Goal: Information Seeking & Learning: Learn about a topic

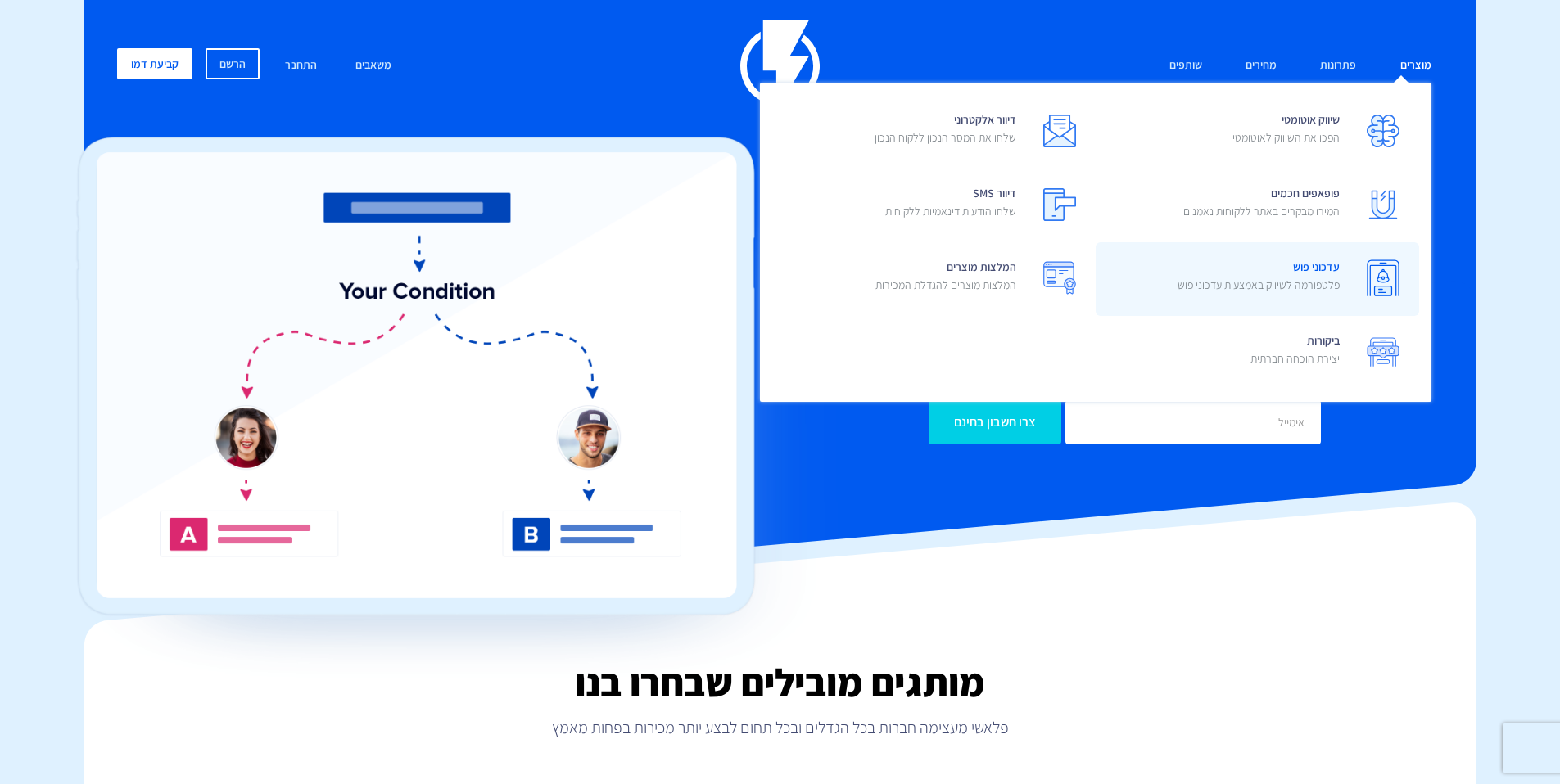
click at [1292, 283] on p "פלטפורמה לשיווק באמצעות עדכוני פוש" at bounding box center [1258, 285] width 162 height 17
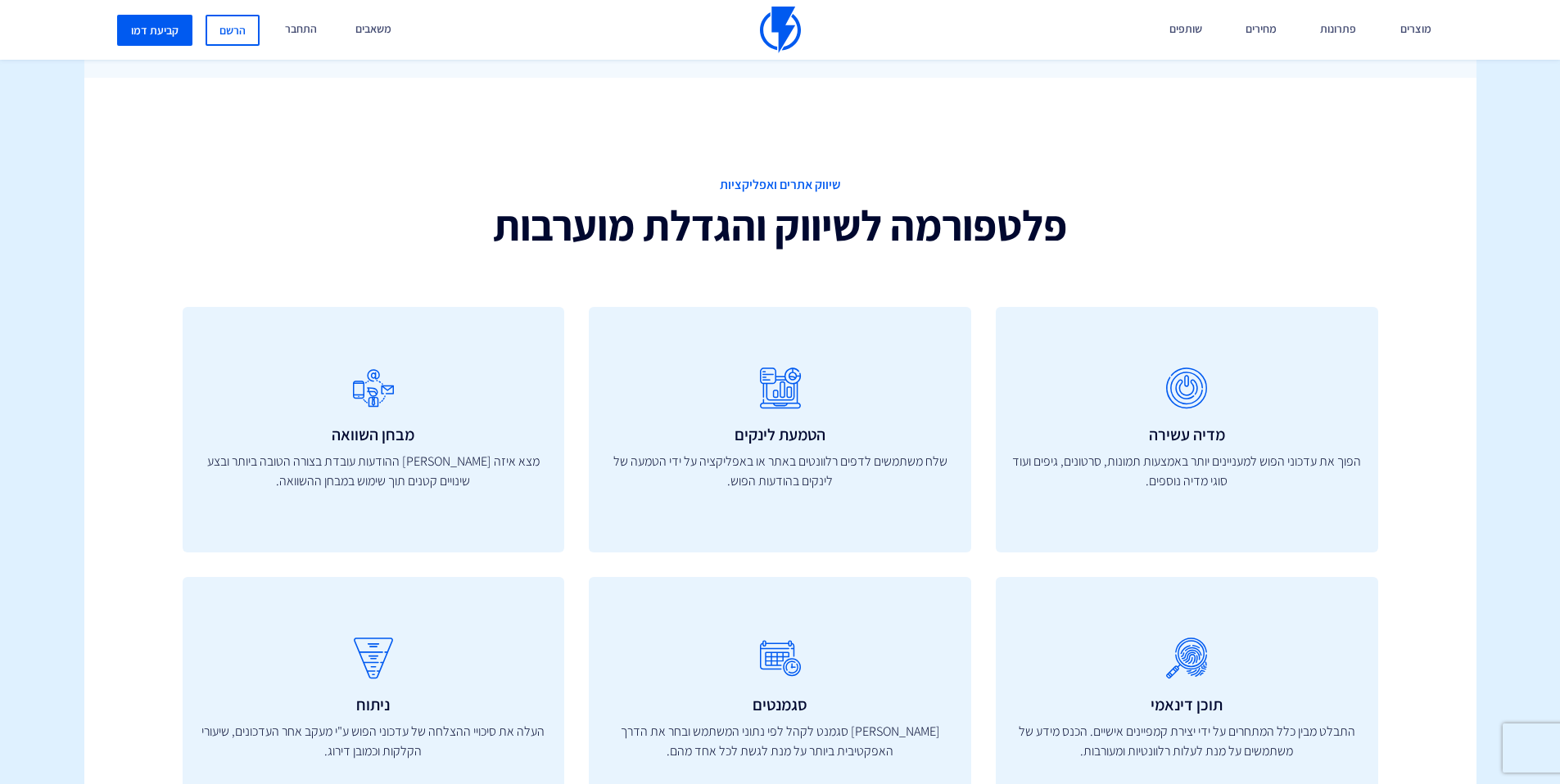
scroll to position [1321, 0]
click at [902, 240] on h2 "פלטפורמה לשיווק והגדלת מוערבות" at bounding box center [780, 226] width 585 height 47
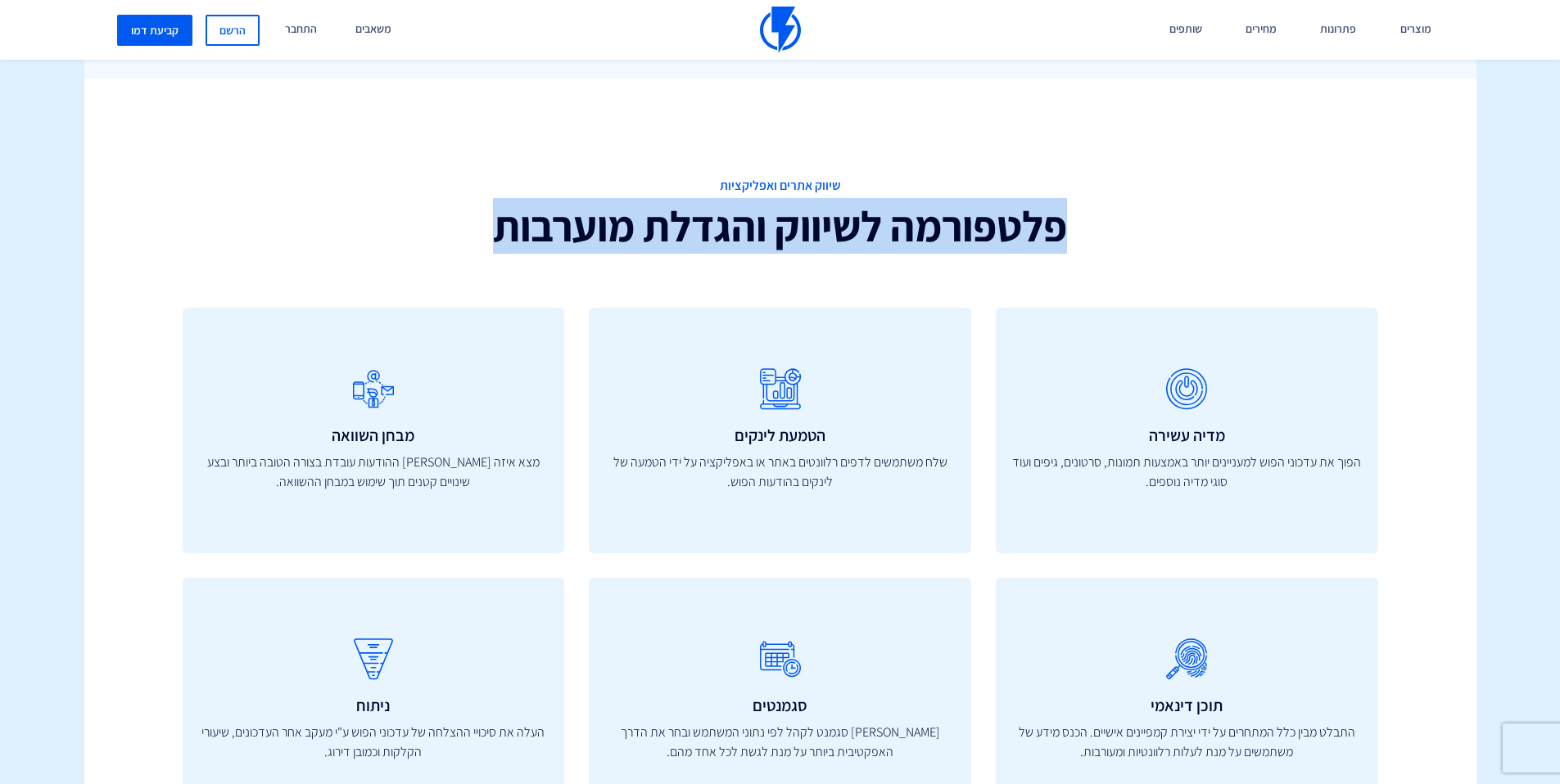
click at [902, 240] on h2 "פלטפורמה לשיווק והגדלת מוערבות" at bounding box center [780, 226] width 585 height 47
click at [947, 237] on h2 "פלטפורמה לשיווק והגדלת מוערבות" at bounding box center [780, 226] width 585 height 47
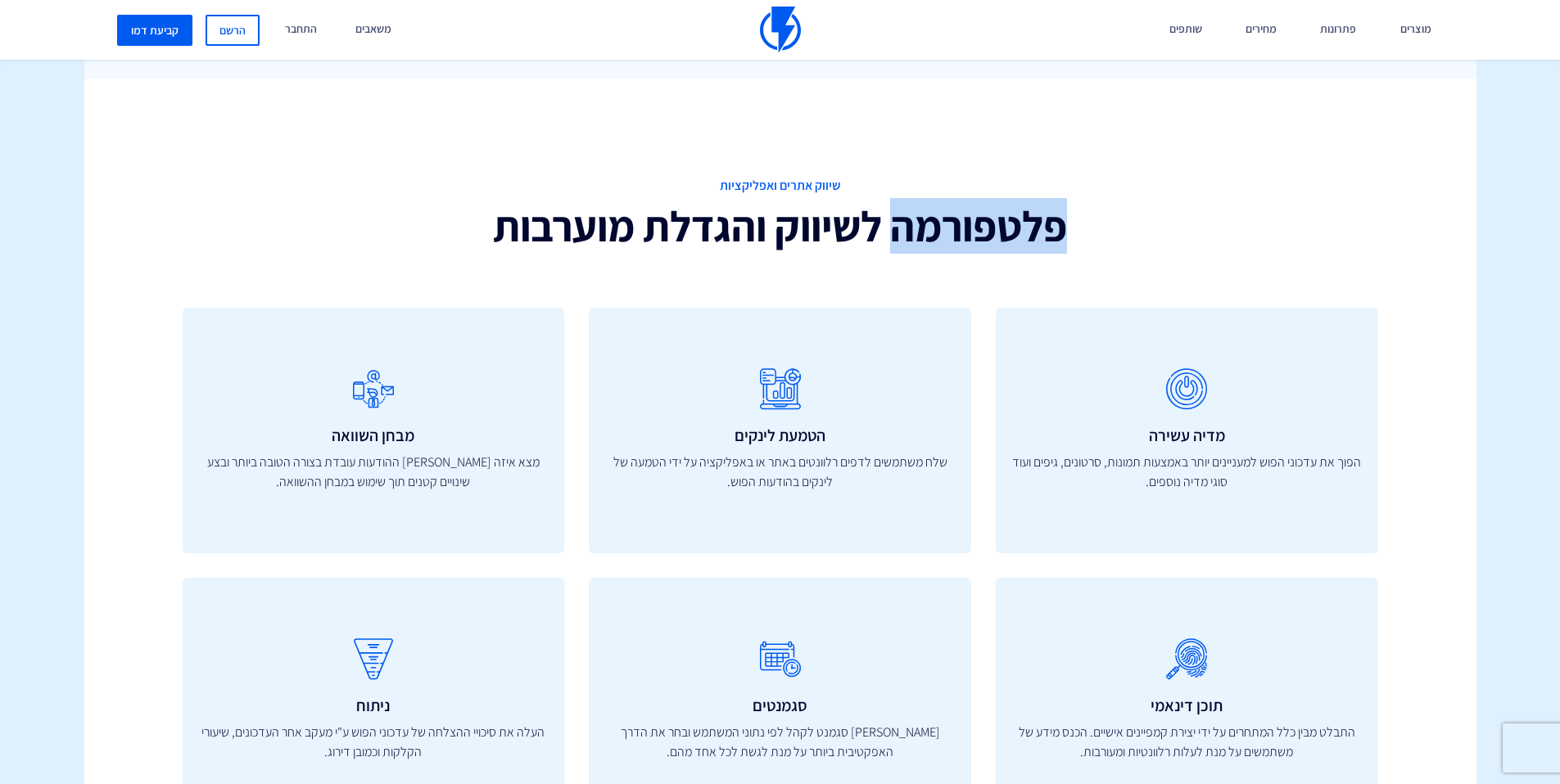
click at [948, 237] on h2 "פלטפורמה לשיווק והגדלת מוערבות" at bounding box center [780, 226] width 585 height 47
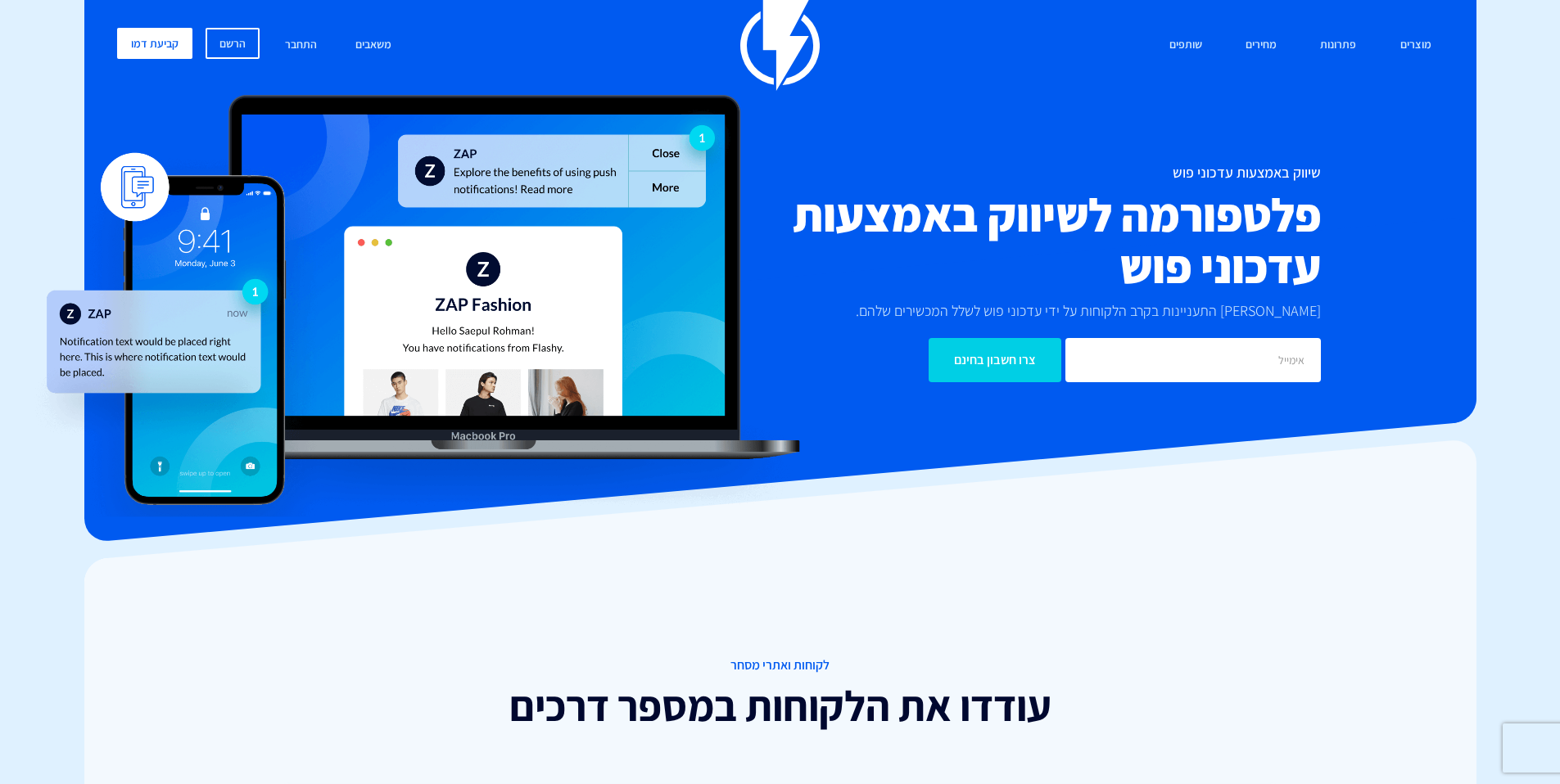
scroll to position [0, 0]
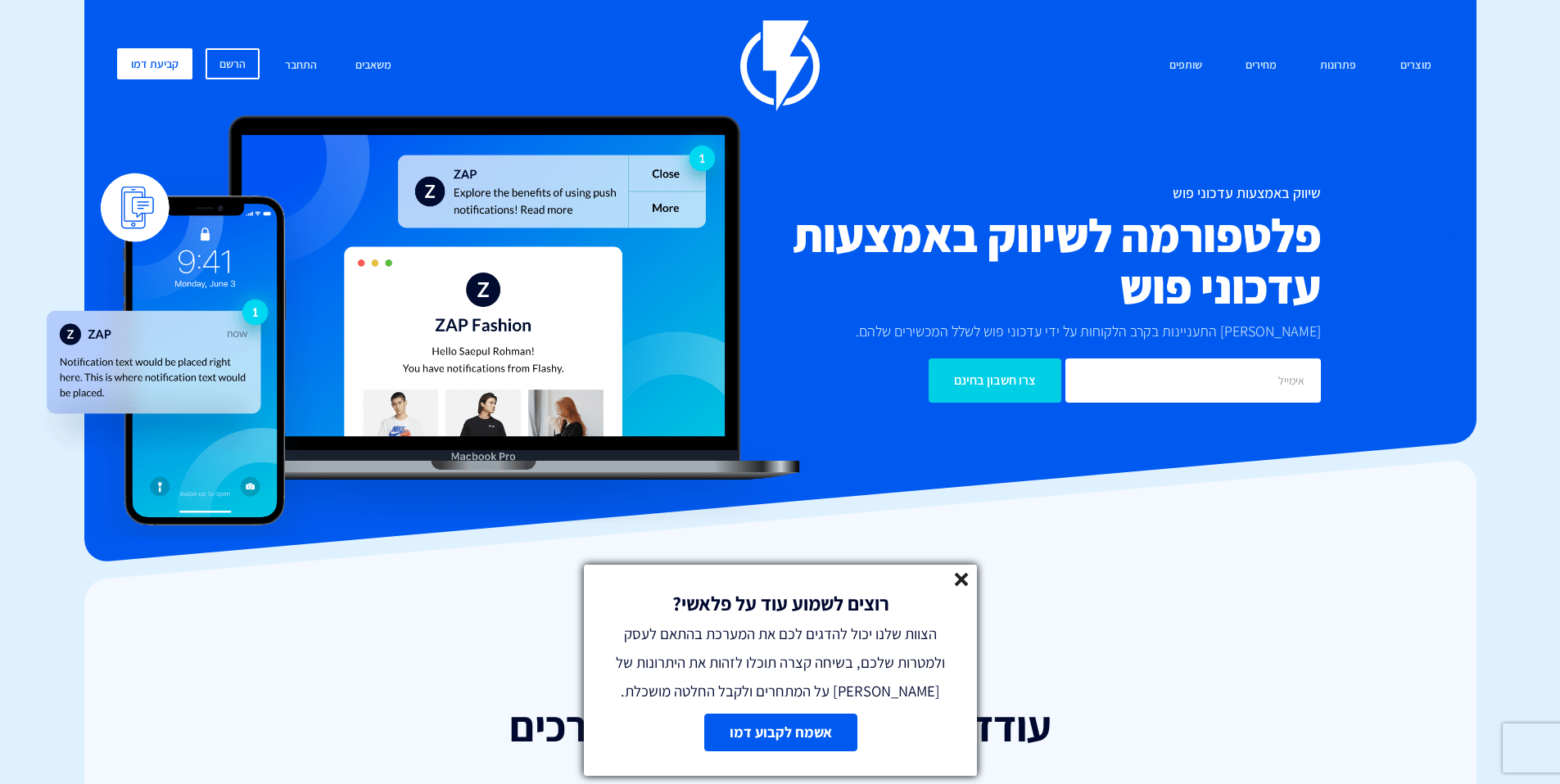
click at [962, 579] on line at bounding box center [961, 579] width 12 height 12
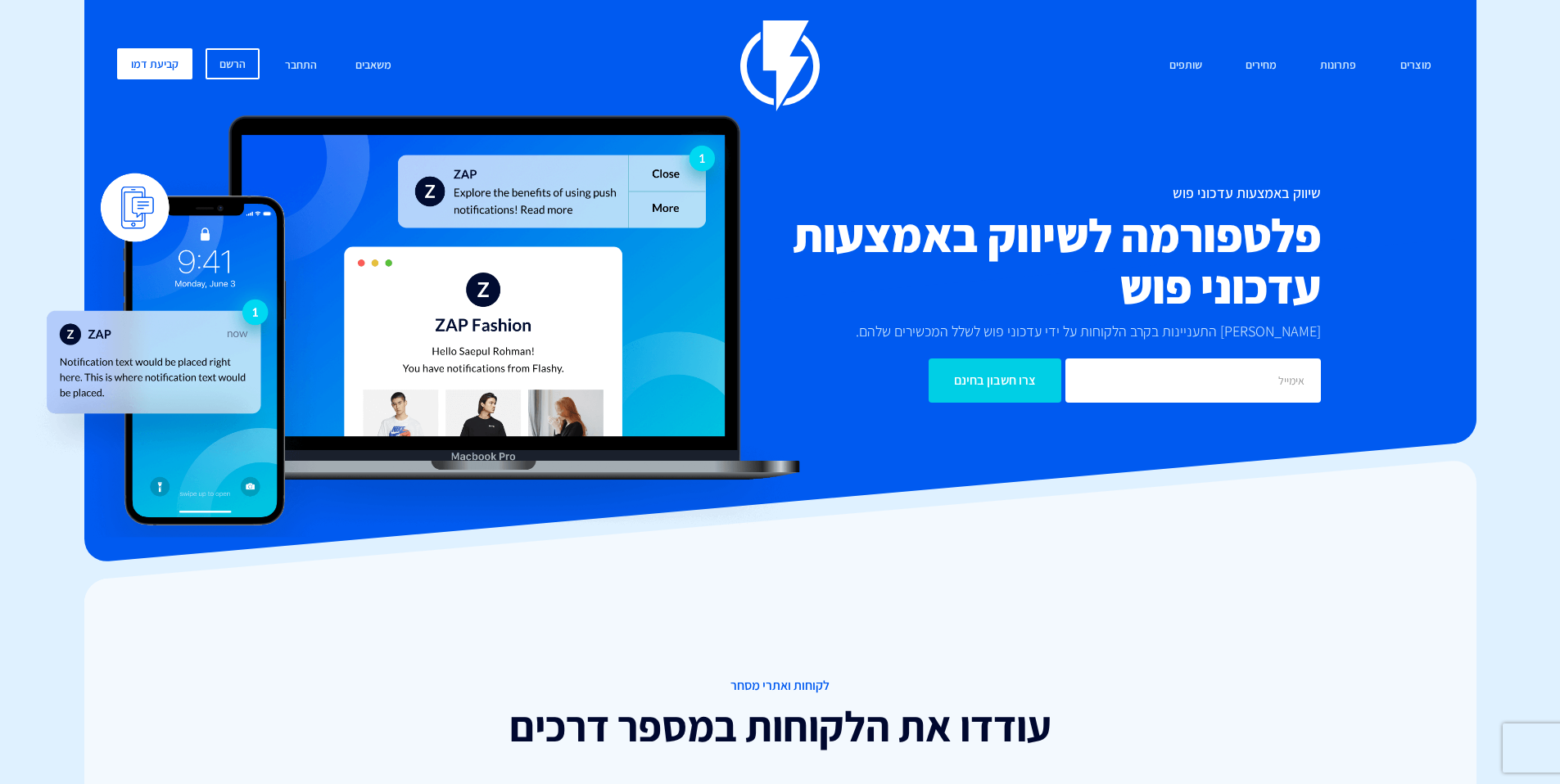
click at [1271, 259] on h2 "פלטפורמה לשיווק באמצעות עדכוני פוש" at bounding box center [1001, 261] width 639 height 103
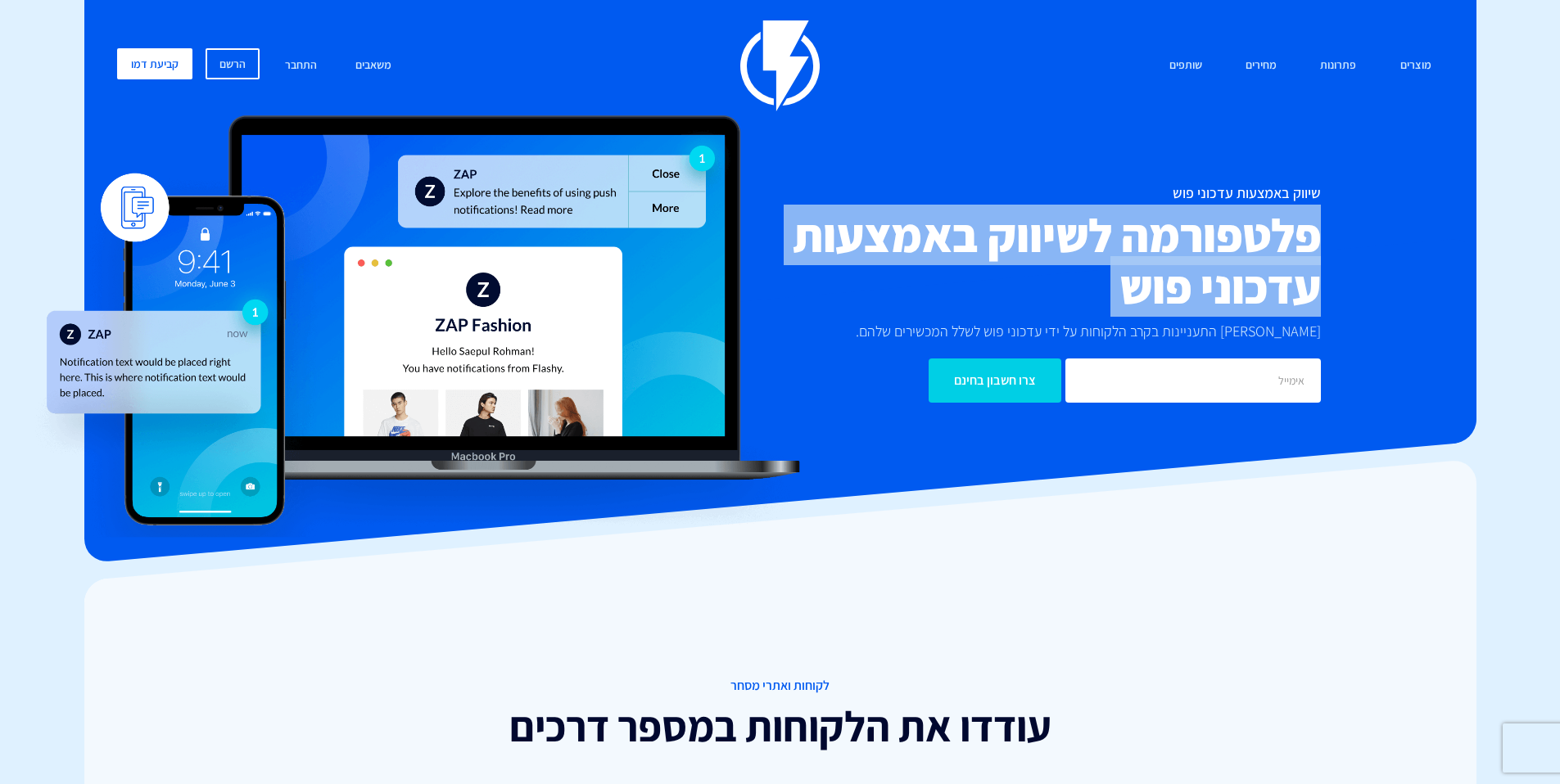
click at [1271, 259] on h2 "פלטפורמה לשיווק באמצעות עדכוני פוש" at bounding box center [1001, 261] width 639 height 103
click at [1183, 282] on h2 "פלטפורמה לשיווק באמצעות עדכוני פוש" at bounding box center [1001, 261] width 639 height 103
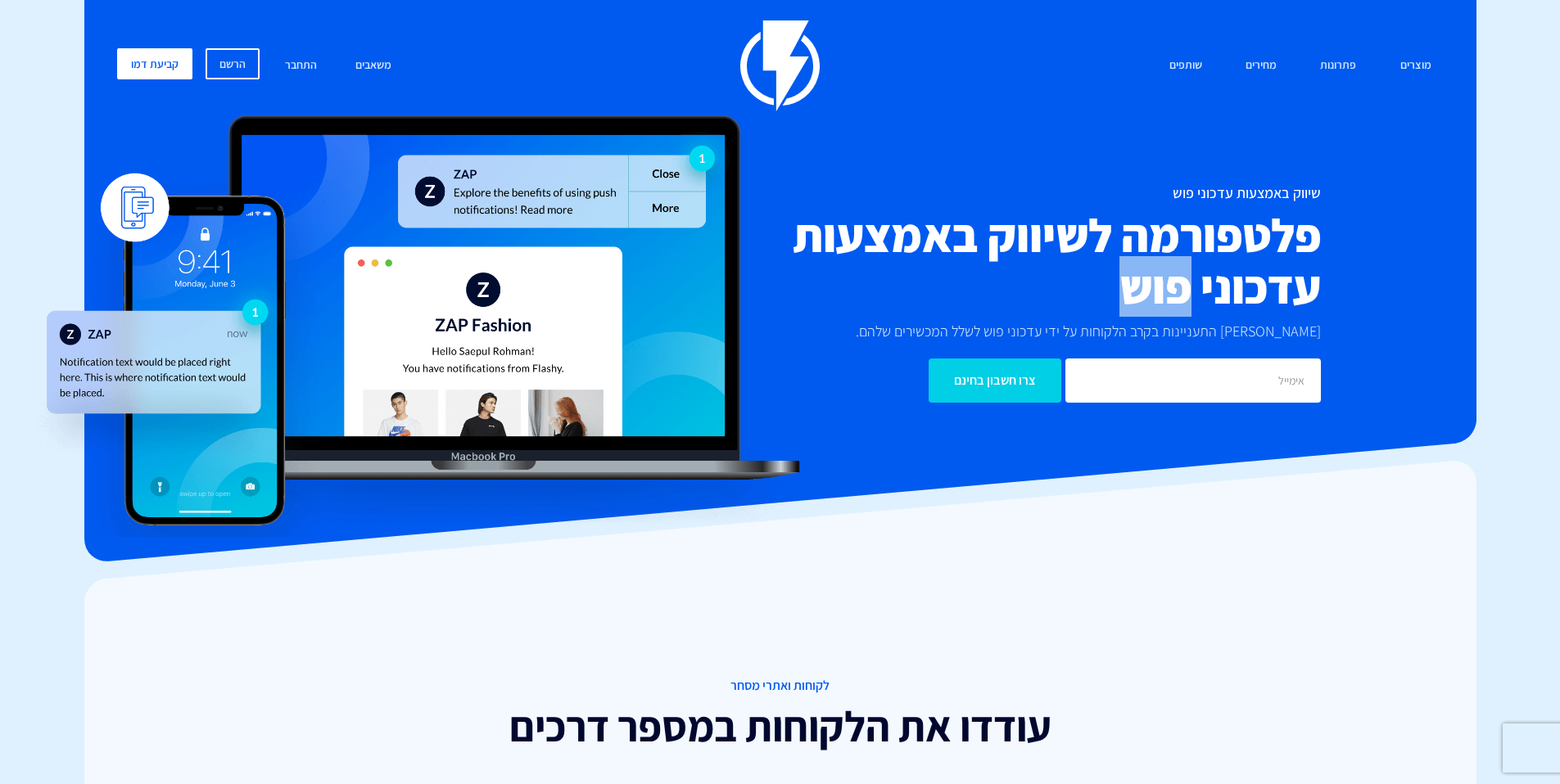
click at [1183, 282] on h2 "פלטפורמה לשיווק באמצעות עדכוני פוש" at bounding box center [1001, 261] width 639 height 103
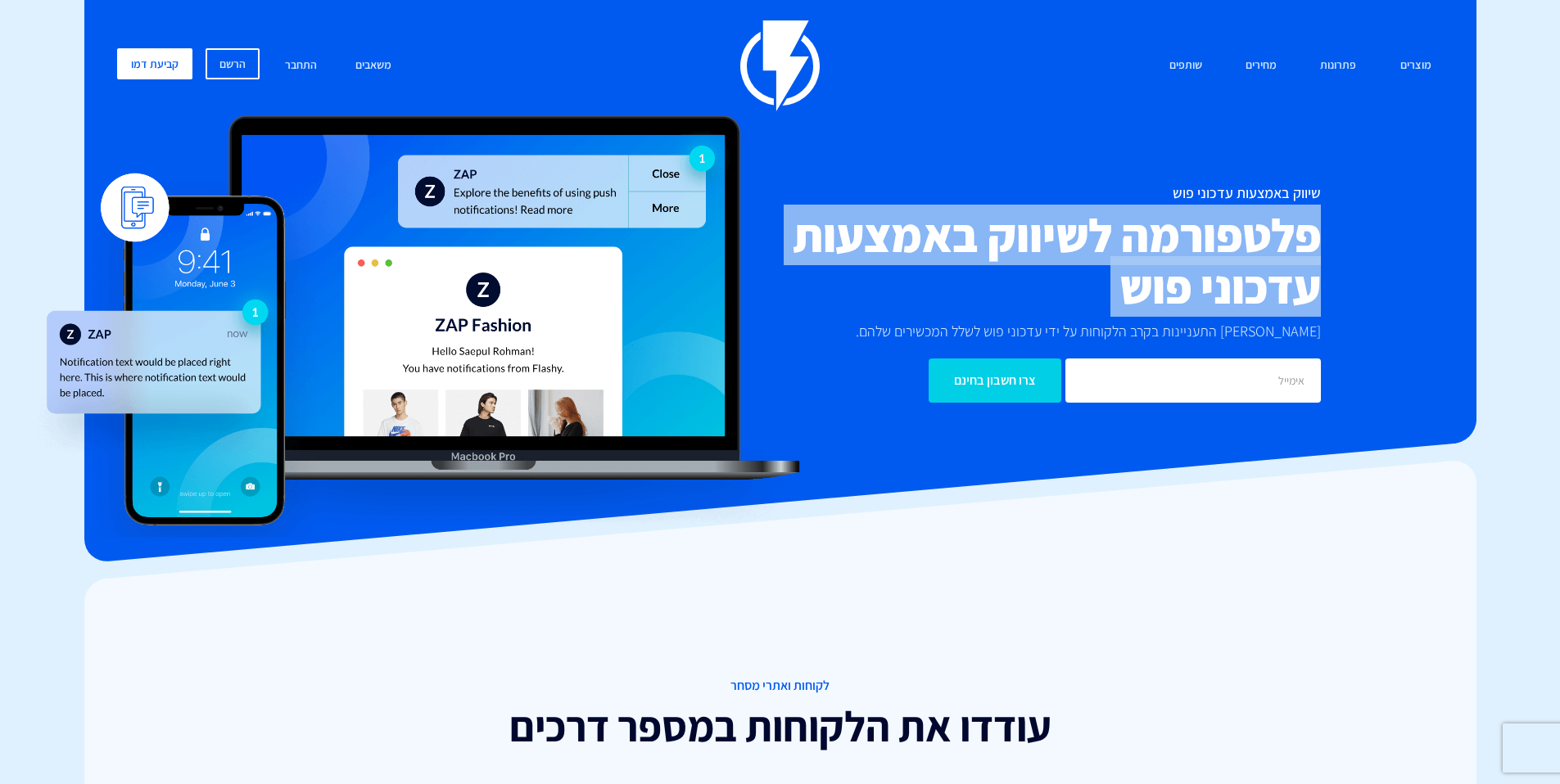
click at [1183, 282] on h2 "פלטפורמה לשיווק באמצעות עדכוני פוש" at bounding box center [1001, 261] width 639 height 103
click at [1147, 285] on h2 "פלטפורמה לשיווק באמצעות עדכוני פוש" at bounding box center [1001, 261] width 639 height 103
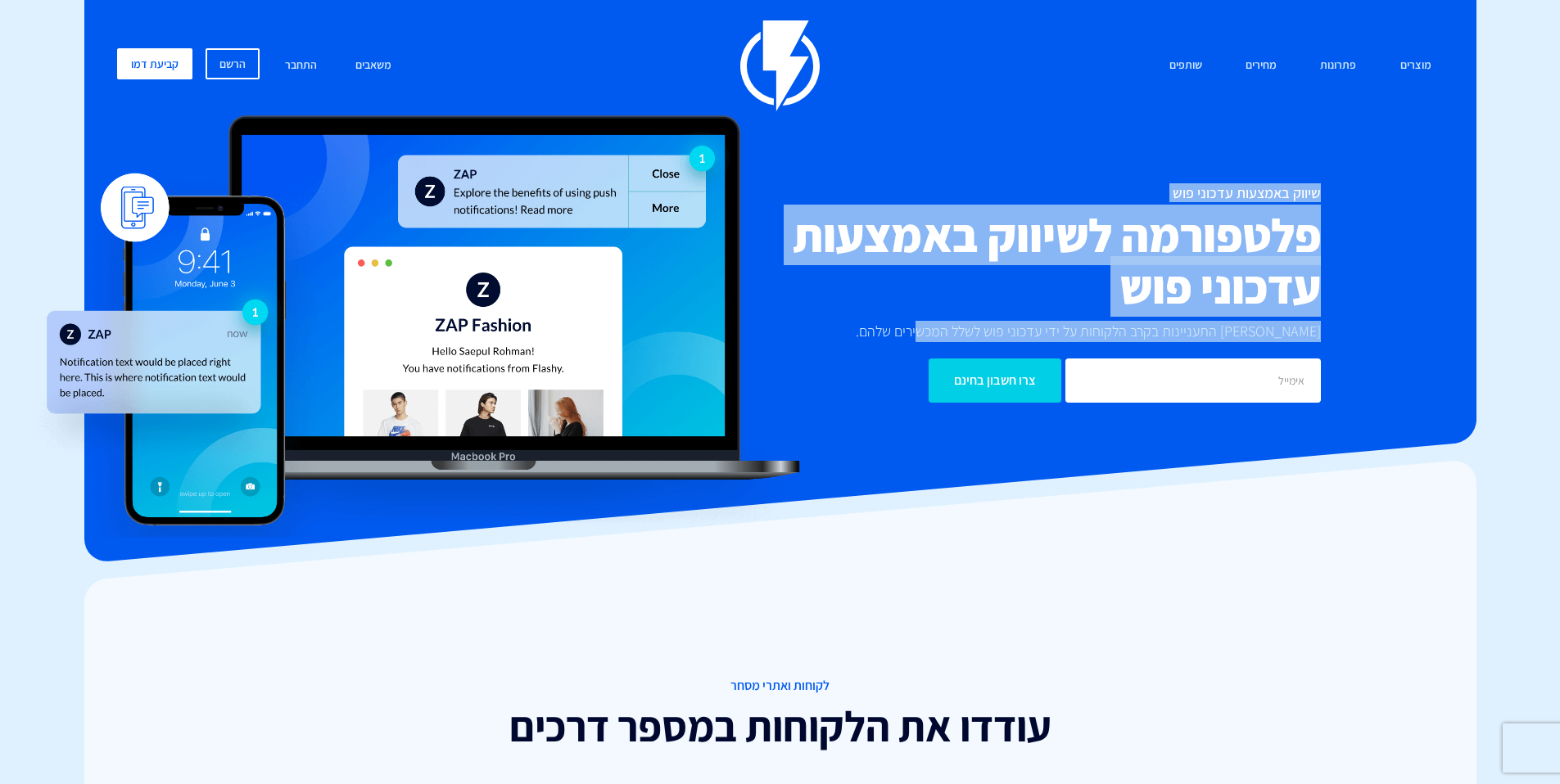
drag, startPoint x: 1322, startPoint y: 178, endPoint x: 827, endPoint y: 368, distance: 530.2
click at [827, 368] on div "מוצרים שיווק אוטומטי הפכו את השיווק לאוטומטי דיוור אלקטרוני שלחו את המסר הנכון …" at bounding box center [780, 231] width 1351 height 423
click at [952, 331] on p "[PERSON_NAME] התעניינות בקרב הלקוחות על ידי עדכוני פוש לשלל המכשירים שלהם." at bounding box center [1084, 331] width 473 height 21
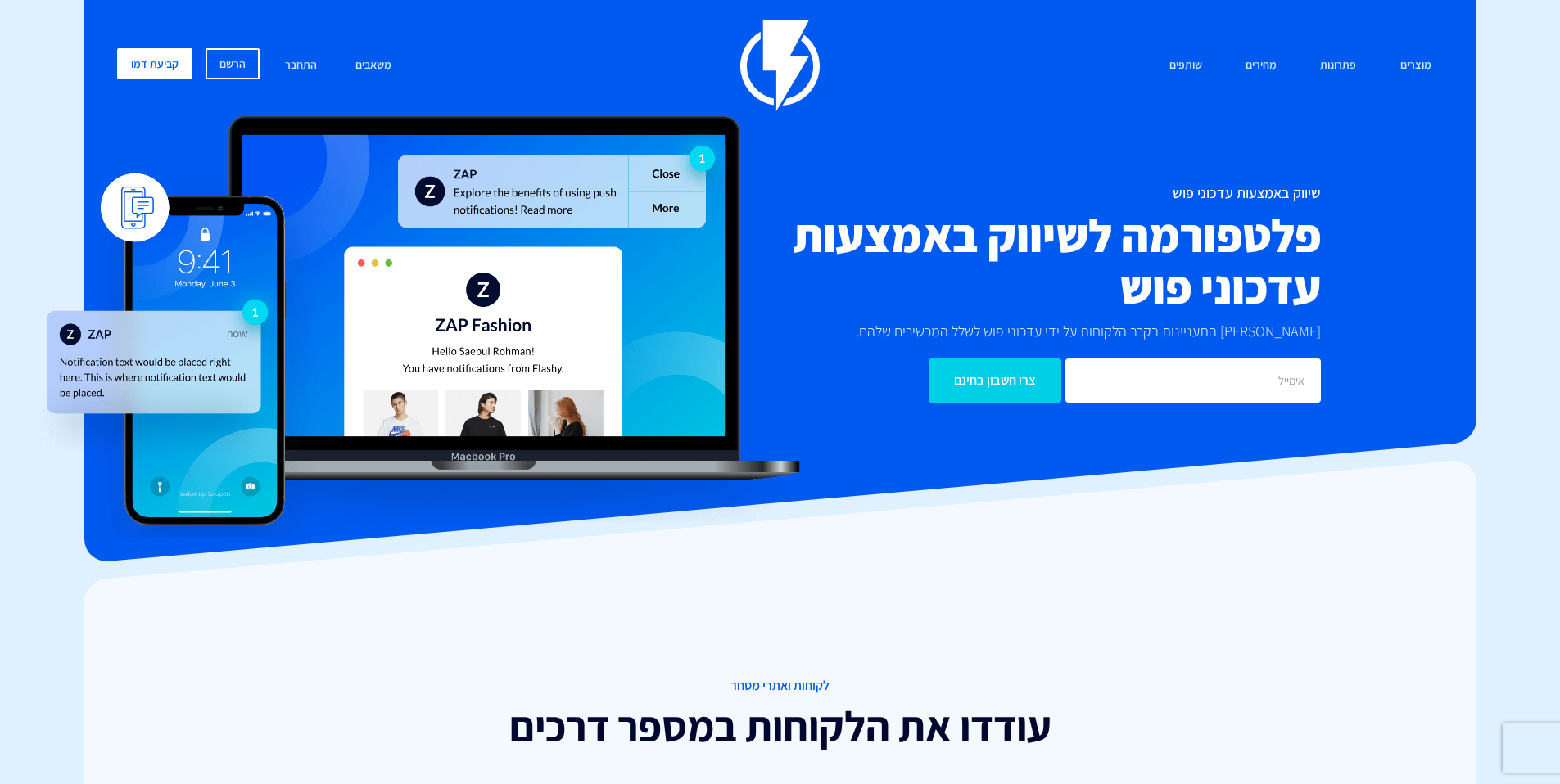
click at [952, 331] on p "[PERSON_NAME] התעניינות בקרב הלקוחות על ידי עדכוני פוש לשלל המכשירים שלהם." at bounding box center [1084, 331] width 473 height 21
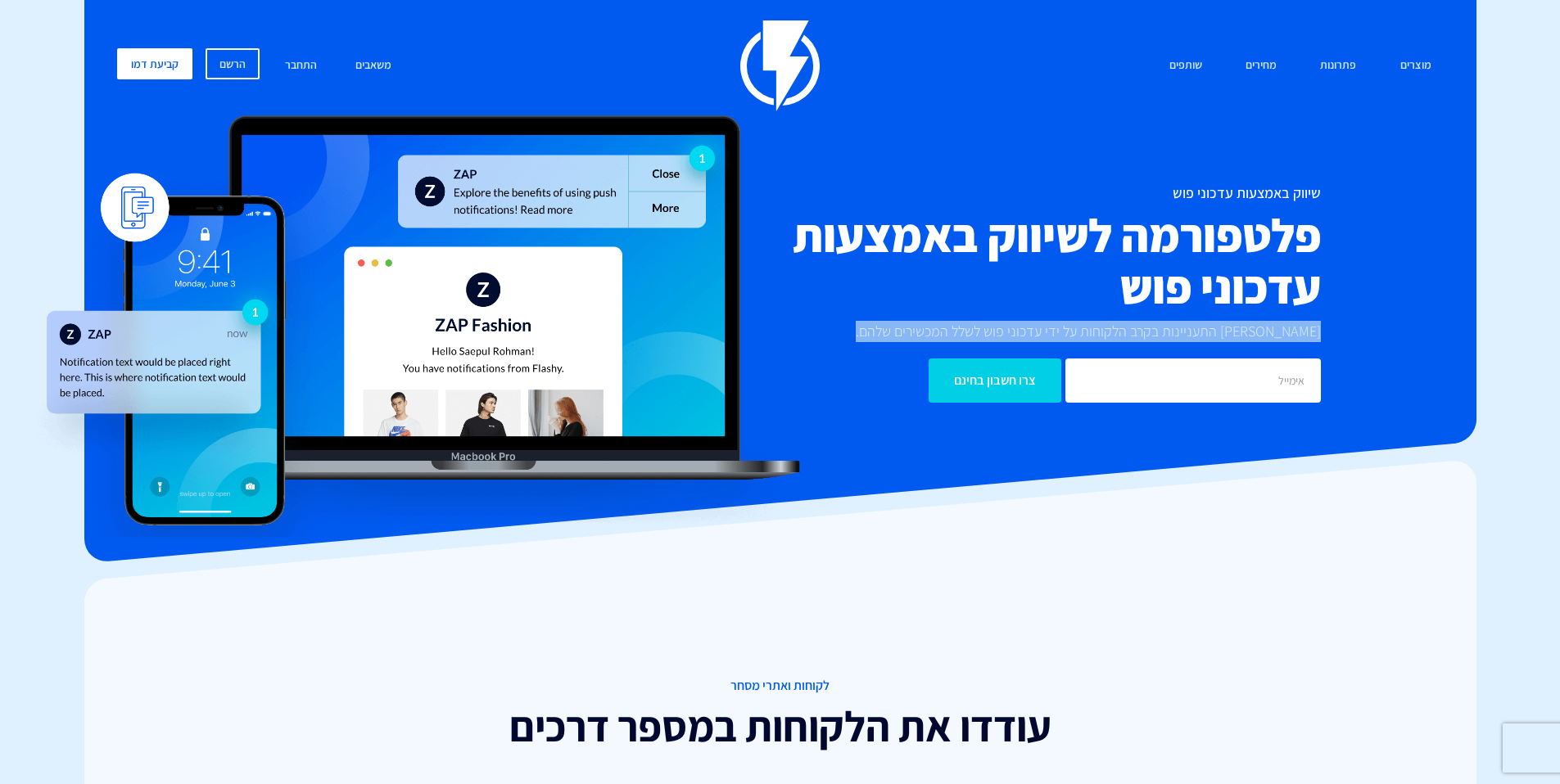
click at [952, 331] on p "[PERSON_NAME] התעניינות בקרב הלקוחות על ידי עדכוני פוש לשלל המכשירים שלהם." at bounding box center [1084, 331] width 473 height 21
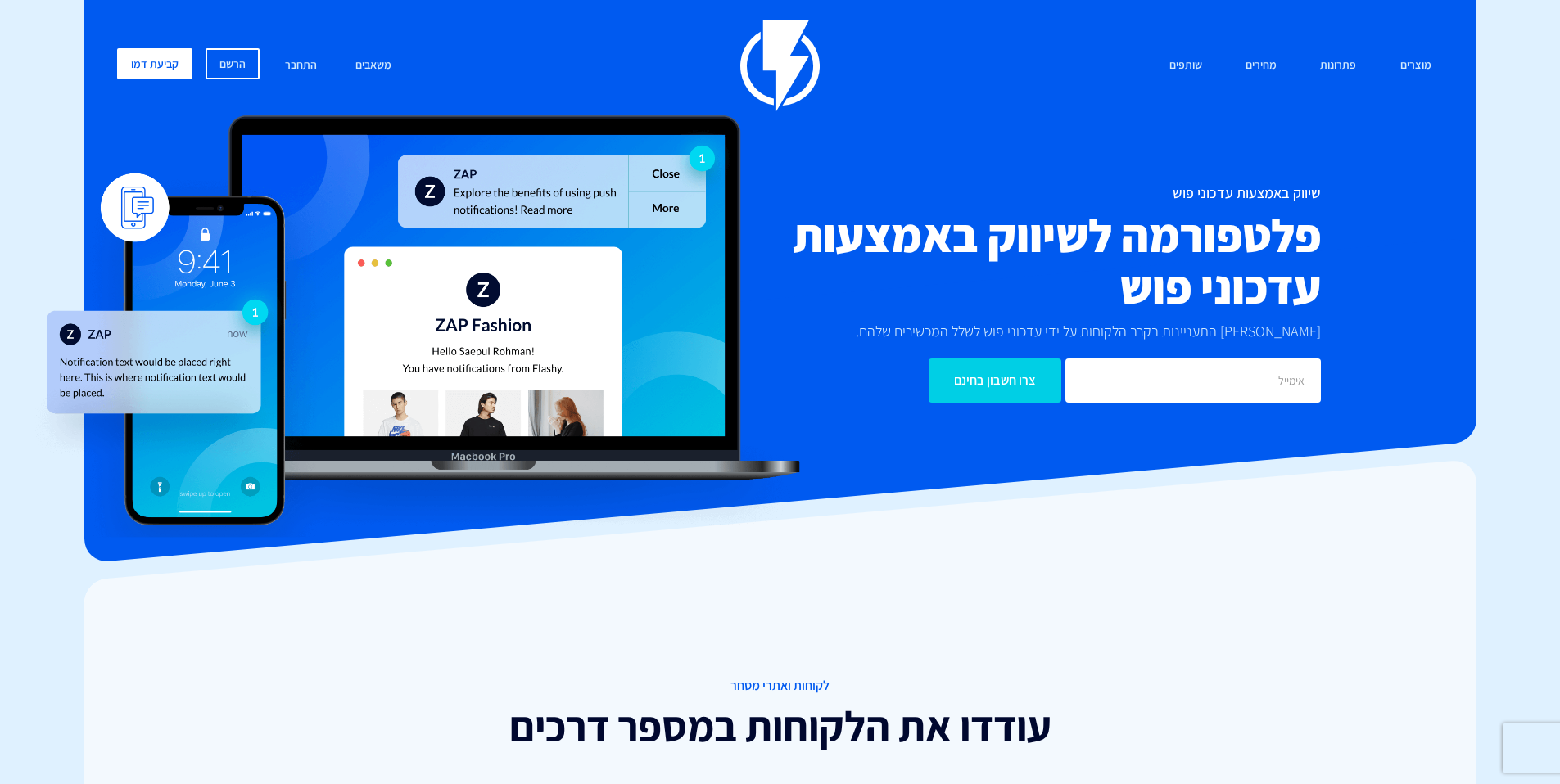
click at [1149, 268] on h2 "פלטפורמה לשיווק באמצעות עדכוני פוש" at bounding box center [1001, 261] width 639 height 103
click at [1156, 278] on h2 "פלטפורמה לשיווק באמצעות עדכוני פוש" at bounding box center [1001, 261] width 639 height 103
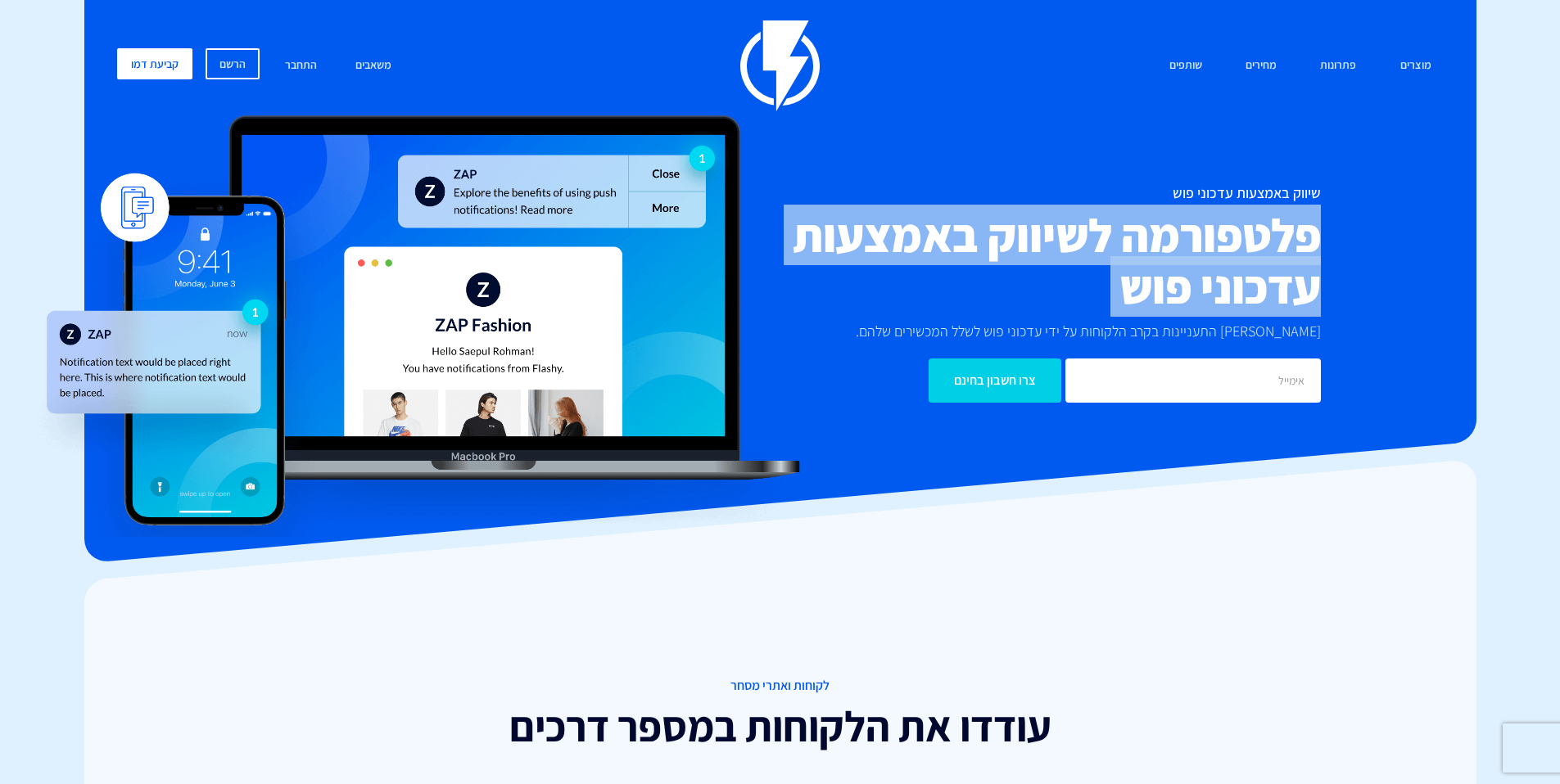
click at [1156, 278] on h2 "פלטפורמה לשיווק באמצעות עדכוני פוש" at bounding box center [1001, 261] width 639 height 103
click at [1198, 258] on h2 "פלטפורמה לשיווק באמצעות עדכוני פוש" at bounding box center [1001, 261] width 639 height 103
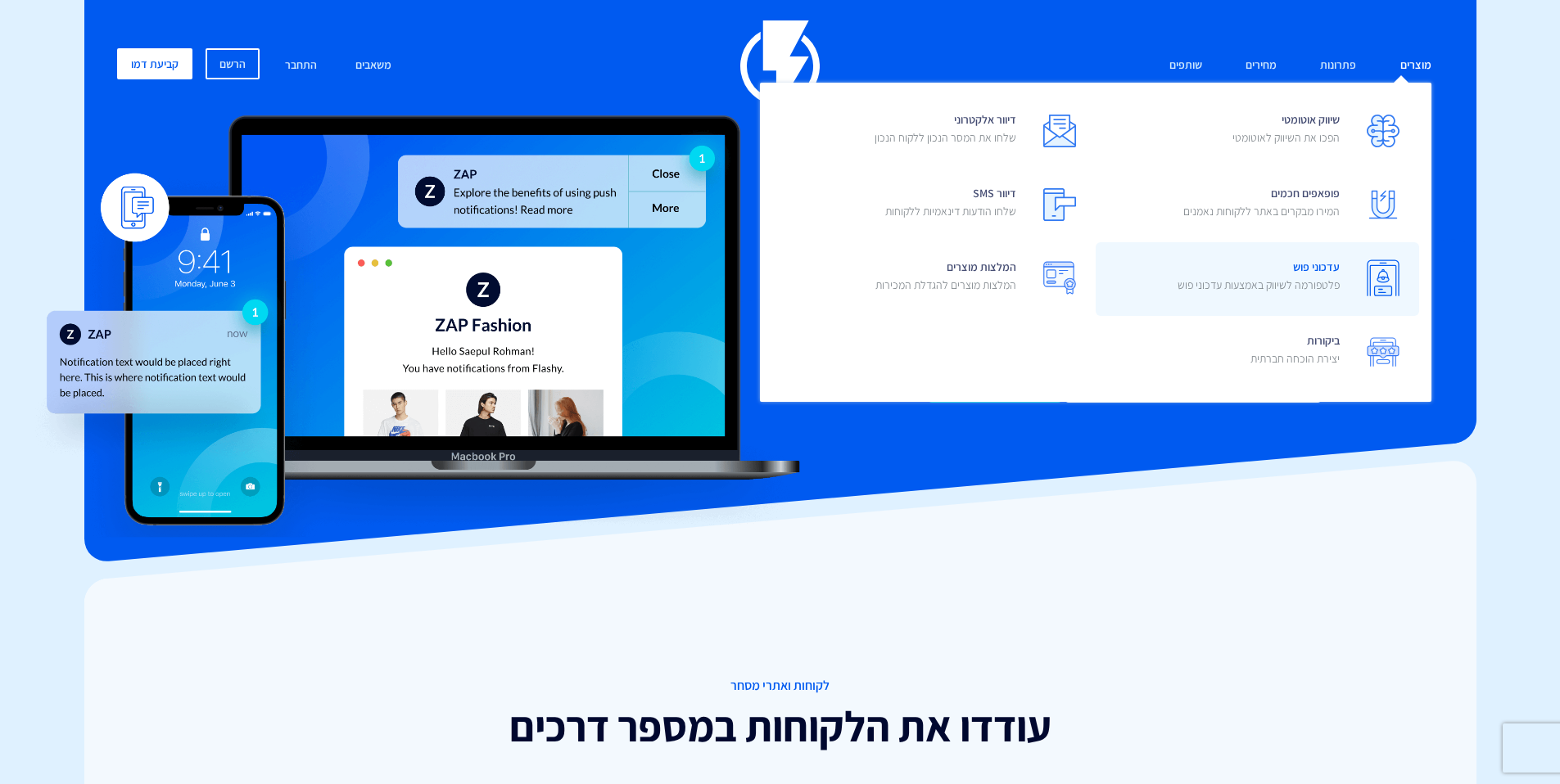
click at [1312, 267] on span "עדכוני פוש פלטפורמה לשיווק באמצעות עדכוני פוש" at bounding box center [1258, 278] width 162 height 47
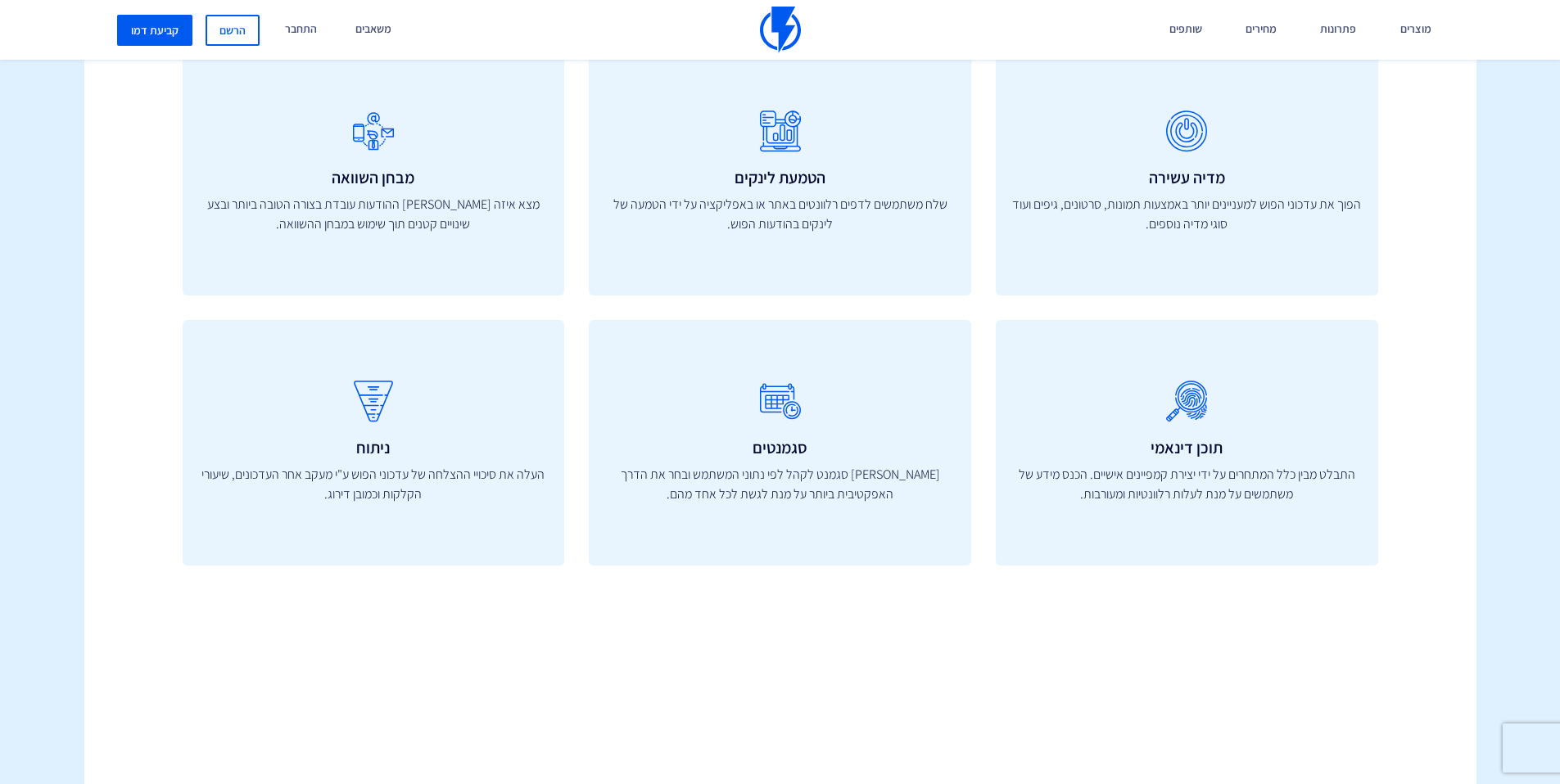
scroll to position [1583, 0]
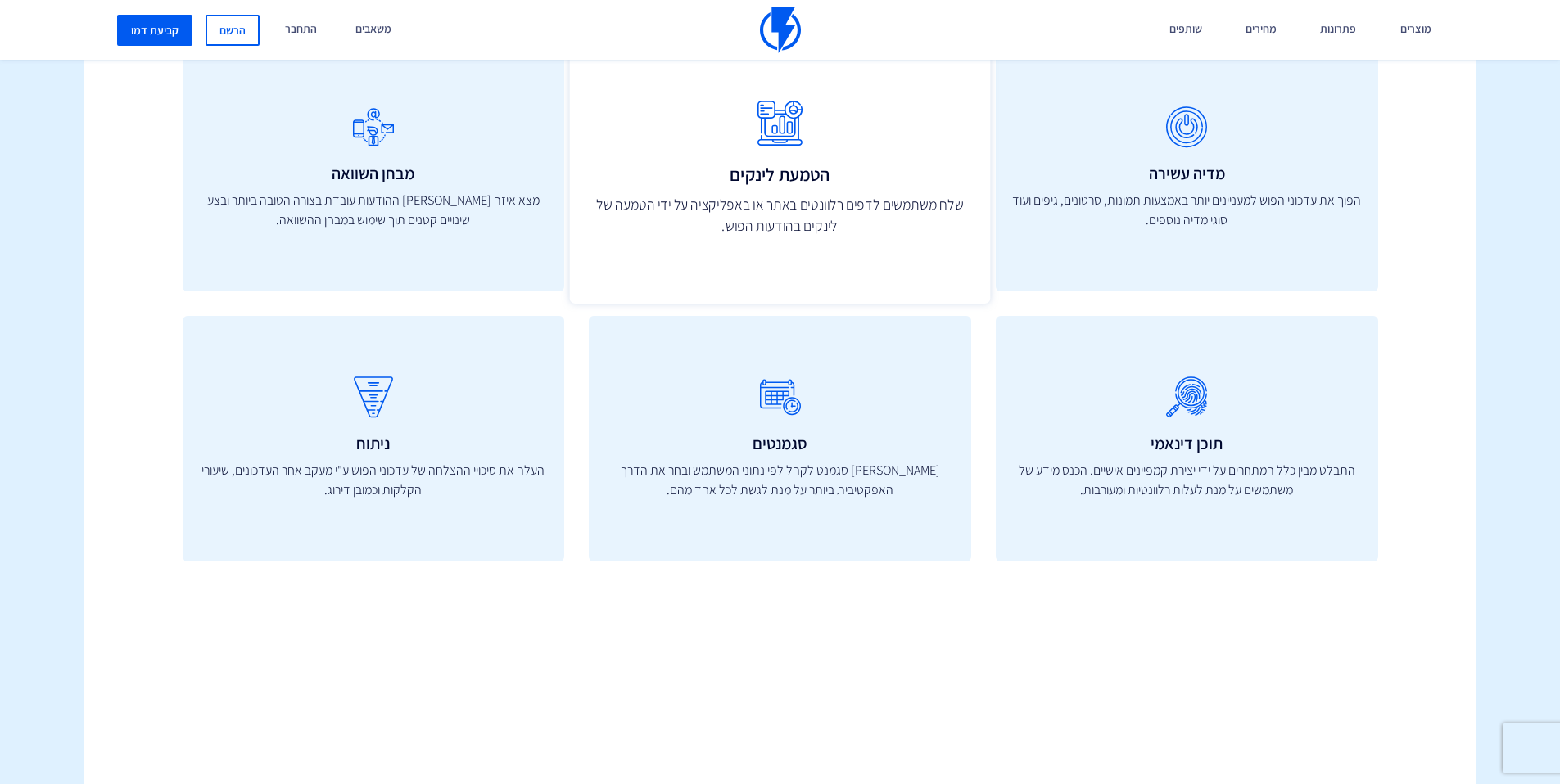
click at [816, 217] on p "שלח משתמשים לדפים רלוונטים באתר או באפליקציה על ידי הטמעה של לינקים בהודעות הפו…" at bounding box center [780, 215] width 384 height 44
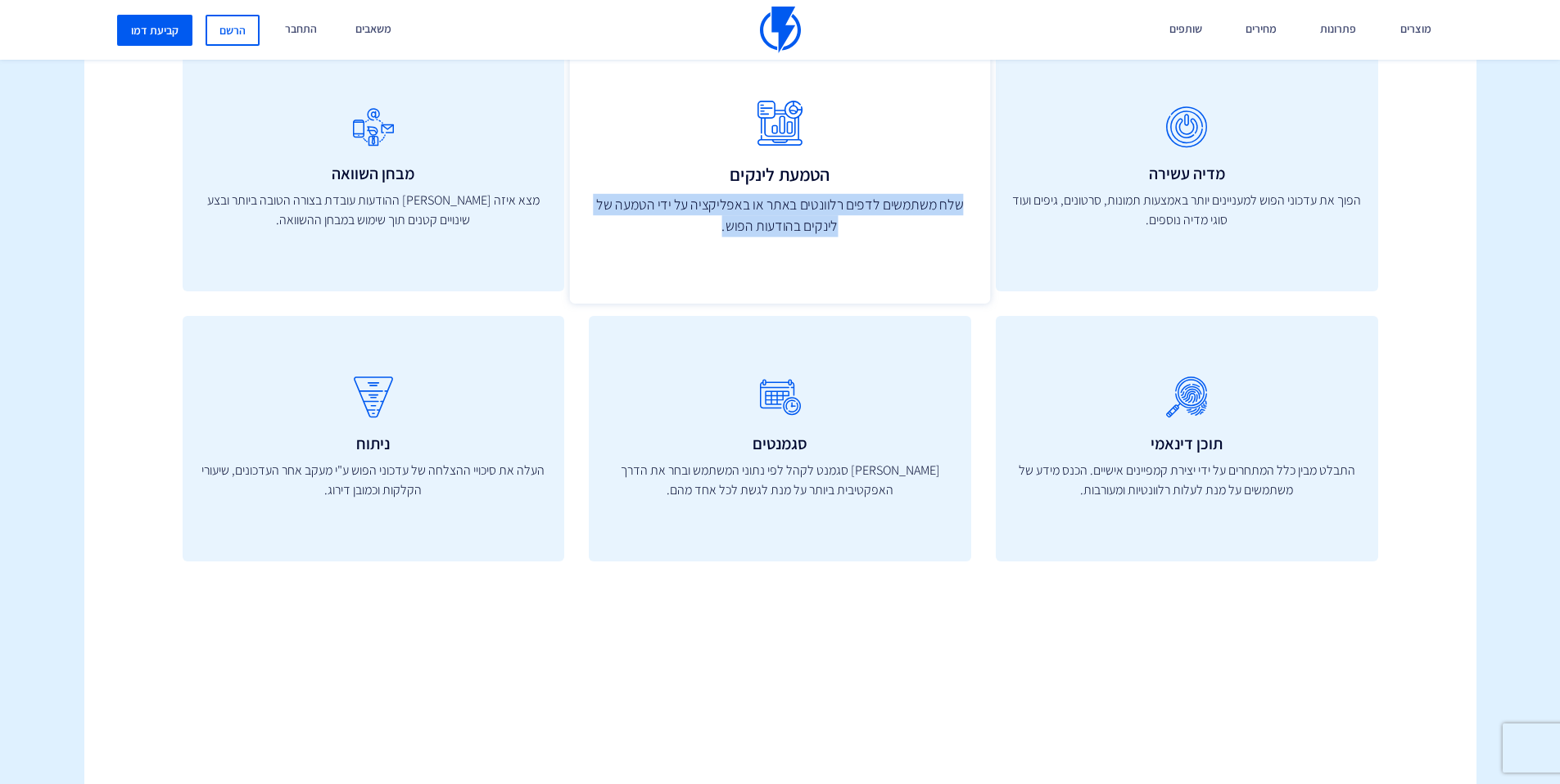
click at [816, 217] on p "שלח משתמשים לדפים רלוונטים באתר או באפליקציה על ידי הטמעה של לינקים בהודעות הפו…" at bounding box center [780, 215] width 384 height 44
click at [830, 237] on div "הטמעת לינקים שלח משתמשים לדפים רלוונטים באתר או באפליקציה על ידי הטמעה של לינקי…" at bounding box center [780, 169] width 420 height 270
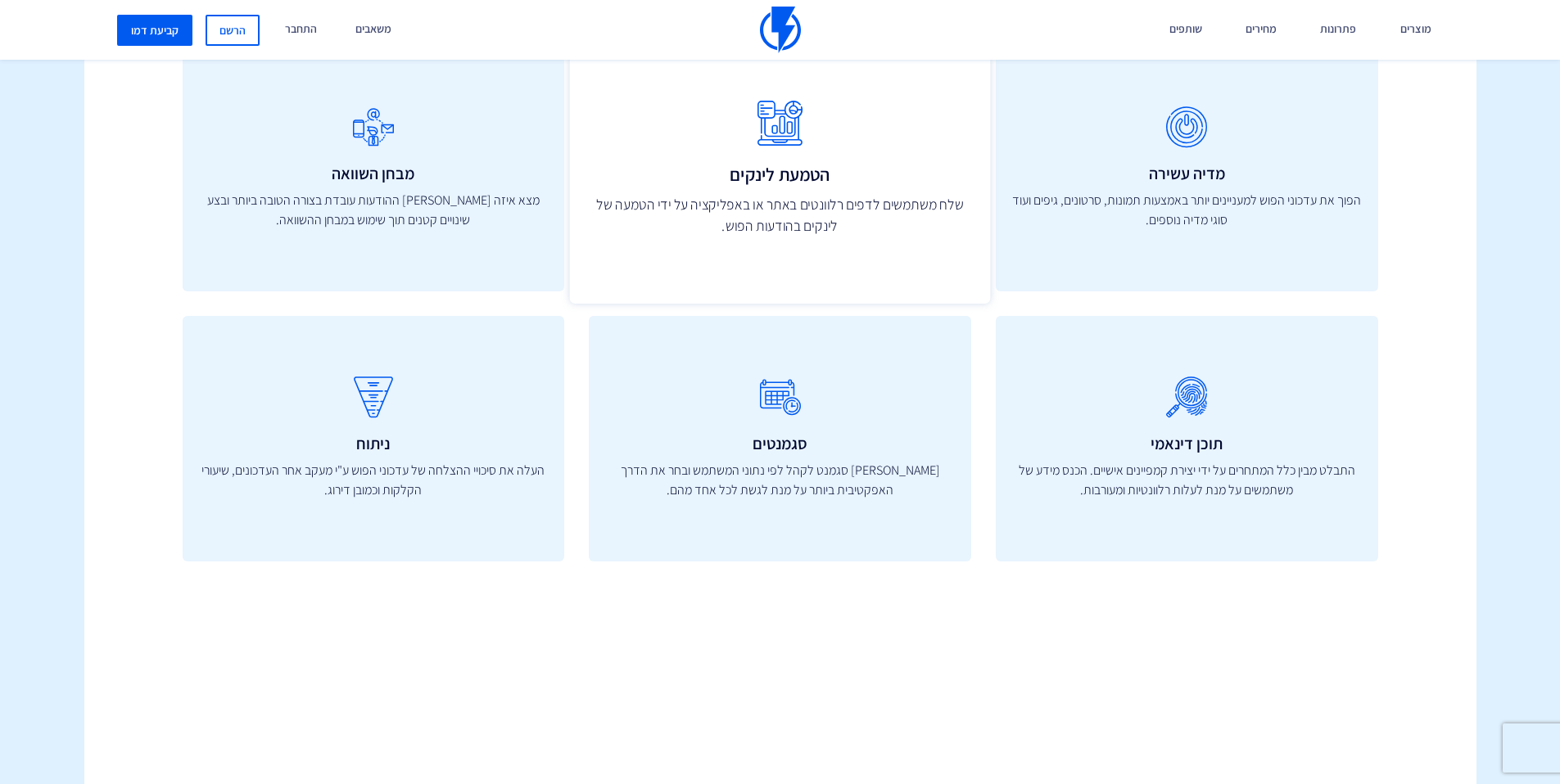
click at [841, 217] on p "שלח משתמשים לדפים רלוונטים באתר או באפליקציה על ידי הטמעה של לינקים בהודעות הפו…" at bounding box center [780, 215] width 384 height 44
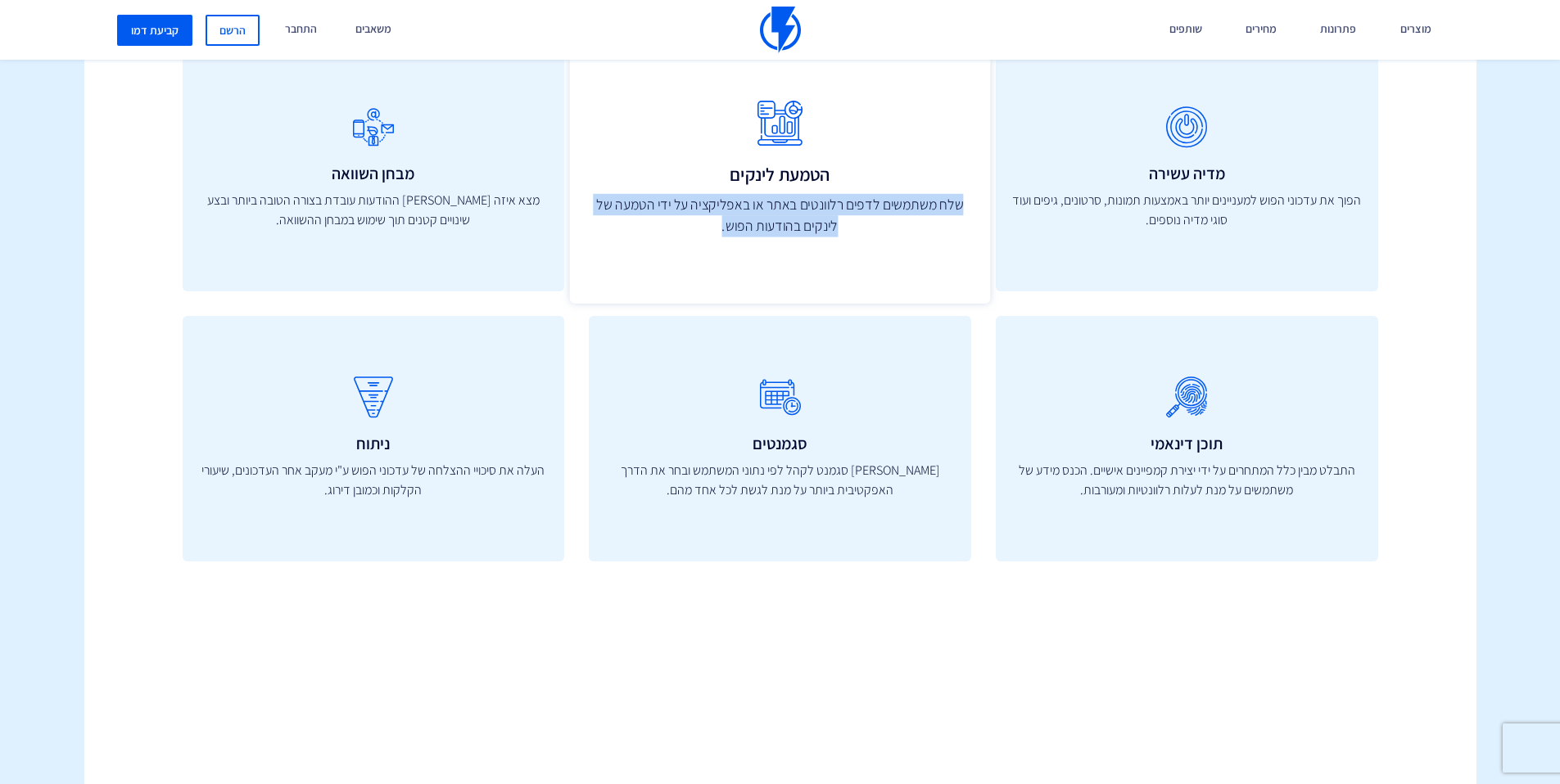
click at [841, 217] on p "שלח משתמשים לדפים רלוונטים באתר או באפליקציה על ידי הטמעה של לינקים בהודעות הפו…" at bounding box center [780, 215] width 384 height 44
click at [846, 212] on p "שלח משתמשים לדפים רלוונטים באתר או באפליקציה על ידי הטמעה של לינקים בהודעות הפו…" at bounding box center [780, 215] width 384 height 44
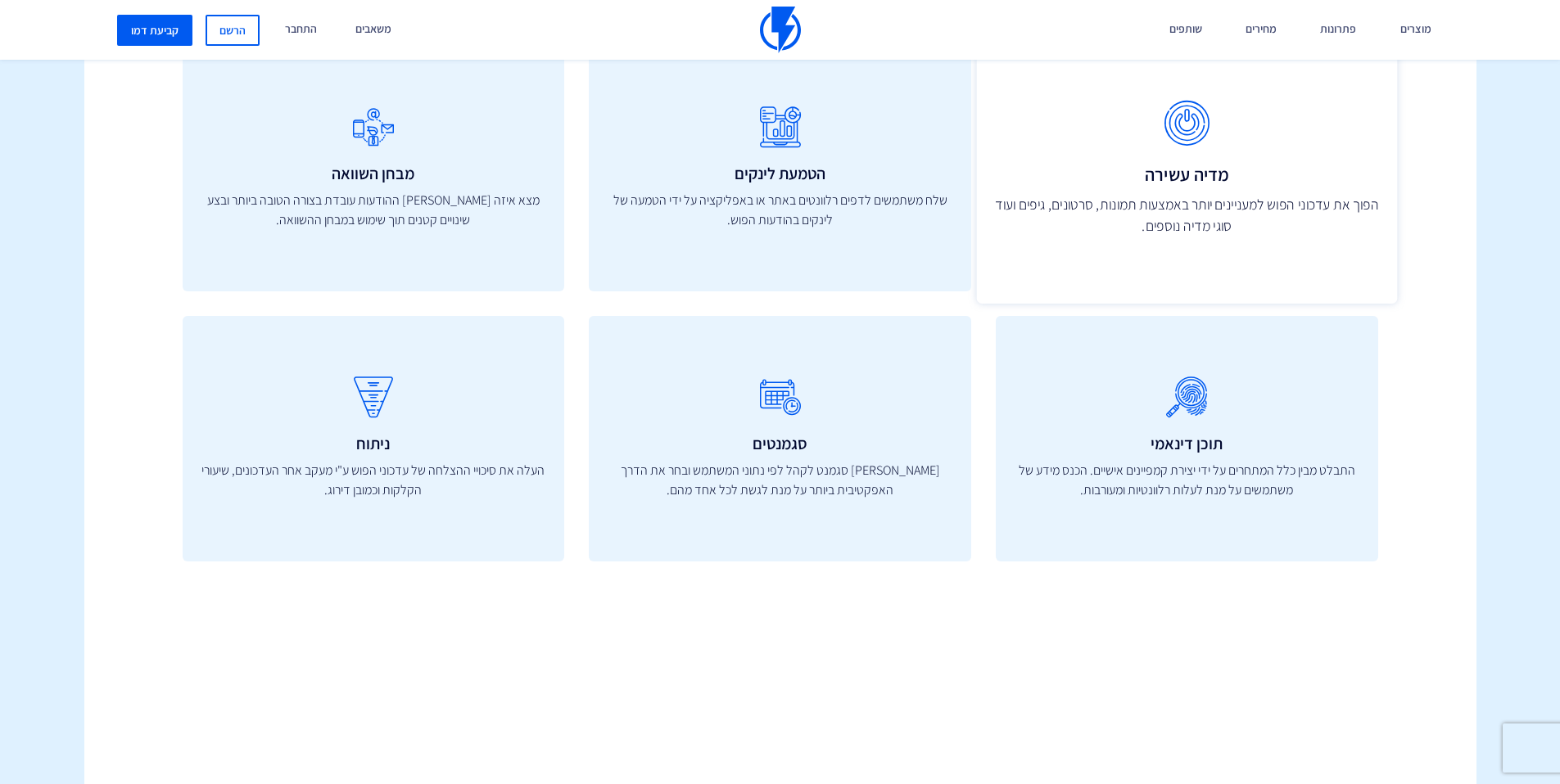
click at [1187, 214] on p "הפוך את עדכוני הפוש למעניינים יותר באמצעות תמונות, סרטונים, גיפים ועוד סוגי מדי…" at bounding box center [1187, 215] width 384 height 44
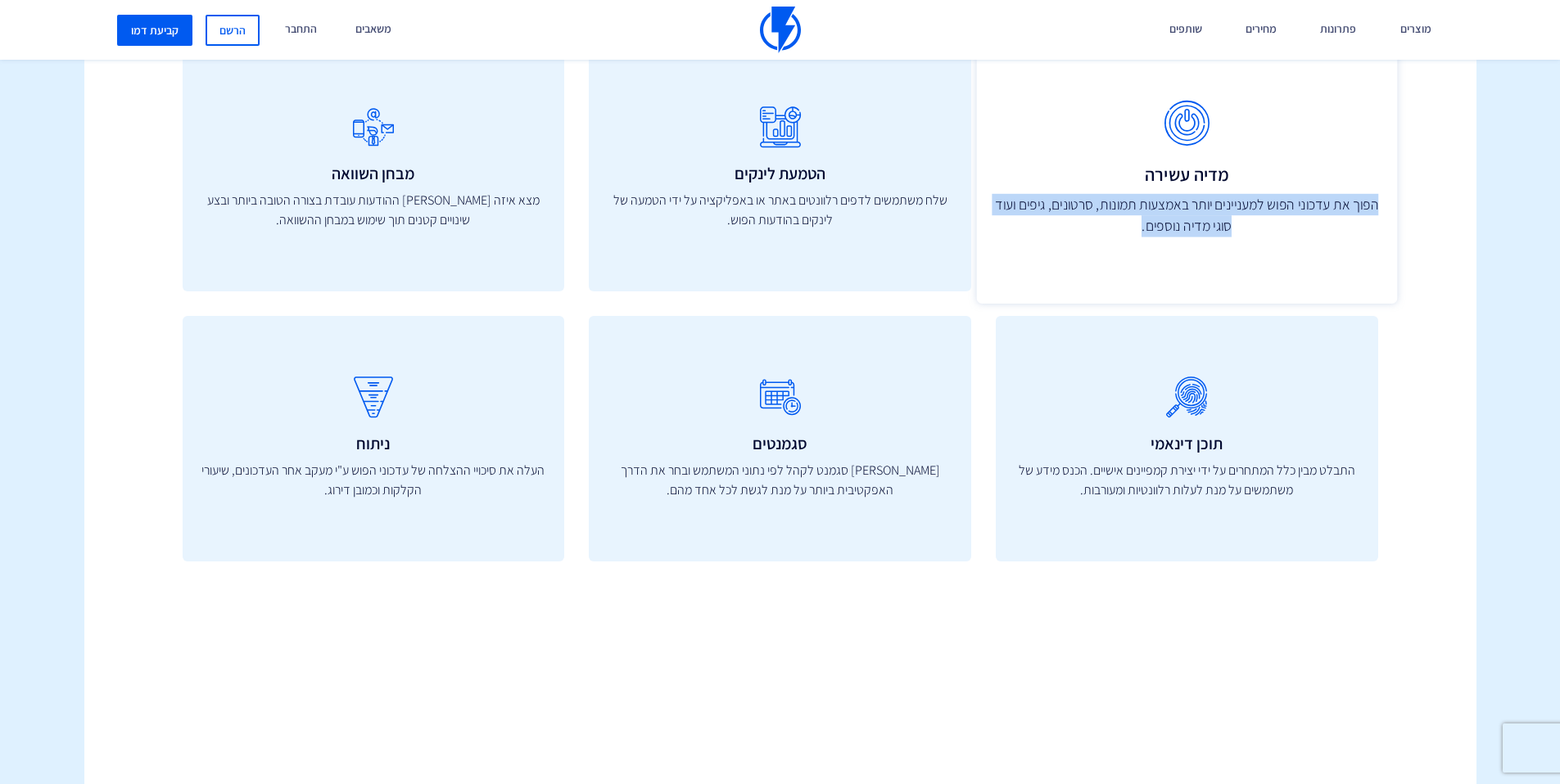
click at [1187, 214] on p "הפוך את עדכוני הפוש למעניינים יותר באמצעות תמונות, סרטונים, גיפים ועוד סוגי מדי…" at bounding box center [1187, 215] width 384 height 44
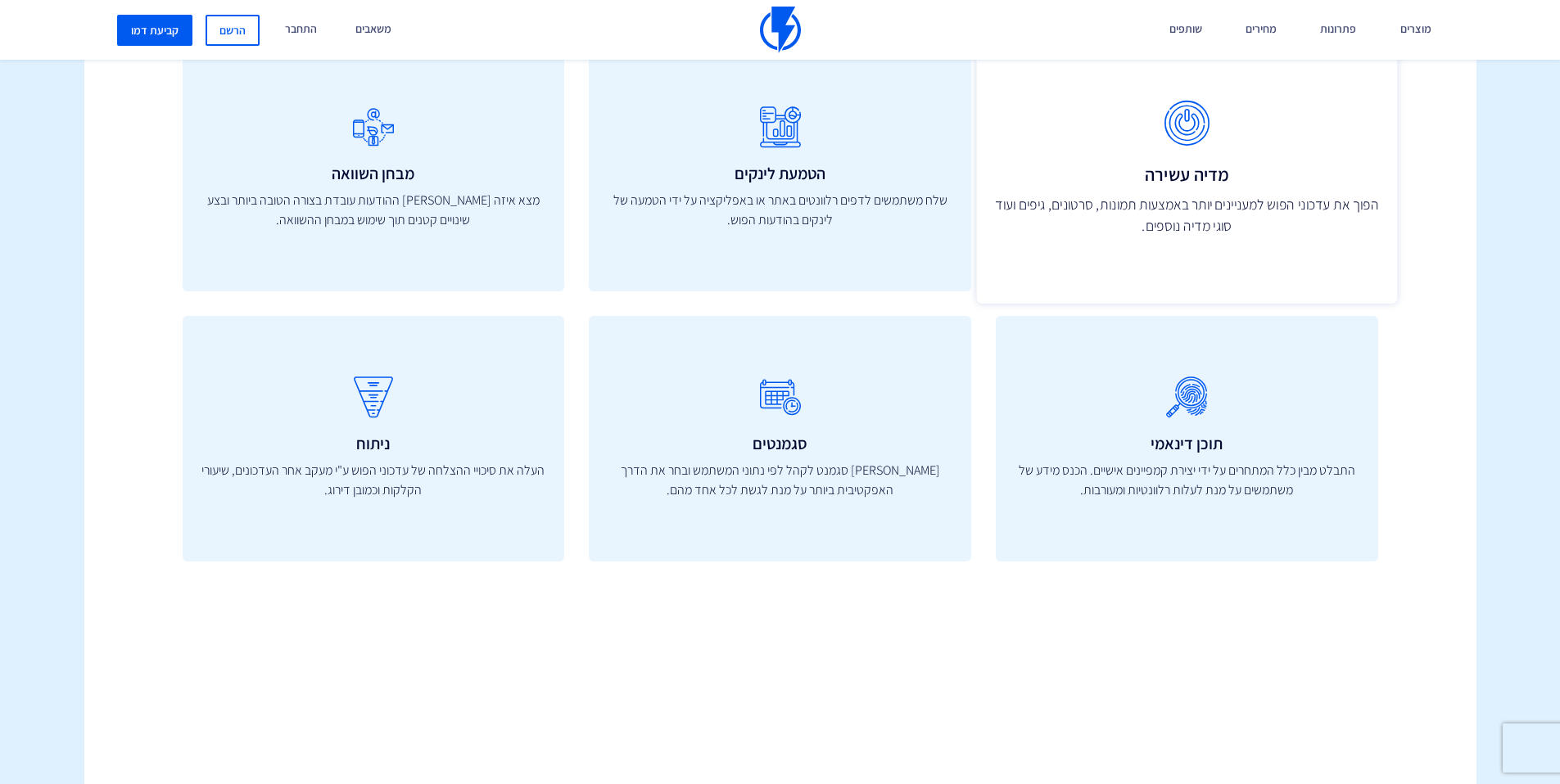
click at [1180, 219] on p "הפוך את עדכוני הפוש למעניינים יותר באמצעות תמונות, סרטונים, גיפים ועוד סוגי מדי…" at bounding box center [1187, 215] width 384 height 44
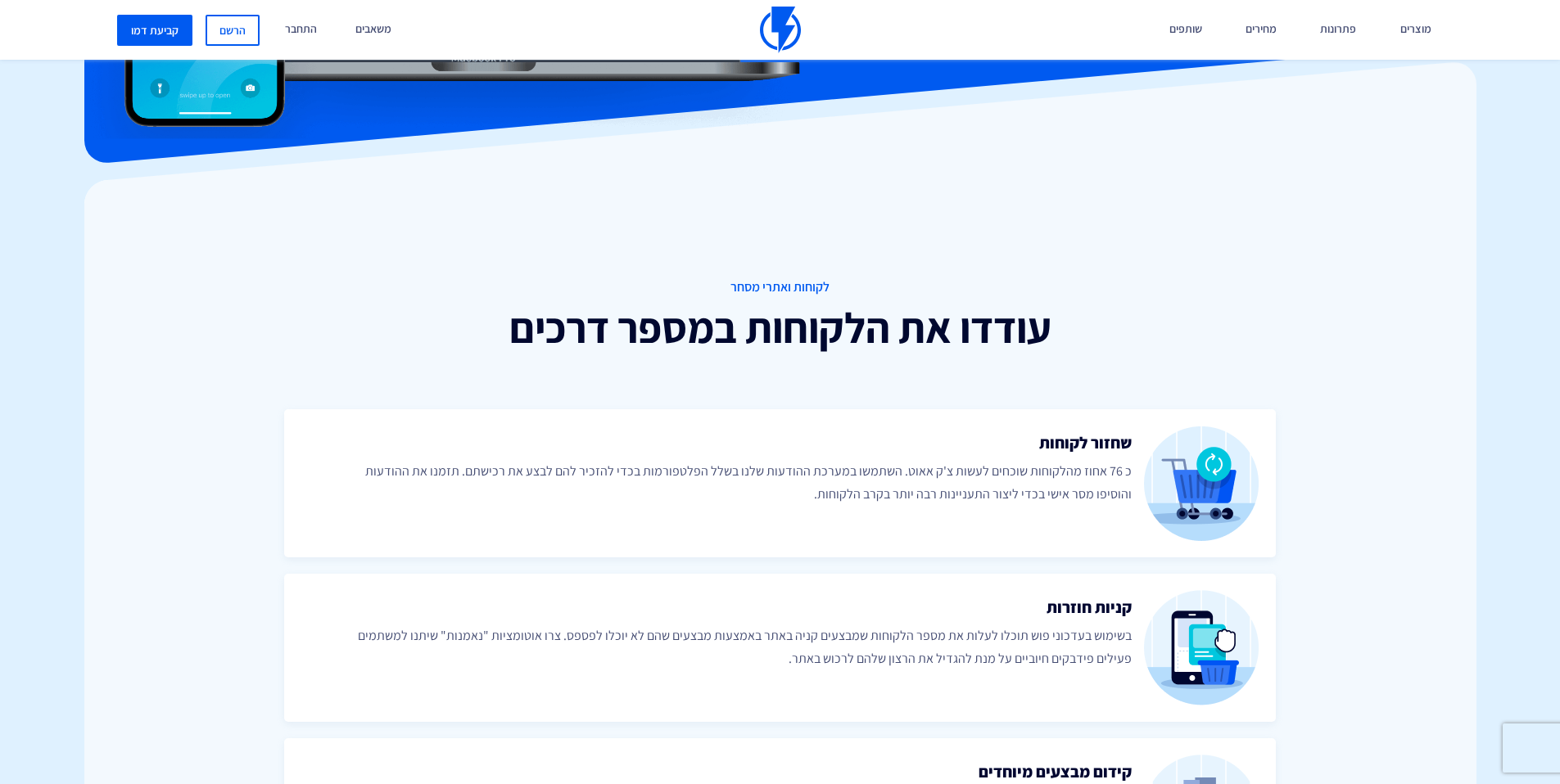
scroll to position [0, 0]
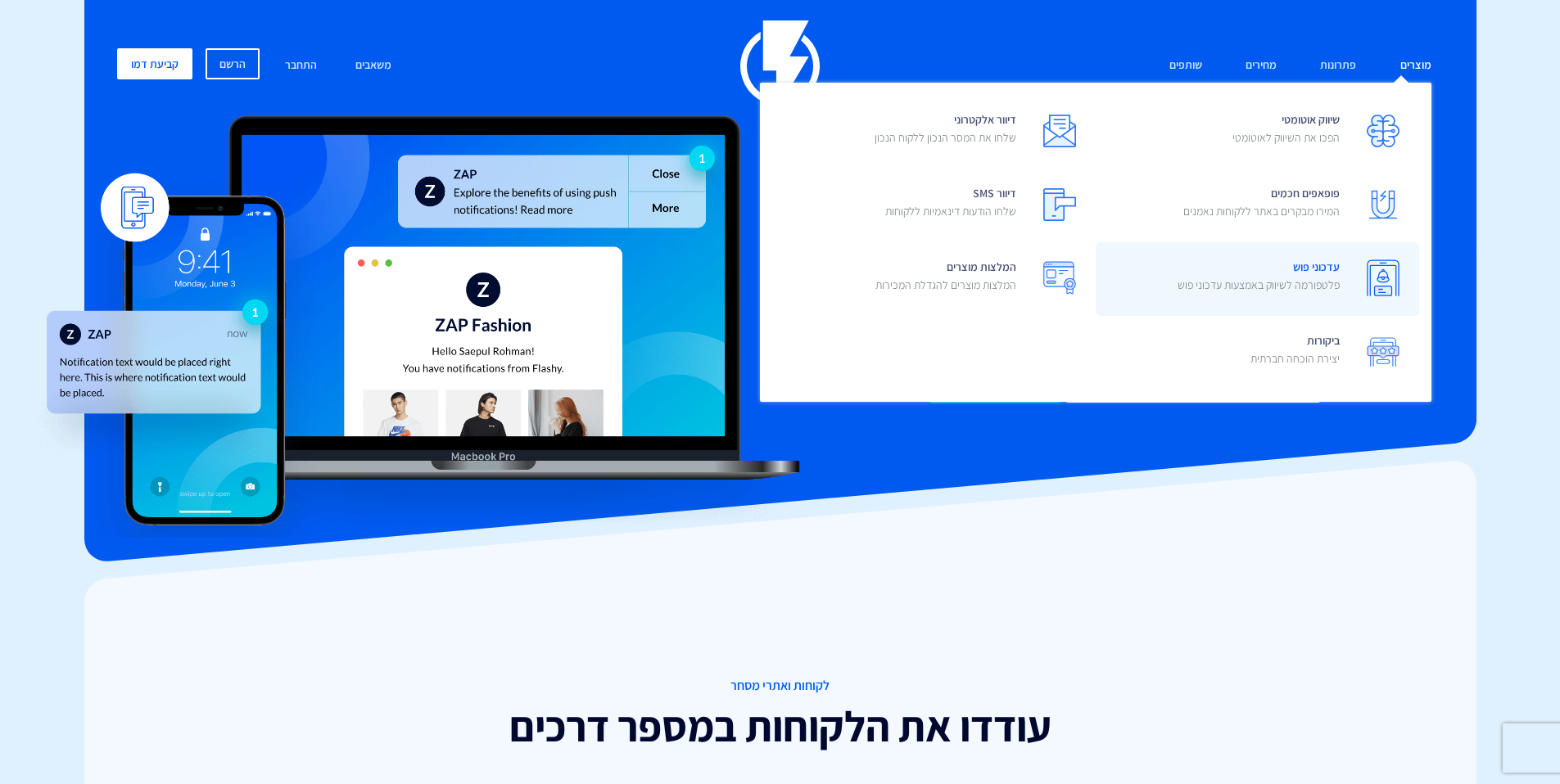
click at [1292, 295] on span "עדכוני פוש פלטפורמה לשיווק באמצעות עדכוני פוש" at bounding box center [1258, 278] width 162 height 47
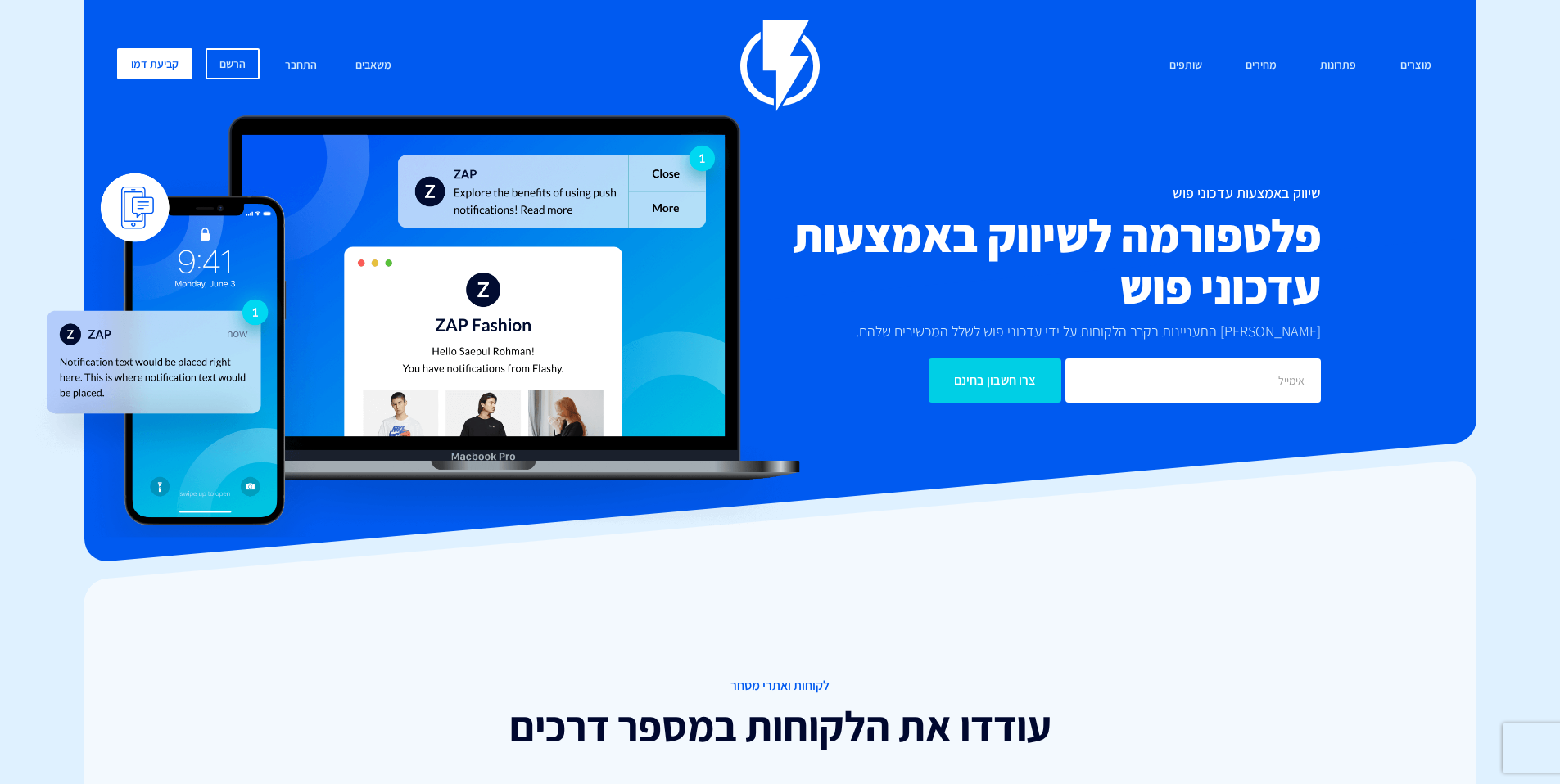
click at [1233, 333] on p "[PERSON_NAME] התעניינות בקרב הלקוחות על ידי עדכוני פוש לשלל המכשירים שלהם." at bounding box center [1084, 331] width 473 height 21
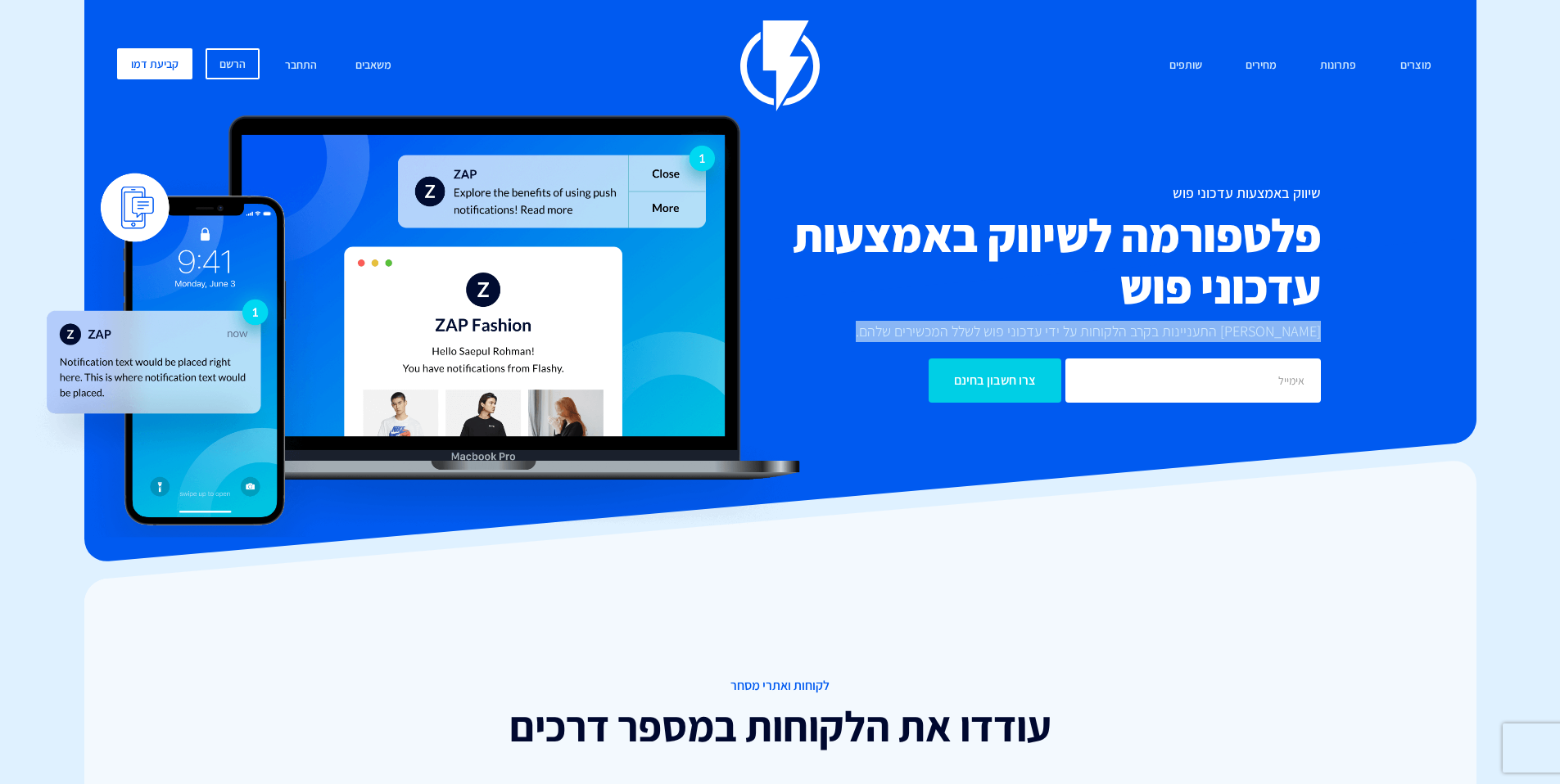
drag, startPoint x: 1233, startPoint y: 333, endPoint x: 1240, endPoint y: 323, distance: 12.2
click at [1233, 333] on p "[PERSON_NAME] התעניינות בקרב הלקוחות על ידי עדכוני פוש לשלל המכשירים שלהם." at bounding box center [1084, 331] width 473 height 21
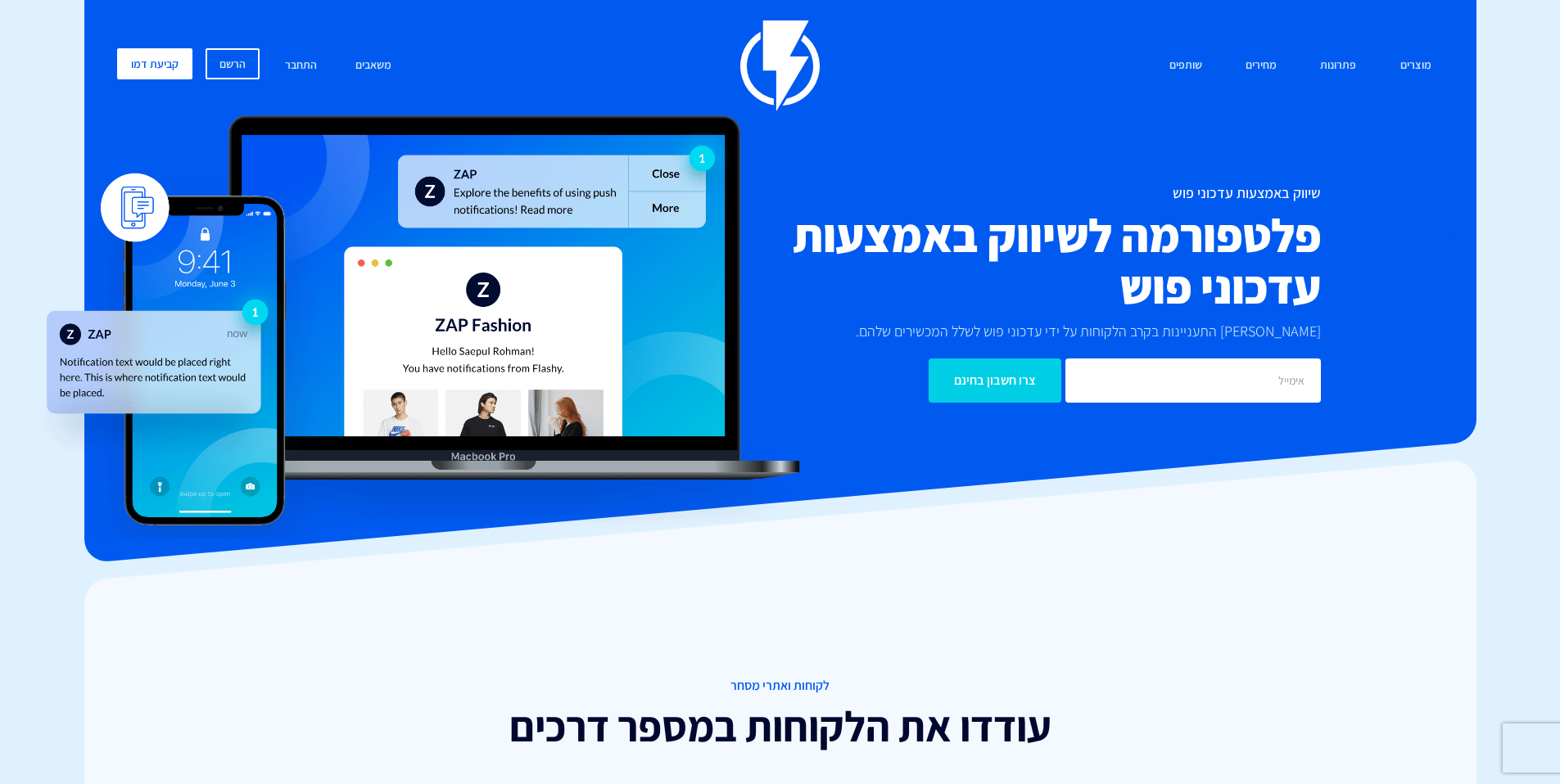
click at [1252, 296] on h2 "פלטפורמה לשיווק באמצעות עדכוני פוש" at bounding box center [1001, 261] width 639 height 103
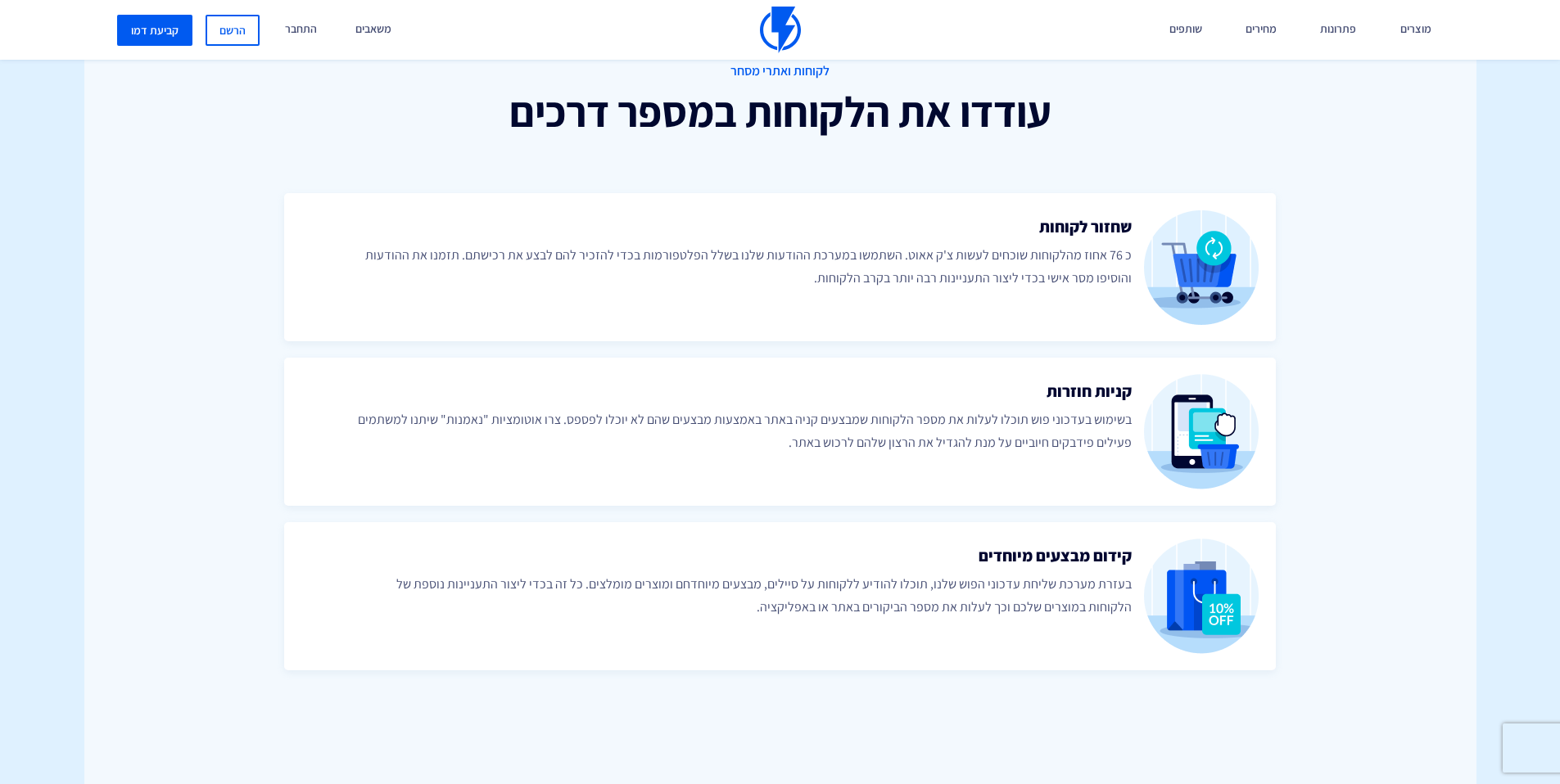
scroll to position [625, 0]
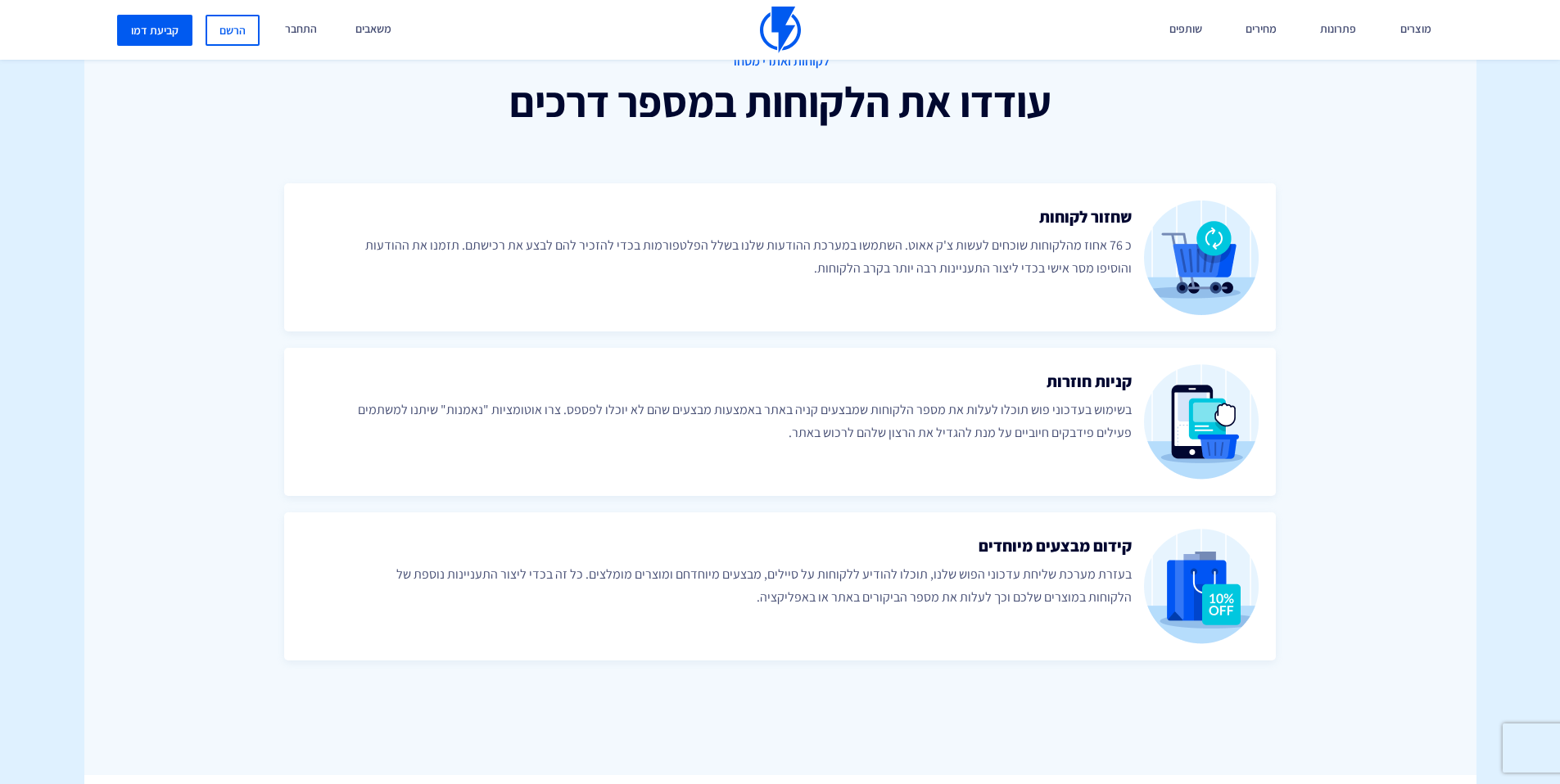
click at [1066, 241] on p "כ 76 אחוז מהלקוחות שוכחים לעשות צ'ק אאוט. השתמשו במערכת ההודעות שלנו בשלל הפלטפ…" at bounding box center [745, 257] width 775 height 46
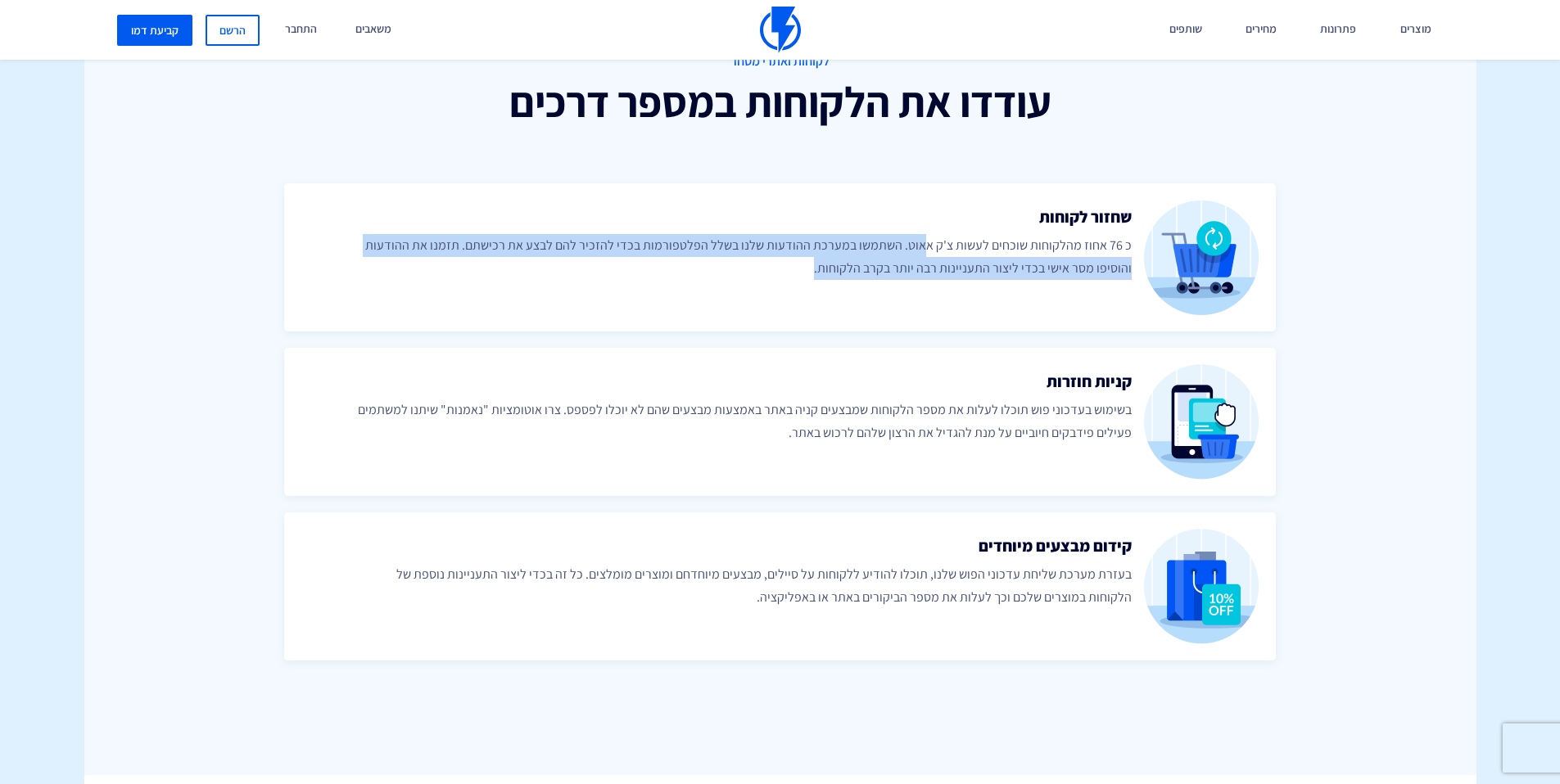
click at [1066, 241] on p "כ 76 אחוז מהלקוחות שוכחים לעשות צ'ק אאוט. השתמשו במערכת ההודעות שלנו בשלל הפלטפ…" at bounding box center [745, 257] width 775 height 46
click at [1160, 244] on img at bounding box center [1202, 257] width 116 height 116
click at [1090, 265] on p "כ 76 אחוז מהלקוחות שוכחים לעשות צ'ק אאוט. השתמשו במערכת ההודעות שלנו בשלל הפלטפ…" at bounding box center [745, 257] width 775 height 46
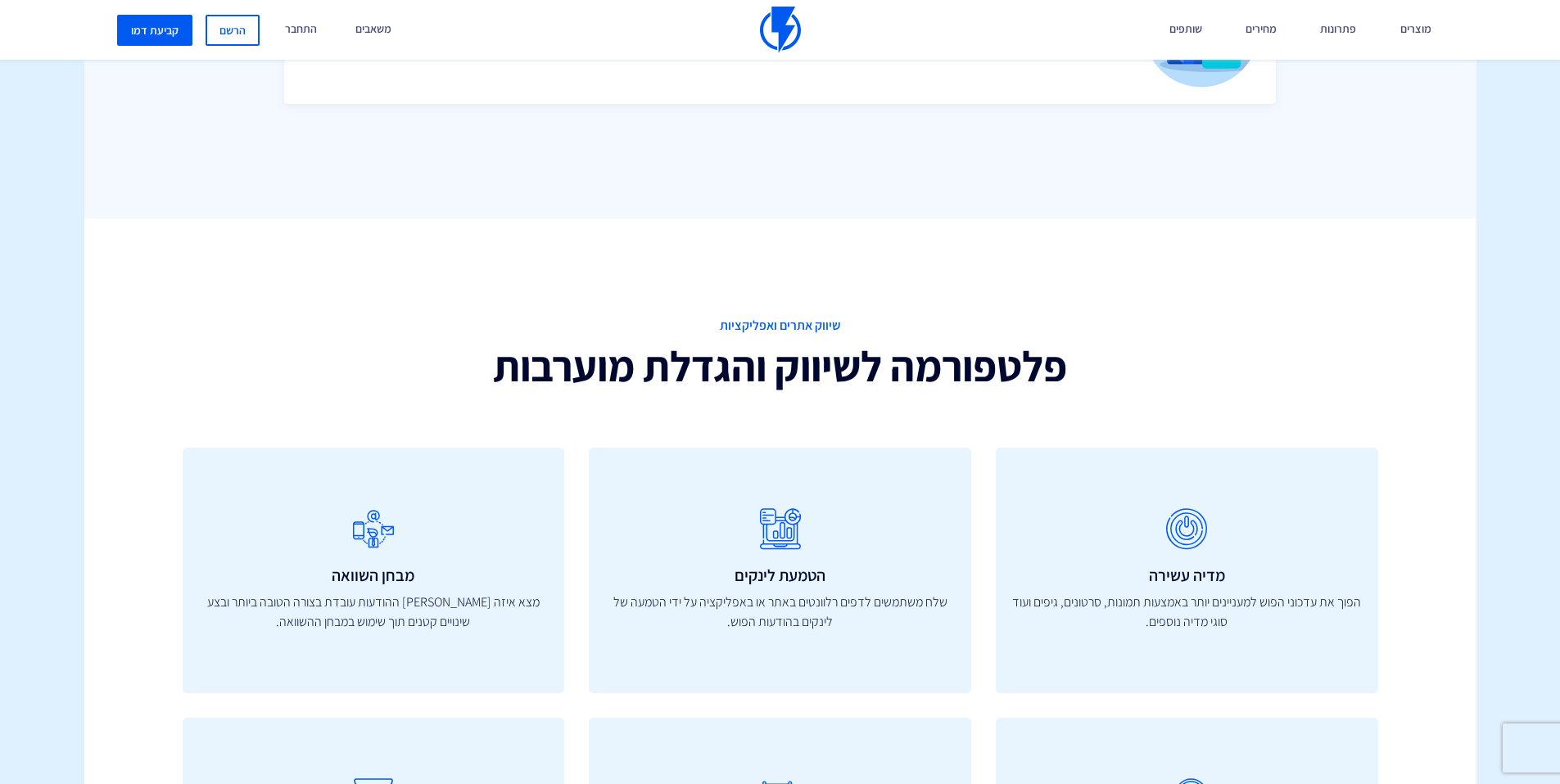
scroll to position [1188, 0]
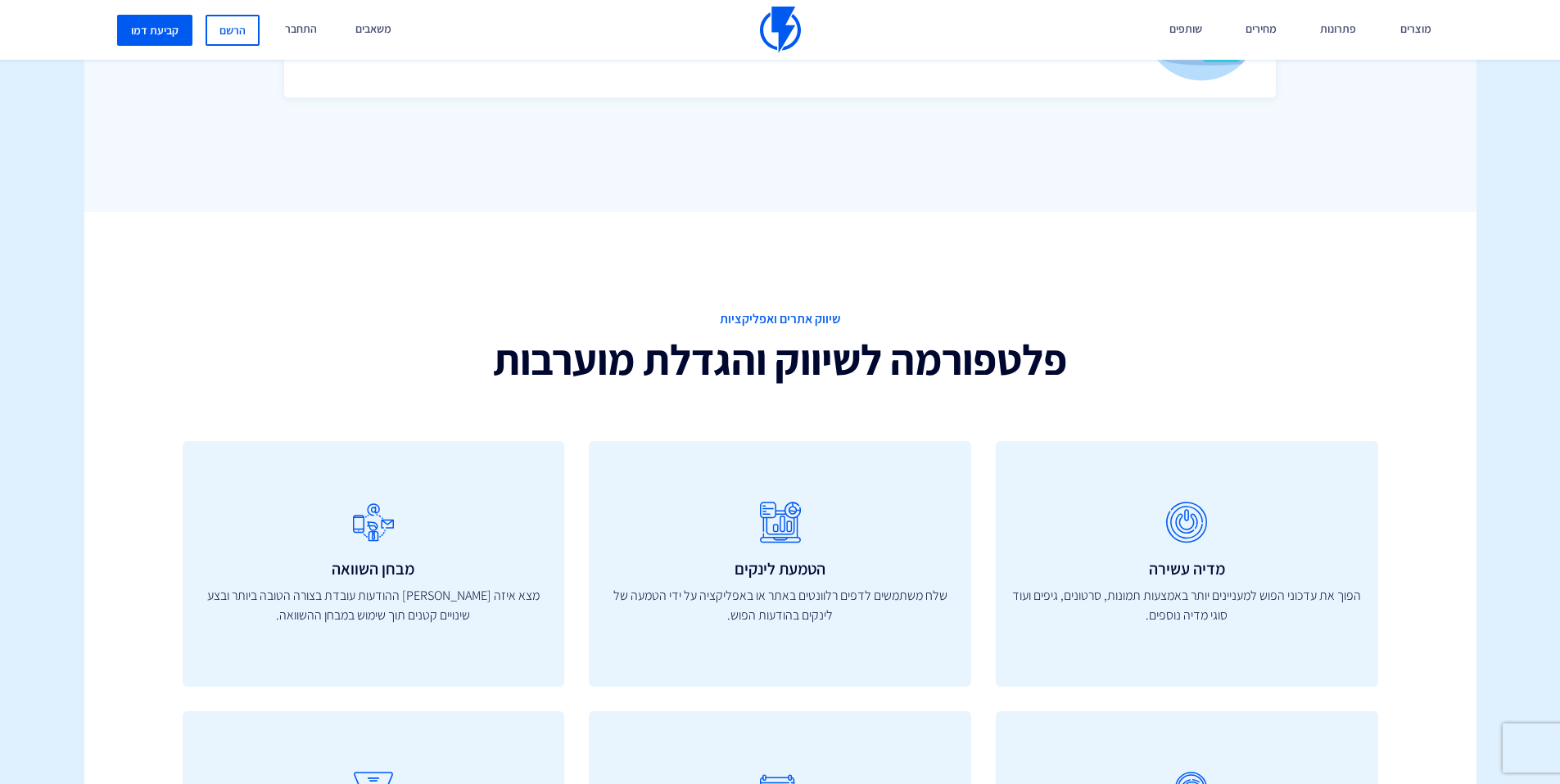
click at [836, 312] on span "שיווק אתרים ואפליקציות" at bounding box center [780, 319] width 585 height 18
click at [853, 362] on h2 "פלטפורמה לשיווק והגדלת מוערבות" at bounding box center [780, 360] width 585 height 47
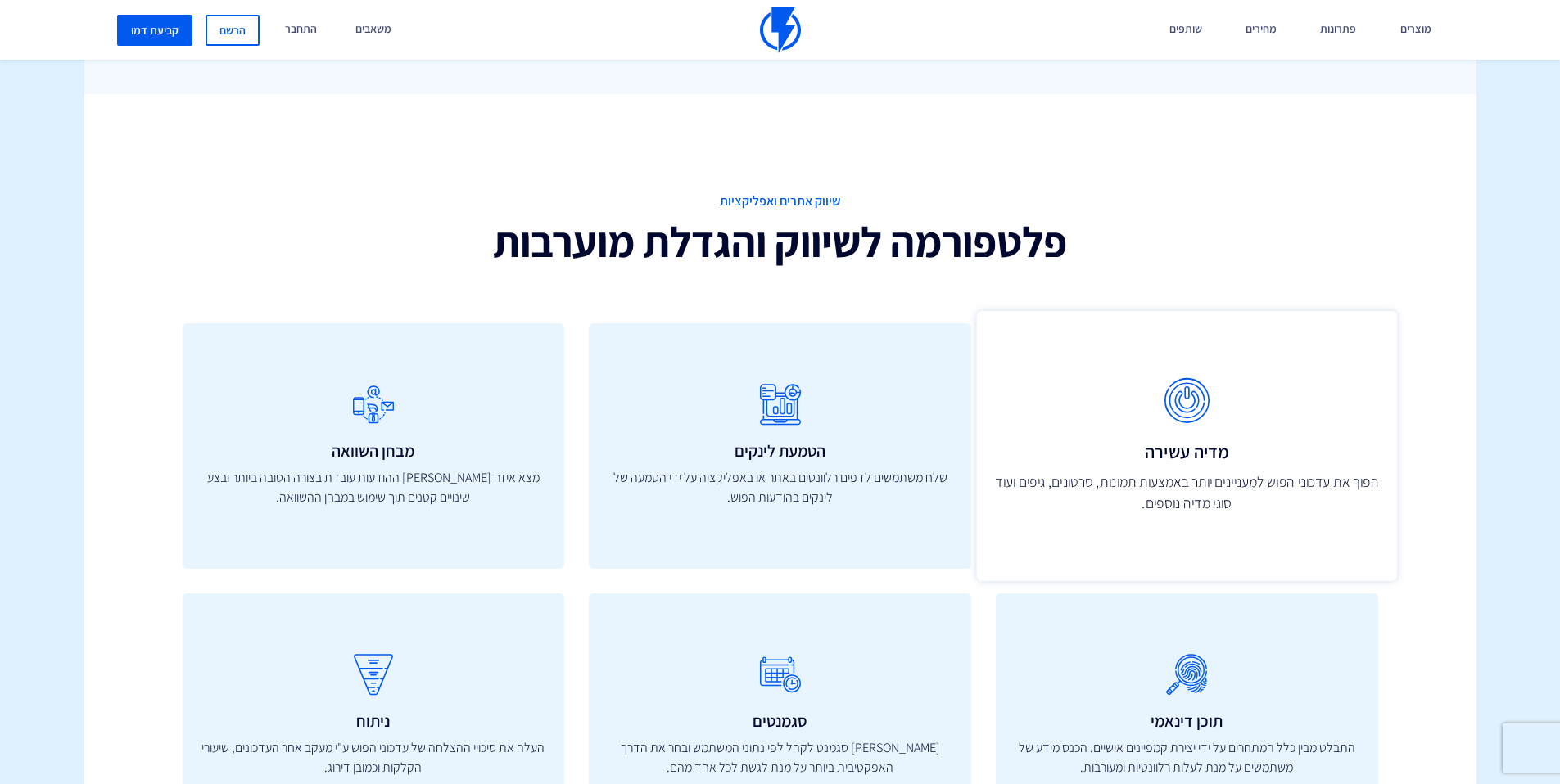
scroll to position [1307, 0]
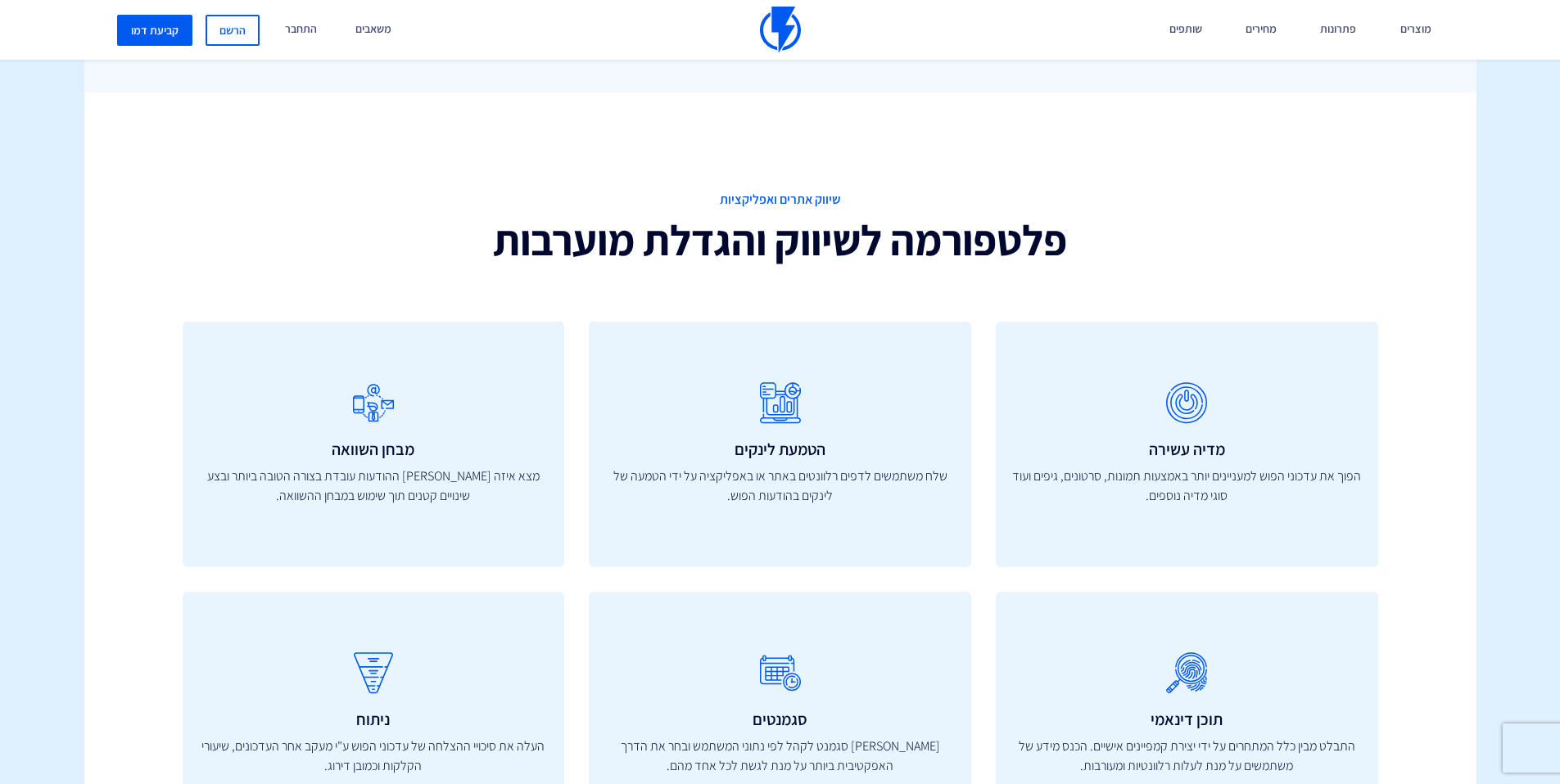
click at [855, 254] on h2 "פלטפורמה לשיווק והגדלת מוערבות" at bounding box center [780, 241] width 585 height 47
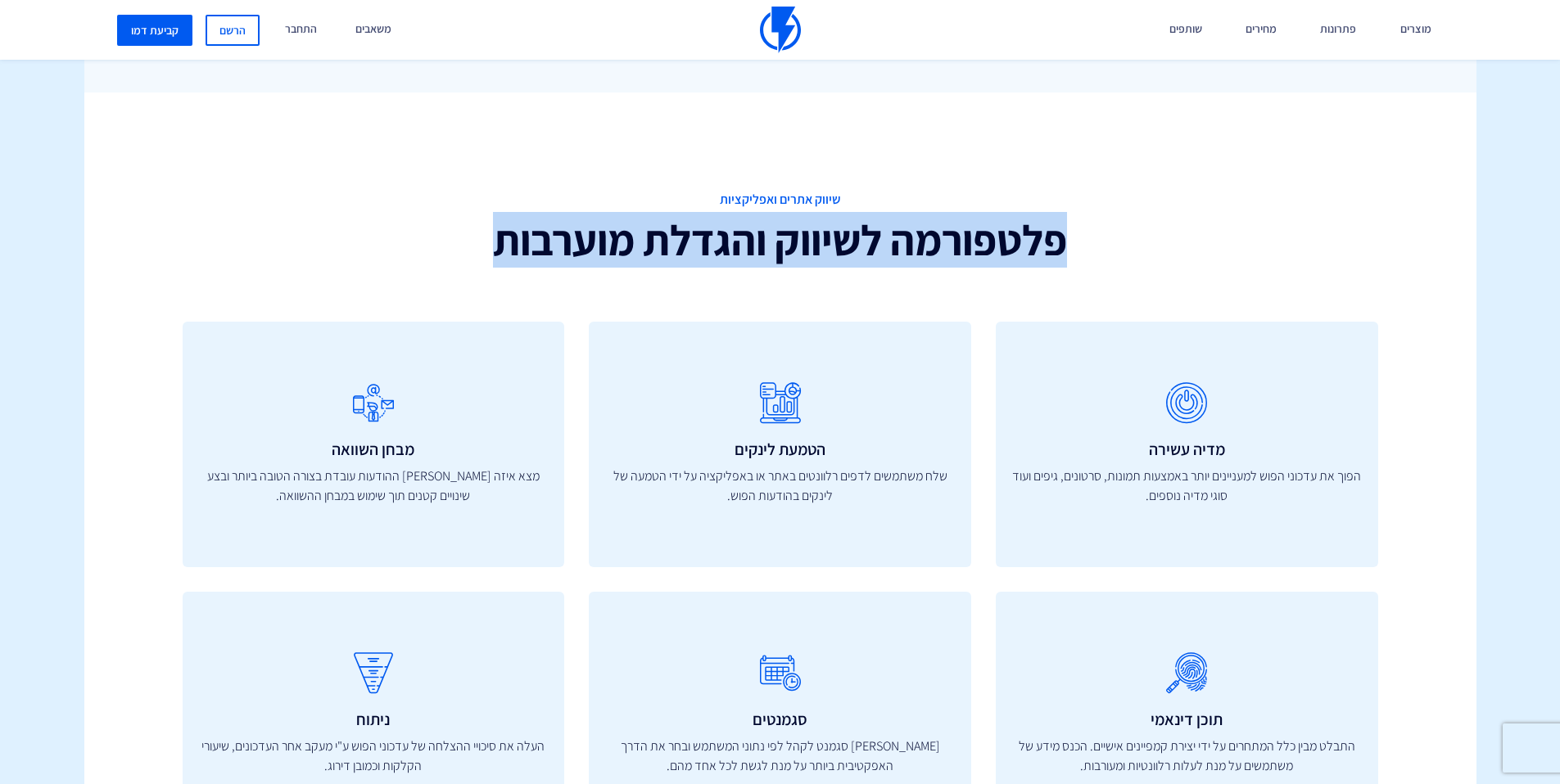
click at [855, 254] on h2 "פלטפורמה לשיווק והגדלת מוערבות" at bounding box center [780, 241] width 585 height 47
click at [872, 275] on div "שיווק אתרים ואפליקציות פלטפורמה לשיווק והגדלת מוערבות" at bounding box center [779, 235] width 610 height 90
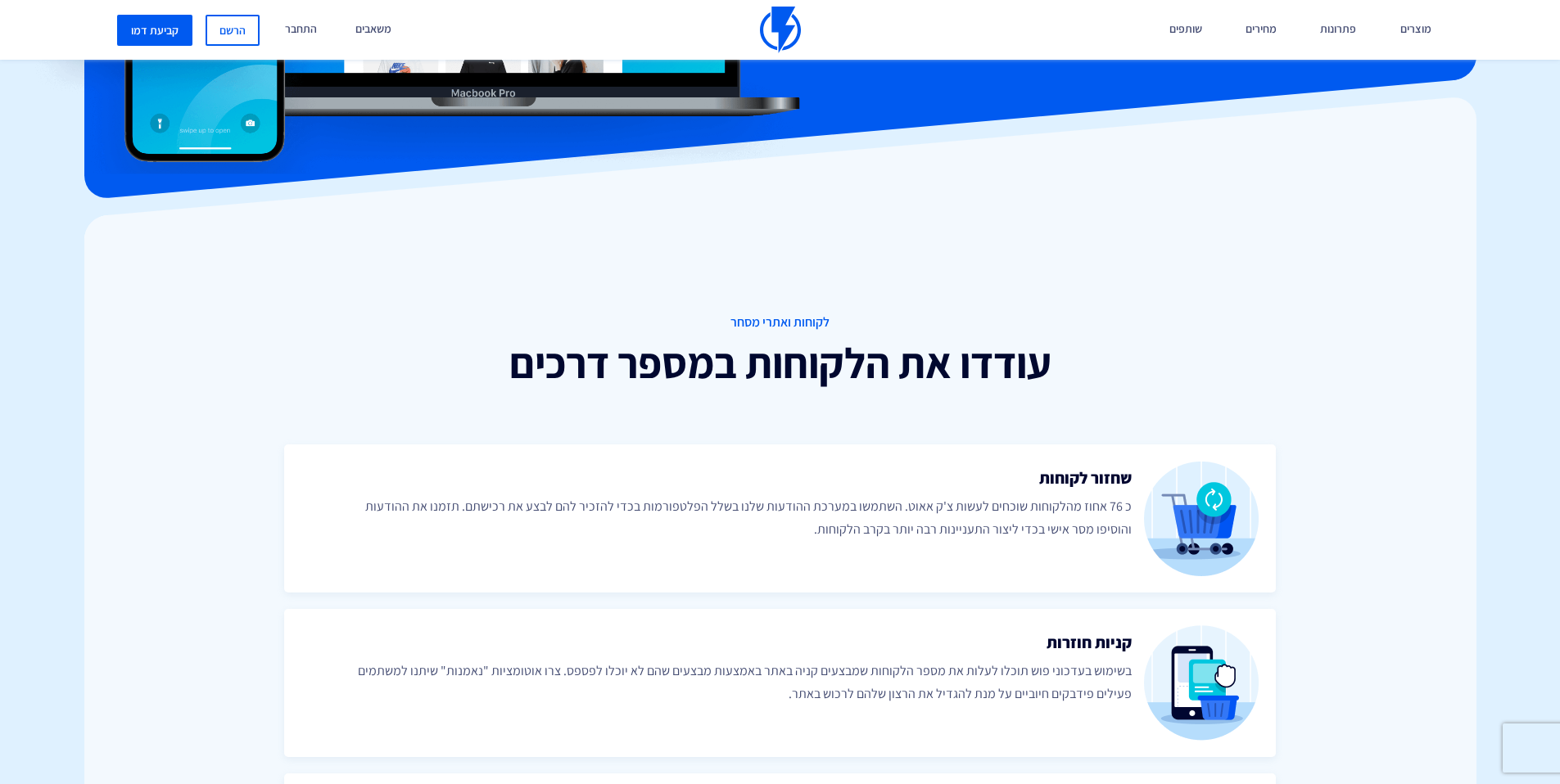
scroll to position [0, 0]
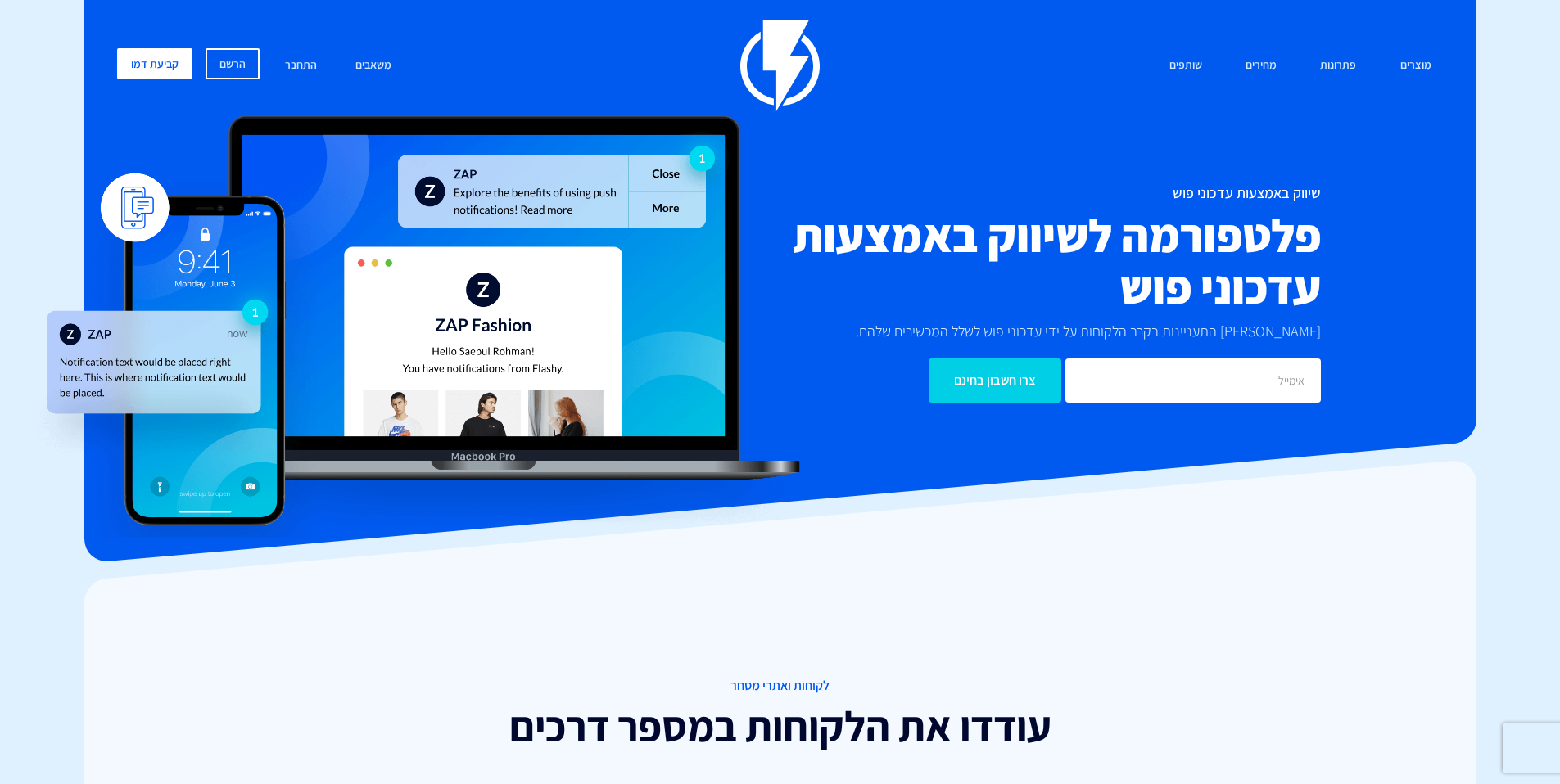
click at [1089, 264] on h2 "פלטפורמה לשיווק באמצעות עדכוני פוש" at bounding box center [1001, 261] width 639 height 103
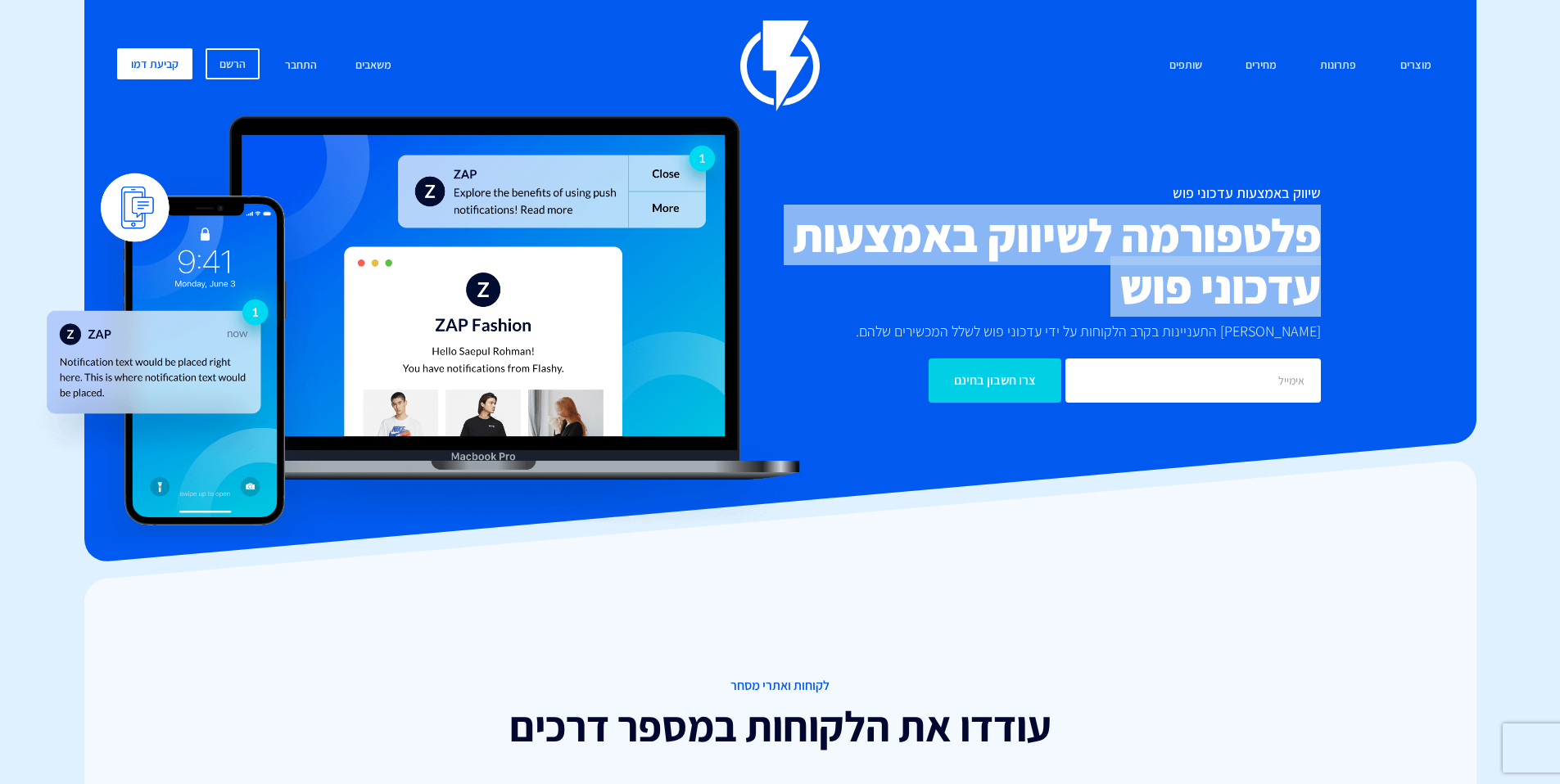
click at [1089, 264] on h2 "פלטפורמה לשיווק באמצעות עדכוני פוש" at bounding box center [1001, 261] width 639 height 103
click at [1266, 243] on h2 "פלטפורמה לשיווק באמצעות עדכוני פוש" at bounding box center [1001, 261] width 639 height 103
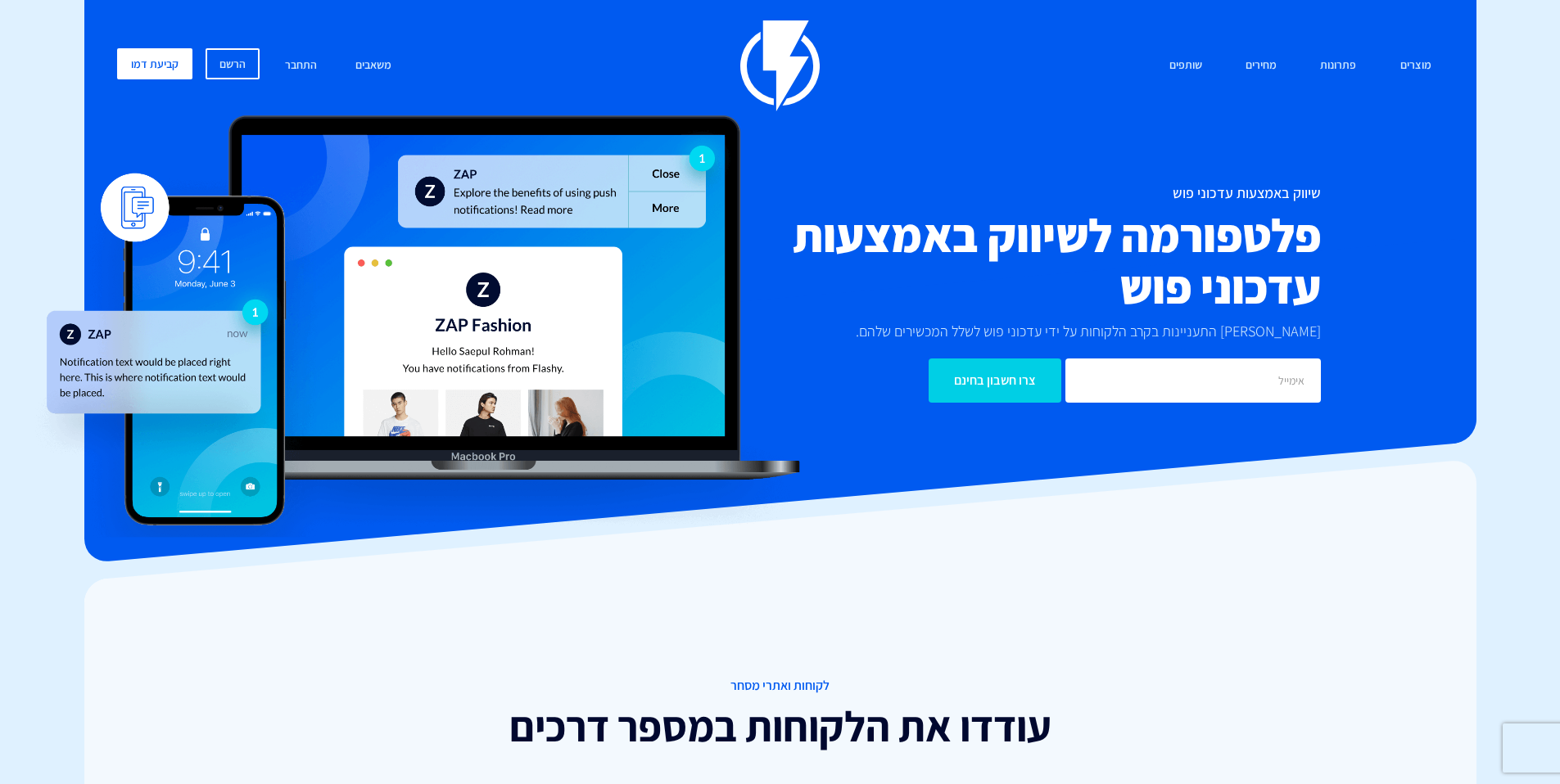
click at [1297, 256] on h2 "פלטפורמה לשיווק באמצעות עדכוני פוש" at bounding box center [1001, 261] width 639 height 103
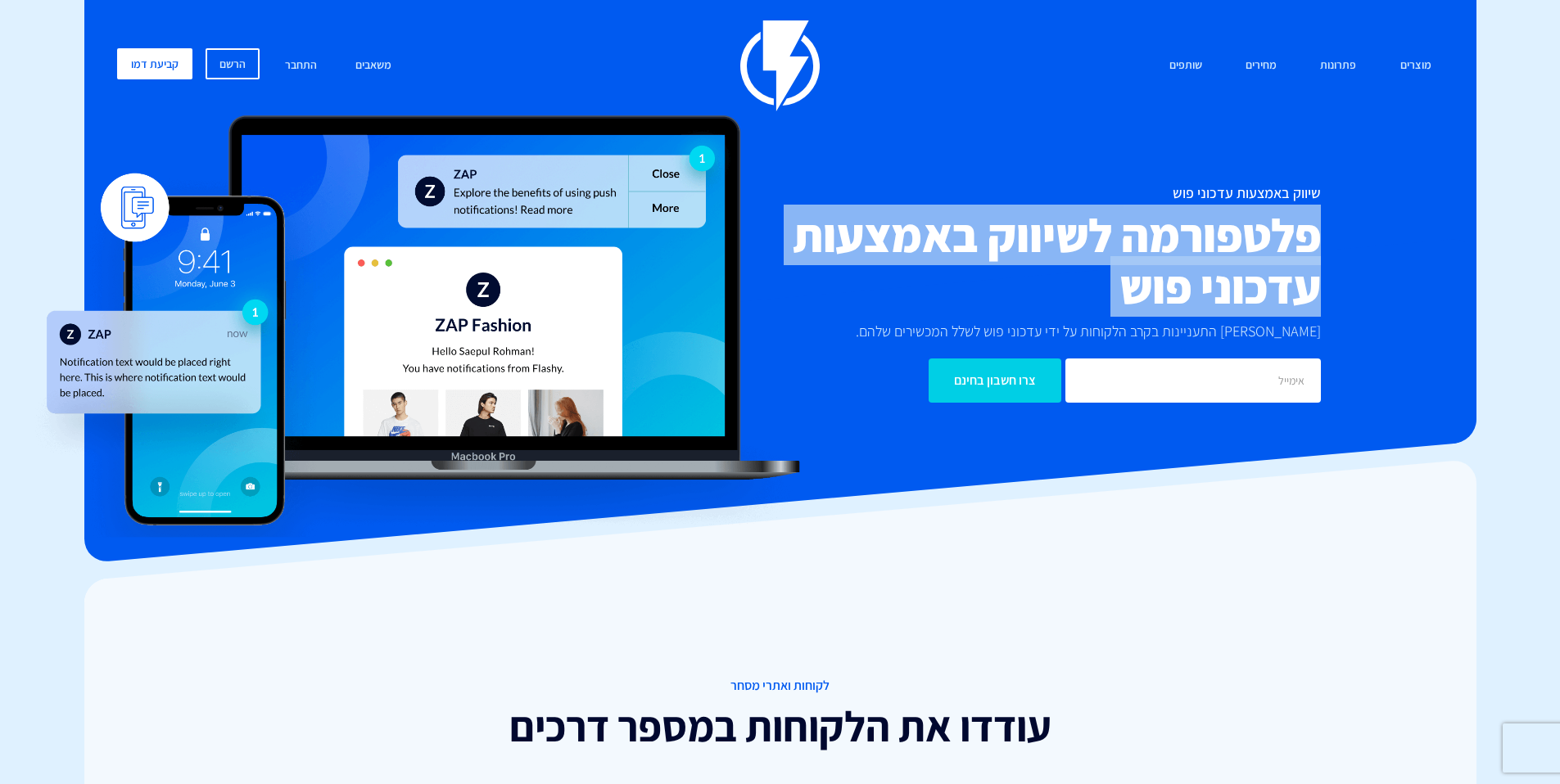
click at [1297, 256] on h2 "פלטפורמה לשיווק באמצעות עדכוני פוש" at bounding box center [1001, 261] width 639 height 103
click at [1322, 221] on div "שיווק באמצעות עדכוני פוש פלטפורמה לשיווק באמצעות עדכוני פוש [PERSON_NAME] התעני…" at bounding box center [1001, 293] width 663 height 217
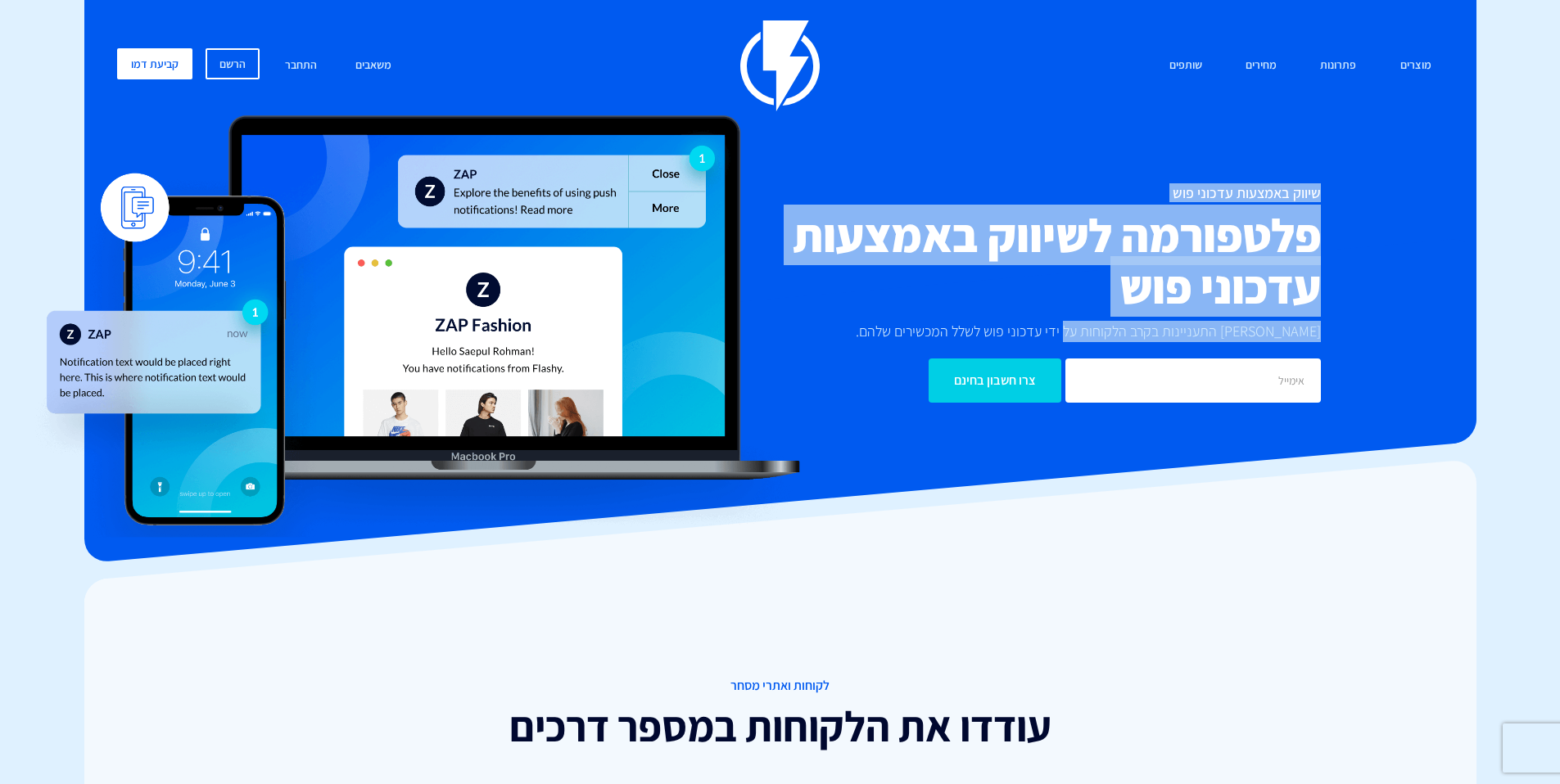
drag, startPoint x: 1323, startPoint y: 195, endPoint x: 1100, endPoint y: 329, distance: 260.2
click at [1098, 331] on div "שיווק באמצעות עדכוני פוש פלטפורמה לשיווק באמצעות עדכוני פוש [PERSON_NAME] התעני…" at bounding box center [1001, 293] width 663 height 217
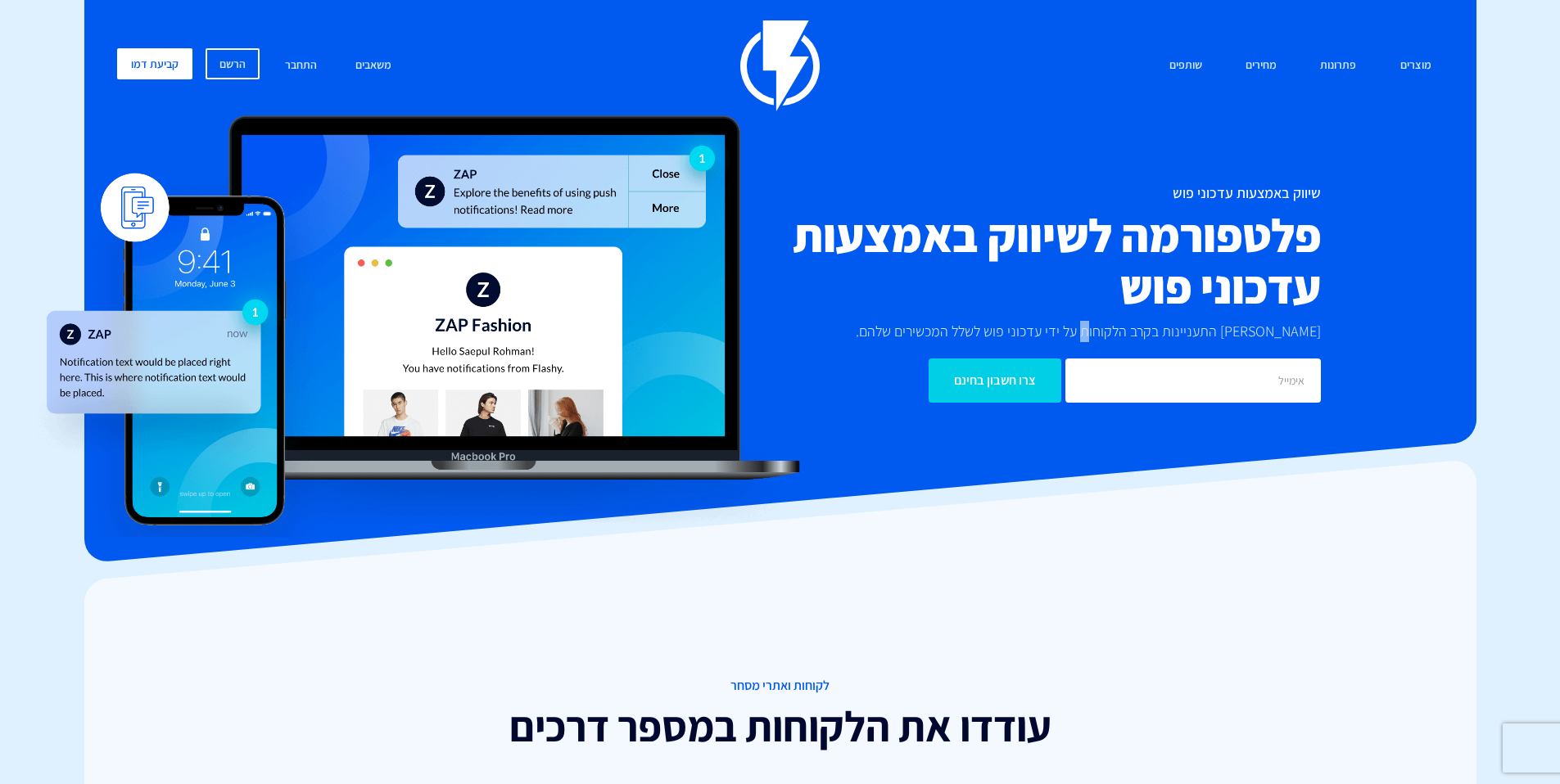
drag, startPoint x: 1122, startPoint y: 323, endPoint x: 905, endPoint y: 338, distance: 217.5
click at [1083, 323] on p "[PERSON_NAME] התעניינות בקרב הלקוחות על ידי עדכוני פוש לשלל המכשירים שלהם." at bounding box center [1084, 331] width 473 height 21
click at [881, 340] on p "[PERSON_NAME] התעניינות בקרב הלקוחות על ידי עדכוני פוש לשלל המכשירים שלהם." at bounding box center [1084, 331] width 473 height 21
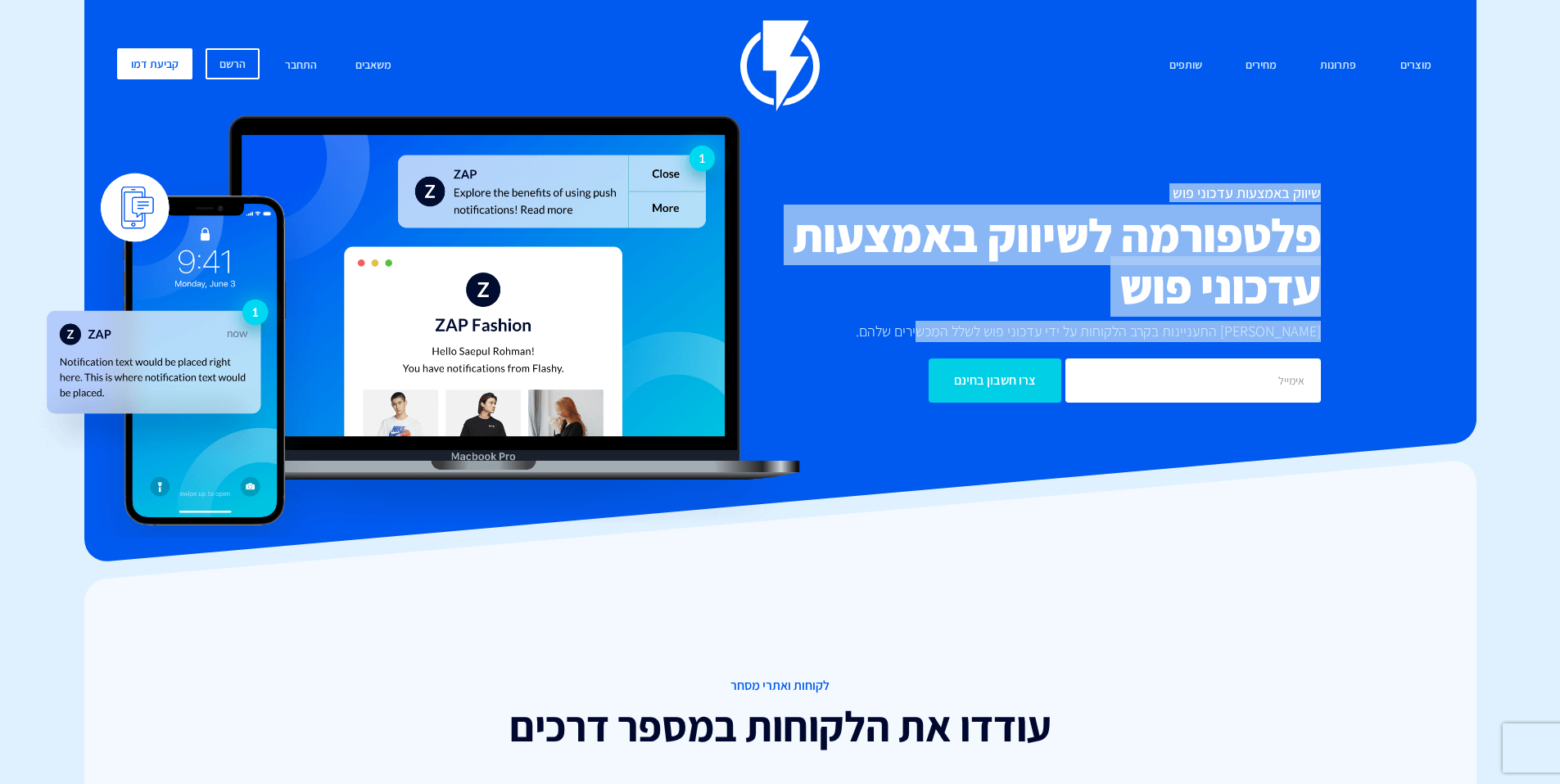
drag, startPoint x: 917, startPoint y: 333, endPoint x: 1346, endPoint y: 195, distance: 450.6
click at [1355, 196] on div "שיווק באמצעות עדכוני פוש פלטפורמה לשיווק באמצעות עדכוני פוש [PERSON_NAME] התעני…" at bounding box center [780, 293] width 1351 height 217
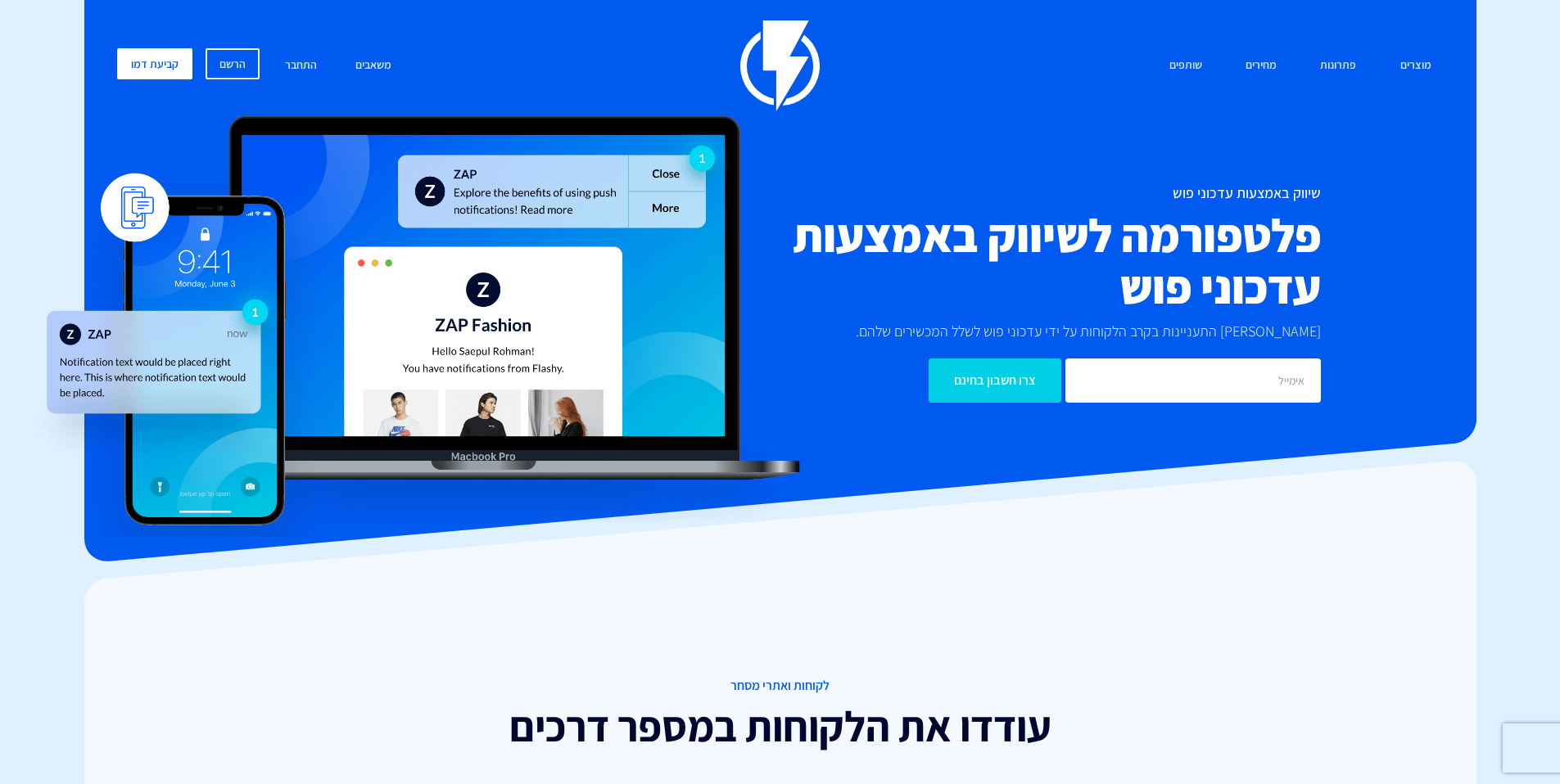
click at [1323, 198] on div "שיווק באמצעות עדכוני פוש פלטפורמה לשיווק באמצעות עדכוני פוש [PERSON_NAME] התעני…" at bounding box center [1001, 293] width 663 height 217
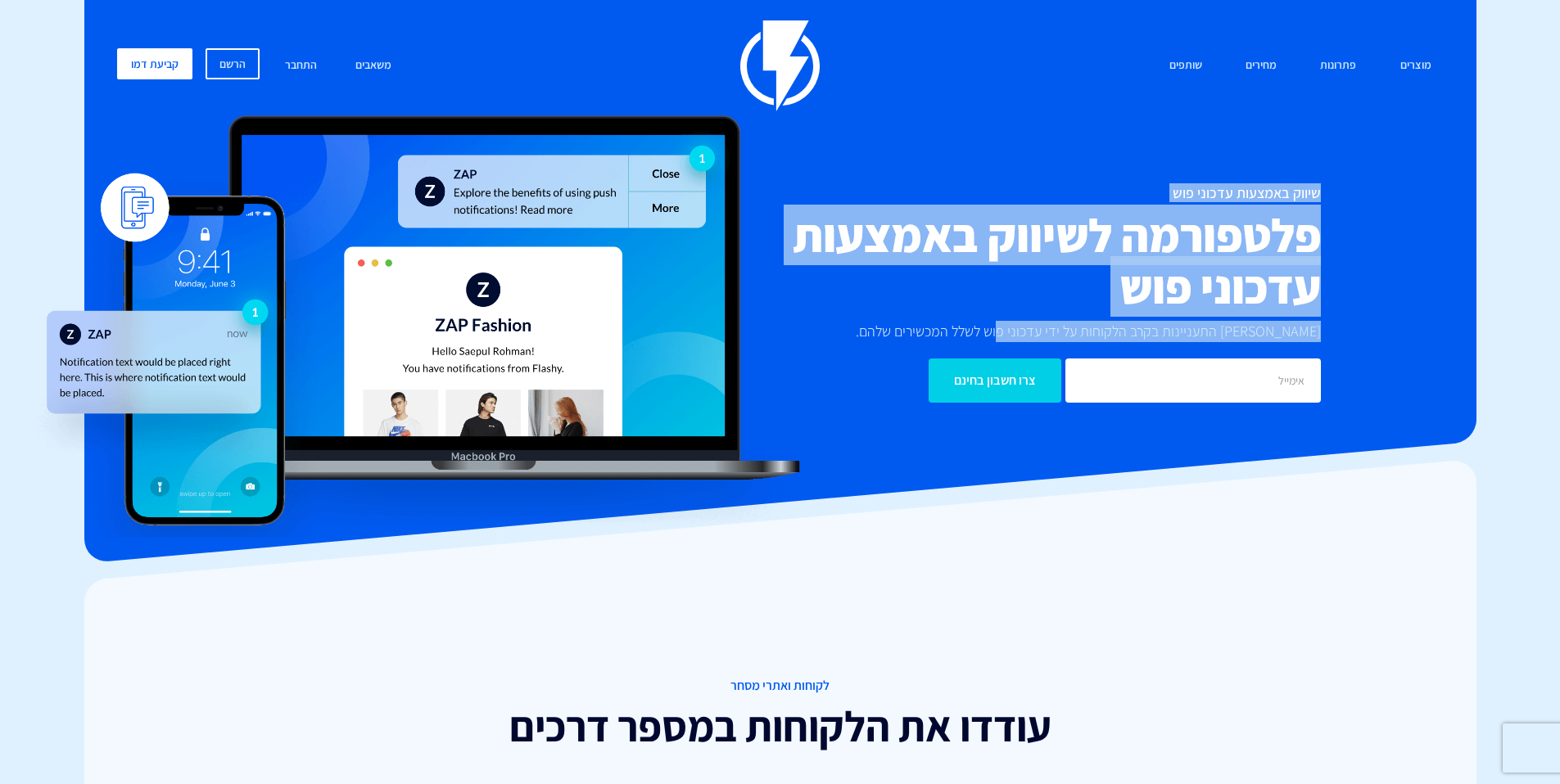
drag, startPoint x: 1317, startPoint y: 186, endPoint x: 899, endPoint y: 361, distance: 453.2
click at [899, 361] on div "שיווק באמצעות עדכוני פוש פלטפורמה לשיווק באמצעות עדכוני פוש [PERSON_NAME] התעני…" at bounding box center [1001, 293] width 663 height 217
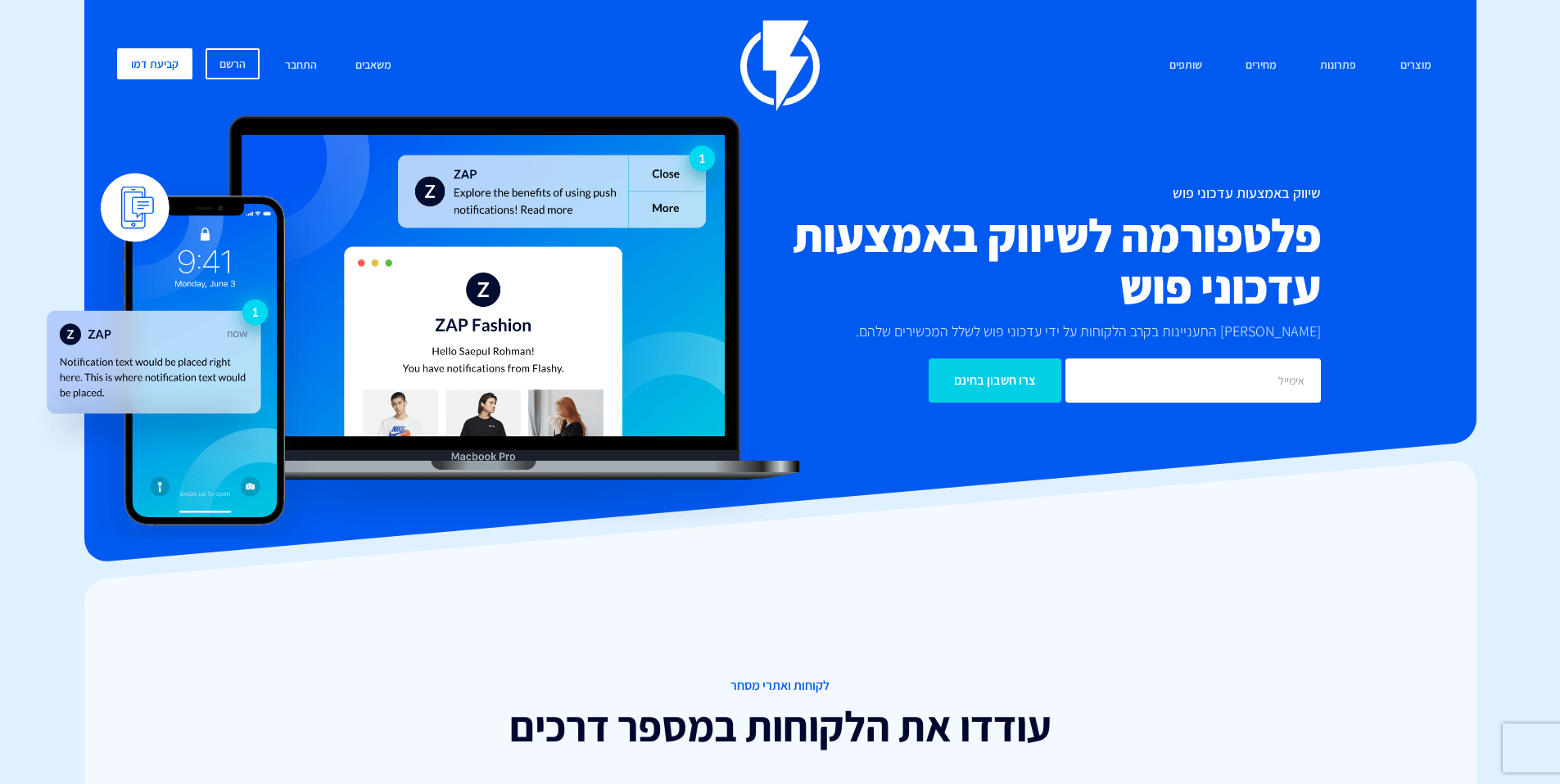
click at [992, 338] on p "[PERSON_NAME] התעניינות בקרב הלקוחות על ידי עדכוני פוש לשלל המכשירים שלהם." at bounding box center [1084, 331] width 473 height 21
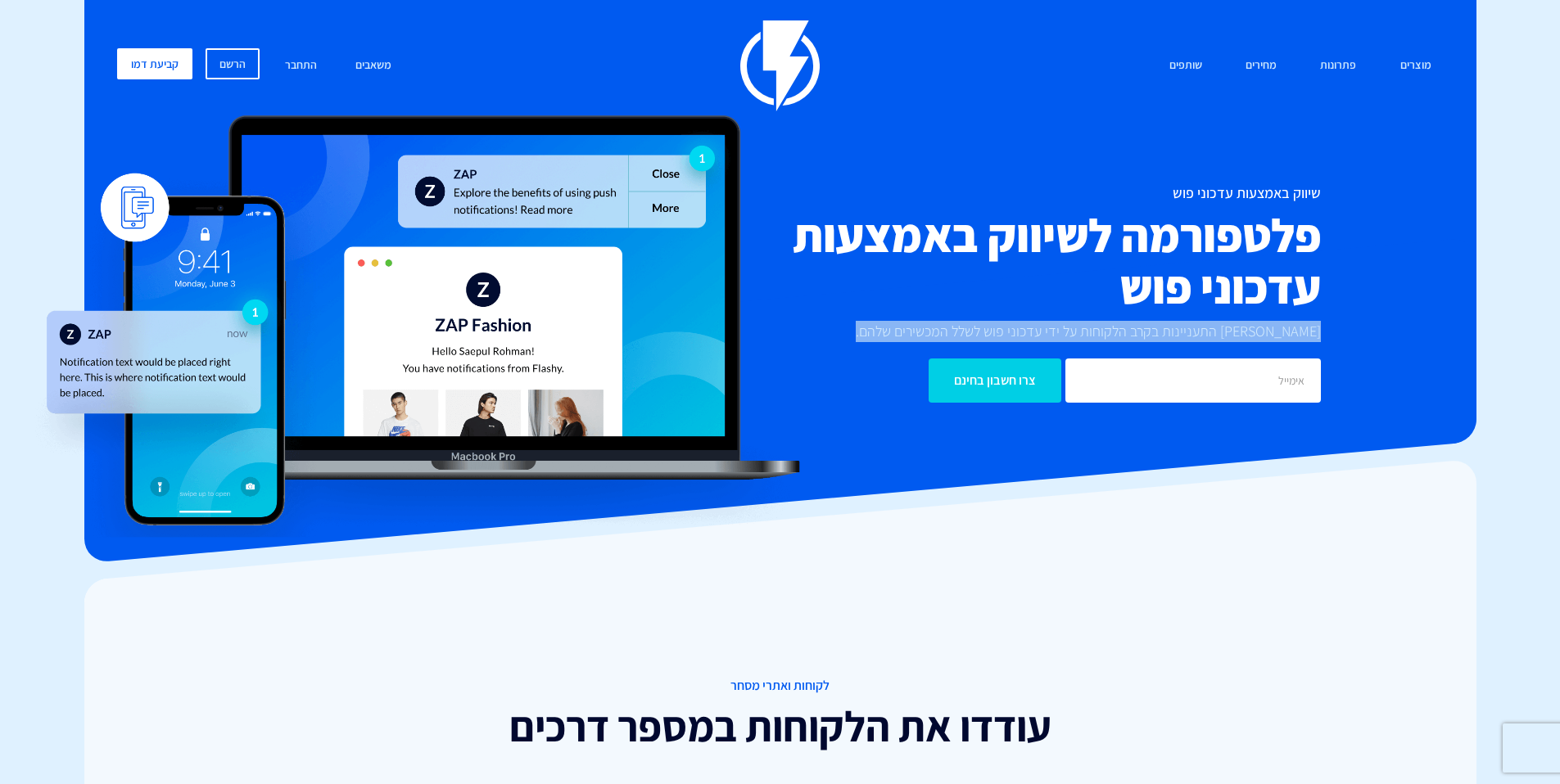
click at [992, 338] on p "[PERSON_NAME] התעניינות בקרב הלקוחות על ידי עדכוני פוש לשלל המכשירים שלהם." at bounding box center [1084, 331] width 473 height 21
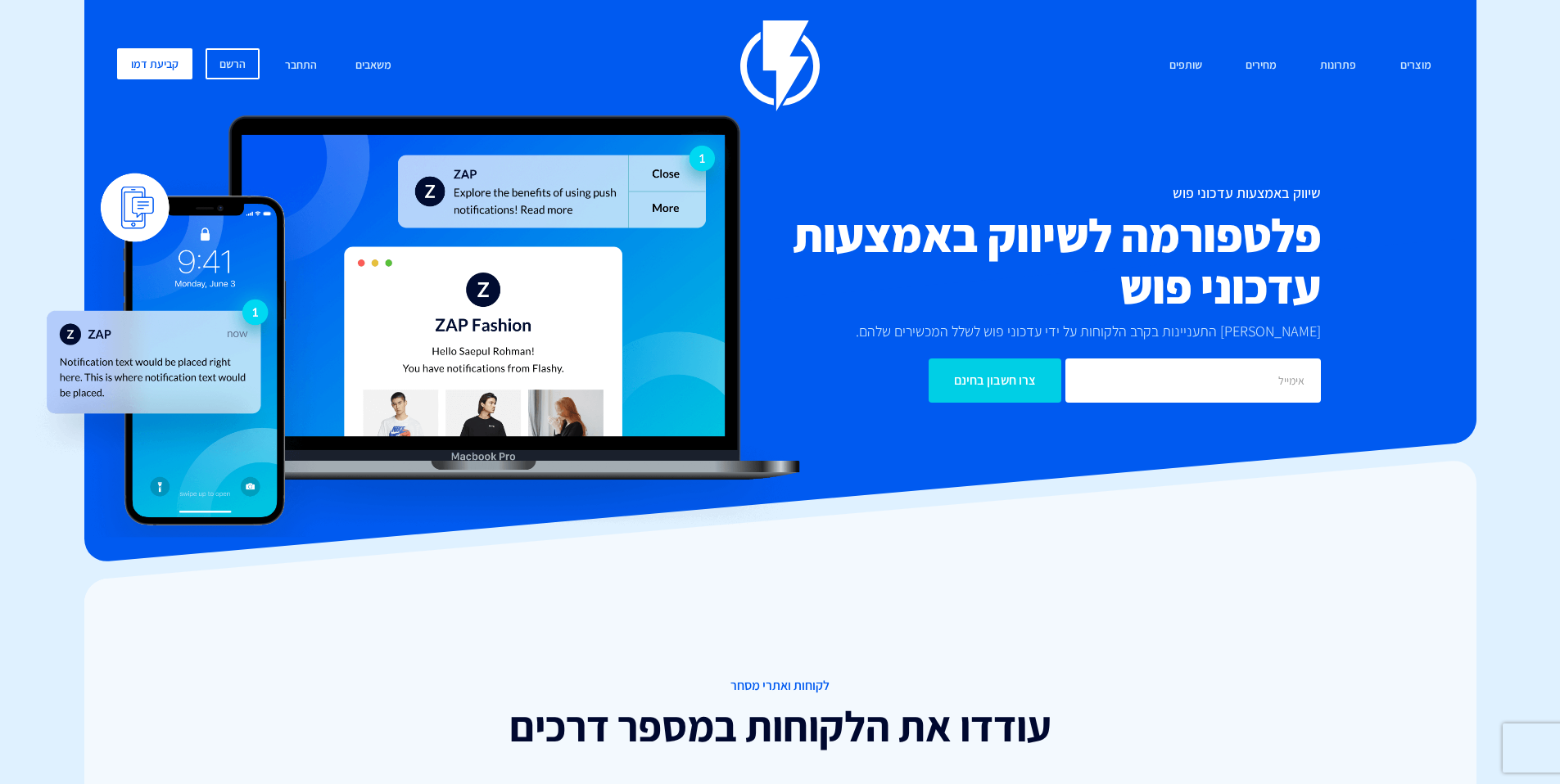
click at [1172, 294] on h2 "פלטפורמה לשיווק באמצעות עדכוני פוש" at bounding box center [1001, 261] width 639 height 103
click at [1200, 241] on h2 "פלטפורמה לשיווק באמצעות עדכוני פוש" at bounding box center [1001, 261] width 639 height 103
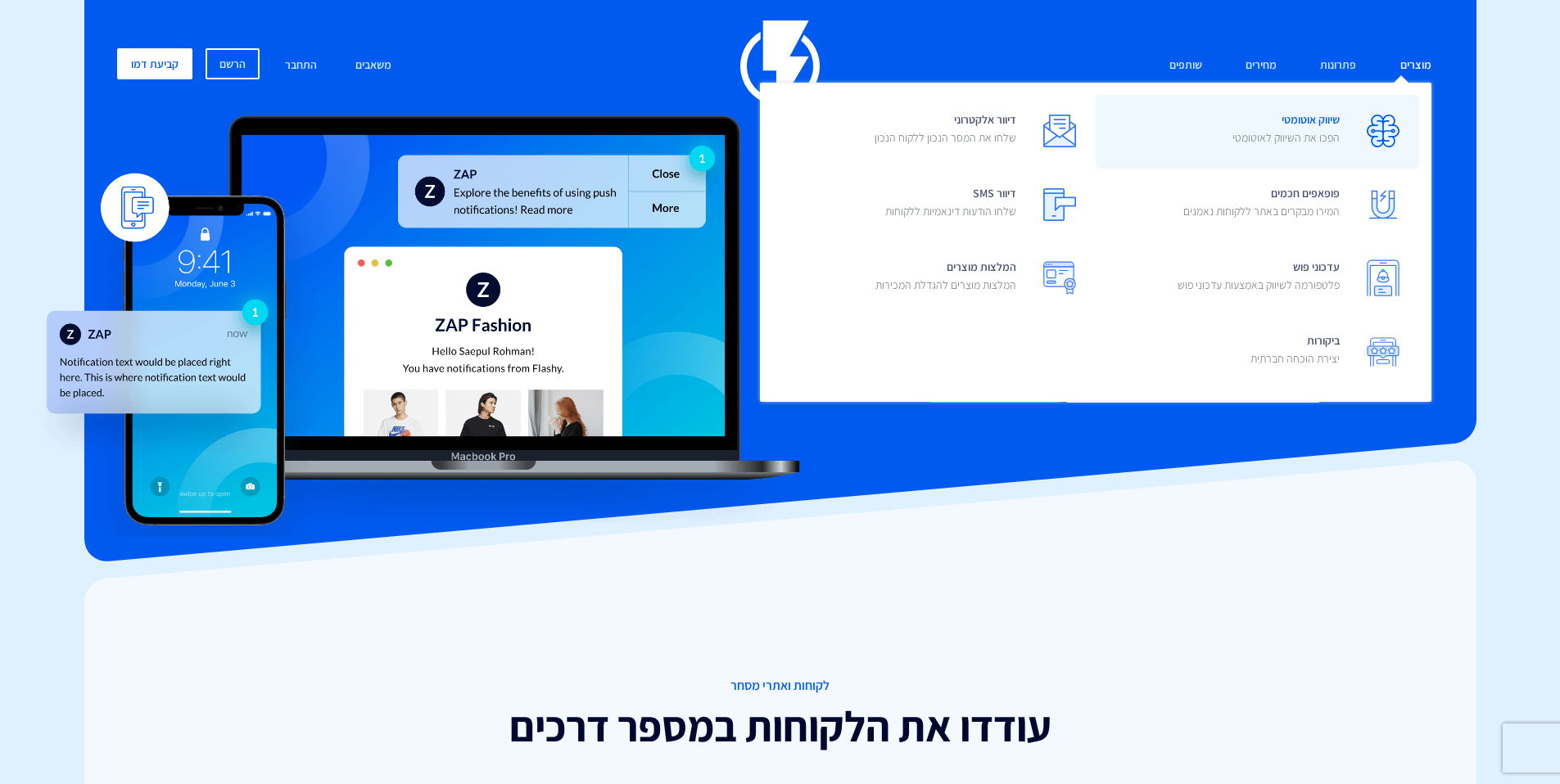
click at [1314, 142] on p "הפכו את השיווק לאוטומטי" at bounding box center [1286, 138] width 107 height 17
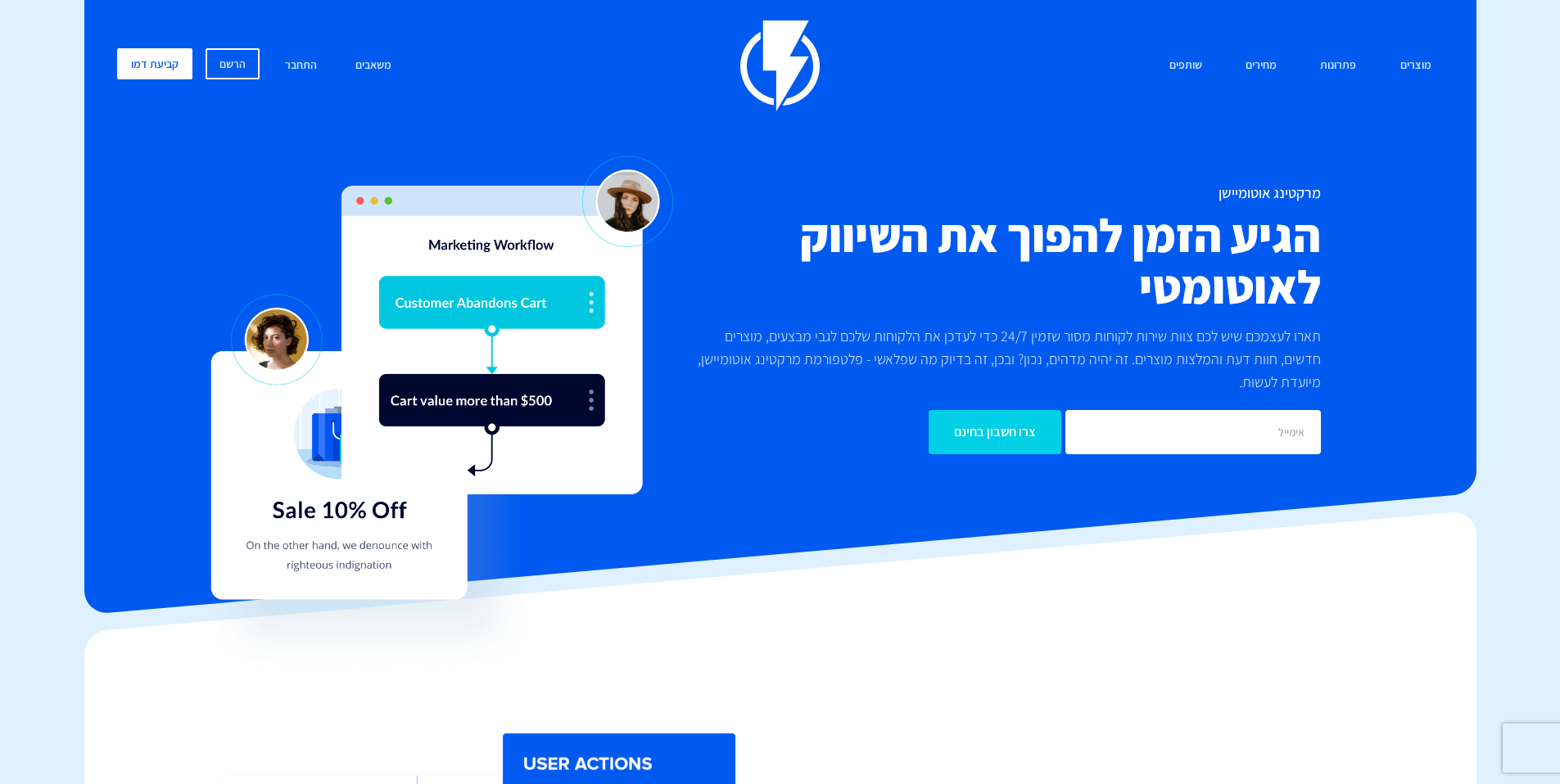
click at [1316, 235] on h2 "הגיע הזמן להפוך את השיווק לאוטומטי" at bounding box center [1001, 261] width 639 height 103
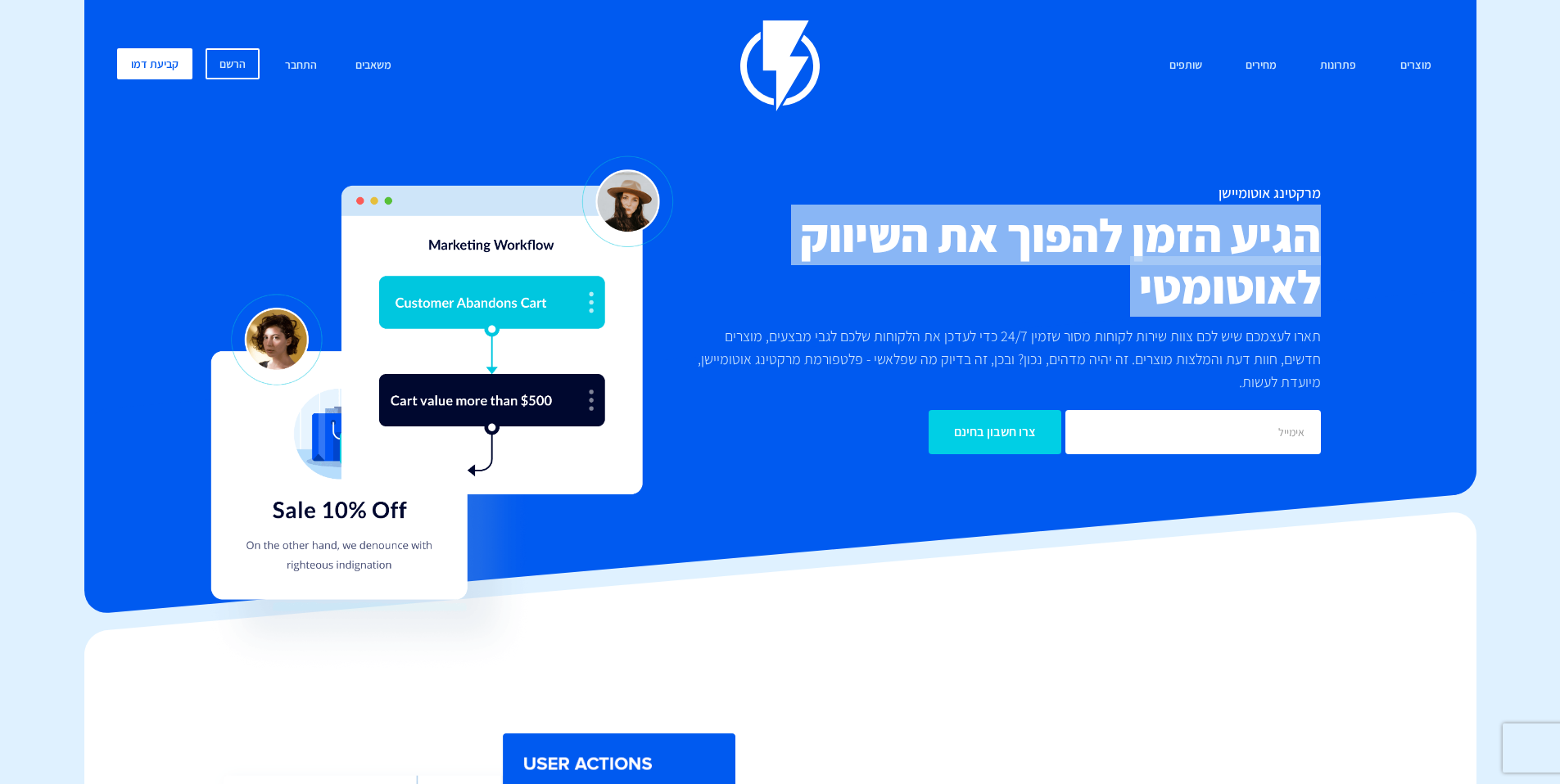
click at [1316, 235] on h2 "הגיע הזמן להפוך את השיווק לאוטומטי" at bounding box center [1001, 261] width 639 height 103
click at [1321, 230] on div "מרקטינג אוטומיישן הגיע הזמן להפוך את השיווק לאוטומטי תארו לעצמכם שיש לכם צוות ש…" at bounding box center [1001, 319] width 663 height 269
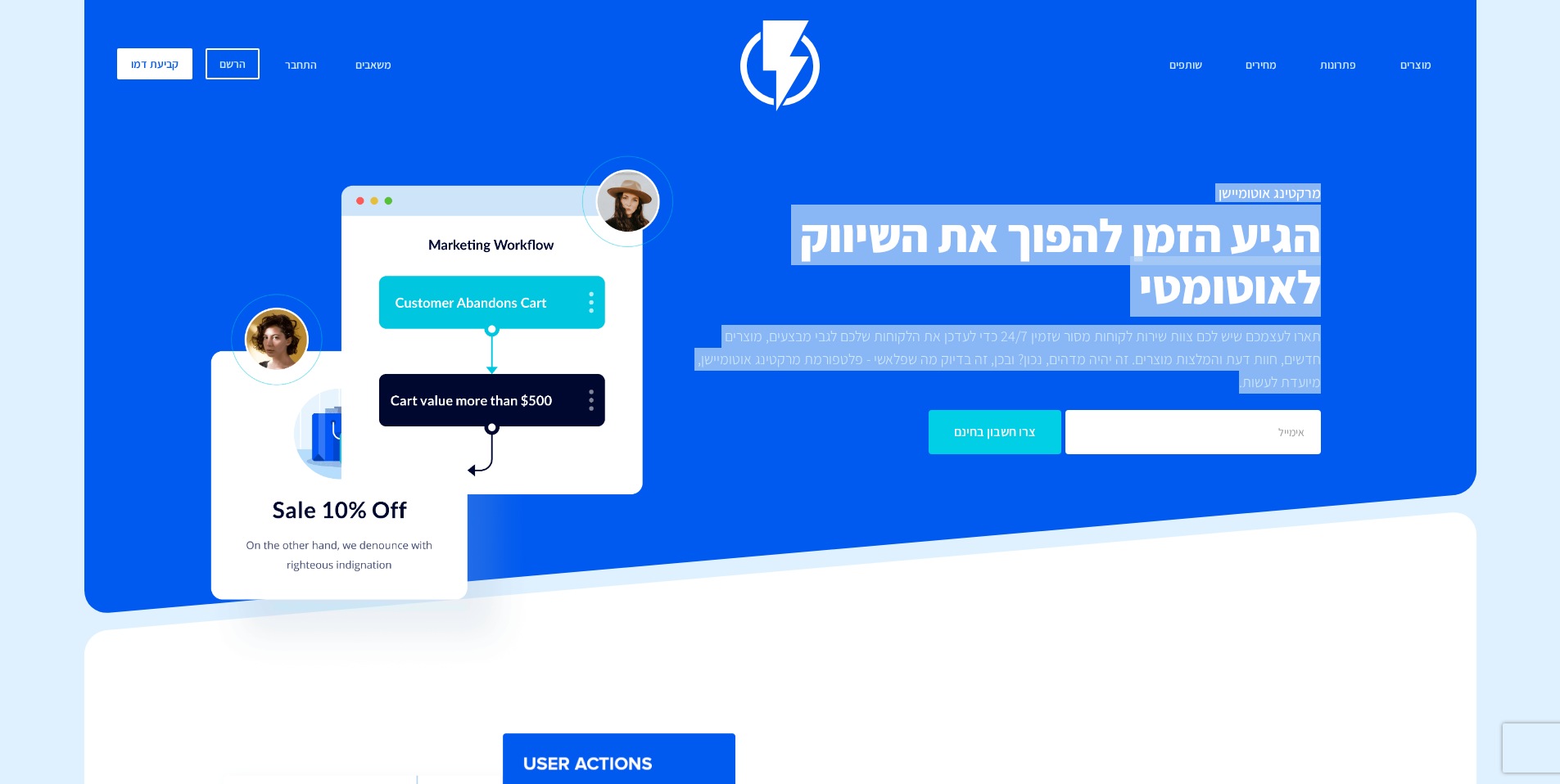
drag, startPoint x: 1329, startPoint y: 187, endPoint x: 1277, endPoint y: 378, distance: 198.0
click at [1261, 383] on div "מרקטינג אוטומיישן הגיע הזמן להפוך את השיווק לאוטומטי תארו לעצמכם שיש לכם צוות ש…" at bounding box center [1001, 319] width 663 height 269
click at [1277, 378] on p "תארו לעצמכם שיש לכם צוות שירות לקוחות מסור שזמין 24/7 כדי לעדכן את הלקוחות שלכם…" at bounding box center [1001, 360] width 639 height 69
drag, startPoint x: 1278, startPoint y: 374, endPoint x: 1313, endPoint y: 192, distance: 185.3
click at [1308, 192] on div "מרקטינג אוטומיישן הגיע הזמן להפוך את השיווק לאוטומטי תארו לעצמכם שיש לכם צוות ש…" at bounding box center [1001, 319] width 663 height 269
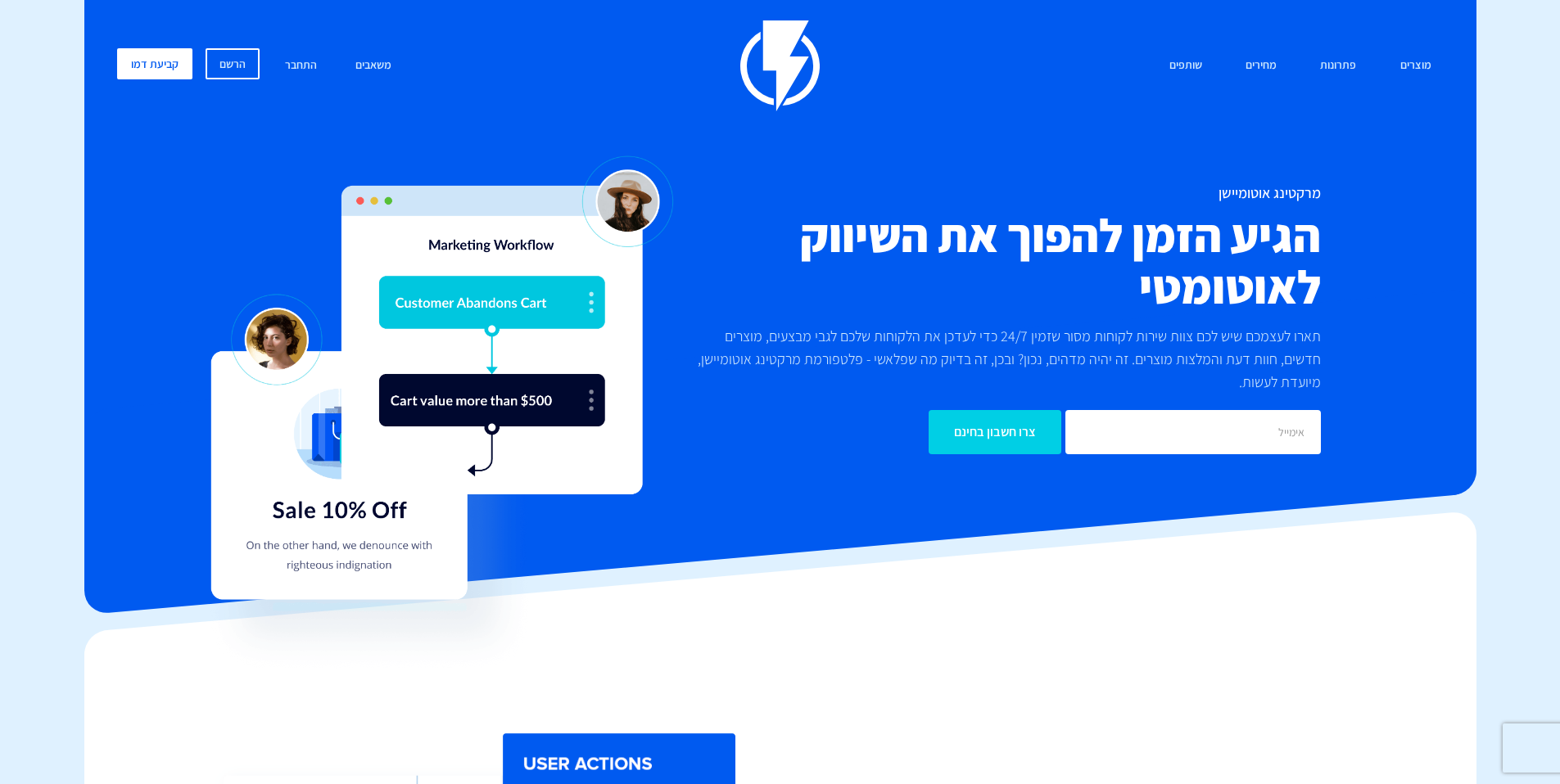
click at [1320, 194] on h1 "מרקטינג אוטומיישן" at bounding box center [1001, 194] width 639 height 17
click at [1311, 238] on h2 "הגיע הזמן להפוך את השיווק לאוטומטי" at bounding box center [1001, 261] width 639 height 103
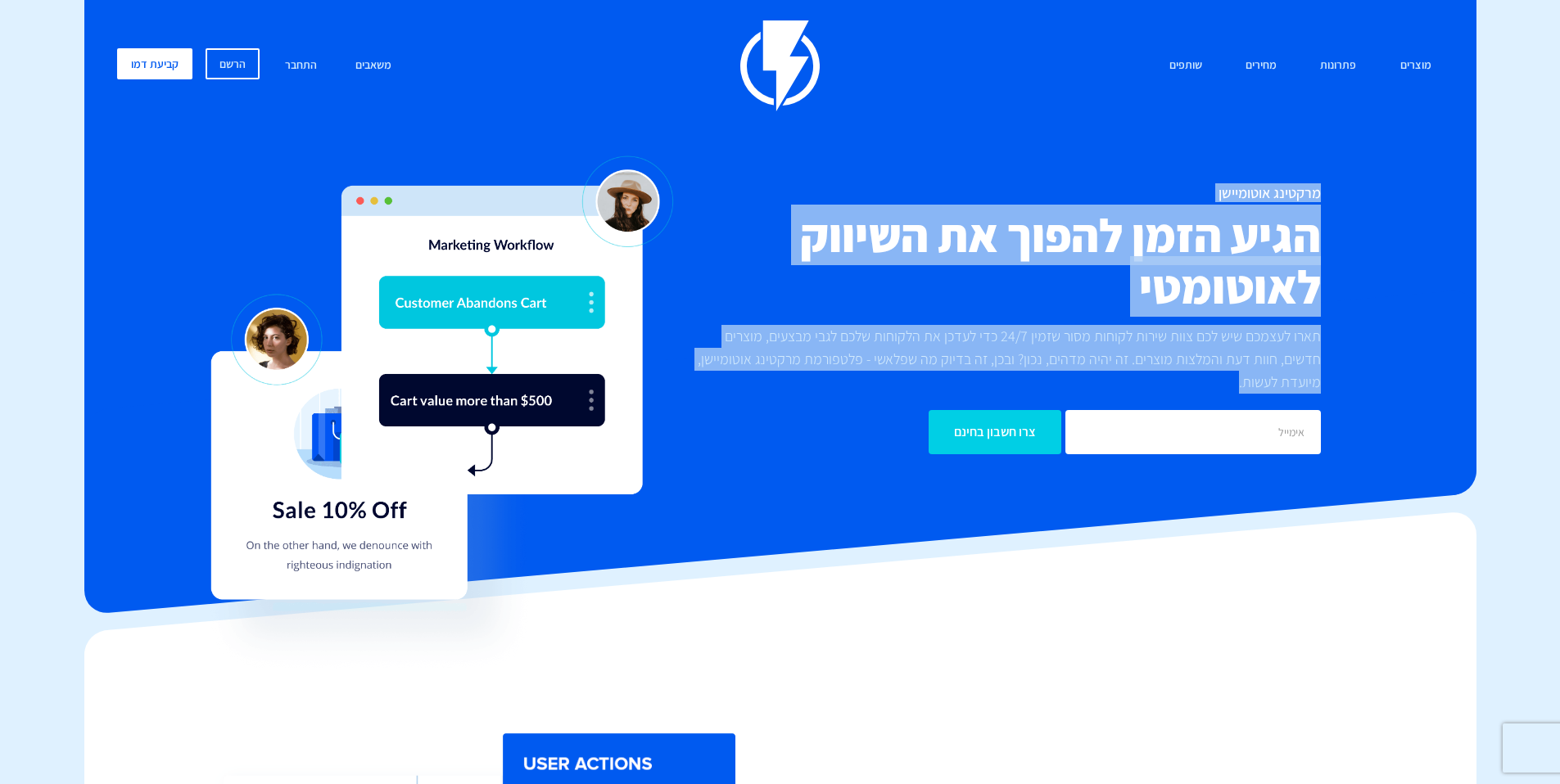
drag, startPoint x: 1324, startPoint y: 227, endPoint x: 1246, endPoint y: 413, distance: 201.7
click at [1246, 415] on div "מרקטינג אוטומיישן הגיע הזמן להפוך את השיווק לאוטומטי תארו לעצמכם שיש לכם צוות ש…" at bounding box center [780, 319] width 1351 height 269
click at [1261, 388] on p "תארו לעצמכם שיש לכם צוות שירות לקוחות מסור שזמין 24/7 כדי לעדכן את הלקוחות שלכם…" at bounding box center [1001, 360] width 639 height 69
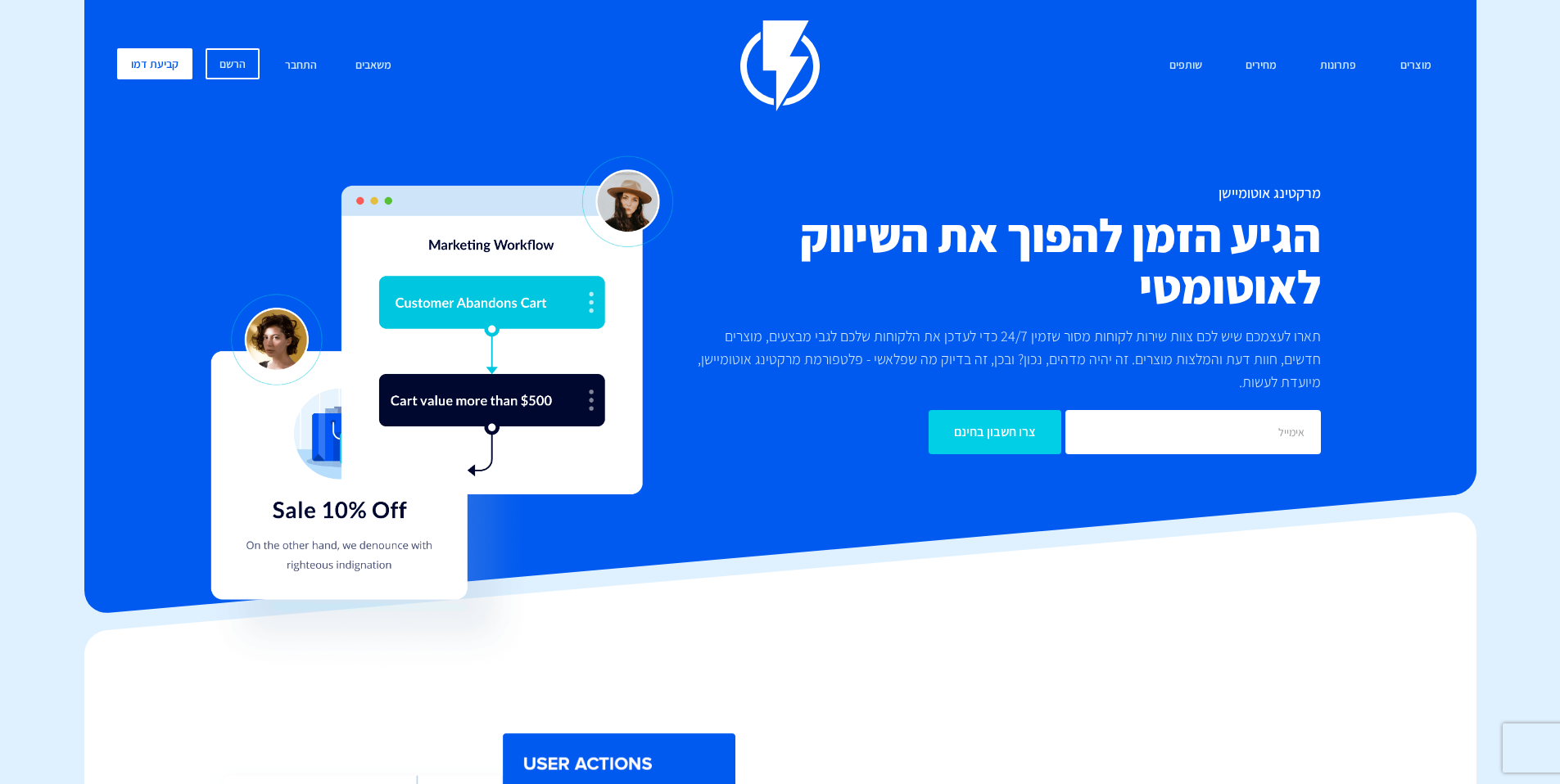
click at [1177, 300] on h2 "הגיע הזמן להפוך את השיווק לאוטומטי" at bounding box center [1001, 261] width 639 height 103
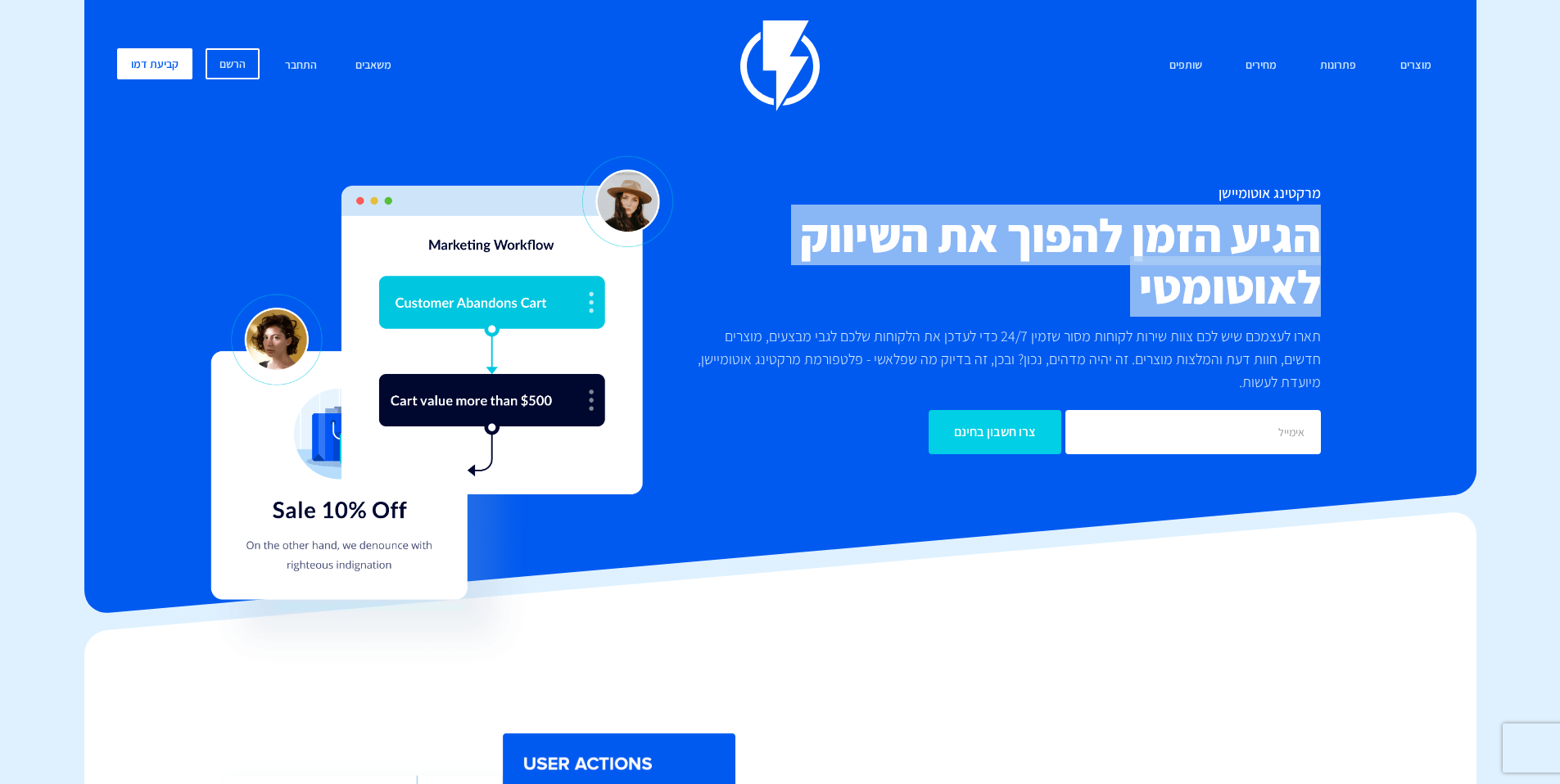
click at [1177, 300] on h2 "הגיע הזמן להפוך את השיווק לאוטומטי" at bounding box center [1001, 261] width 639 height 103
click at [1166, 296] on h2 "הגיע הזמן להפוך את השיווק לאוטומטי" at bounding box center [1001, 261] width 639 height 103
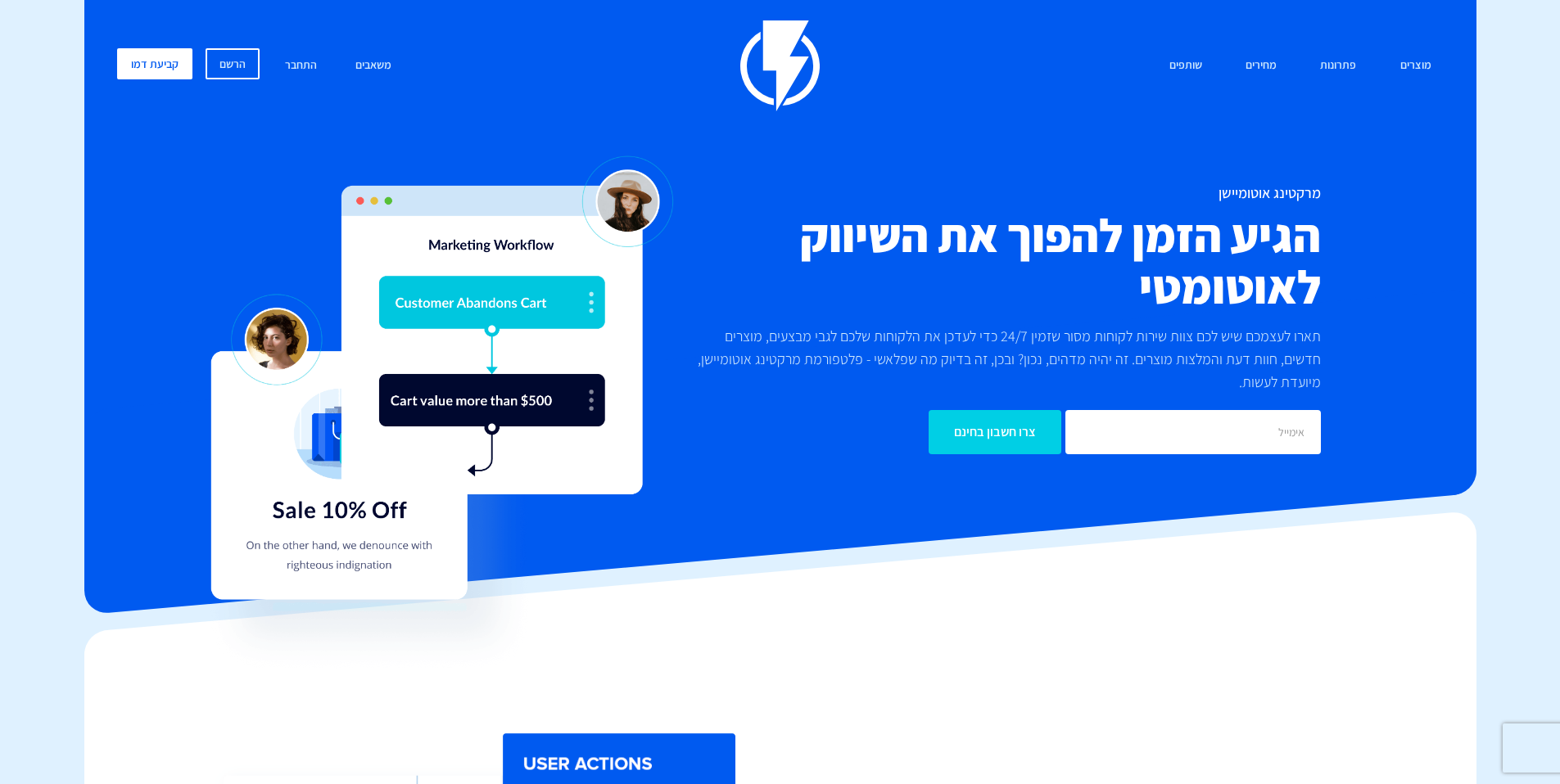
click at [1105, 293] on h2 "הגיע הזמן להפוך את השיווק לאוטומטי" at bounding box center [1001, 261] width 639 height 103
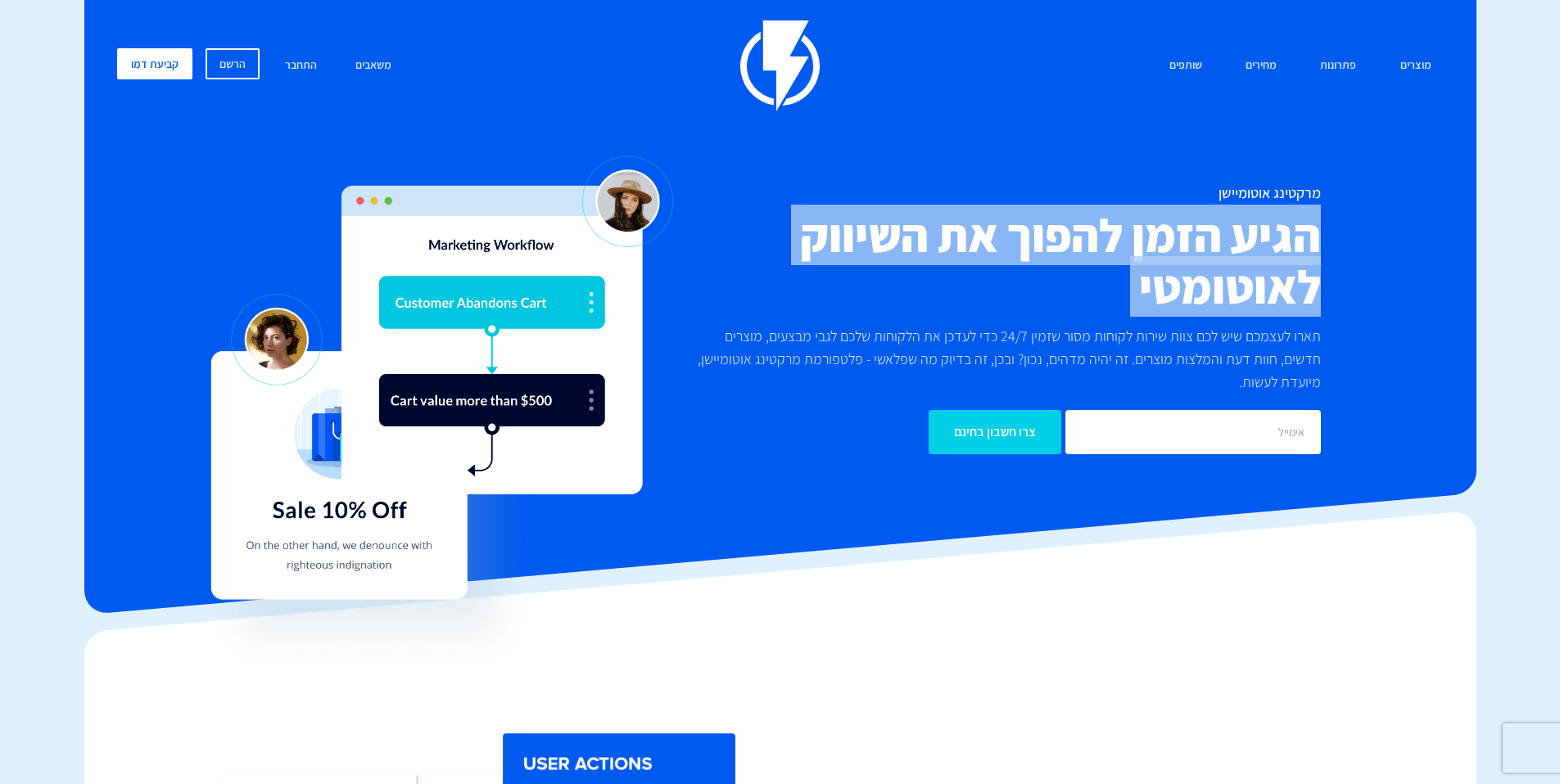
click at [1105, 293] on h2 "הגיע הזמן להפוך את השיווק לאוטומטי" at bounding box center [1001, 261] width 639 height 103
click at [1245, 268] on h2 "הגיע הזמן להפוך את השיווק לאוטומטי" at bounding box center [1001, 261] width 639 height 103
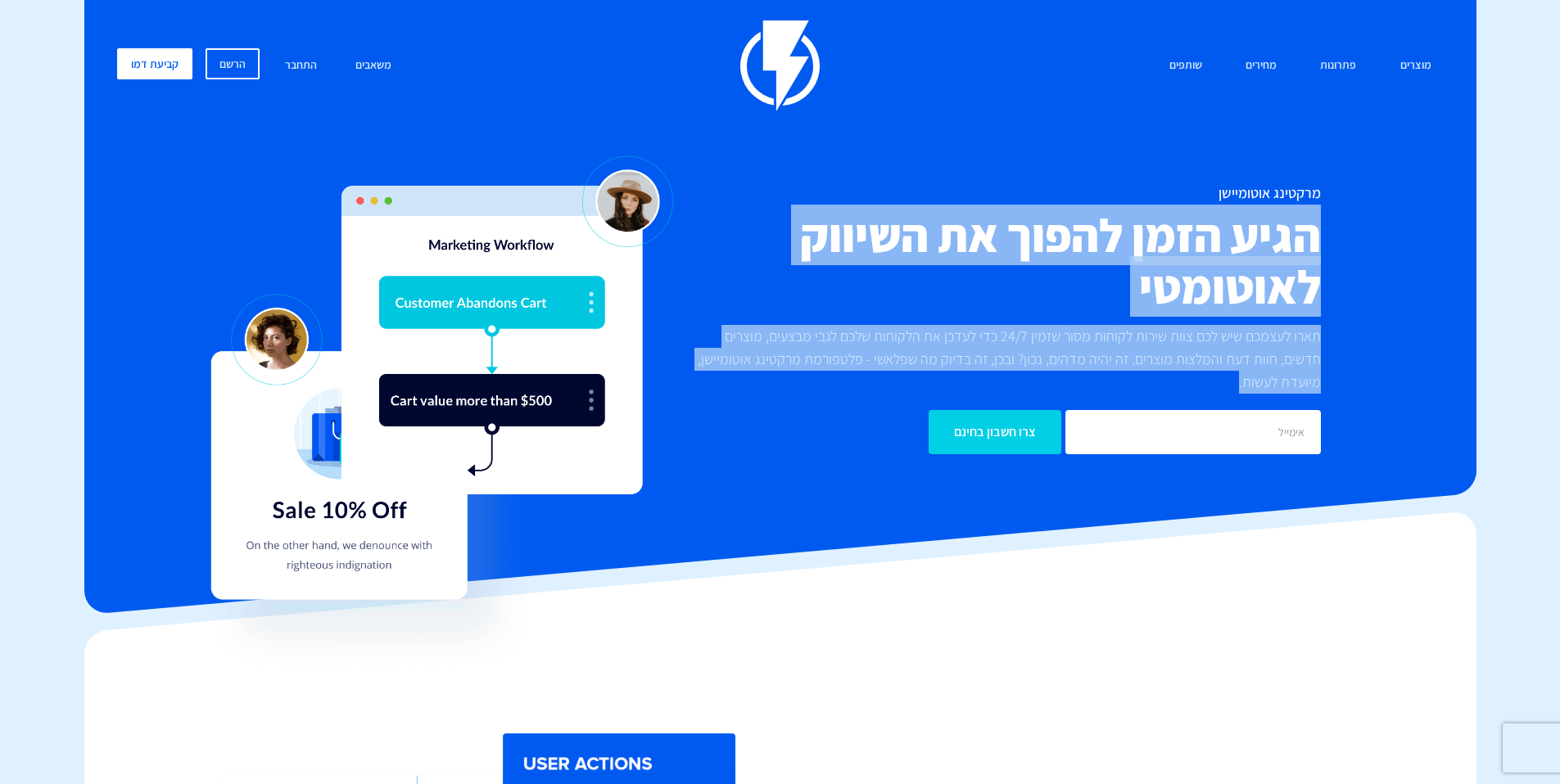
drag, startPoint x: 1320, startPoint y: 220, endPoint x: 1247, endPoint y: 373, distance: 169.5
click at [1239, 377] on div "מרקטינג אוטומיישן הגיע הזמן להפוך את השיווק לאוטומטי תארו לעצמכם שיש לכם צוות ש…" at bounding box center [1001, 319] width 663 height 269
click at [1266, 368] on p "תארו לעצמכם שיש לכם צוות שירות לקוחות מסור שזמין 24/7 כדי לעדכן את הלקוחות שלכם…" at bounding box center [1001, 360] width 639 height 69
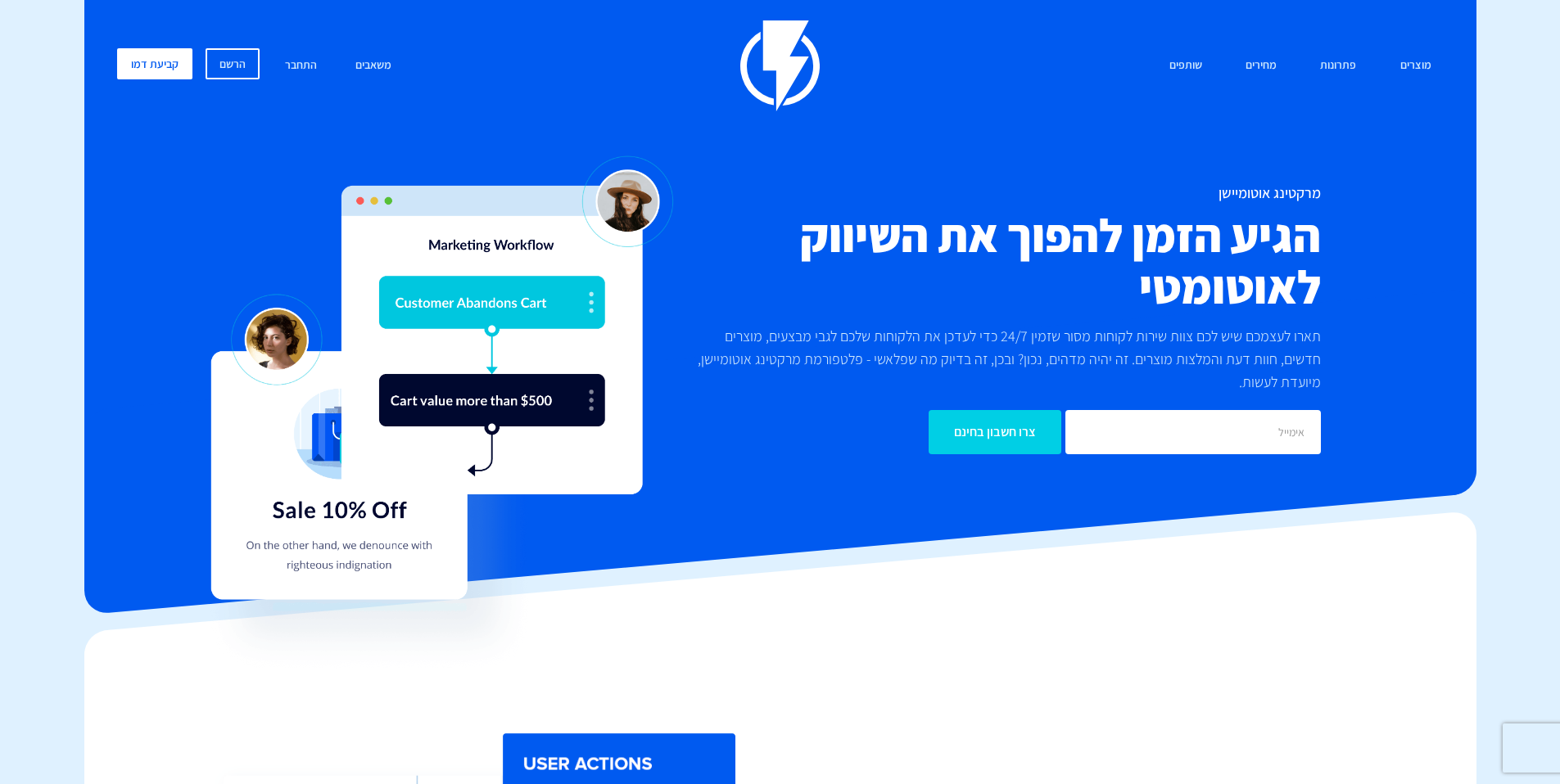
click at [1271, 380] on p "תארו לעצמכם שיש לכם צוות שירות לקוחות מסור שזמין 24/7 כדי לעדכן את הלקוחות שלכם…" at bounding box center [1001, 360] width 639 height 69
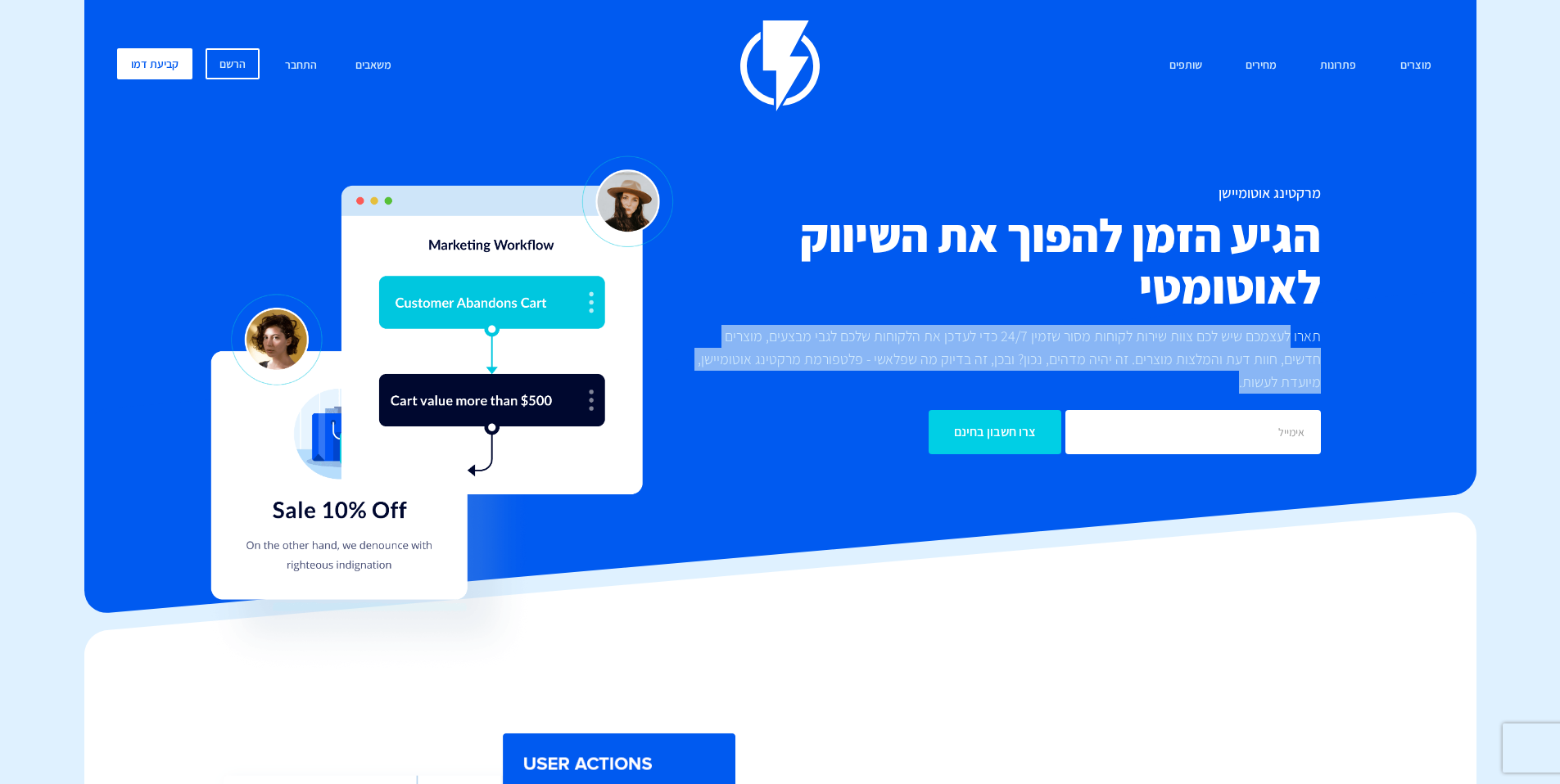
drag, startPoint x: 1272, startPoint y: 382, endPoint x: 1292, endPoint y: 339, distance: 47.4
click at [1292, 339] on p "תארו לעצמכם שיש לכם צוות שירות לקוחות מסור שזמין 24/7 כדי לעדכן את הלקוחות שלכם…" at bounding box center [1001, 360] width 639 height 69
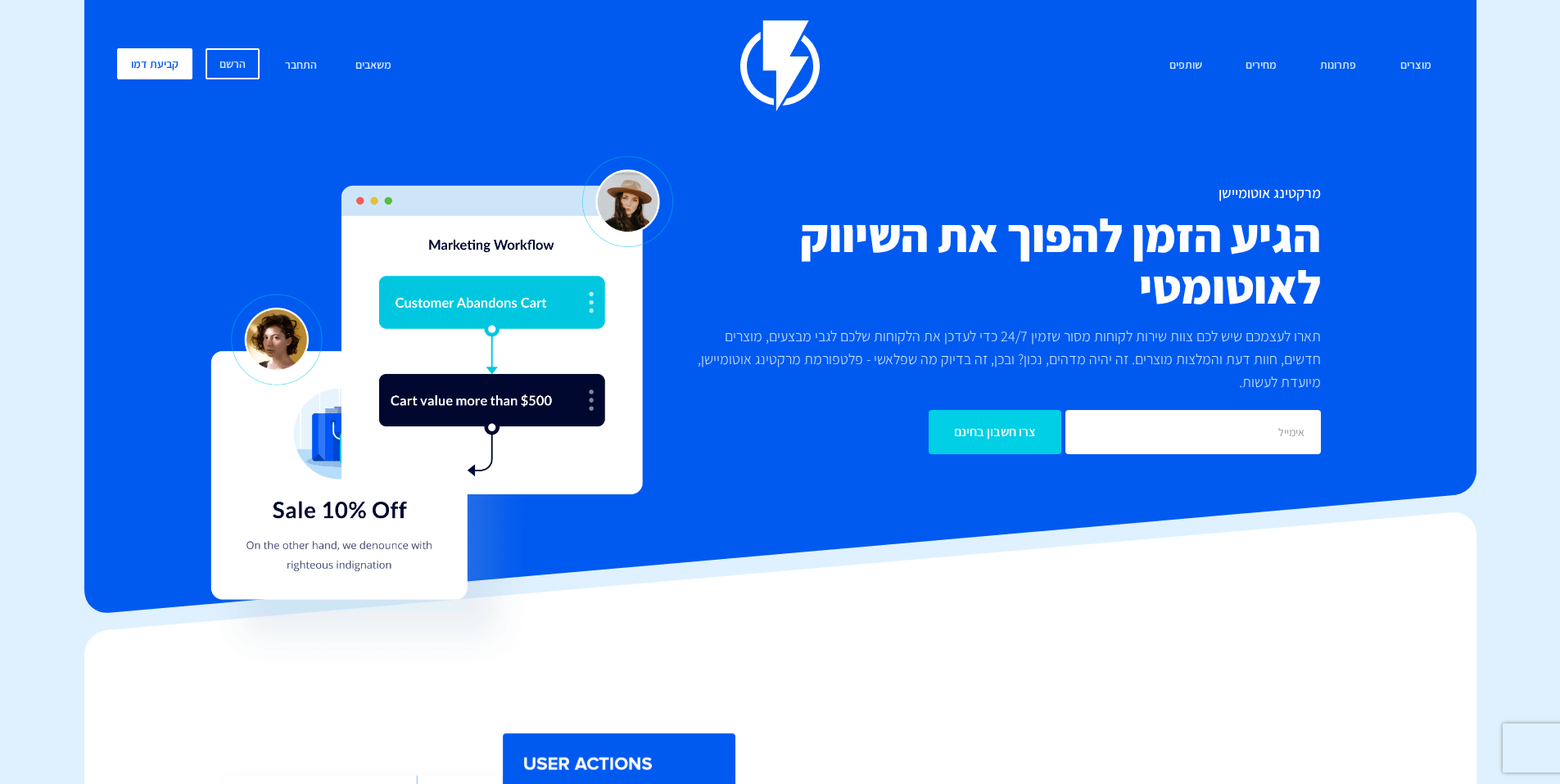
click at [1297, 341] on p "תארו לעצמכם שיש לכם צוות שירות לקוחות מסור שזמין 24/7 כדי לעדכן את הלקוחות שלכם…" at bounding box center [1001, 360] width 639 height 69
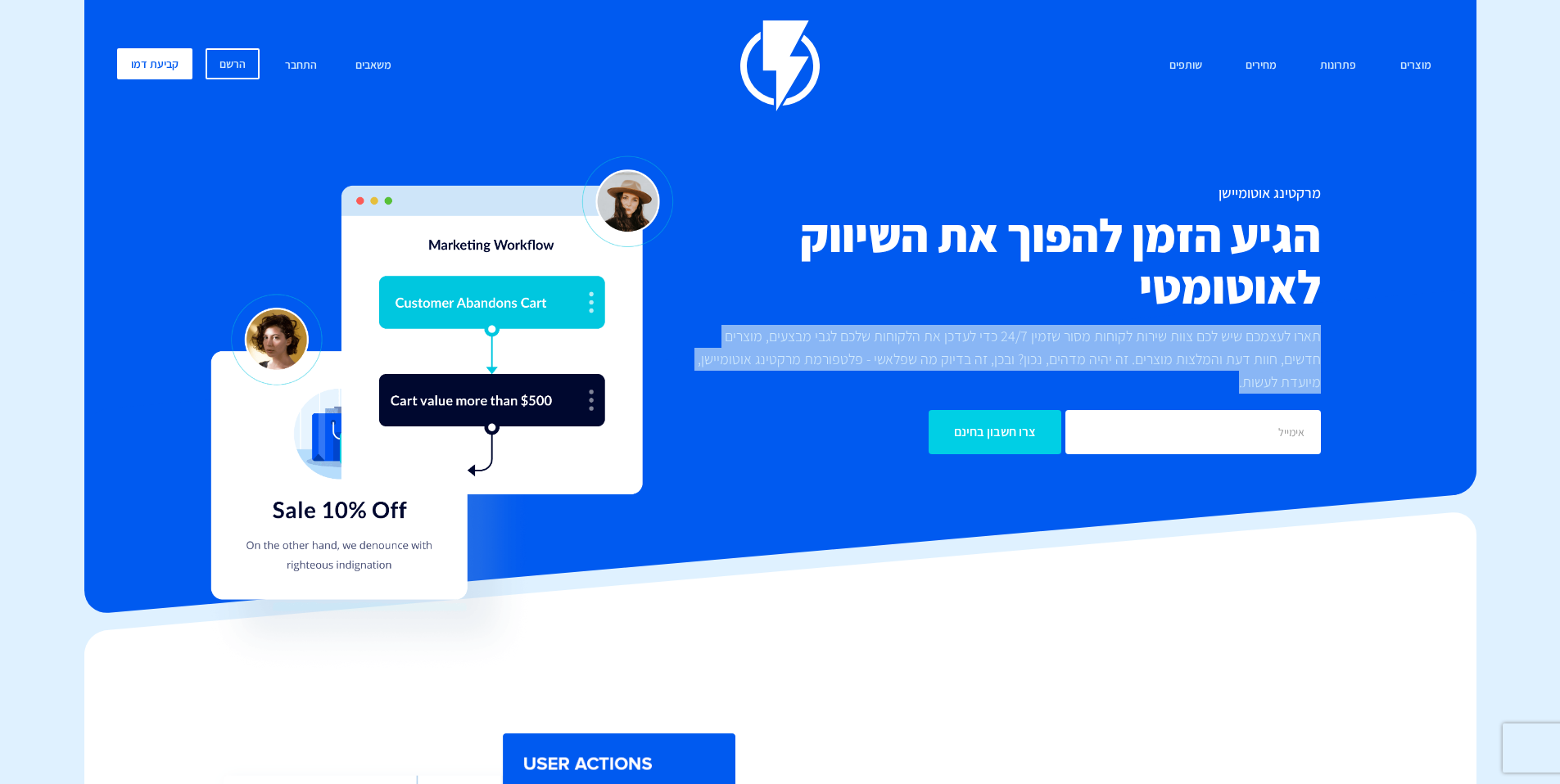
click at [1297, 341] on p "תארו לעצמכם שיש לכם צוות שירות לקוחות מסור שזמין 24/7 כדי לעדכן את הלקוחות שלכם…" at bounding box center [1001, 360] width 639 height 69
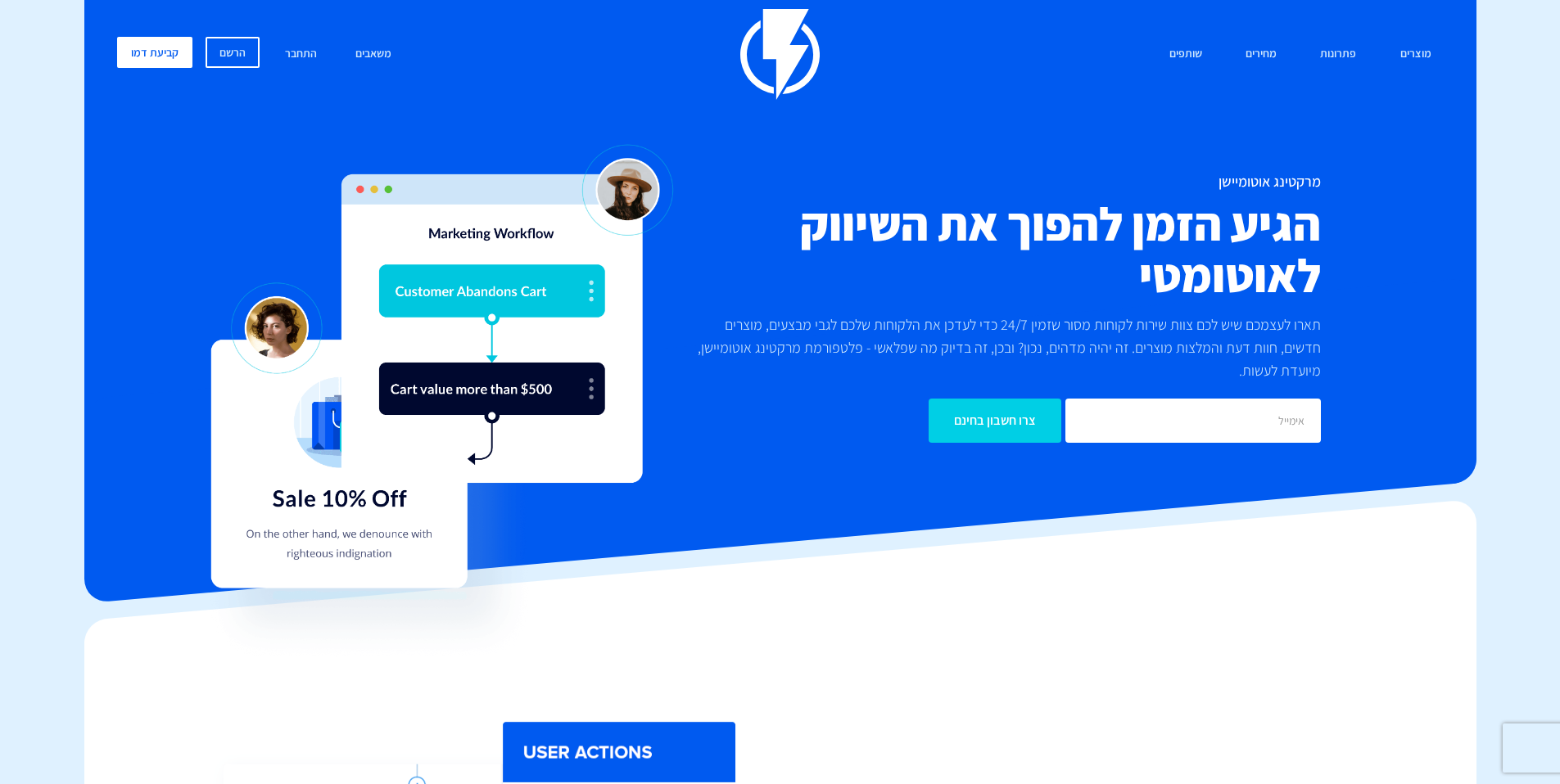
scroll to position [13, 0]
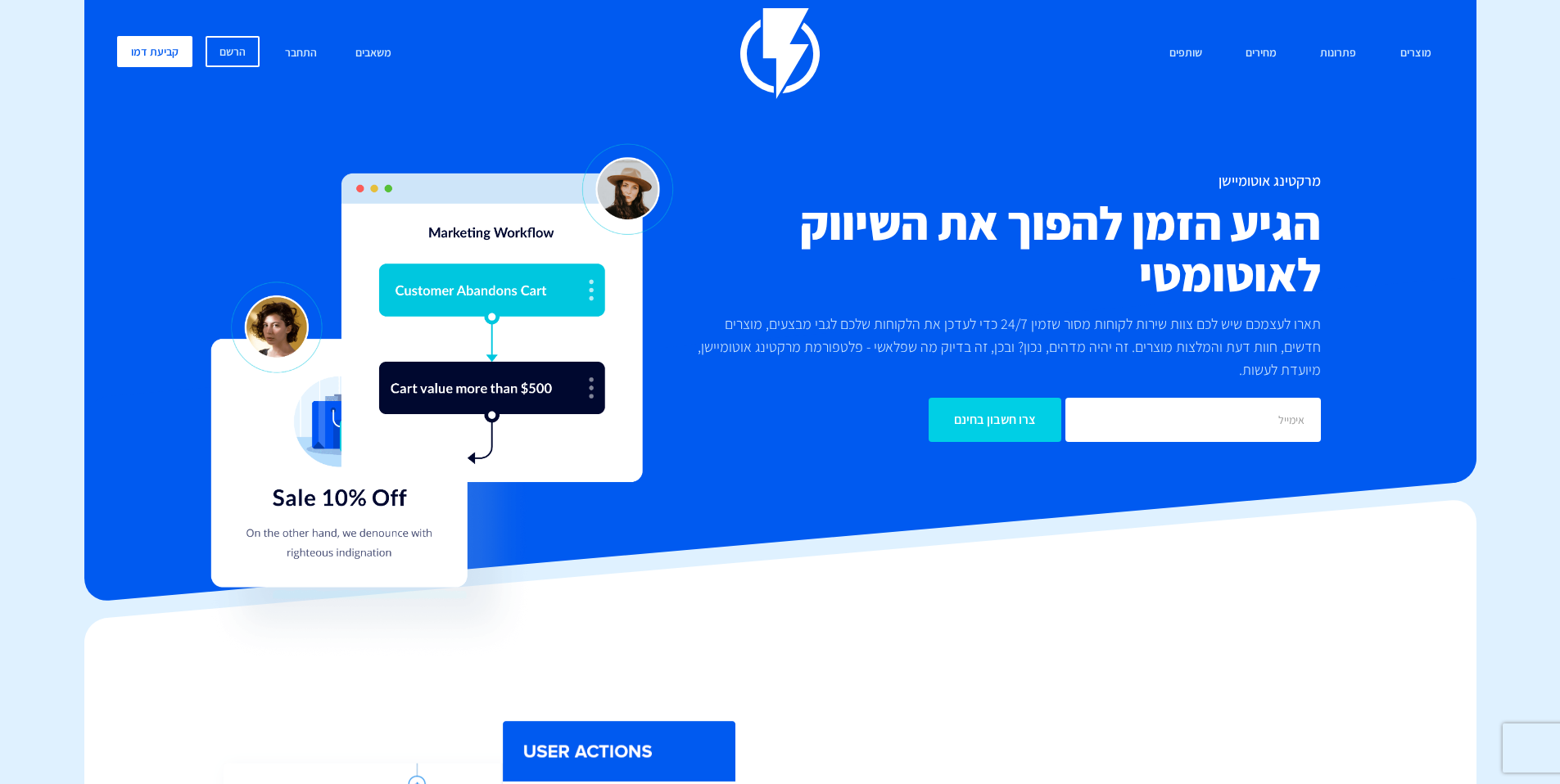
click at [1159, 294] on h2 "הגיע הזמן להפוך את השיווק לאוטומטי" at bounding box center [1001, 248] width 639 height 103
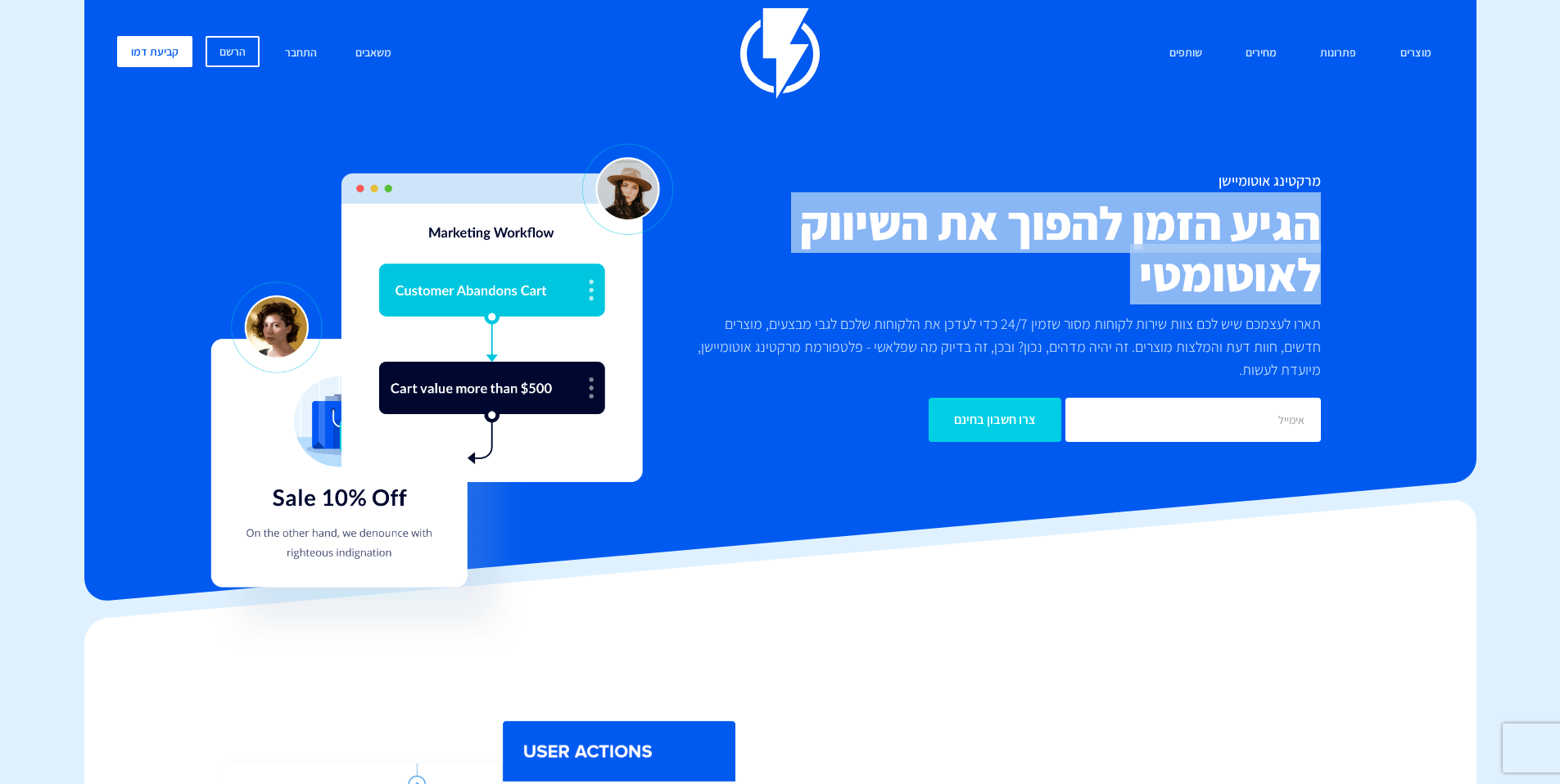
click at [1159, 294] on h2 "הגיע הזמן להפוך את השיווק לאוטומטי" at bounding box center [1001, 248] width 639 height 103
click at [1190, 279] on h2 "הגיע הזמן להפוך את השיווק לאוטומטי" at bounding box center [1001, 248] width 639 height 103
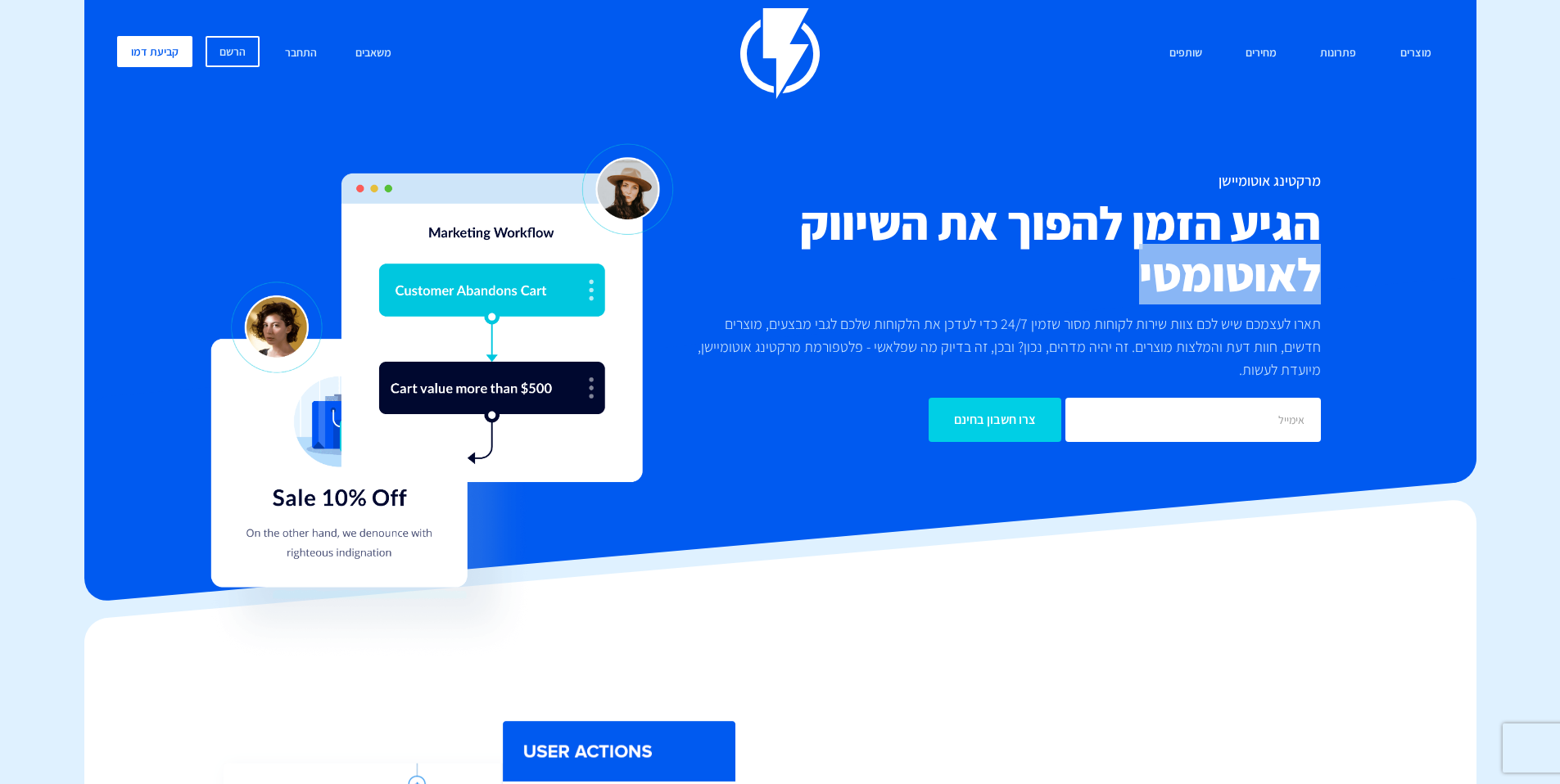
click at [1190, 279] on h2 "הגיע הזמן להפוך את השיווק לאוטומטי" at bounding box center [1001, 248] width 639 height 103
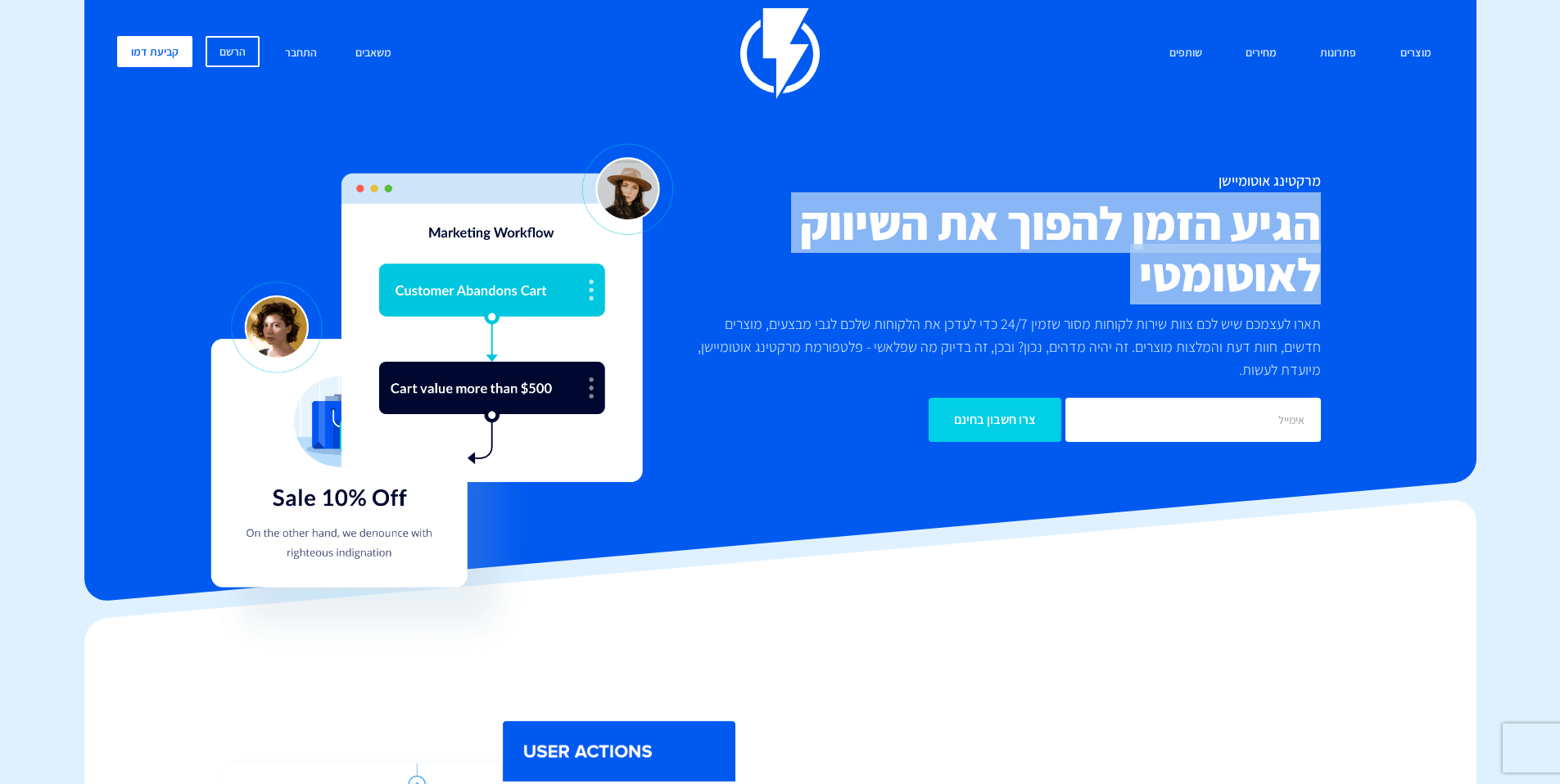
click at [1190, 279] on h2 "הגיע הזמן להפוך את השיווק לאוטומטי" at bounding box center [1001, 248] width 639 height 103
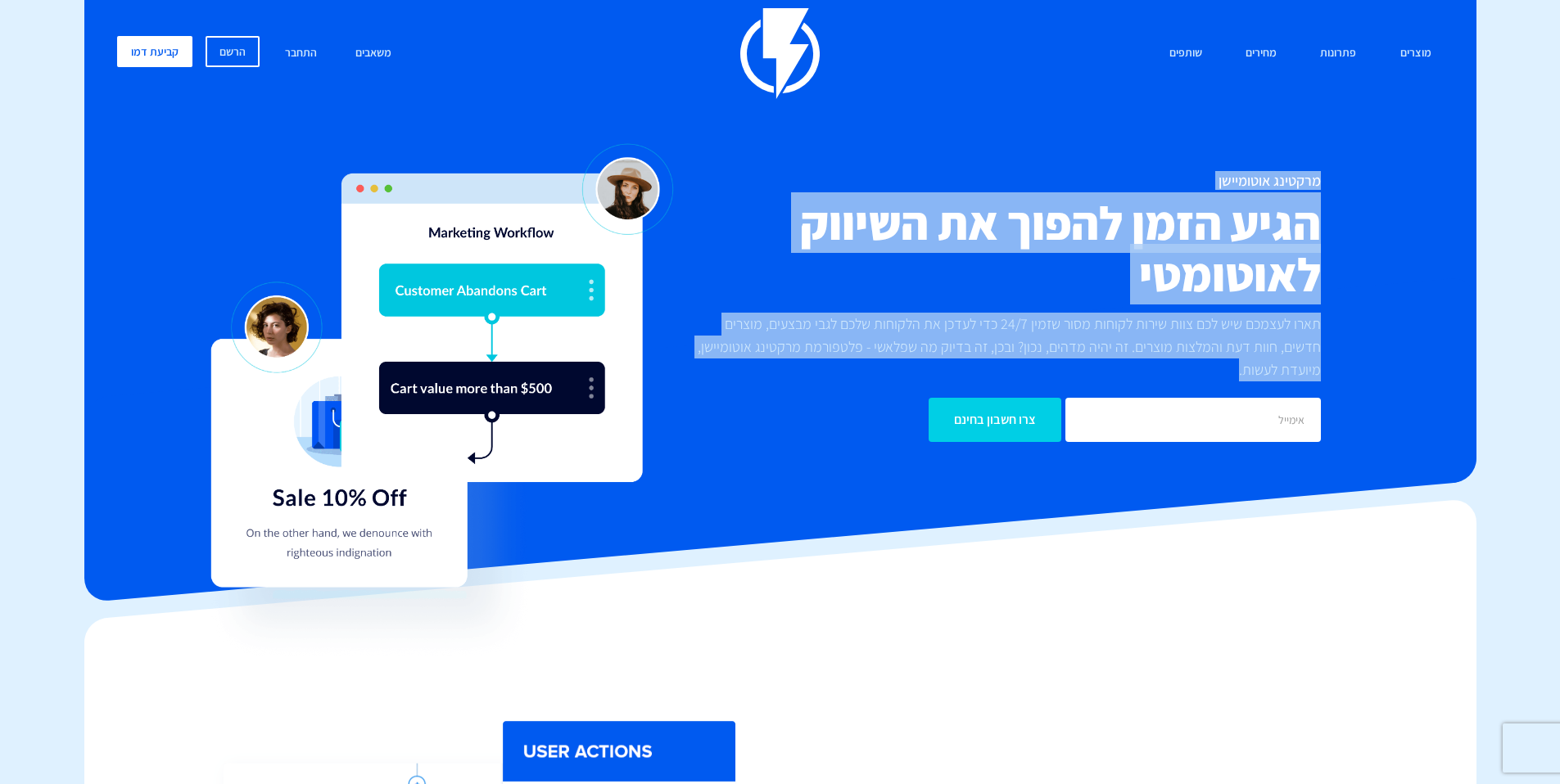
drag, startPoint x: 1322, startPoint y: 169, endPoint x: 1270, endPoint y: 380, distance: 217.3
click at [1270, 381] on div "מוצרים שיווק אוטומטי הפכו את השיווק לאוטומטי דיוור אלקטרוני שלחו את המסר הנכון …" at bounding box center [780, 246] width 1351 height 475
click at [1270, 380] on p "תארו לעצמכם שיש לכם צוות שירות לקוחות מסור שזמין 24/7 כדי לעדכן את הלקוחות שלכם…" at bounding box center [1001, 347] width 639 height 69
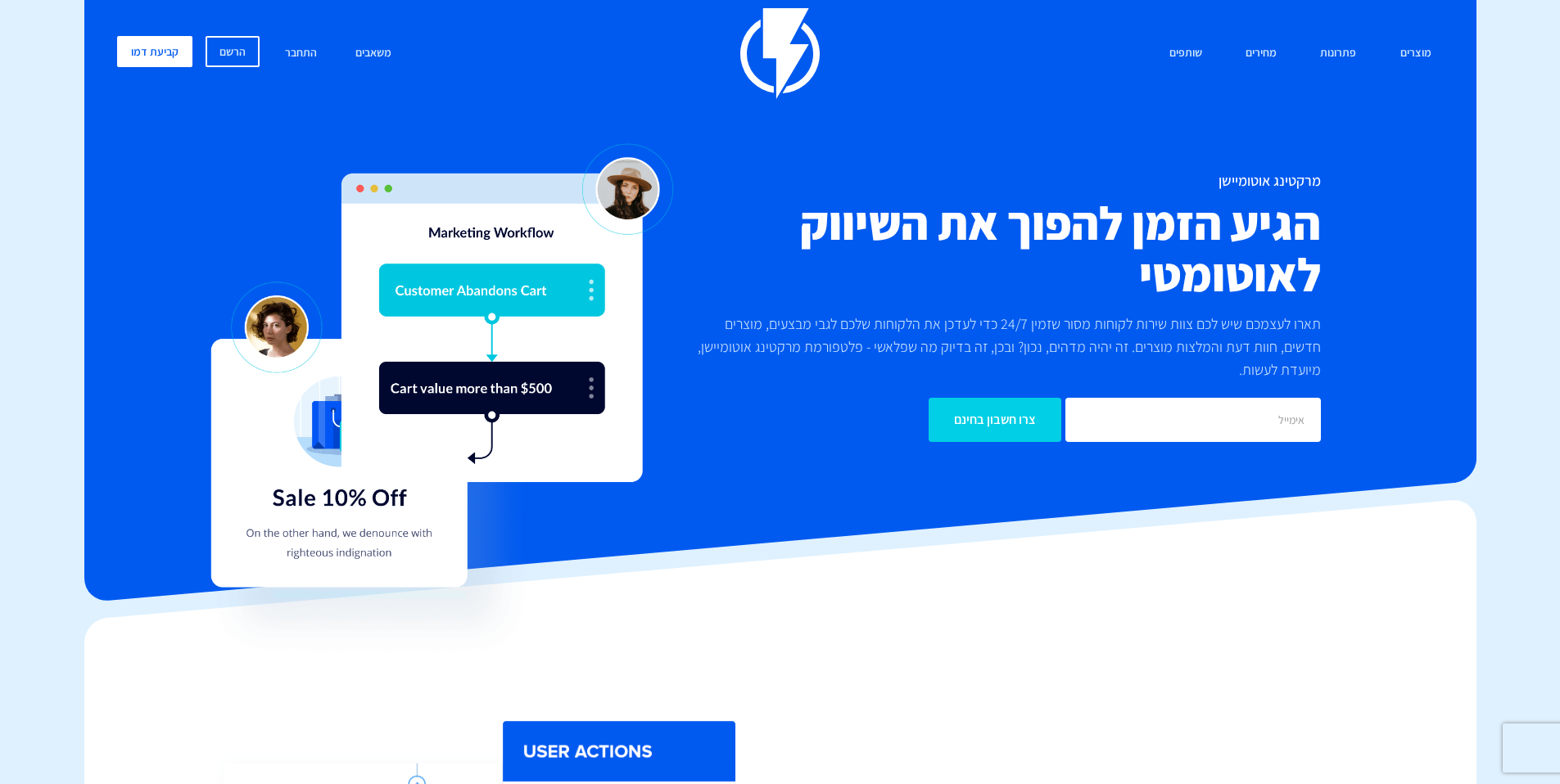
drag, startPoint x: 1280, startPoint y: 383, endPoint x: 1339, endPoint y: 190, distance: 201.8
click at [1339, 190] on div "מרקטינג אוטומיישן הגיע הזמן להפוך את השיווק לאוטומטי תארו לעצמכם שיש לכם צוות ש…" at bounding box center [780, 307] width 1351 height 269
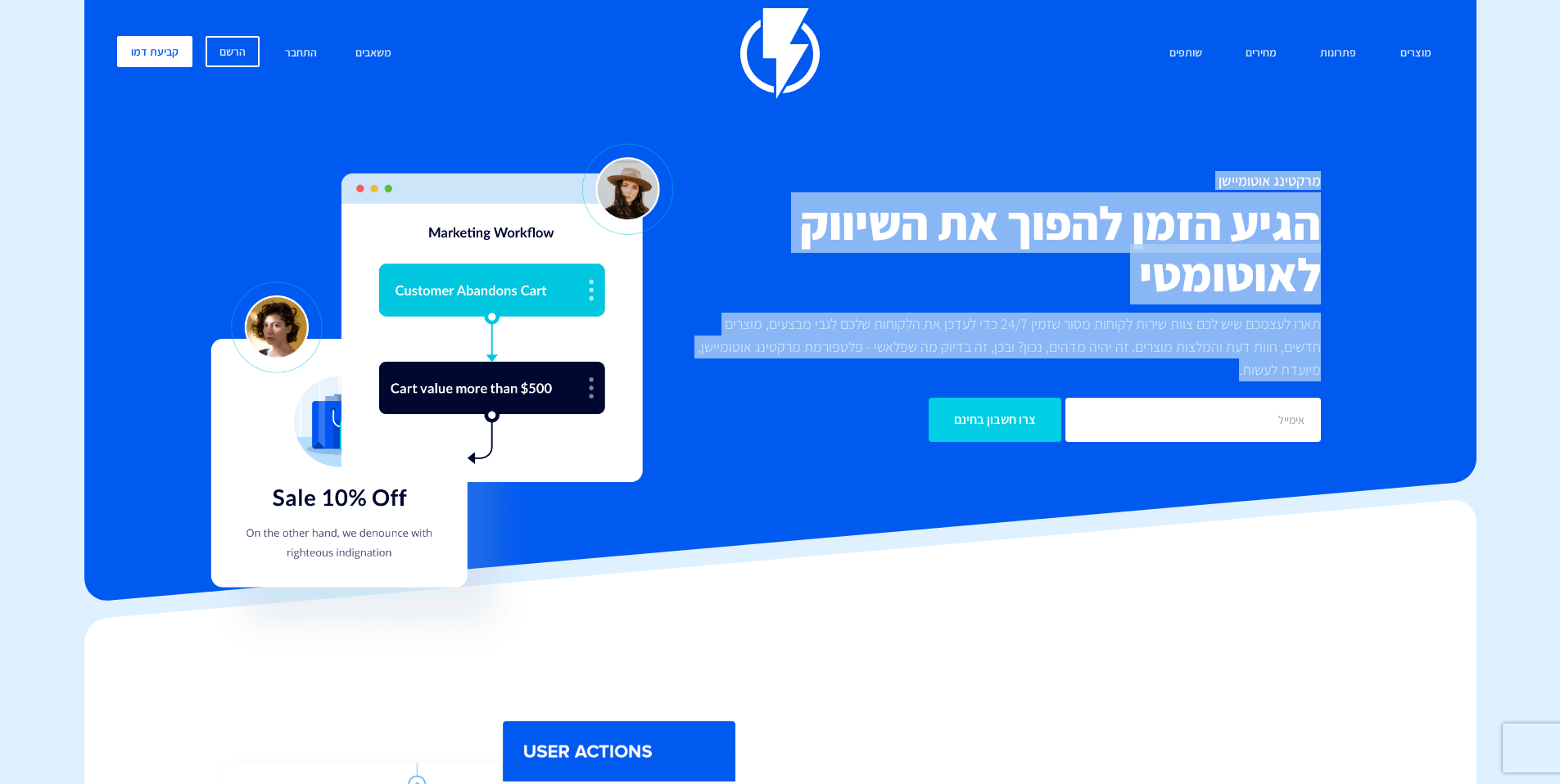
drag, startPoint x: 1318, startPoint y: 181, endPoint x: 1283, endPoint y: 380, distance: 202.1
click at [1283, 380] on div "מרקטינג אוטומיישן הגיע הזמן להפוך את השיווק לאוטומטי תארו לעצמכם שיש לכם צוות ש…" at bounding box center [1001, 307] width 663 height 269
click at [1284, 373] on p "תארו לעצמכם שיש לכם צוות שירות לקוחות מסור שזמין 24/7 כדי לעדכן את הלקוחות שלכם…" at bounding box center [1001, 347] width 639 height 69
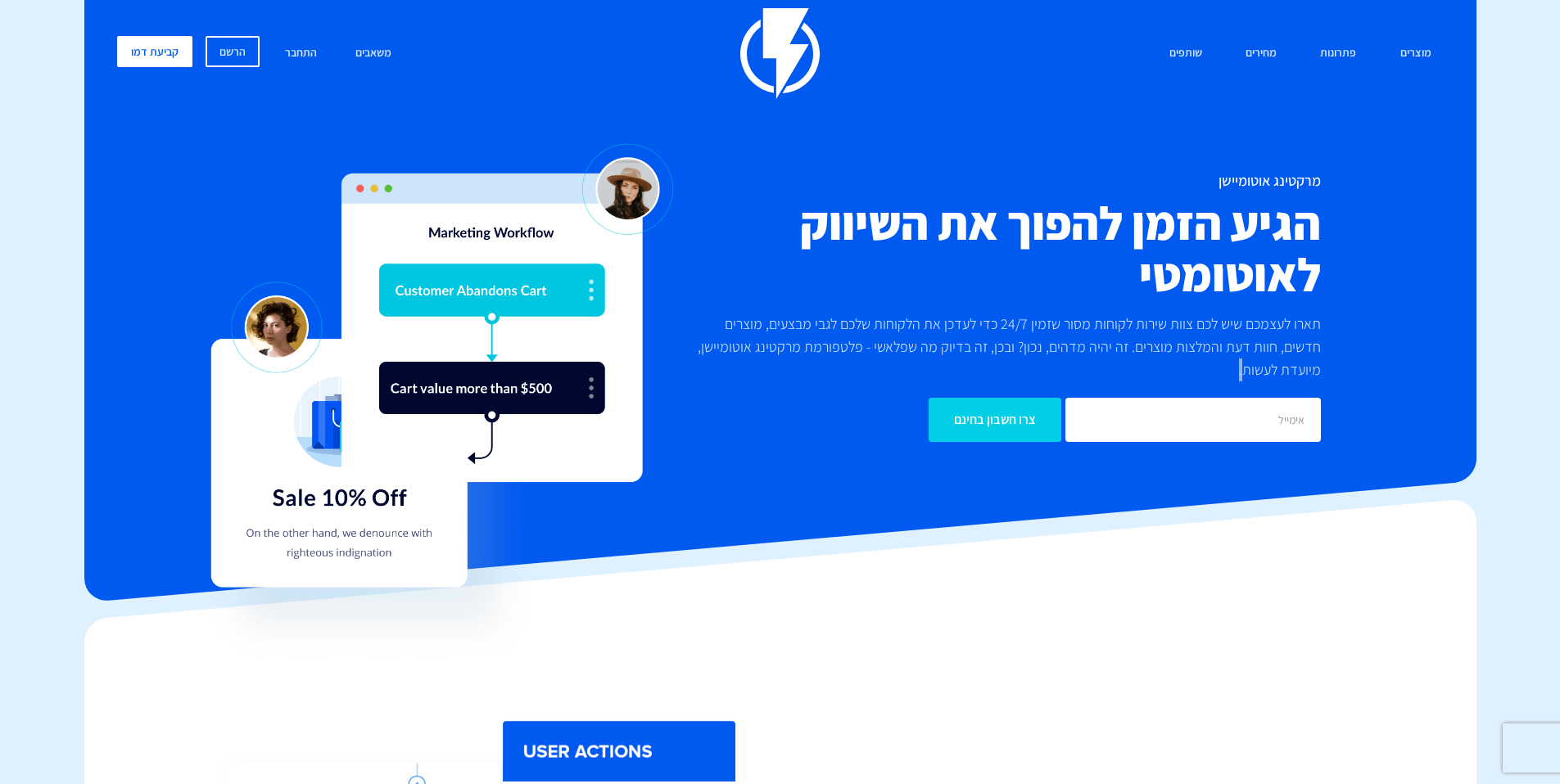
click at [1284, 373] on p "תארו לעצמכם שיש לכם צוות שירות לקוחות מסור שזמין 24/7 כדי לעדכן את הלקוחות שלכם…" at bounding box center [1001, 347] width 639 height 69
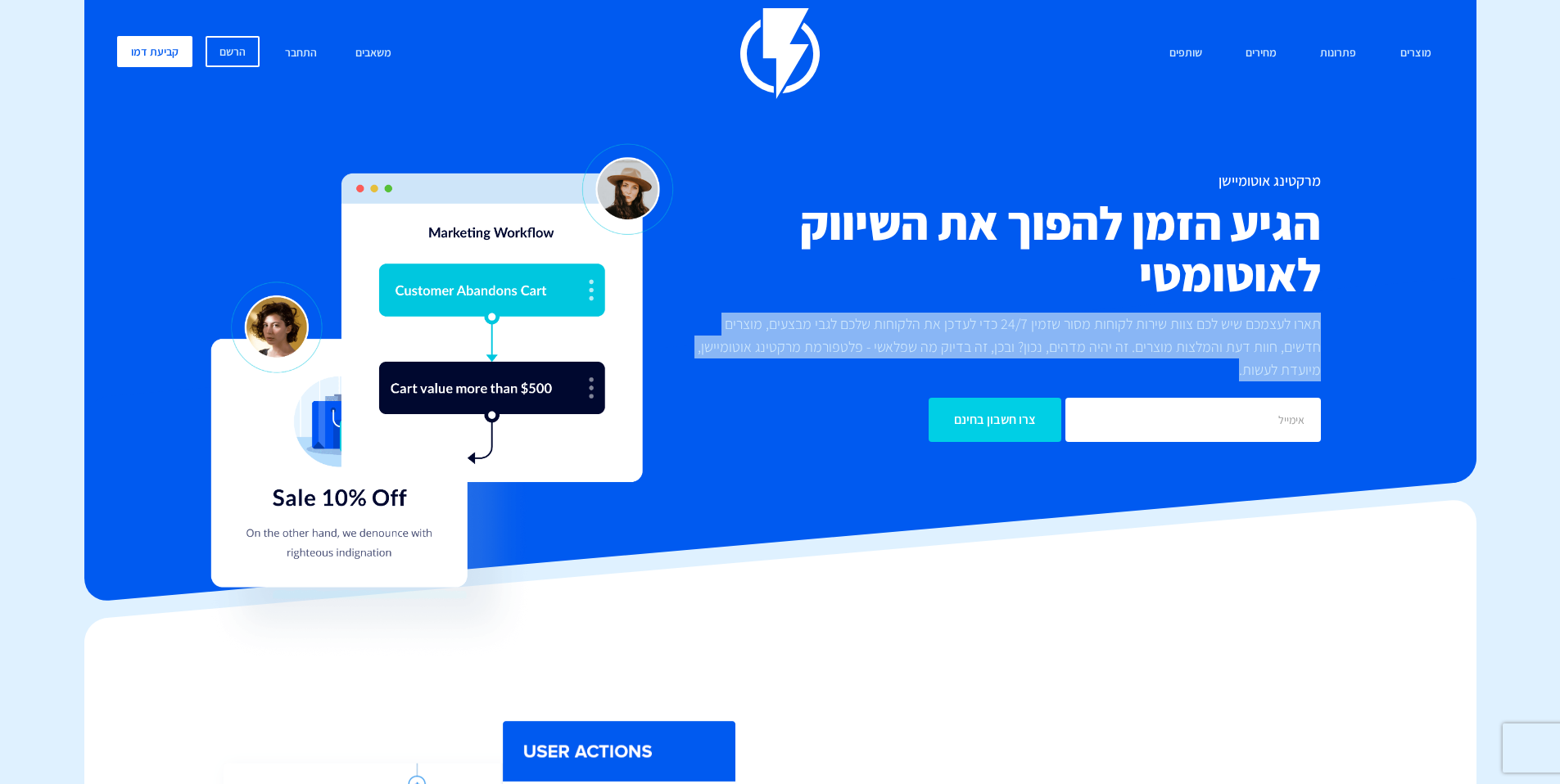
click at [1284, 373] on p "תארו לעצמכם שיש לכם צוות שירות לקוחות מסור שזמין 24/7 כדי לעדכן את הלקוחות שלכם…" at bounding box center [1001, 347] width 639 height 69
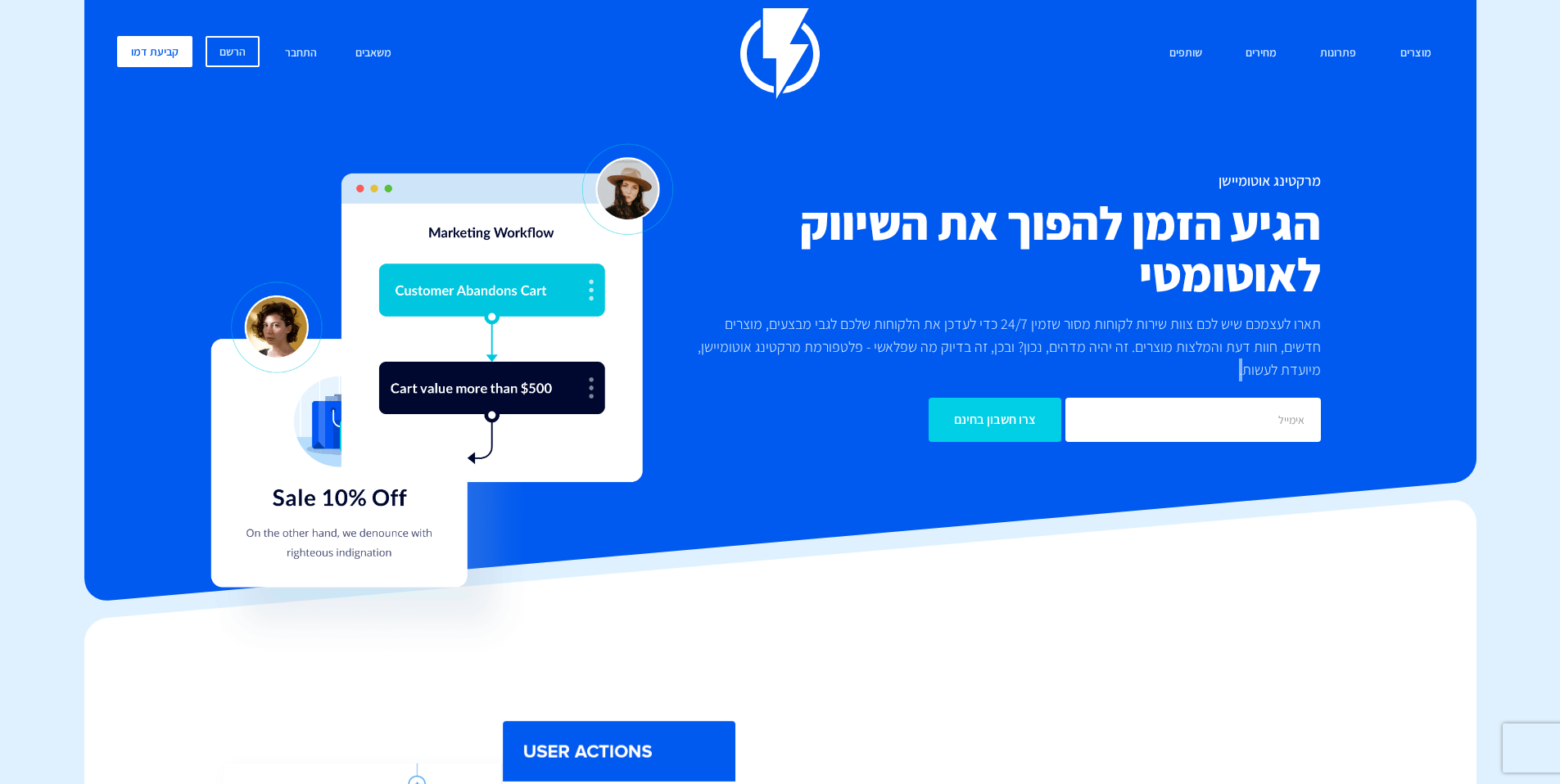
click at [1284, 373] on p "תארו לעצמכם שיש לכם צוות שירות לקוחות מסור שזמין 24/7 כדי לעדכן את הלקוחות שלכם…" at bounding box center [1001, 347] width 639 height 69
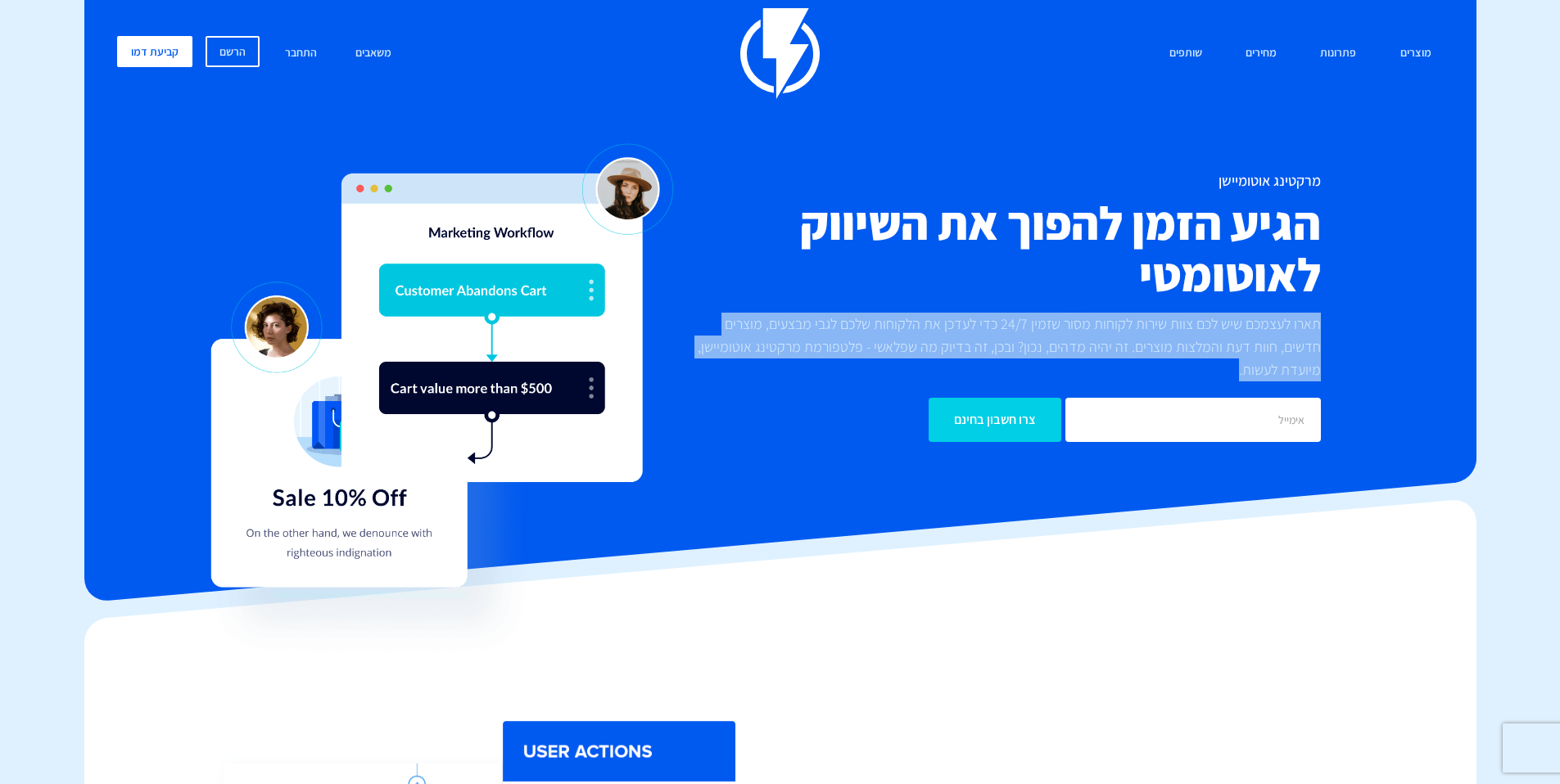
click at [1284, 373] on p "תארו לעצמכם שיש לכם צוות שירות לקוחות מסור שזמין 24/7 כדי לעדכן את הלקוחות שלכם…" at bounding box center [1001, 347] width 639 height 69
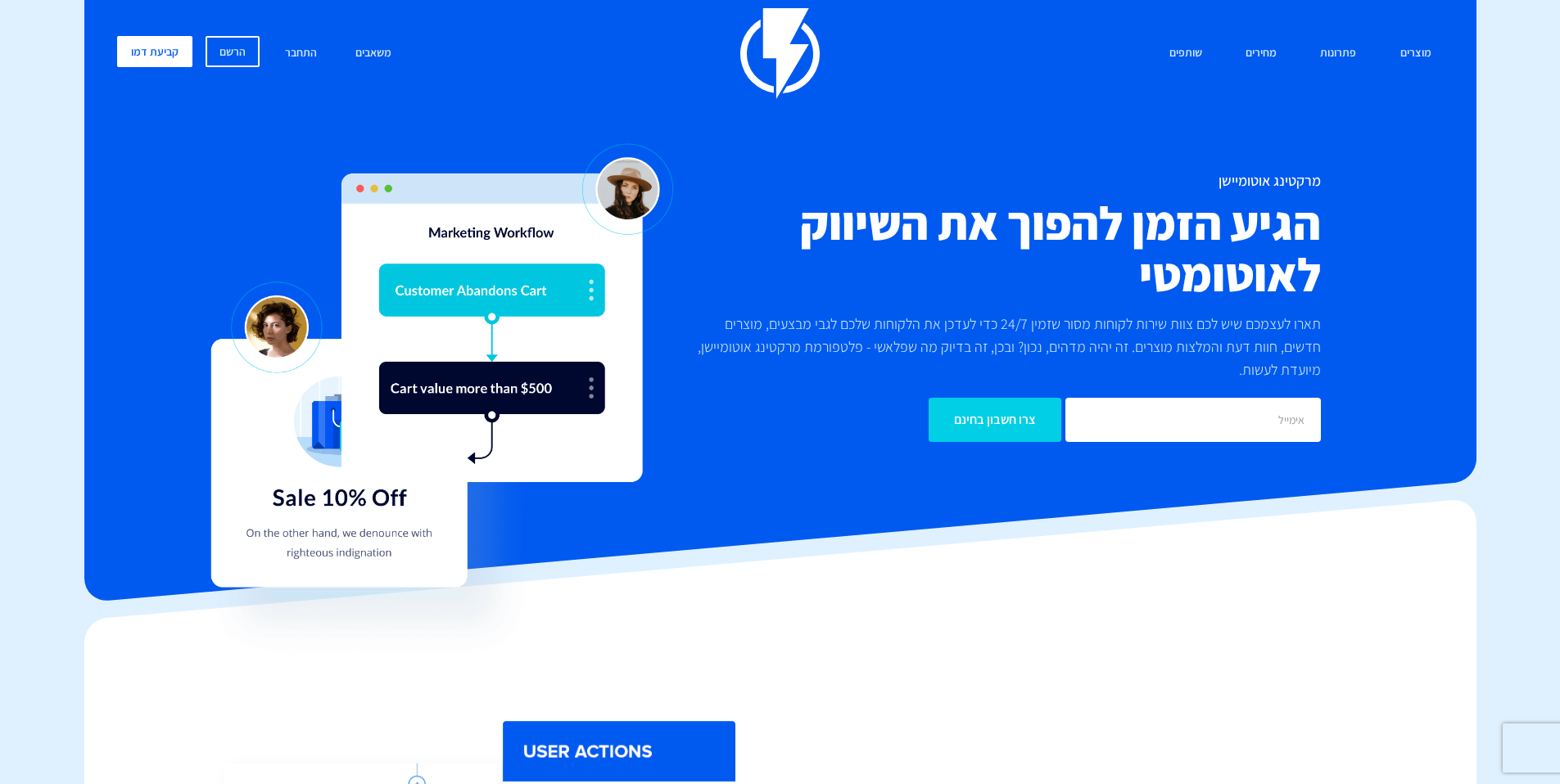
click at [1152, 277] on h2 "הגיע הזמן להפוך את השיווק לאוטומטי" at bounding box center [1001, 248] width 639 height 103
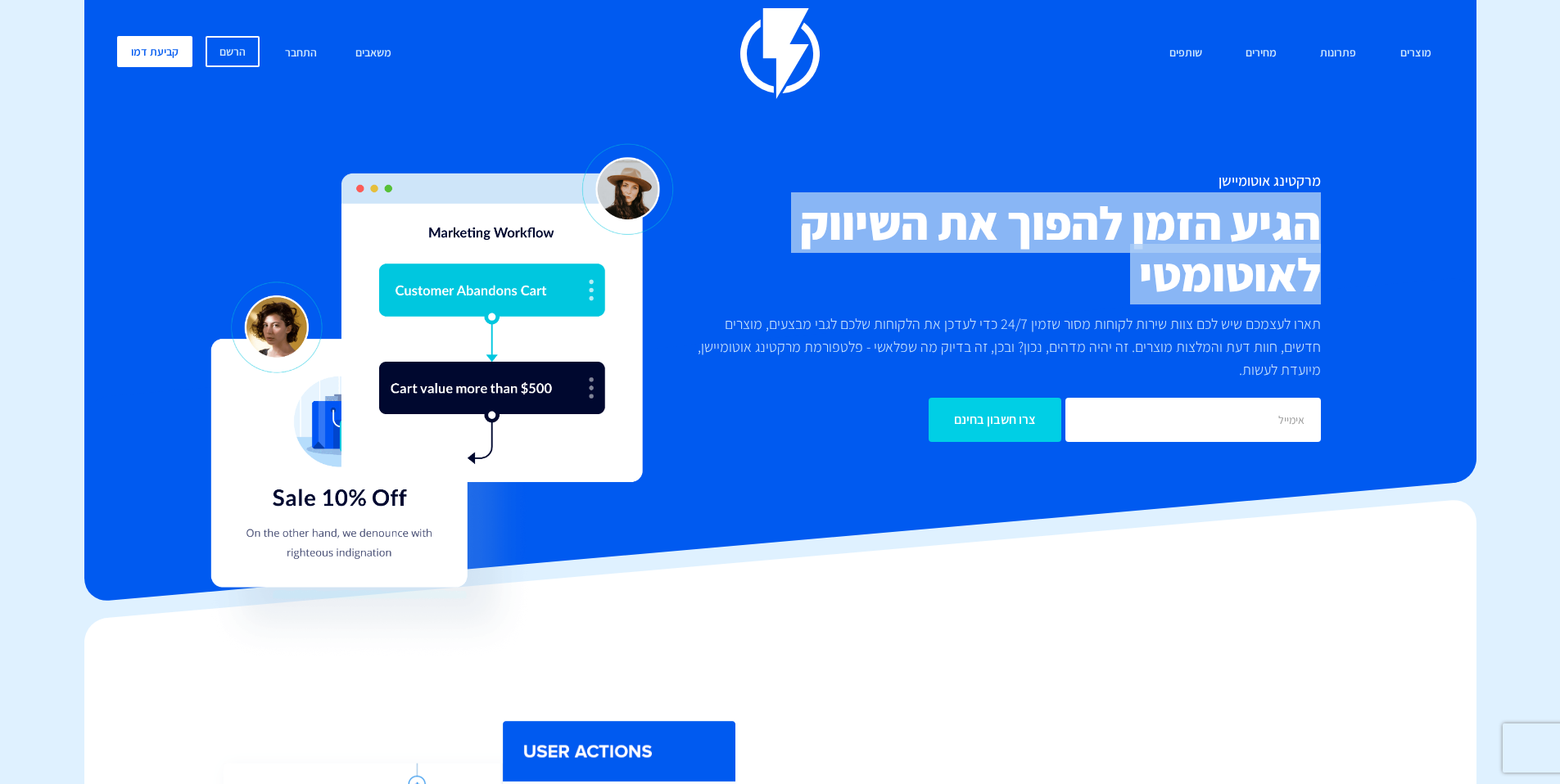
drag, startPoint x: 1152, startPoint y: 277, endPoint x: 1299, endPoint y: 169, distance: 182.4
click at [1153, 276] on h2 "הגיע הזמן להפוך את השיווק לאוטומטי" at bounding box center [1001, 248] width 639 height 103
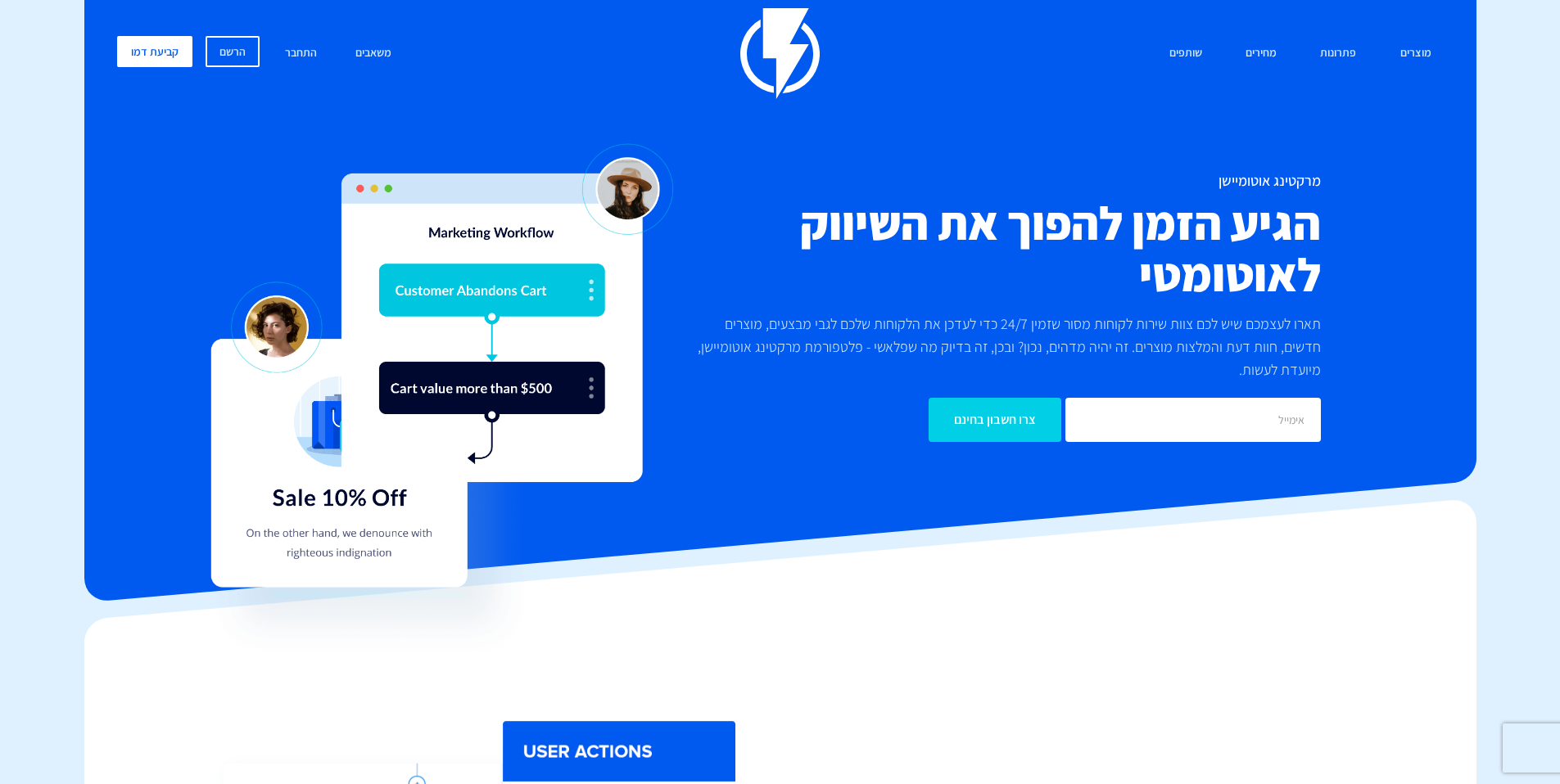
click at [1300, 184] on h1 "מרקטינג אוטומיישן" at bounding box center [1001, 181] width 639 height 17
click at [1082, 264] on h2 "הגיע הזמן להפוך את השיווק לאוטומטי" at bounding box center [1001, 248] width 639 height 103
click at [1081, 264] on h2 "הגיע הזמן להפוך את השיווק לאוטומטי" at bounding box center [1001, 248] width 639 height 103
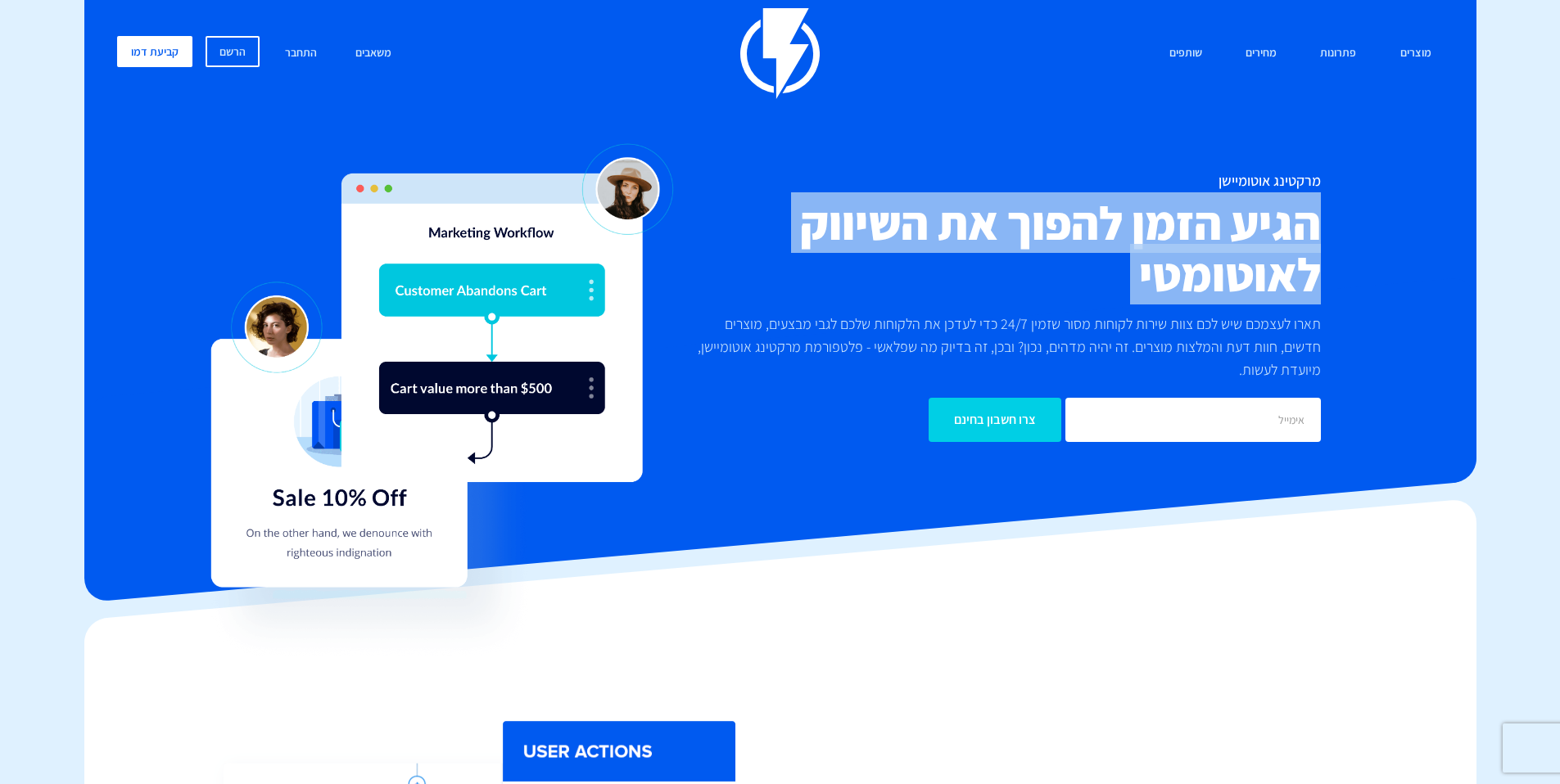
click at [1081, 264] on h2 "הגיע הזמן להפוך את השיווק לאוטומטי" at bounding box center [1001, 248] width 639 height 103
click at [1081, 263] on h2 "הגיע הזמן להפוך את השיווק לאוטומטי" at bounding box center [1001, 248] width 639 height 103
click at [1228, 254] on h2 "הגיע הזמן להפוך את השיווק לאוטומטי" at bounding box center [1001, 248] width 639 height 103
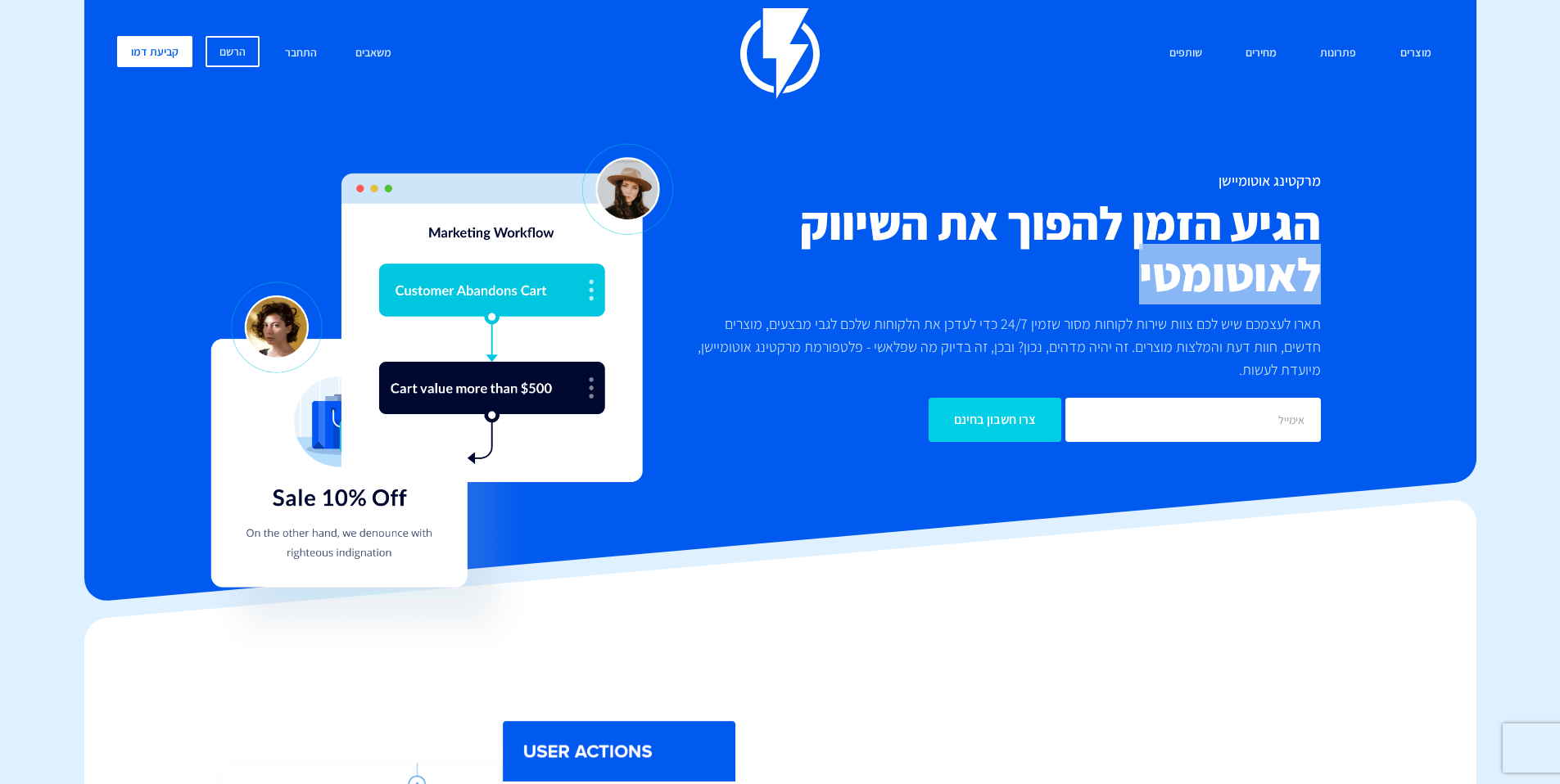
click at [1228, 254] on h2 "הגיע הזמן להפוך את השיווק לאוטומטי" at bounding box center [1001, 248] width 639 height 103
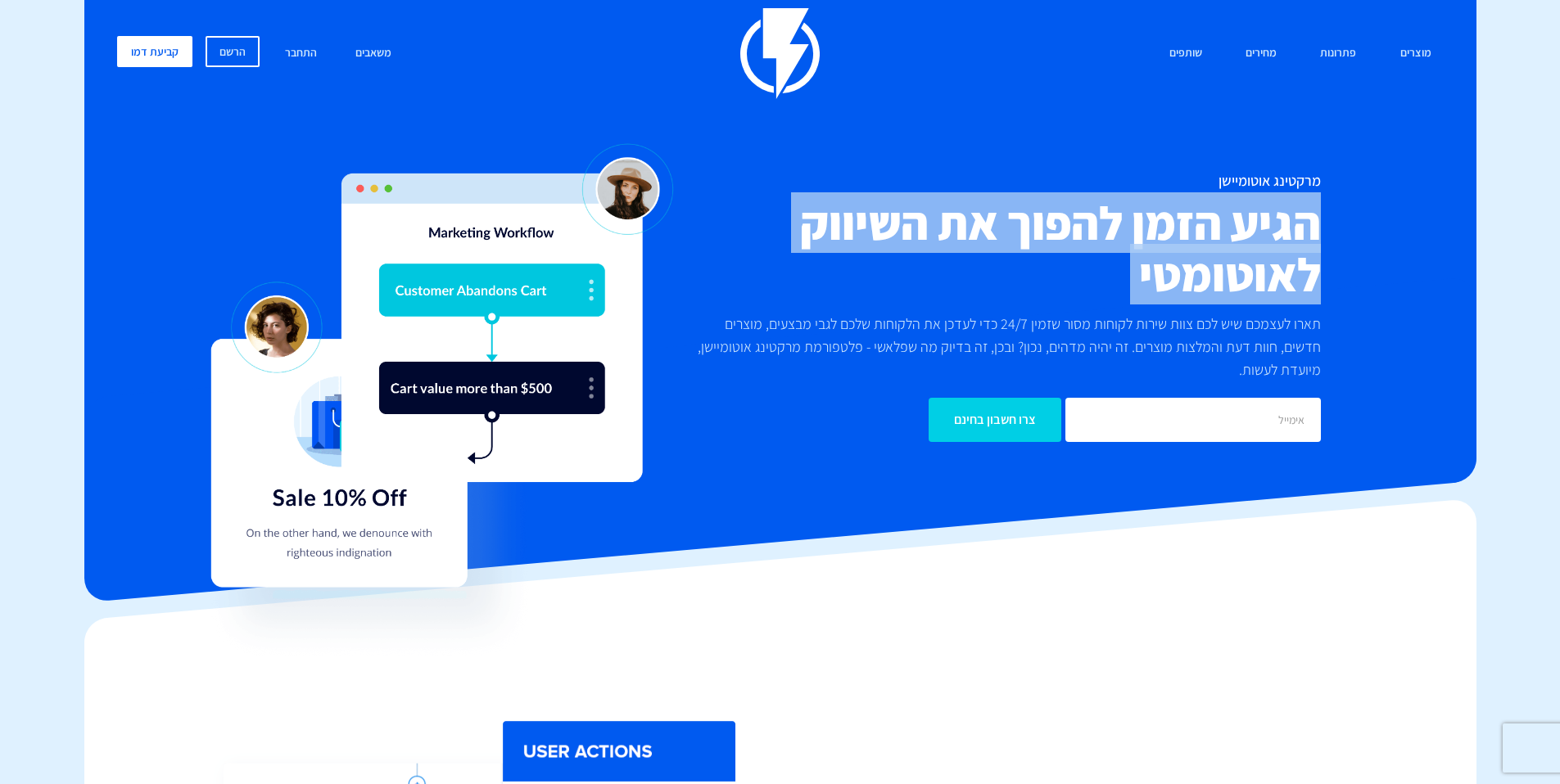
click at [1228, 254] on h2 "הגיע הזמן להפוך את השיווק לאוטומטי" at bounding box center [1001, 248] width 639 height 103
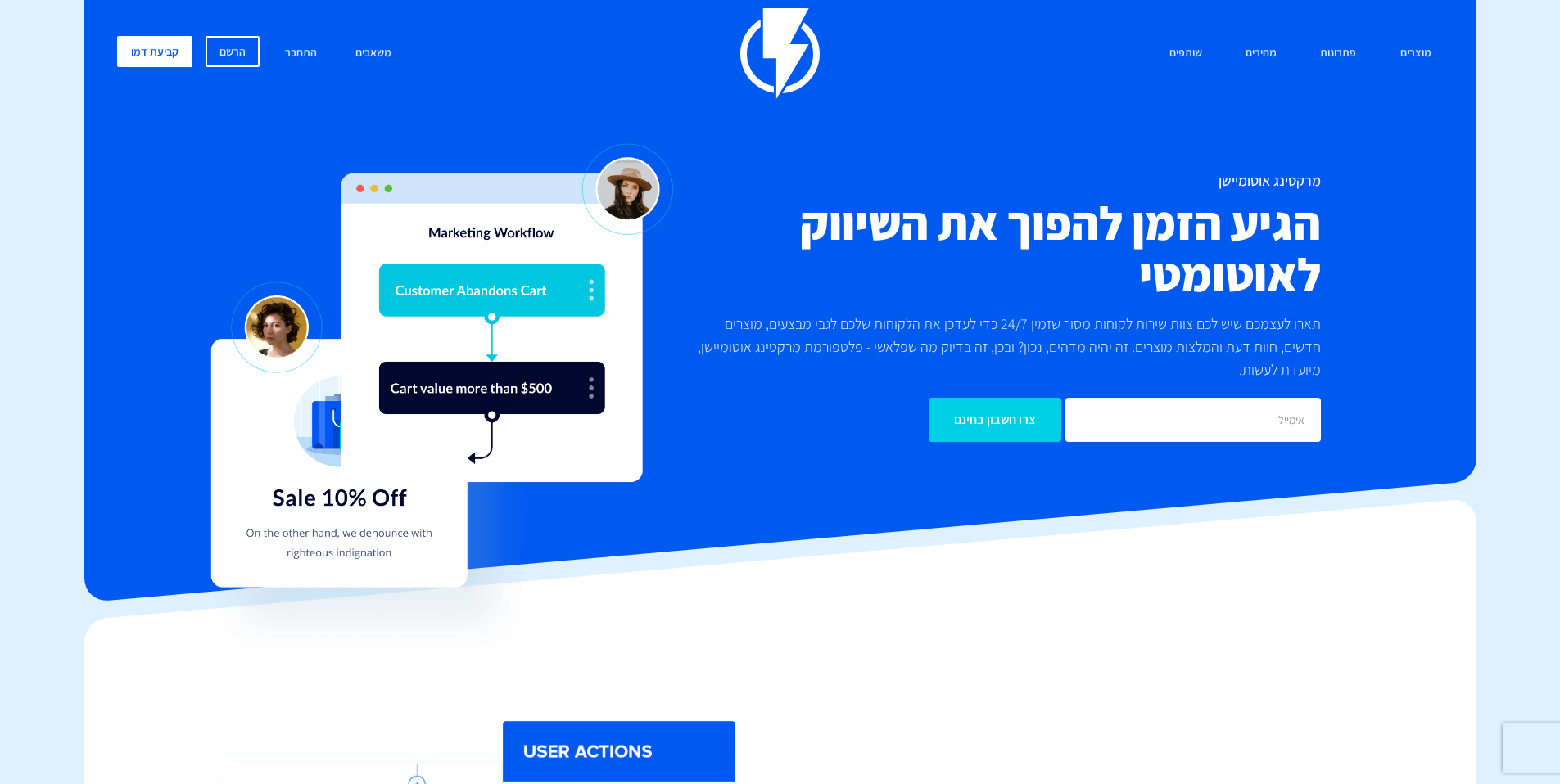
click at [1308, 358] on p "תארו לעצמכם שיש לכם צוות שירות לקוחות מסור שזמין 24/7 כדי לעדכן את הלקוחות שלכם…" at bounding box center [1001, 347] width 639 height 69
drag, startPoint x: 1230, startPoint y: 384, endPoint x: 1355, endPoint y: 243, distance: 188.4
click at [1357, 243] on div "מרקטינג אוטומיישן הגיע הזמן להפוך את השיווק לאוטומטי תארו לעצמכם שיש לכם צוות ש…" at bounding box center [780, 307] width 1351 height 269
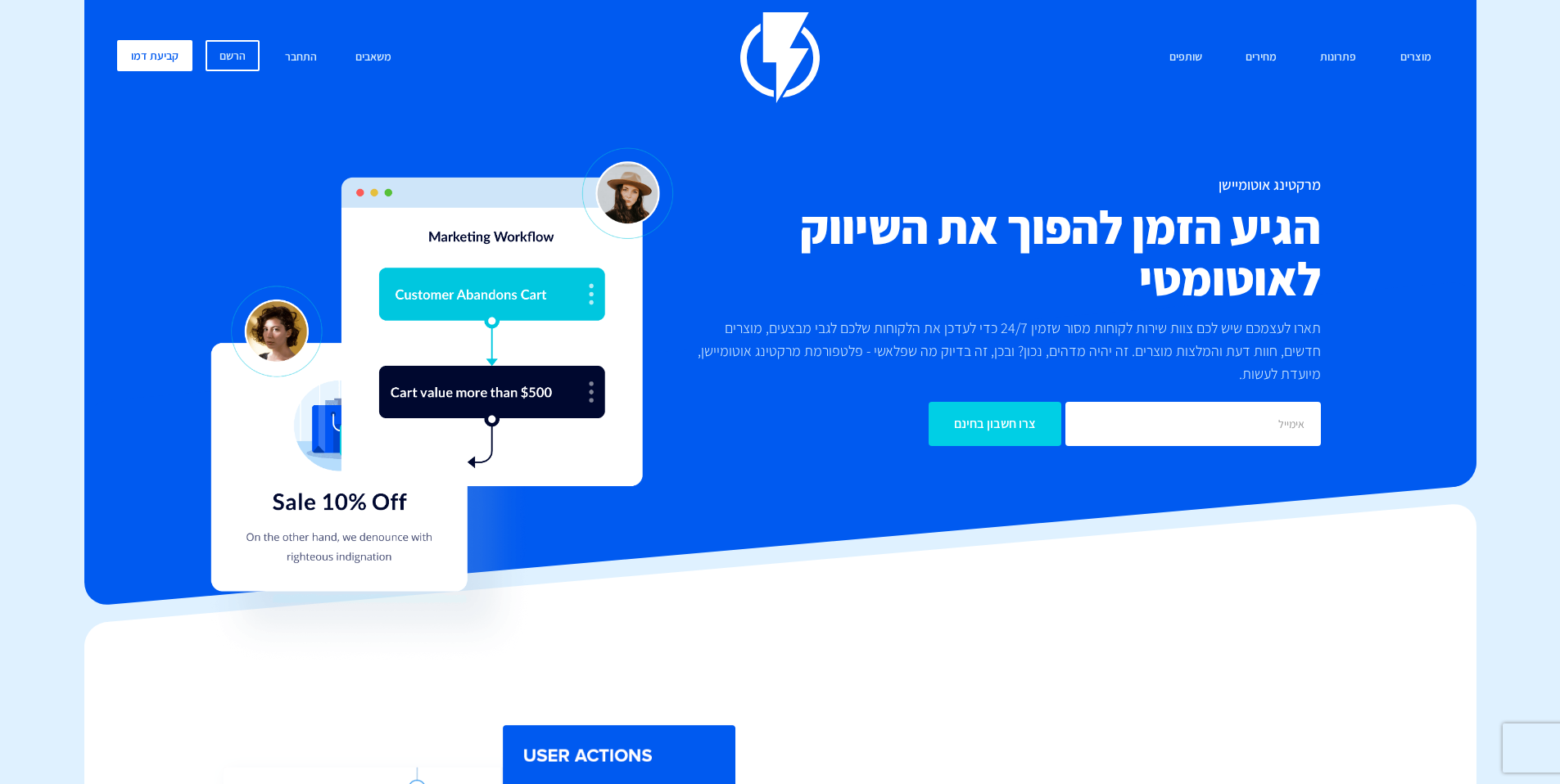
click at [1287, 372] on p "תארו לעצמכם שיש לכם צוות שירות לקוחות מסור שזמין 24/7 כדי לעדכן את הלקוחות שלכם…" at bounding box center [1001, 351] width 639 height 69
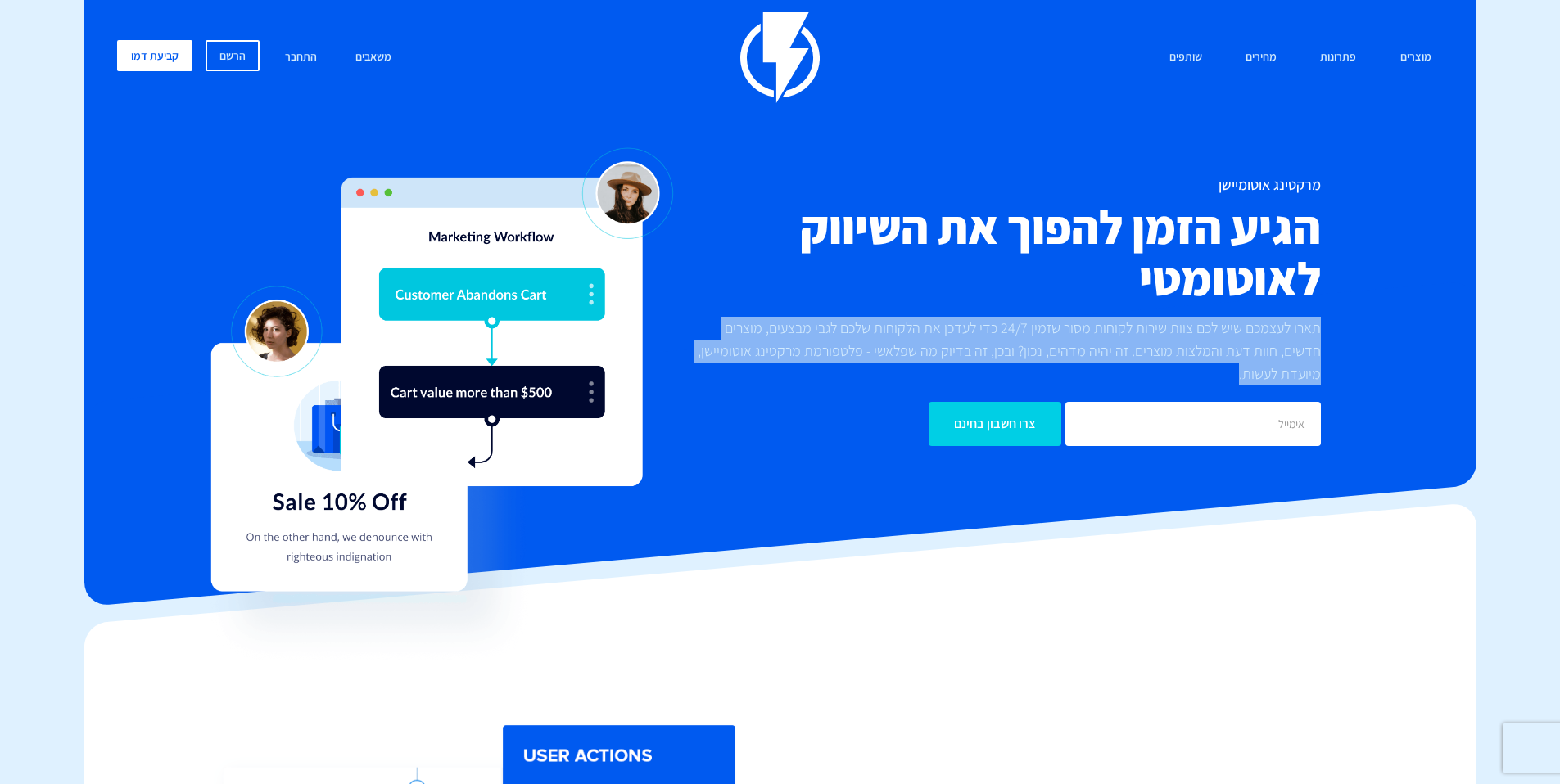
click at [1287, 372] on p "תארו לעצמכם שיש לכם צוות שירות לקוחות מסור שזמין 24/7 כדי לעדכן את הלקוחות שלכם…" at bounding box center [1001, 351] width 639 height 69
click at [1297, 348] on p "תארו לעצמכם שיש לכם צוות שירות לקוחות מסור שזמין 24/7 כדי לעדכן את הלקוחות שלכם…" at bounding box center [1001, 351] width 639 height 69
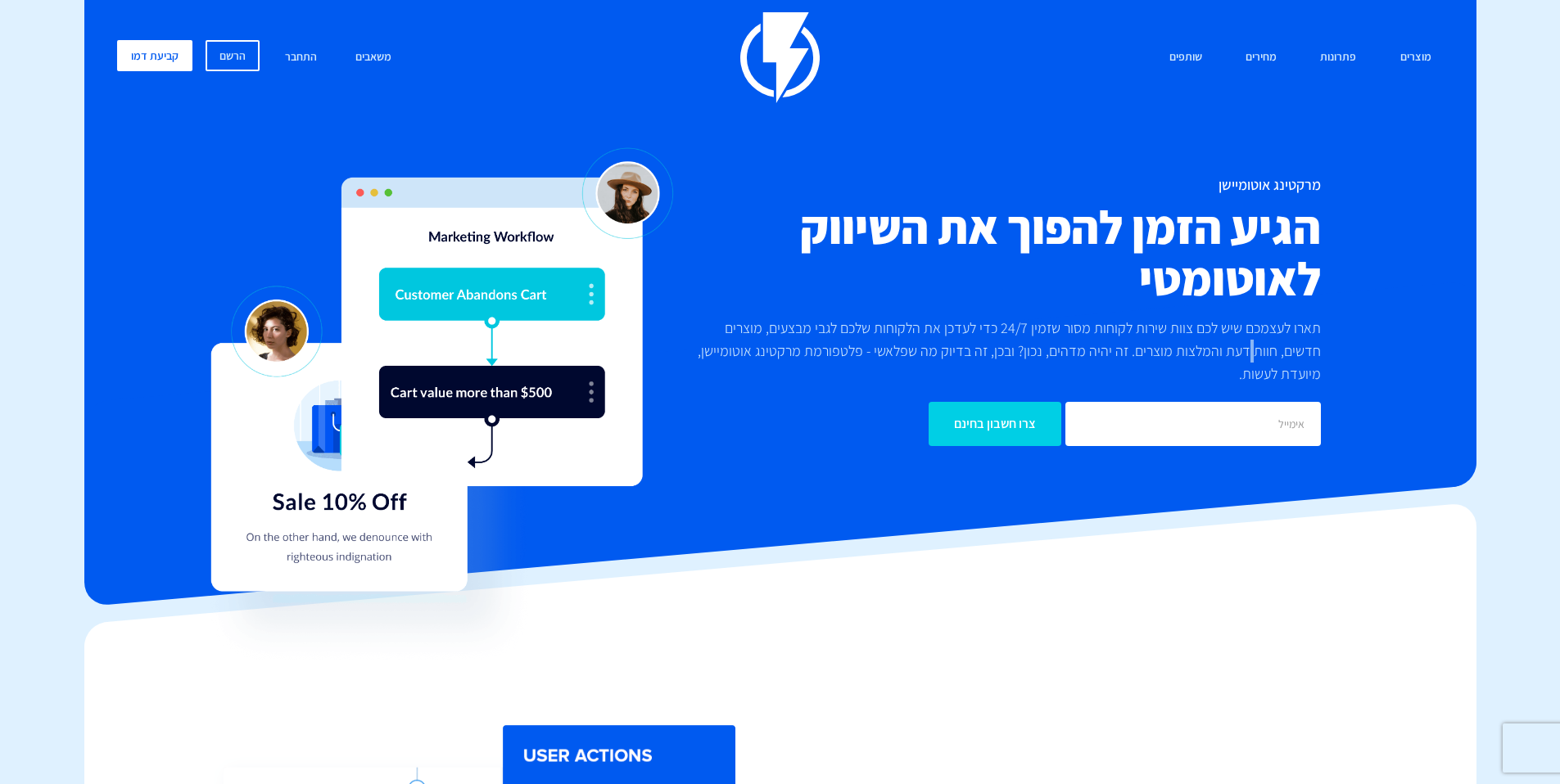
click at [1297, 348] on p "תארו לעצמכם שיש לכם צוות שירות לקוחות מסור שזמין 24/7 כדי לעדכן את הלקוחות שלכם…" at bounding box center [1001, 351] width 639 height 69
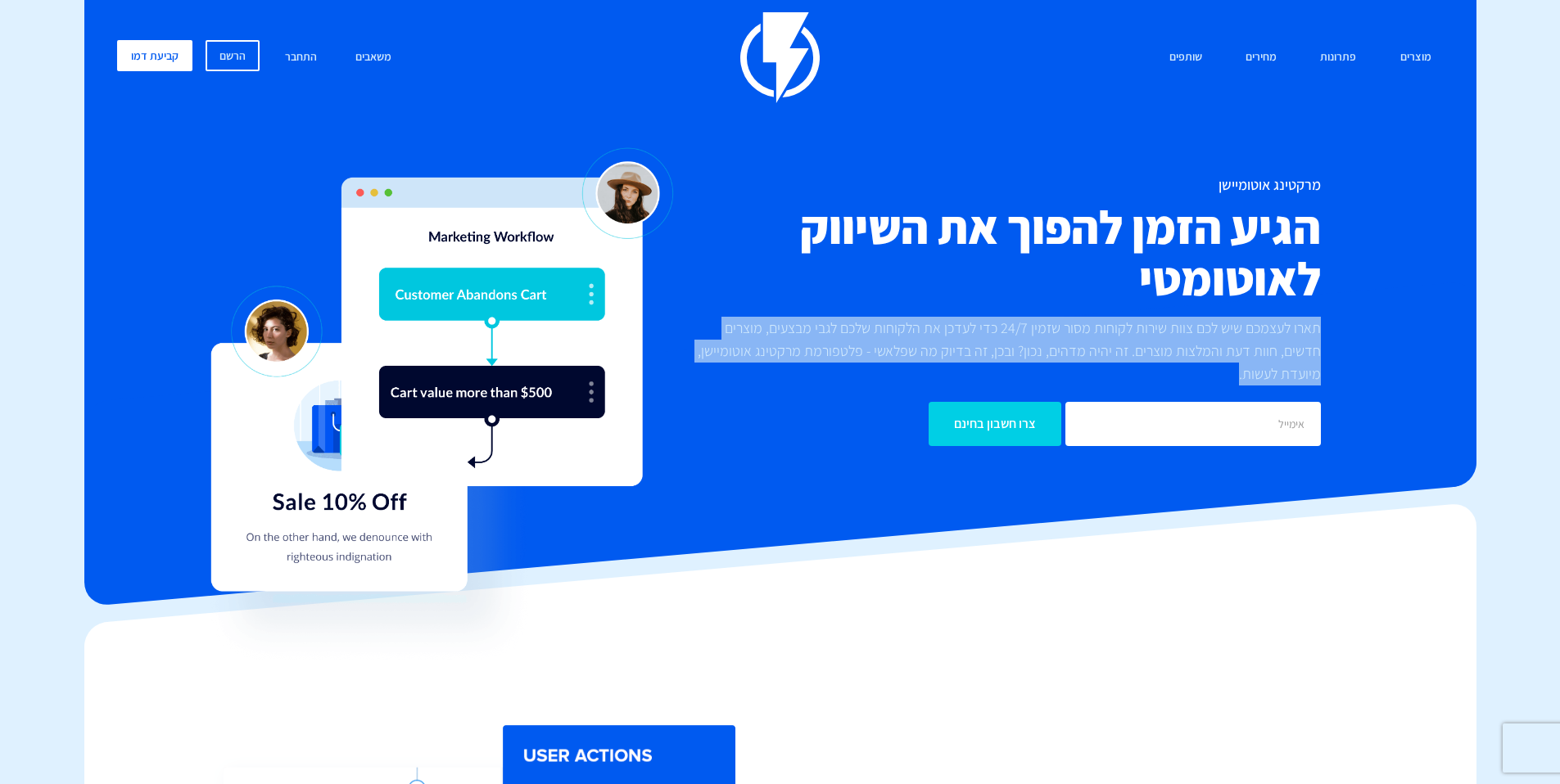
click at [1297, 348] on p "תארו לעצמכם שיש לכם צוות שירות לקוחות מסור שזמין 24/7 כדי לעדכן את הלקוחות שלכם…" at bounding box center [1001, 351] width 639 height 69
click at [1267, 357] on p "תארו לעצמכם שיש לכם צוות שירות לקוחות מסור שזמין 24/7 כדי לעדכן את הלקוחות שלכם…" at bounding box center [1001, 351] width 639 height 69
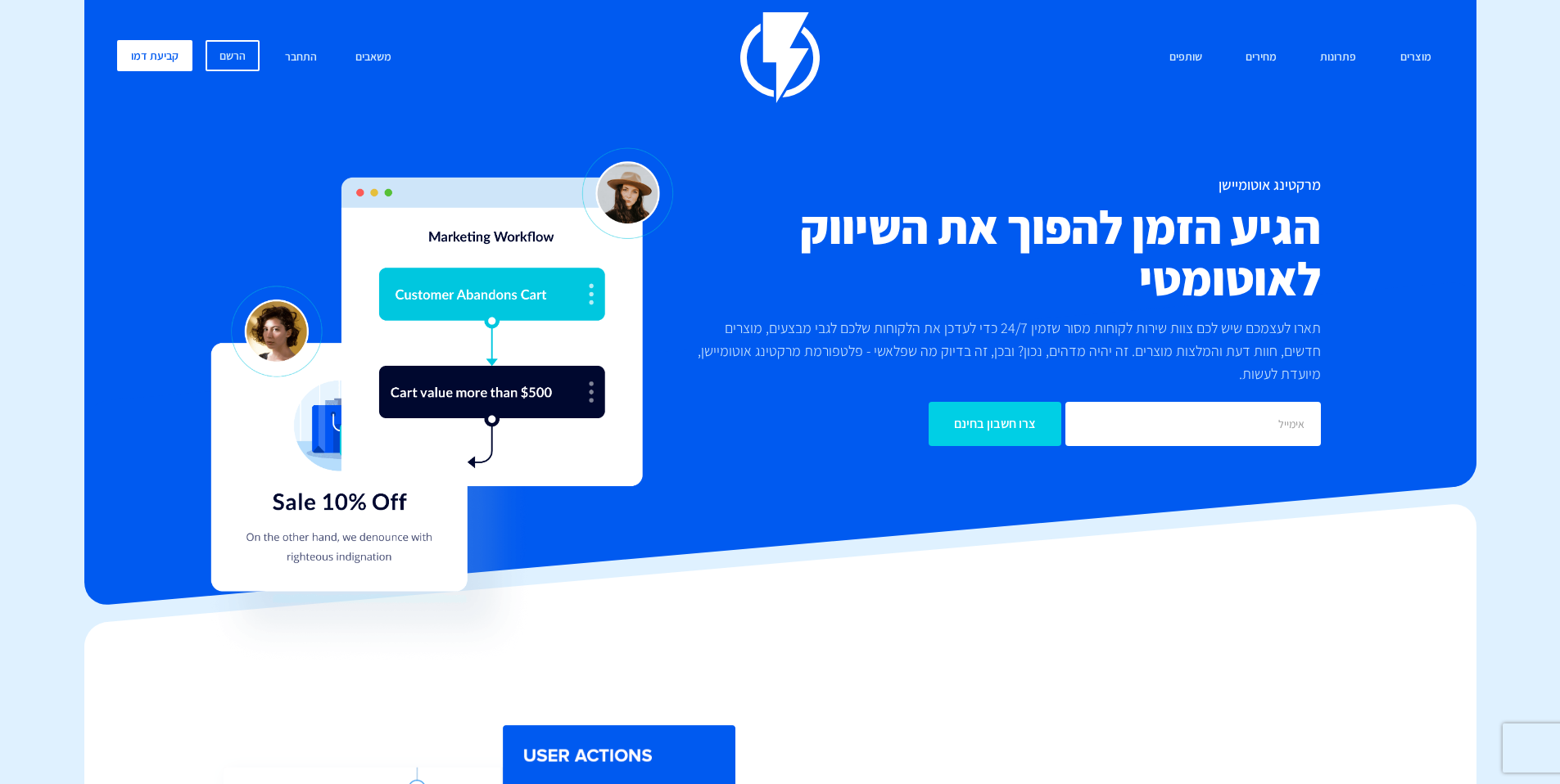
click at [1267, 358] on p "תארו לעצמכם שיש לכם צוות שירות לקוחות מסור שזמין 24/7 כדי לעדכן את הלקוחות שלכם…" at bounding box center [1001, 351] width 639 height 69
click at [1249, 350] on p "תארו לעצמכם שיש לכם צוות שירות לקוחות מסור שזמין 24/7 כדי לעדכן את הלקוחות שלכם…" at bounding box center [1001, 351] width 639 height 69
click at [1249, 351] on p "תארו לעצמכם שיש לכם צוות שירות לקוחות מסור שזמין 24/7 כדי לעדכן את הלקוחות שלכם…" at bounding box center [1001, 351] width 639 height 69
click at [1261, 259] on h2 "הגיע הזמן להפוך את השיווק לאוטומטי" at bounding box center [1001, 252] width 639 height 103
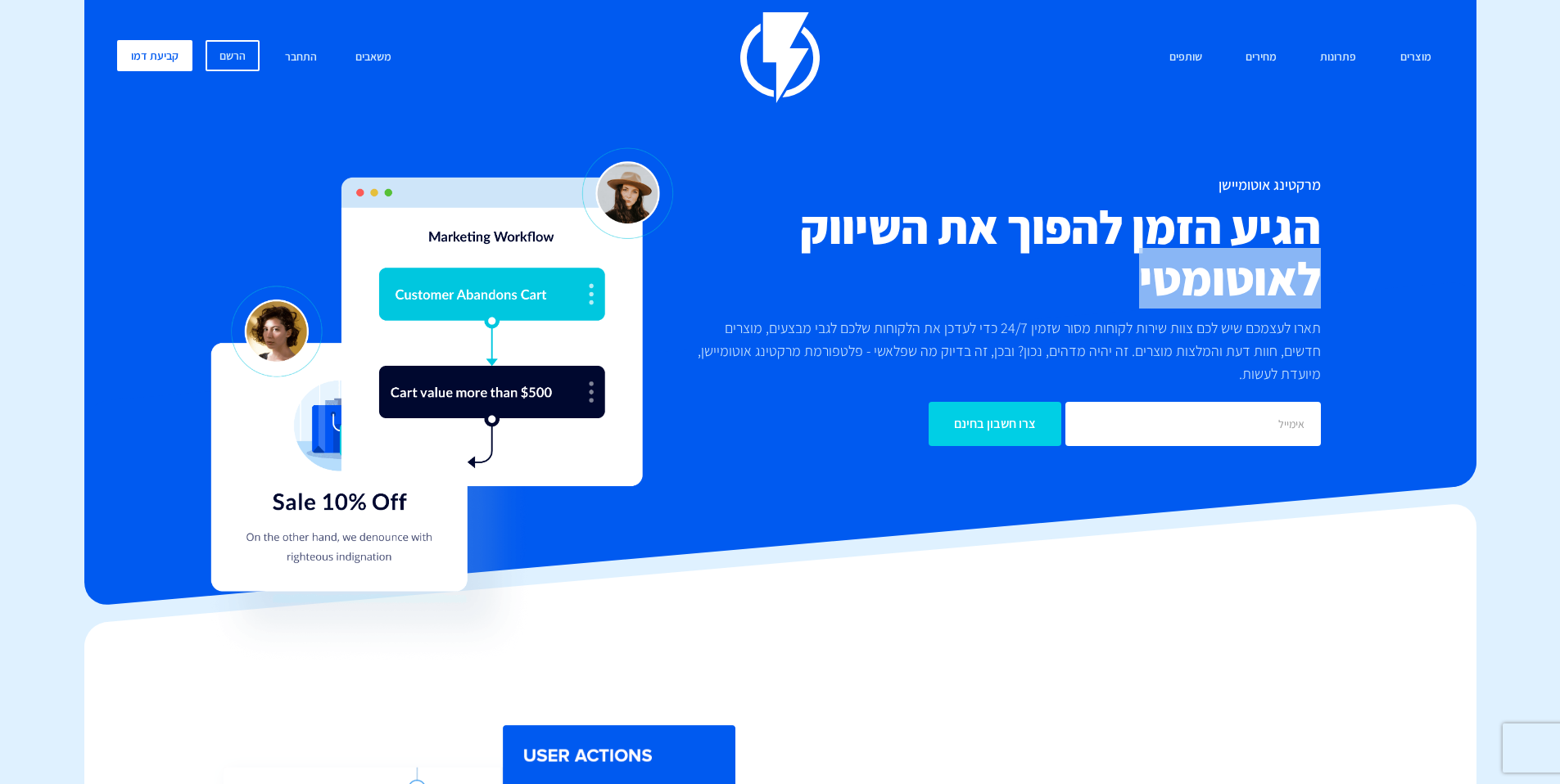
click at [1261, 259] on h2 "הגיע הזמן להפוך את השיווק לאוטומטי" at bounding box center [1001, 252] width 639 height 103
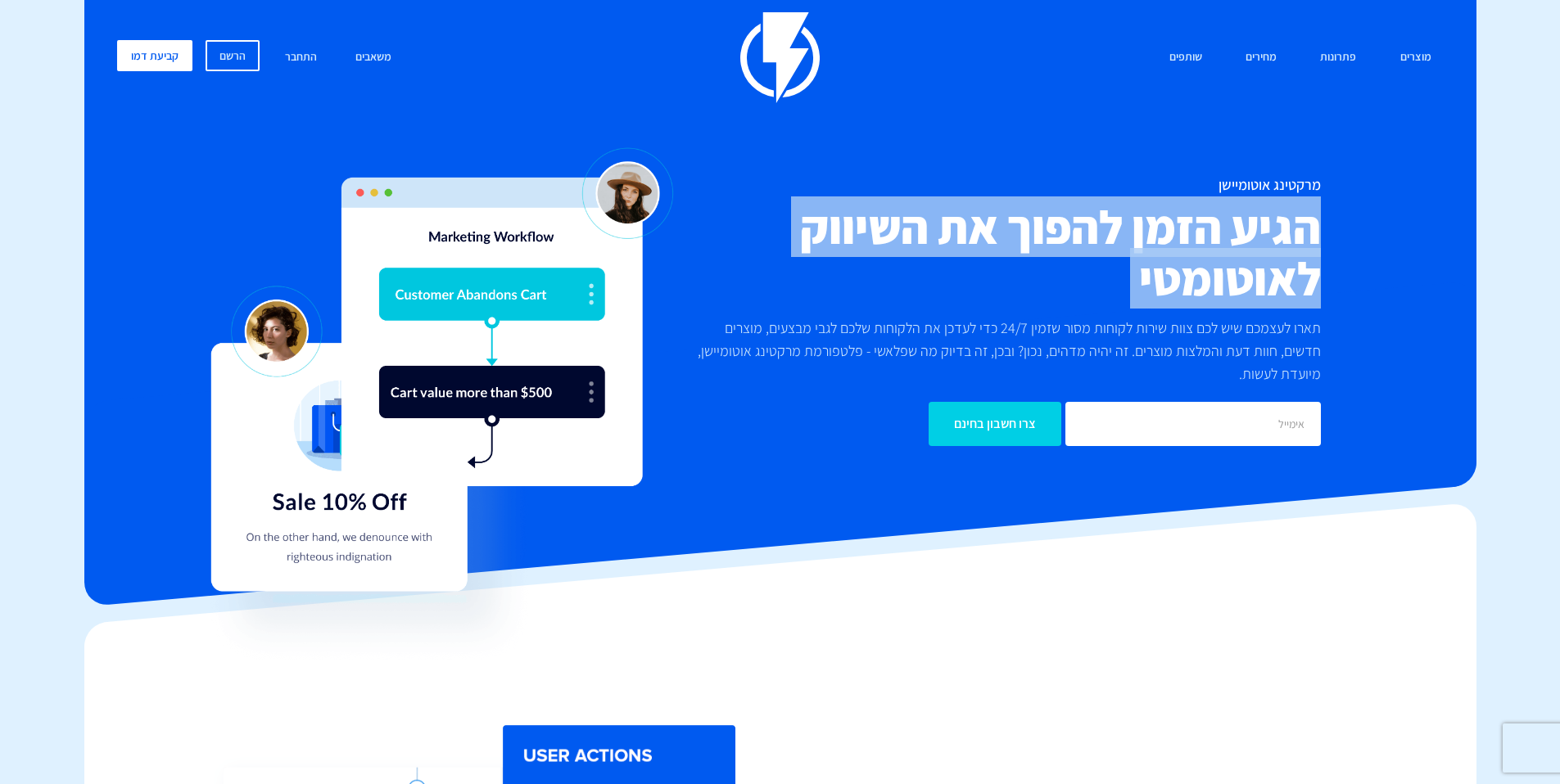
click at [1261, 259] on h2 "הגיע הזמן להפוך את השיווק לאוטומטי" at bounding box center [1001, 252] width 639 height 103
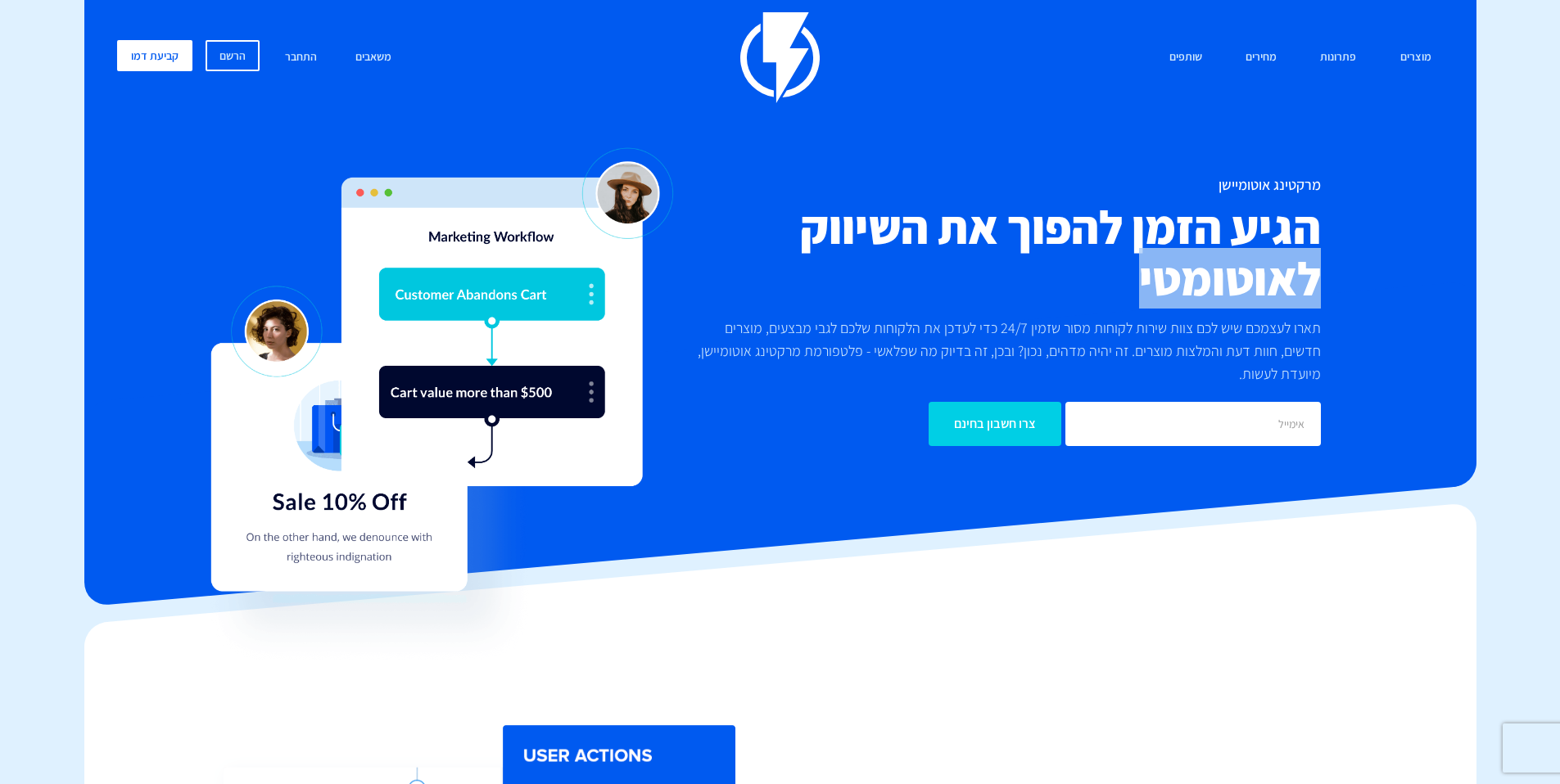
click at [1261, 259] on h2 "הגיע הזמן להפוך את השיווק לאוטומטי" at bounding box center [1001, 252] width 639 height 103
click at [1329, 201] on div "מרקטינג אוטומיישן הגיע הזמן להפוך את השיווק לאוטומטי תארו לעצמכם שיש לכם צוות ש…" at bounding box center [1001, 311] width 663 height 269
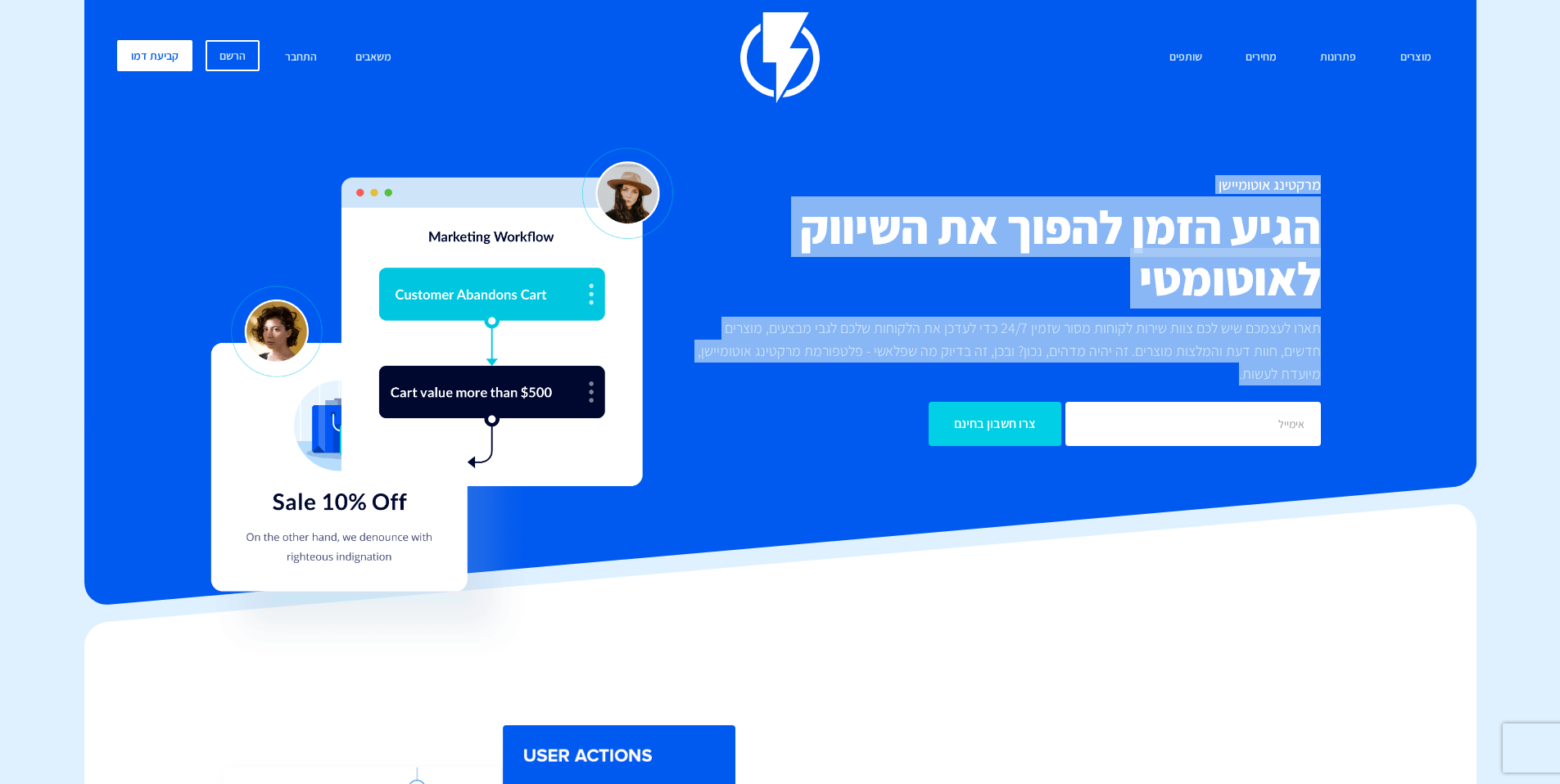
drag, startPoint x: 1320, startPoint y: 175, endPoint x: 1279, endPoint y: 387, distance: 215.9
click at [1282, 389] on div "מרקטינג אוטומיישן הגיע הזמן להפוך את השיווק לאוטומטי תארו לעצמכם שיש לכם צוות ש…" at bounding box center [1001, 311] width 663 height 269
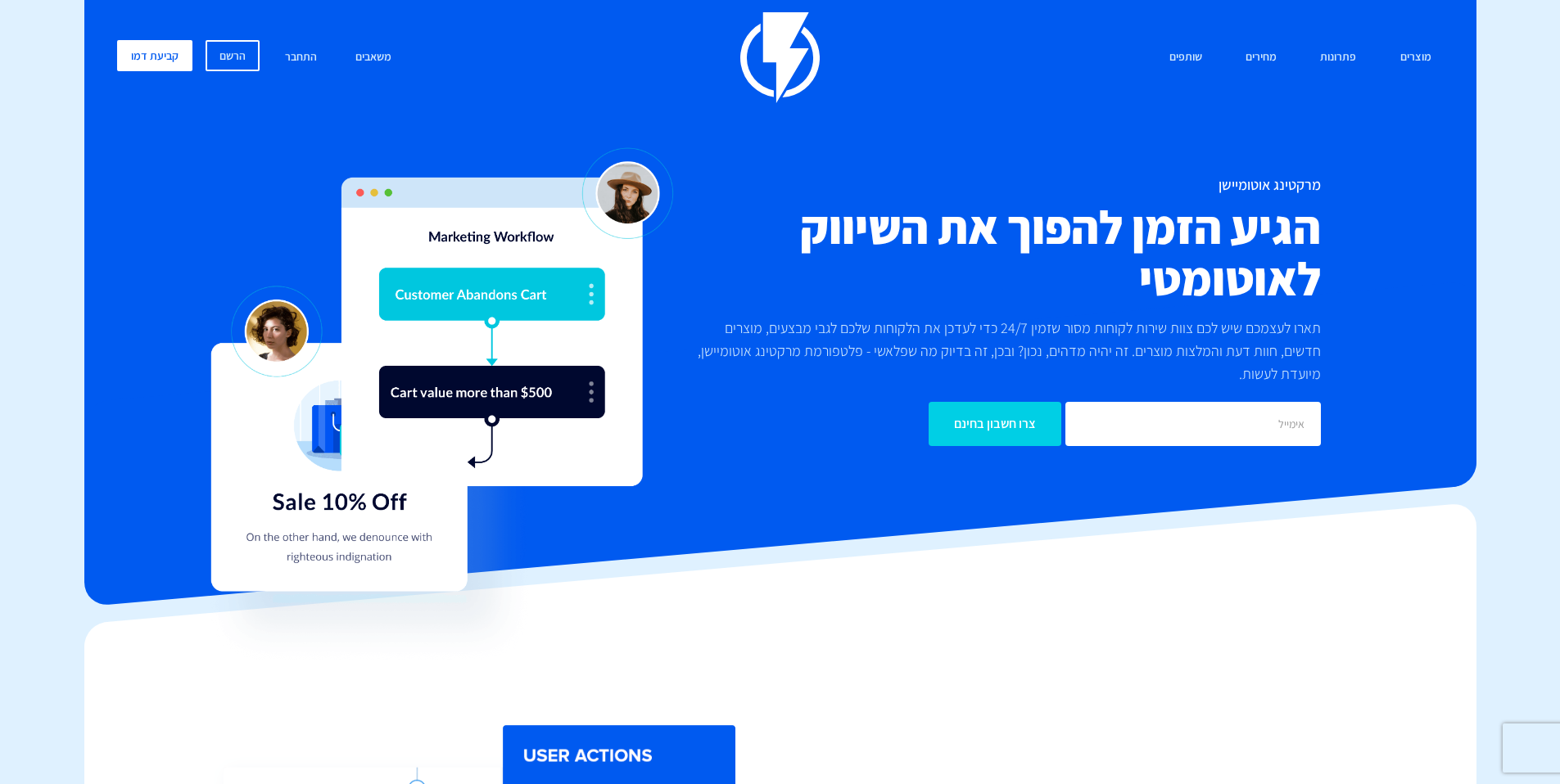
click at [1279, 380] on p "תארו לעצמכם שיש לכם צוות שירות לקוחות מסור שזמין 24/7 כדי לעדכן את הלקוחות שלכם…" at bounding box center [1001, 351] width 639 height 69
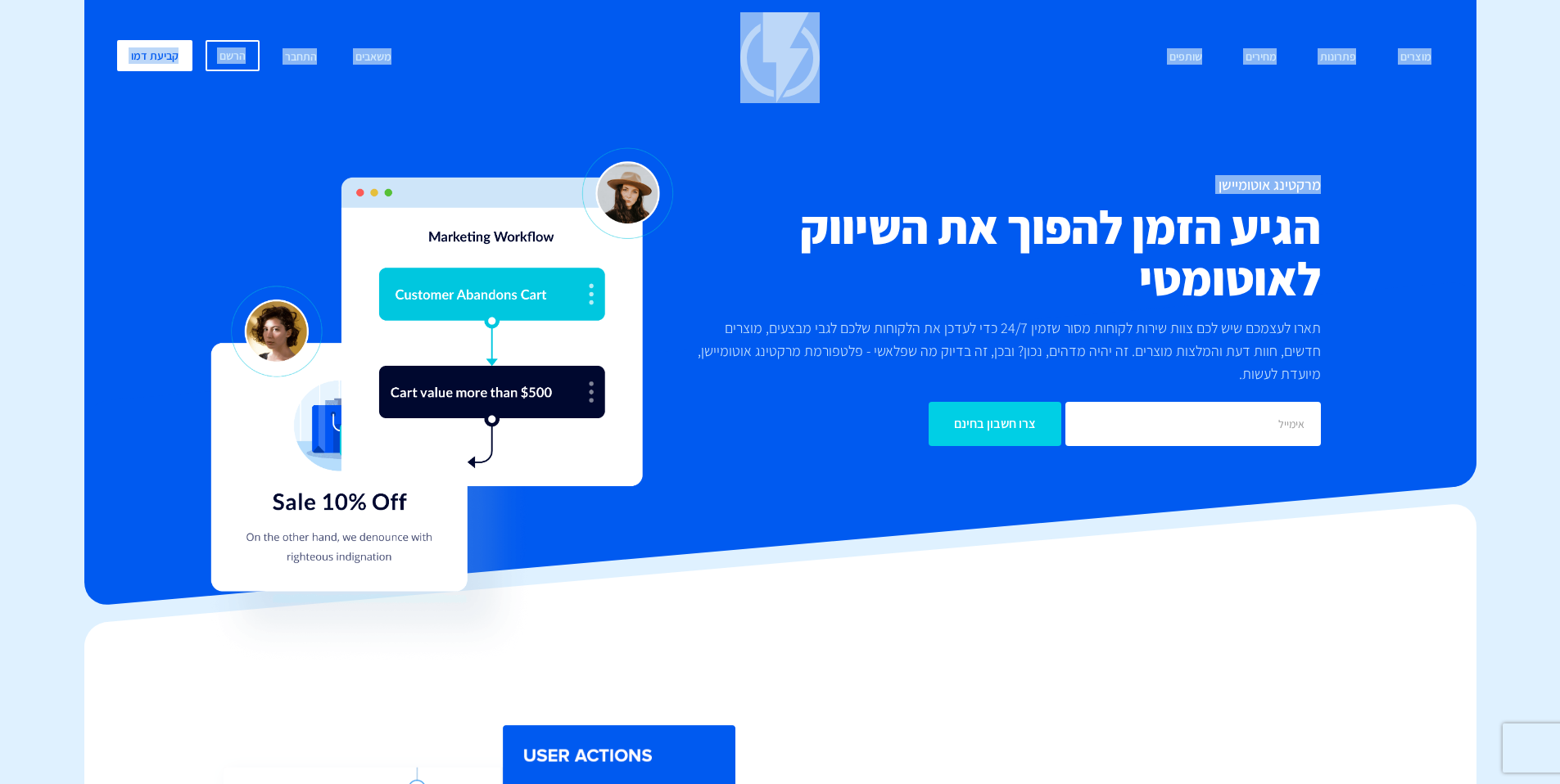
drag, startPoint x: 1027, startPoint y: 481, endPoint x: 1309, endPoint y: 245, distance: 367.7
click at [1401, 228] on div "מוצרים שיווק אוטומטי הפכו את השיווק לאוטומטי דיוור אלקטרוני שלחו את המסר הנכון …" at bounding box center [781, 239] width 1392 height 496
click at [1309, 245] on h2 "הגיע הזמן להפוך את השיווק לאוטומטי" at bounding box center [1001, 252] width 639 height 103
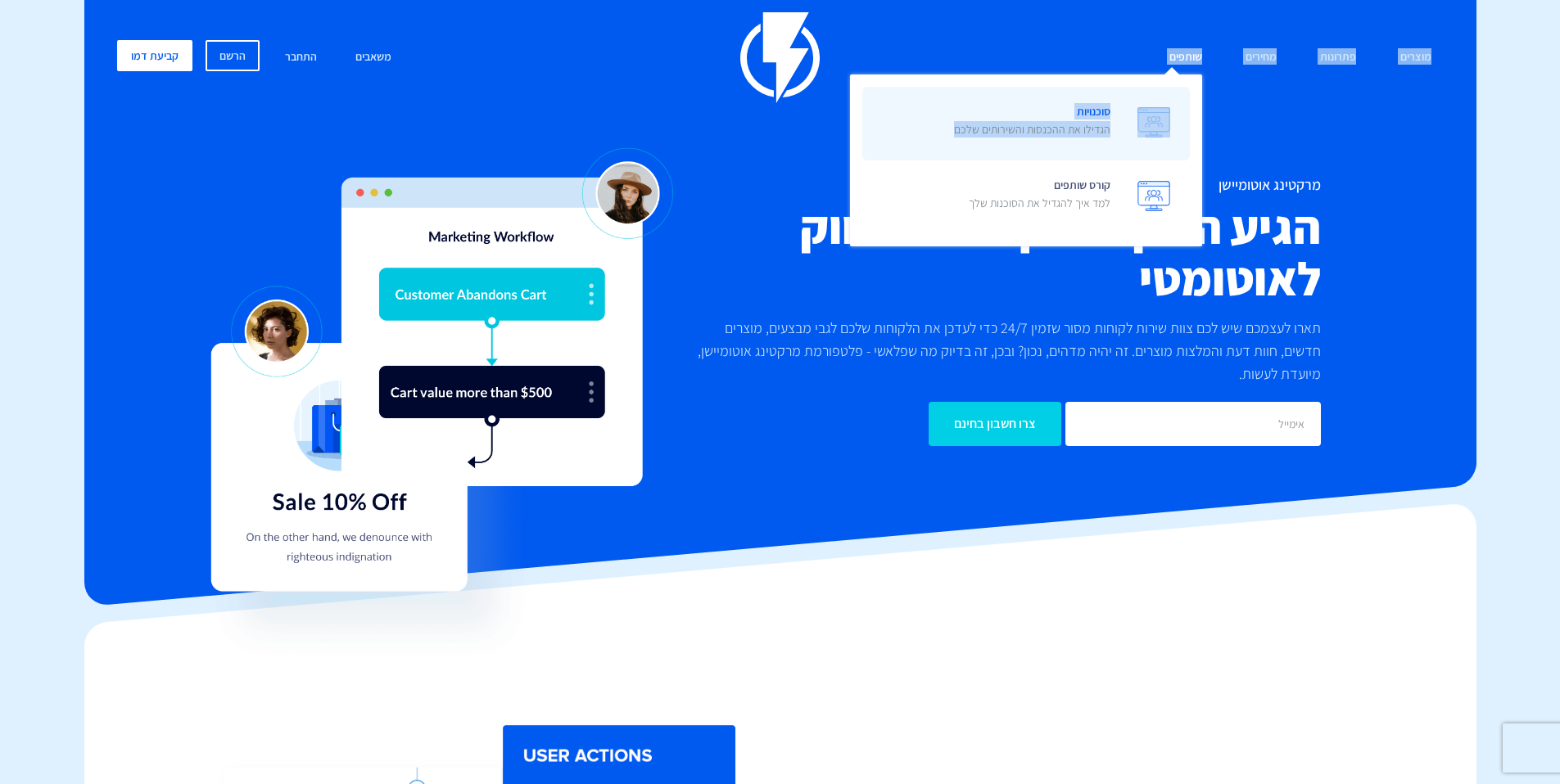
drag, startPoint x: 1450, startPoint y: 7, endPoint x: 1031, endPoint y: 157, distance: 445.0
click at [1031, 157] on div "מוצרים שיווק אוטומטי הפכו את השיווק לאוטומטי דיוור אלקטרוני שלחו את המסר הנכון …" at bounding box center [781, 239] width 1392 height 496
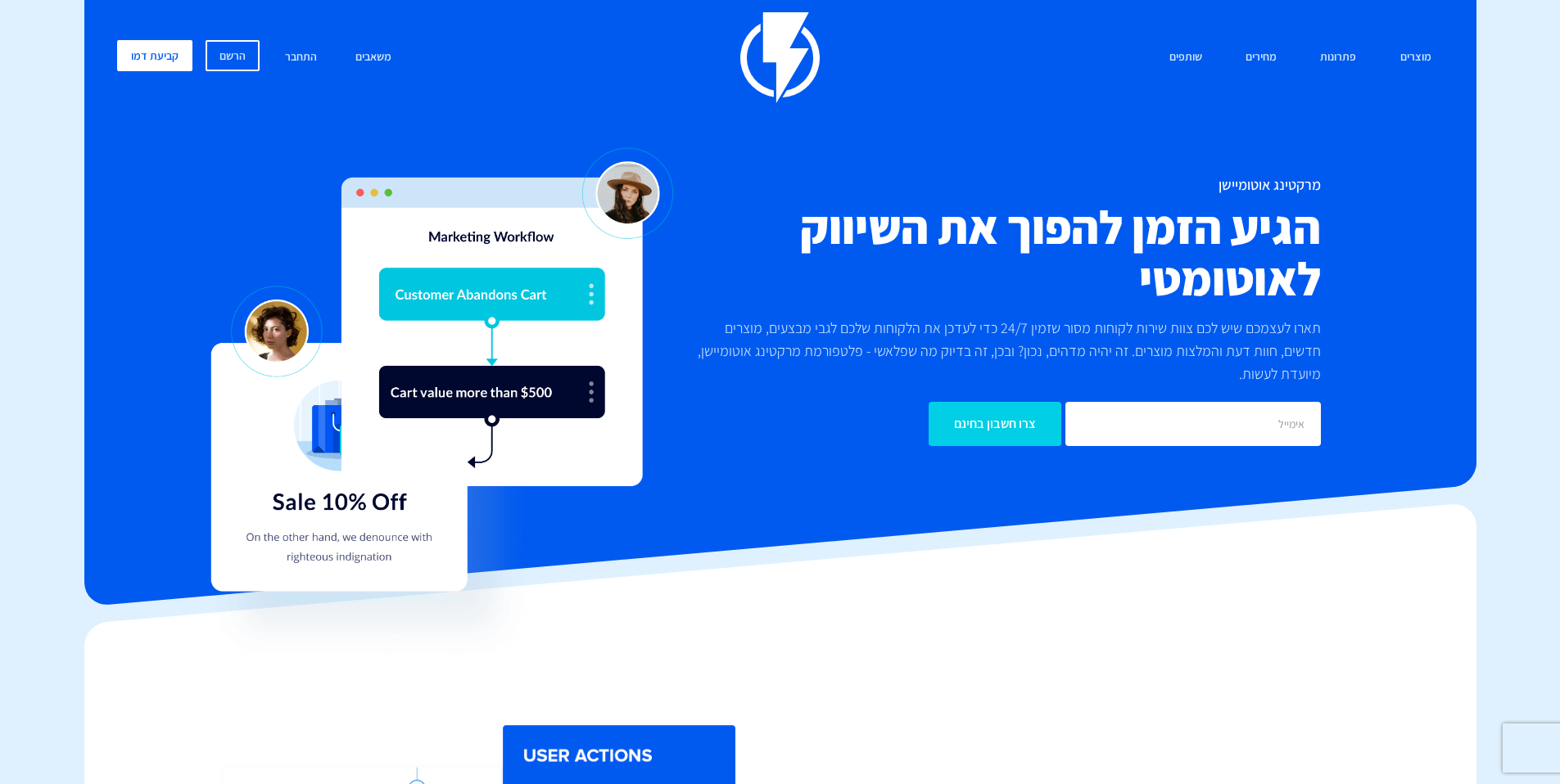
click at [833, 215] on h2 "הגיע הזמן להפוך את השיווק לאוטומטי" at bounding box center [1001, 252] width 639 height 103
click at [1227, 187] on h1 "מרקטינג אוטומיישן" at bounding box center [1001, 185] width 639 height 17
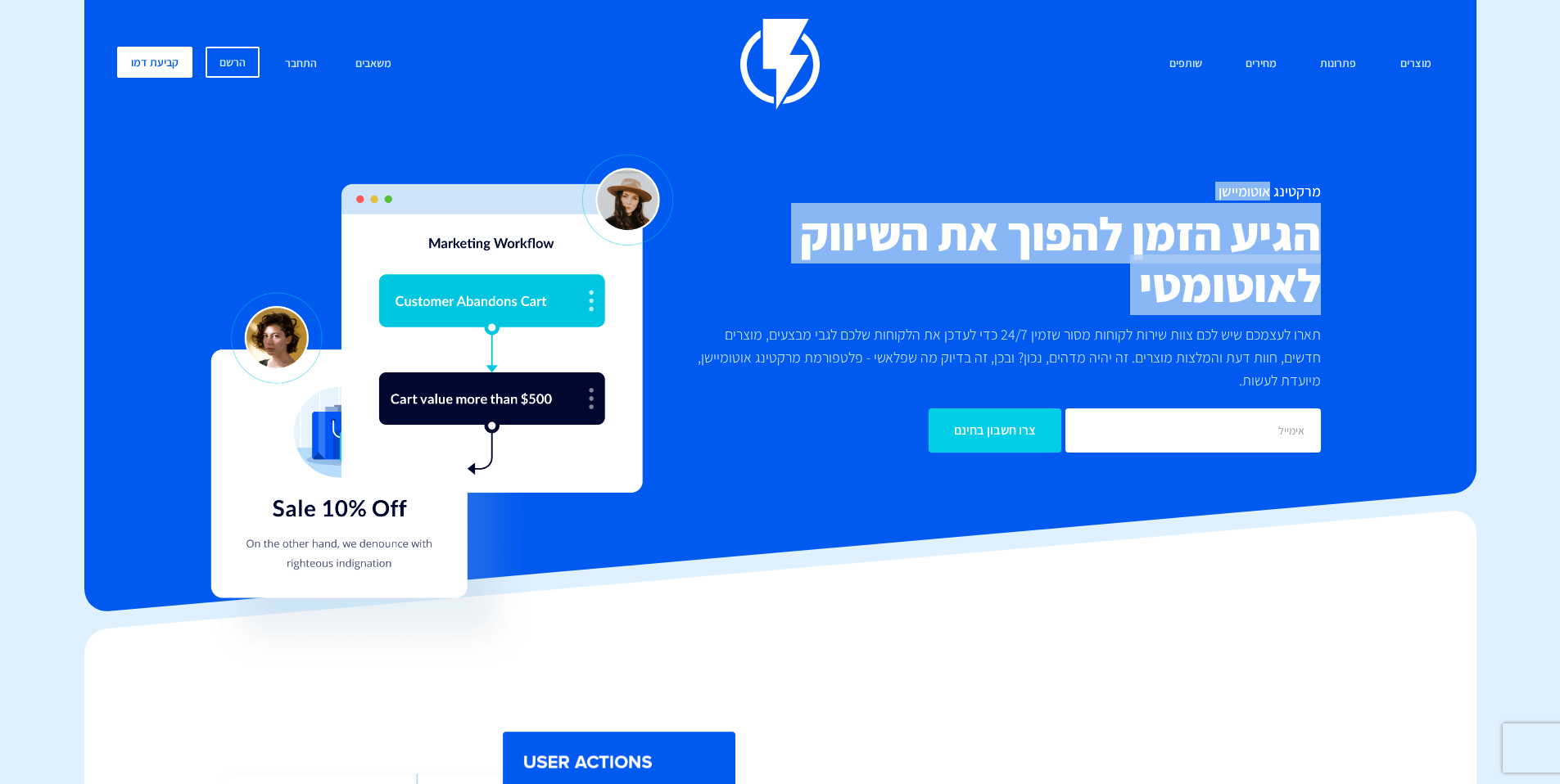
drag, startPoint x: 1227, startPoint y: 187, endPoint x: 1141, endPoint y: 282, distance: 128.1
click at [1141, 282] on div "מרקטינג אוטומיישן הגיע הזמן להפוך את השיווק לאוטומטי תארו לעצמכם שיש לכם צוות ש…" at bounding box center [1001, 318] width 663 height 269
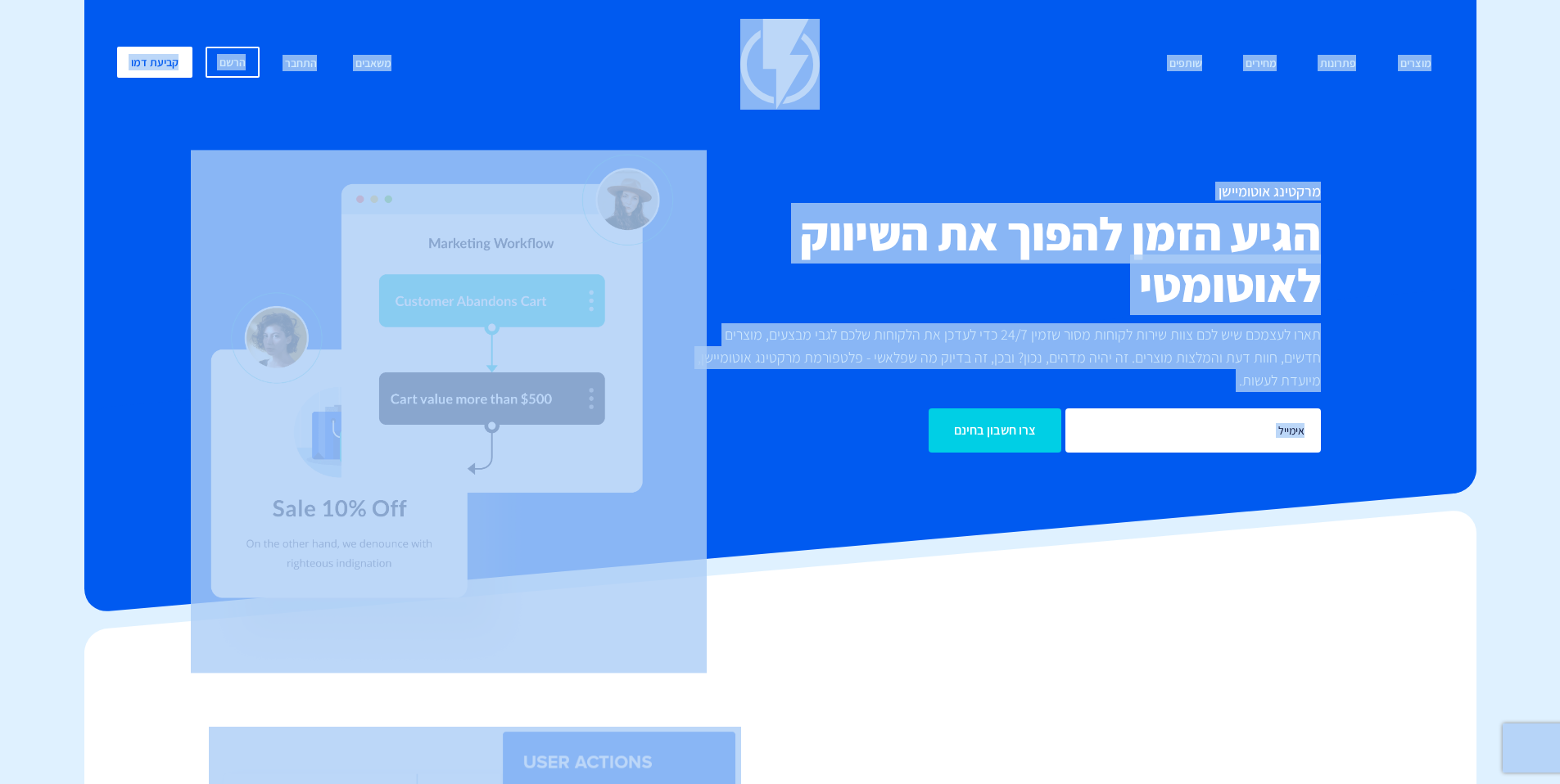
click at [1141, 282] on h2 "הגיע הזמן להפוך את השיווק לאוטומטי" at bounding box center [1001, 259] width 639 height 103
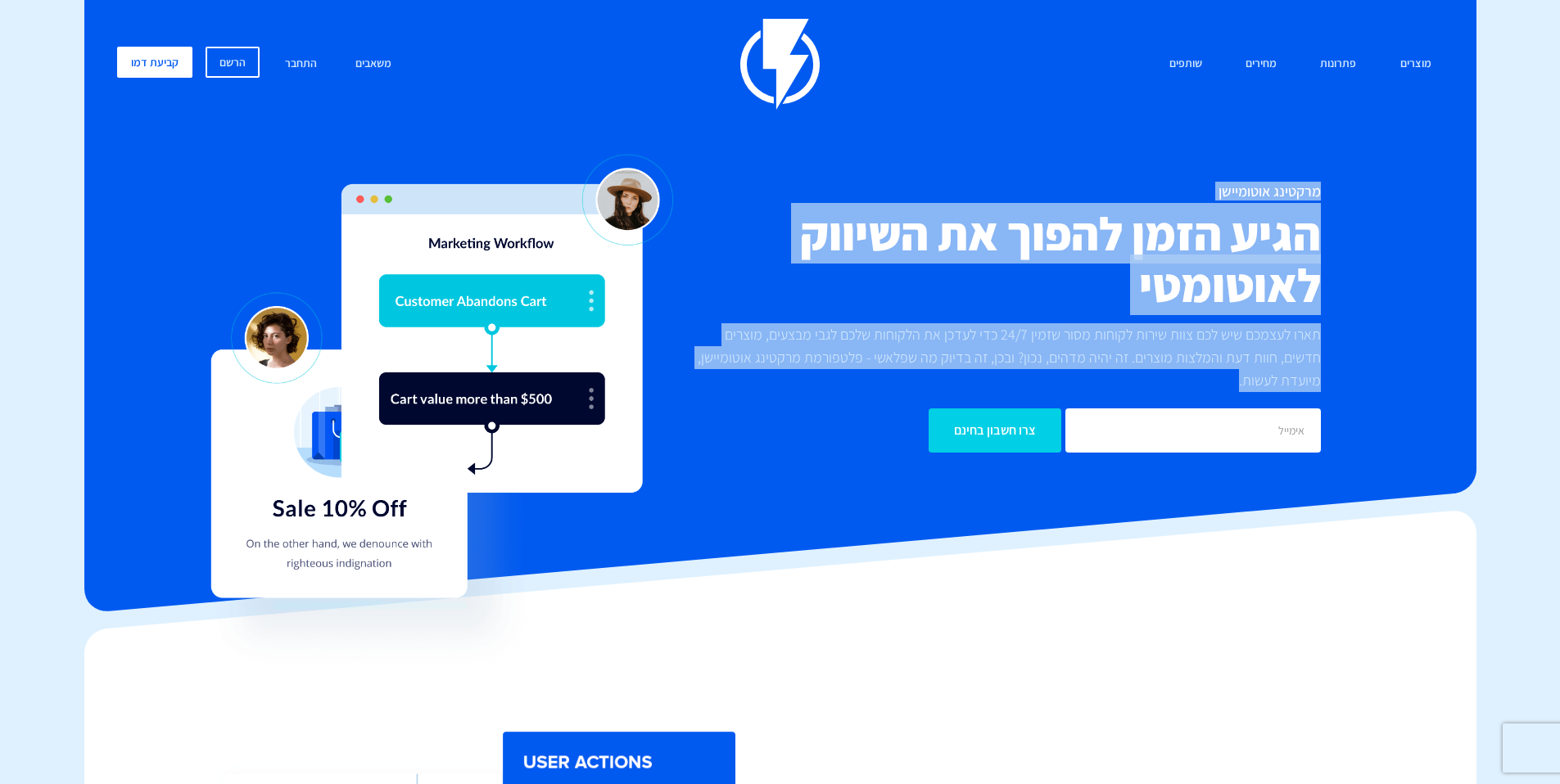
drag, startPoint x: 1379, startPoint y: 170, endPoint x: 935, endPoint y: 301, distance: 462.9
click at [778, 408] on div "מוצרים שיווק אוטומטי הפכו את השיווק לאוטומטי דיוור אלקטרוני שלחו את המסר הנכון …" at bounding box center [780, 256] width 1351 height 475
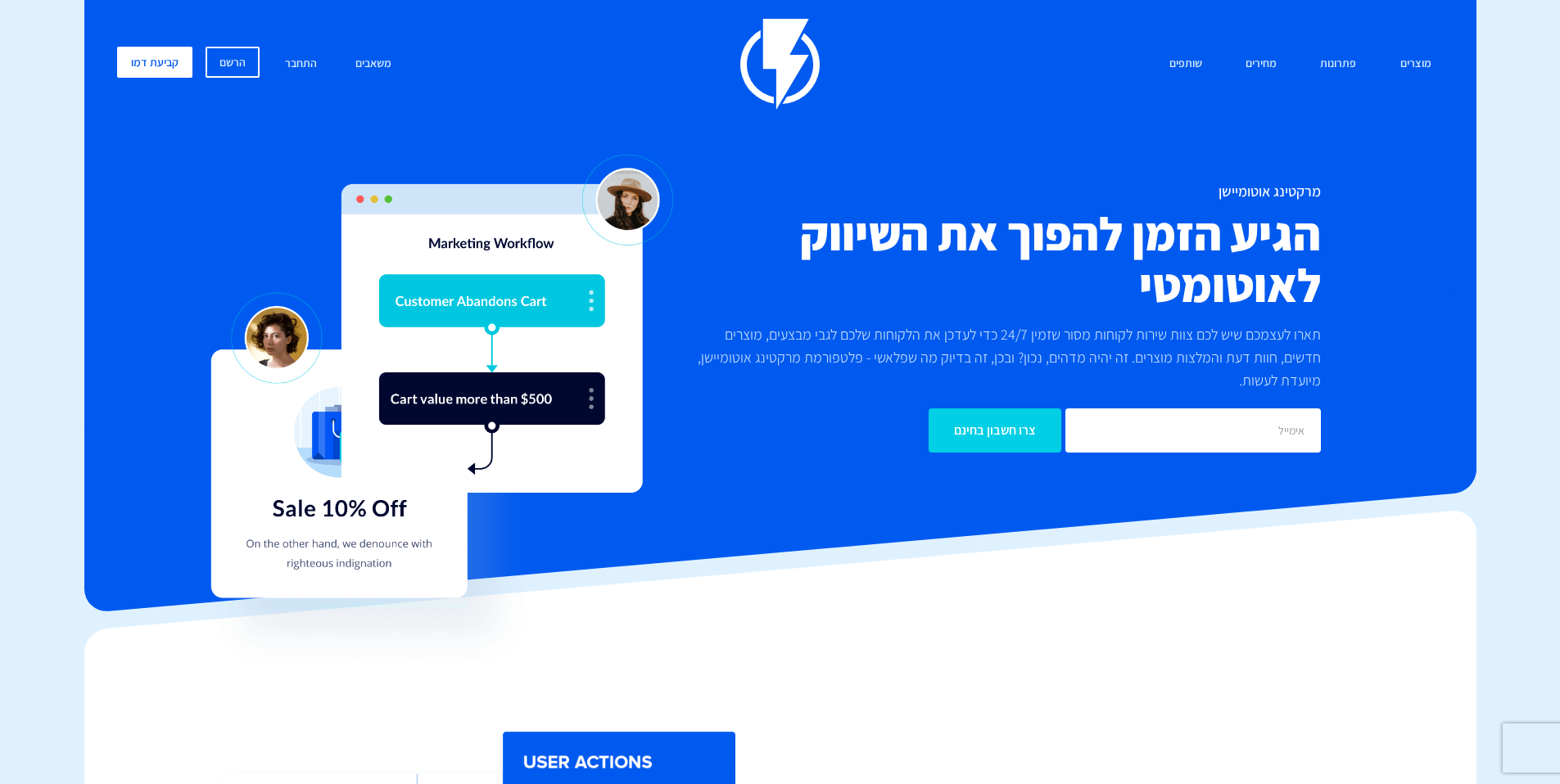
click at [970, 300] on h2 "הגיע הזמן להפוך את השיווק לאוטומטי" at bounding box center [1001, 259] width 639 height 103
click at [934, 354] on p "תארו לעצמכם שיש לכם צוות שירות לקוחות מסור שזמין 24/7 כדי לעדכן את הלקוחות שלכם…" at bounding box center [1001, 358] width 639 height 69
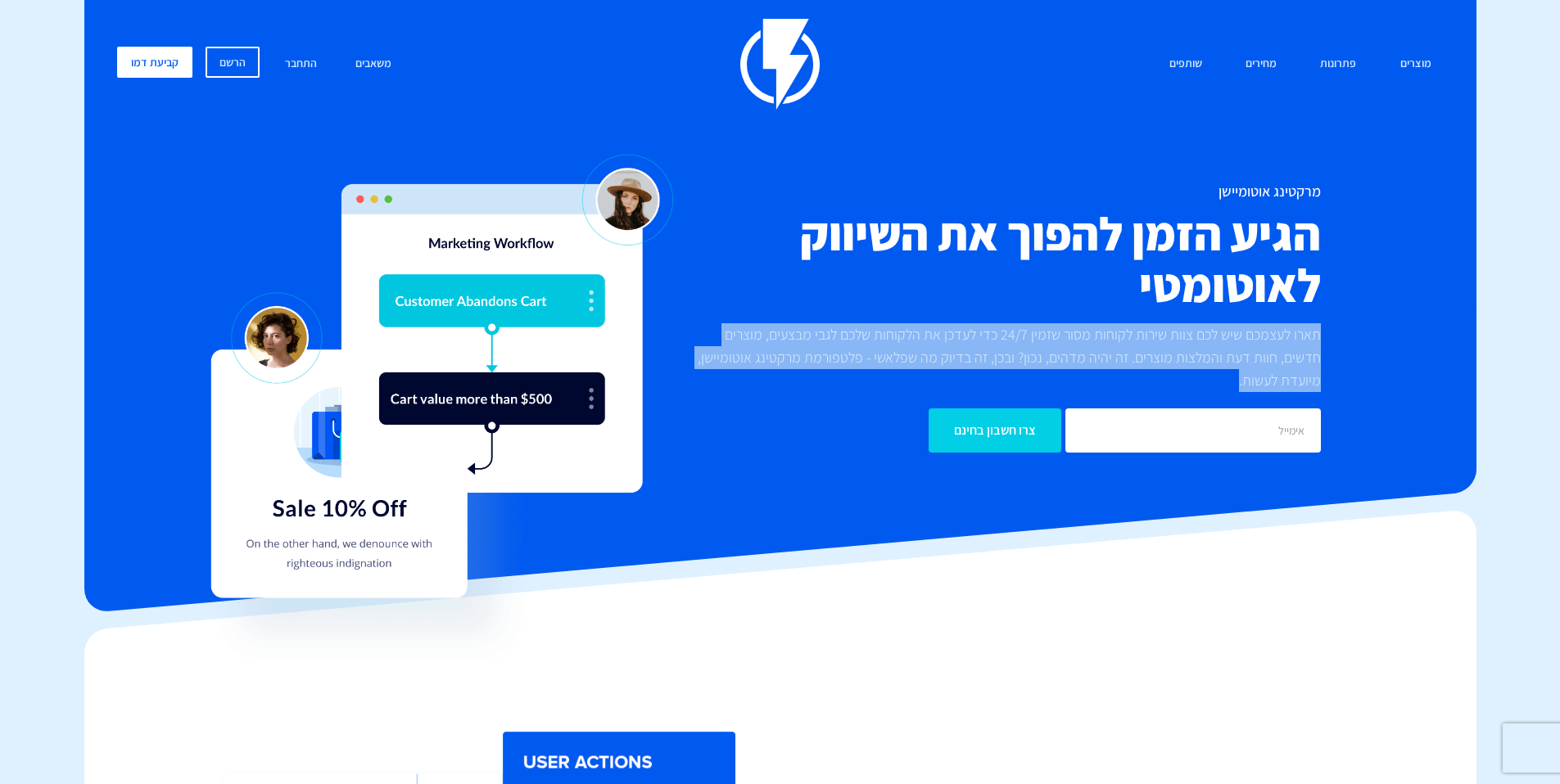
click at [934, 354] on p "תארו לעצמכם שיש לכם צוות שירות לקוחות מסור שזמין 24/7 כדי לעדכן את הלקוחות שלכם…" at bounding box center [1001, 358] width 639 height 69
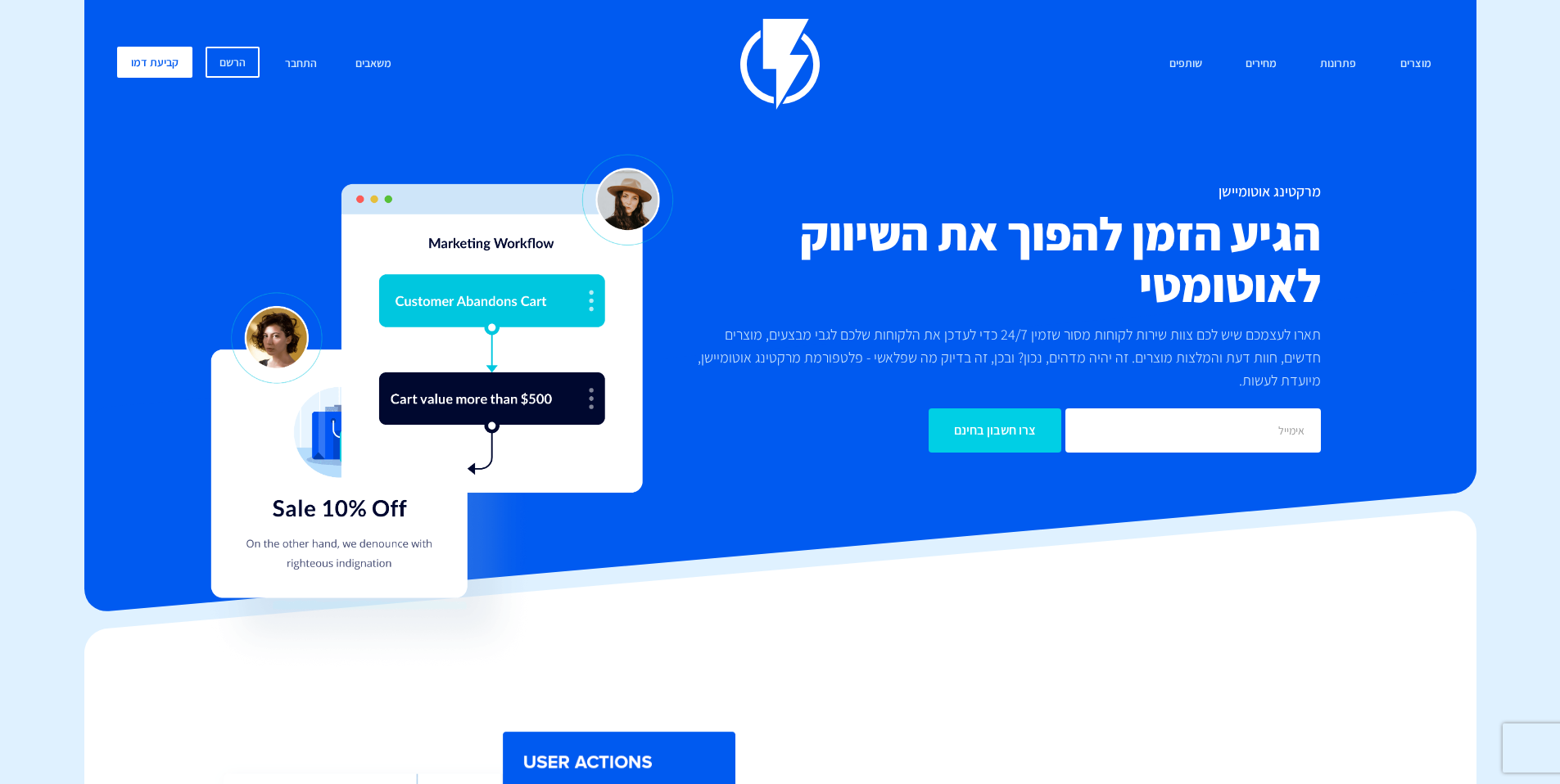
click at [1233, 261] on h2 "הגיע הזמן להפוך את השיווק לאוטומטי" at bounding box center [1001, 259] width 639 height 103
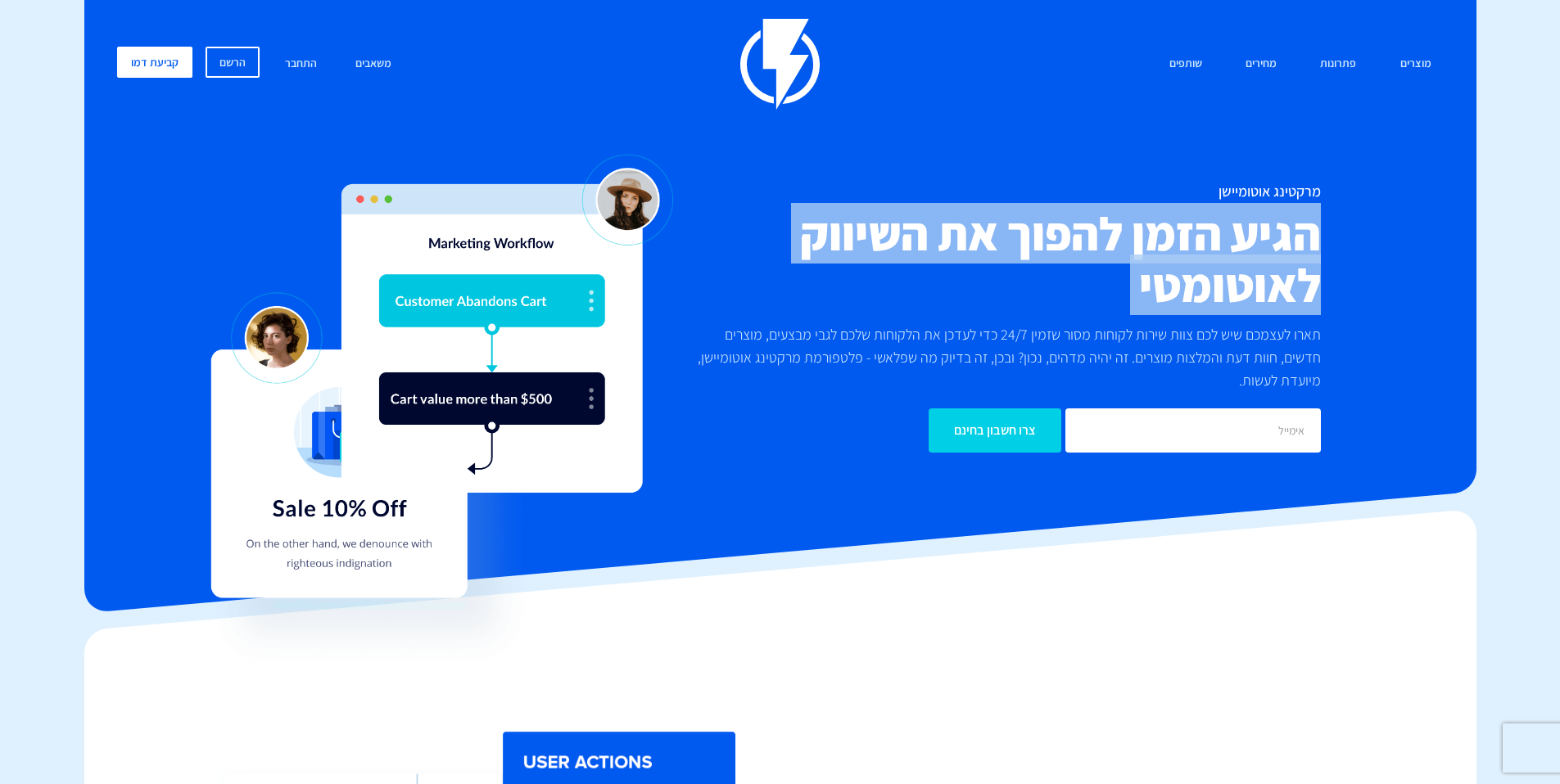
click at [1233, 261] on h2 "הגיע הזמן להפוך את השיווק לאוטומטי" at bounding box center [1001, 259] width 639 height 103
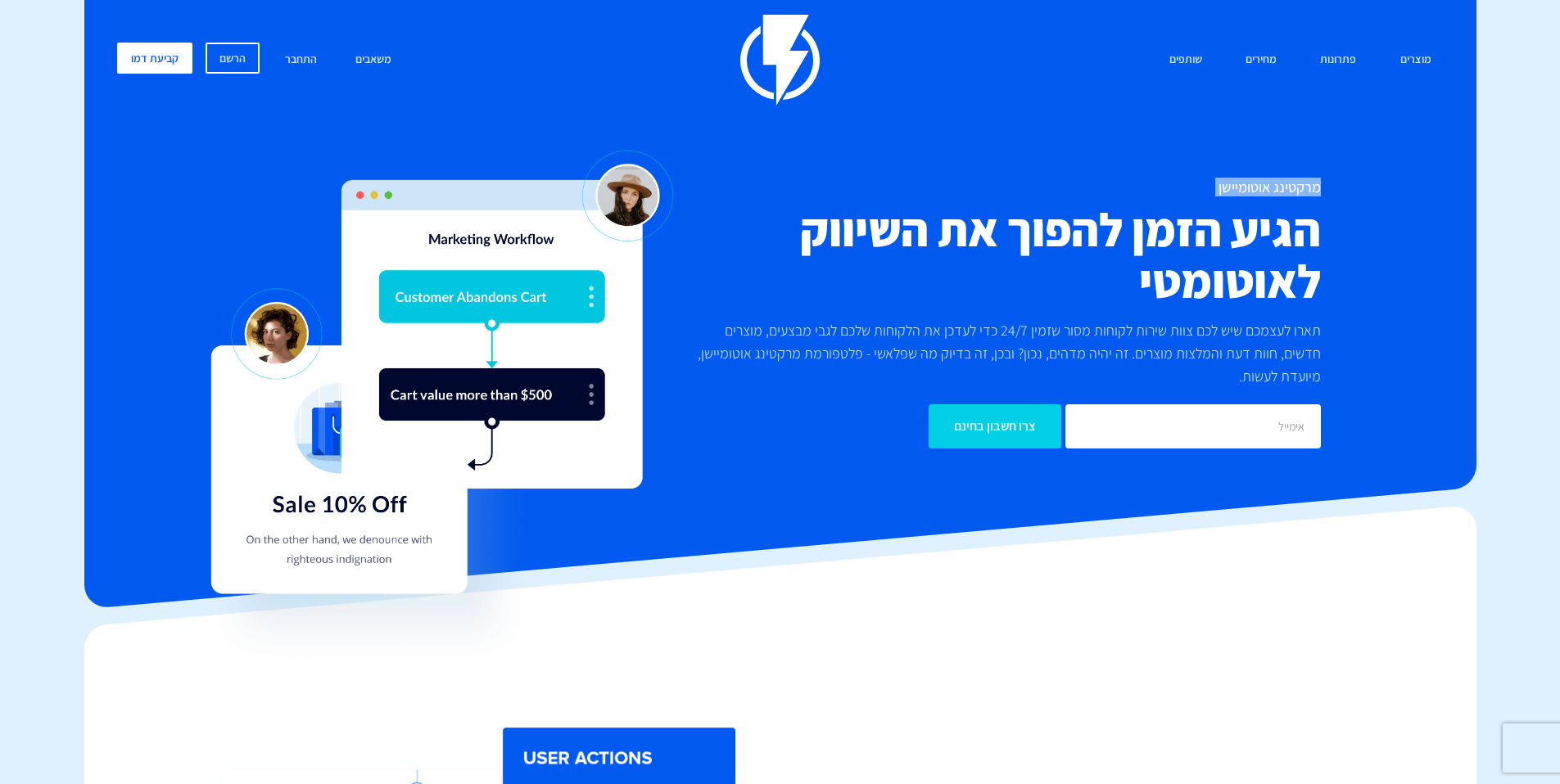
scroll to position [8, 0]
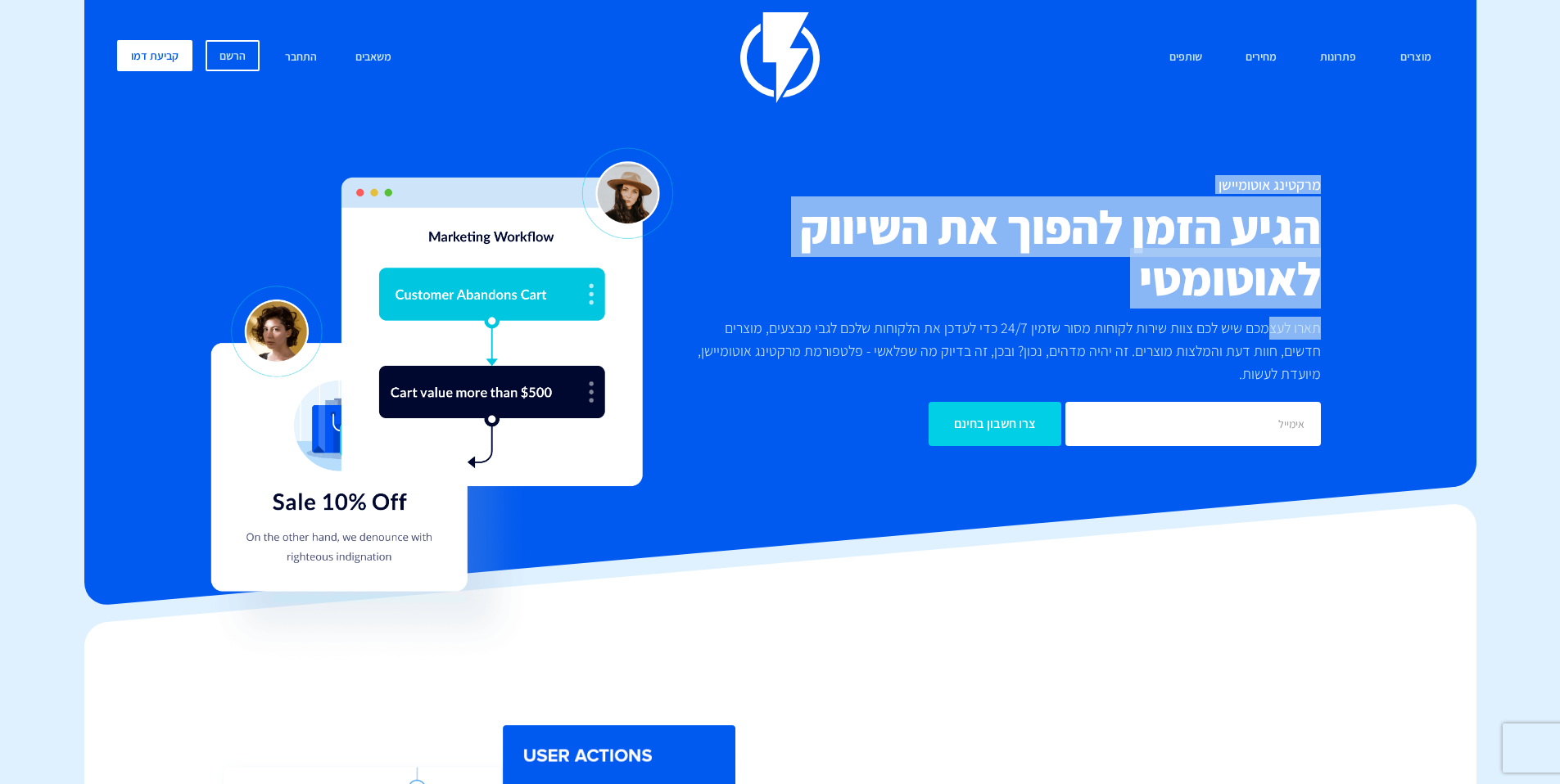
drag, startPoint x: 1335, startPoint y: 194, endPoint x: 1251, endPoint y: 324, distance: 154.8
click at [1259, 329] on div "מרקטינג אוטומיישן הגיע הזמן להפוך את השיווק לאוטומטי תארו לעצמכם שיש לכם צוות ש…" at bounding box center [780, 311] width 1351 height 269
click at [1261, 294] on h2 "הגיע הזמן להפוך את השיווק לאוטומטי" at bounding box center [1001, 252] width 639 height 103
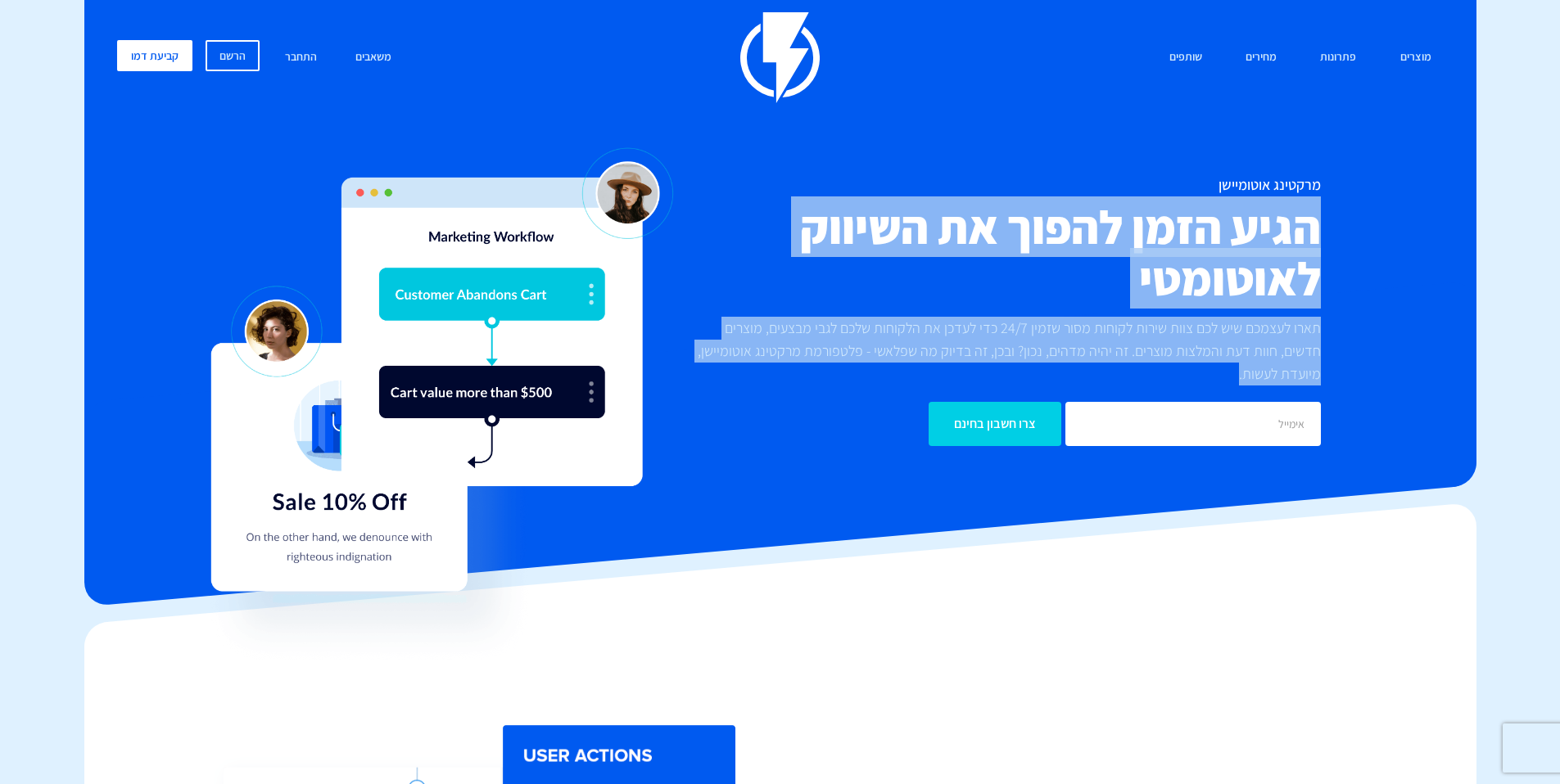
drag, startPoint x: 1263, startPoint y: 379, endPoint x: 1316, endPoint y: 219, distance: 168.5
click at [1316, 219] on div "מרקטינג אוטומיישן הגיע הזמן להפוך את השיווק לאוטומטי תארו לעצמכם שיש לכם צוות ש…" at bounding box center [1001, 311] width 663 height 269
click at [1311, 229] on h2 "הגיע הזמן להפוך את השיווק לאוטומטי" at bounding box center [1001, 252] width 639 height 103
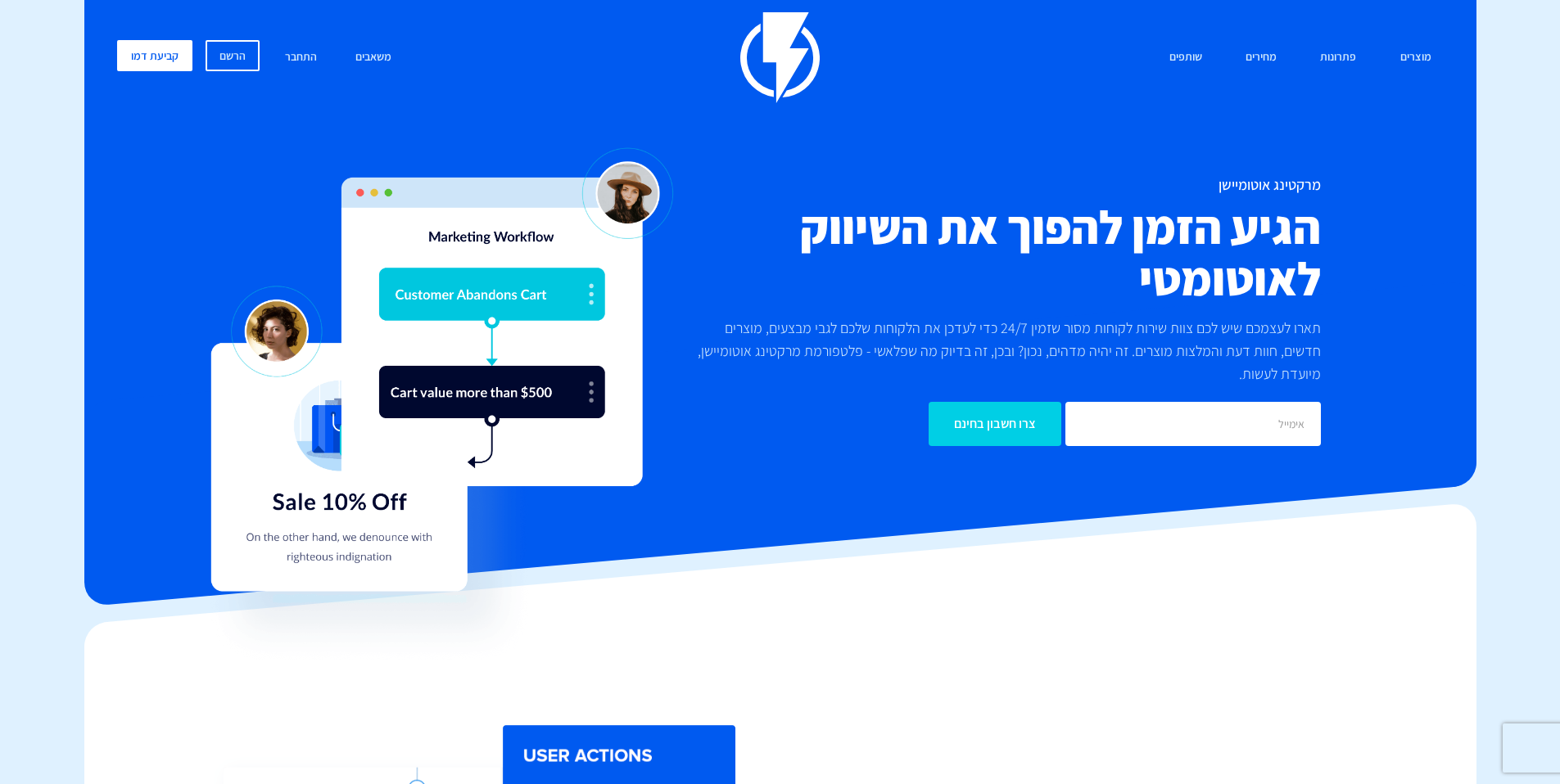
click at [1312, 227] on h2 "הגיע הזמן להפוך את השיווק לאוטומטי" at bounding box center [1001, 252] width 639 height 103
click at [1157, 30] on div "מוצרים שיווק אוטומטי הפכו את השיווק לאוטומטי דיוור אלקטרוני שלחו את המסר הנכון …" at bounding box center [780, 58] width 1351 height 91
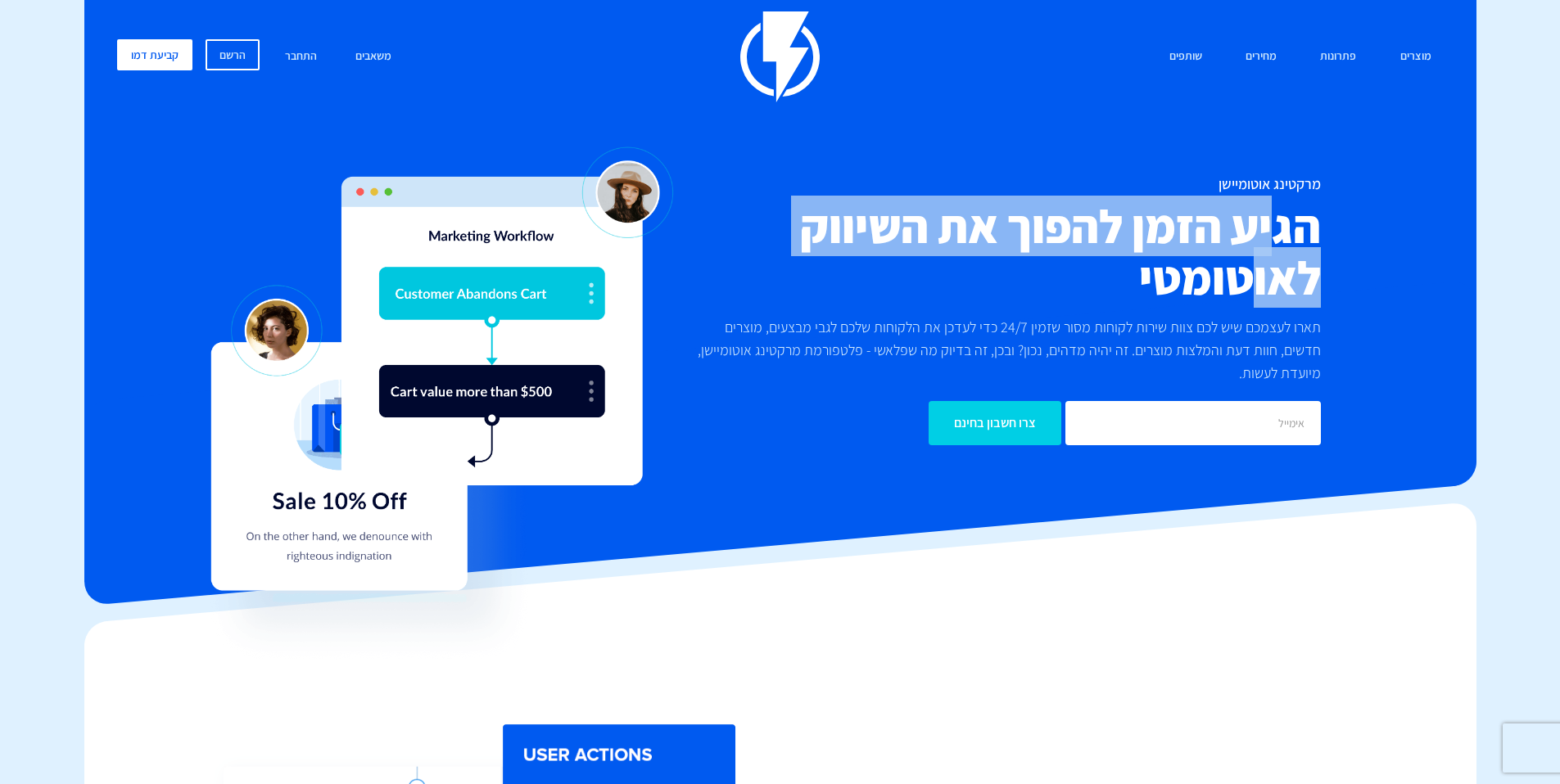
drag, startPoint x: 1268, startPoint y: 199, endPoint x: 1251, endPoint y: 271, distance: 74.0
click at [1250, 273] on h2 "הגיע הזמן להפוך את השיווק לאוטומטי" at bounding box center [1001, 252] width 639 height 103
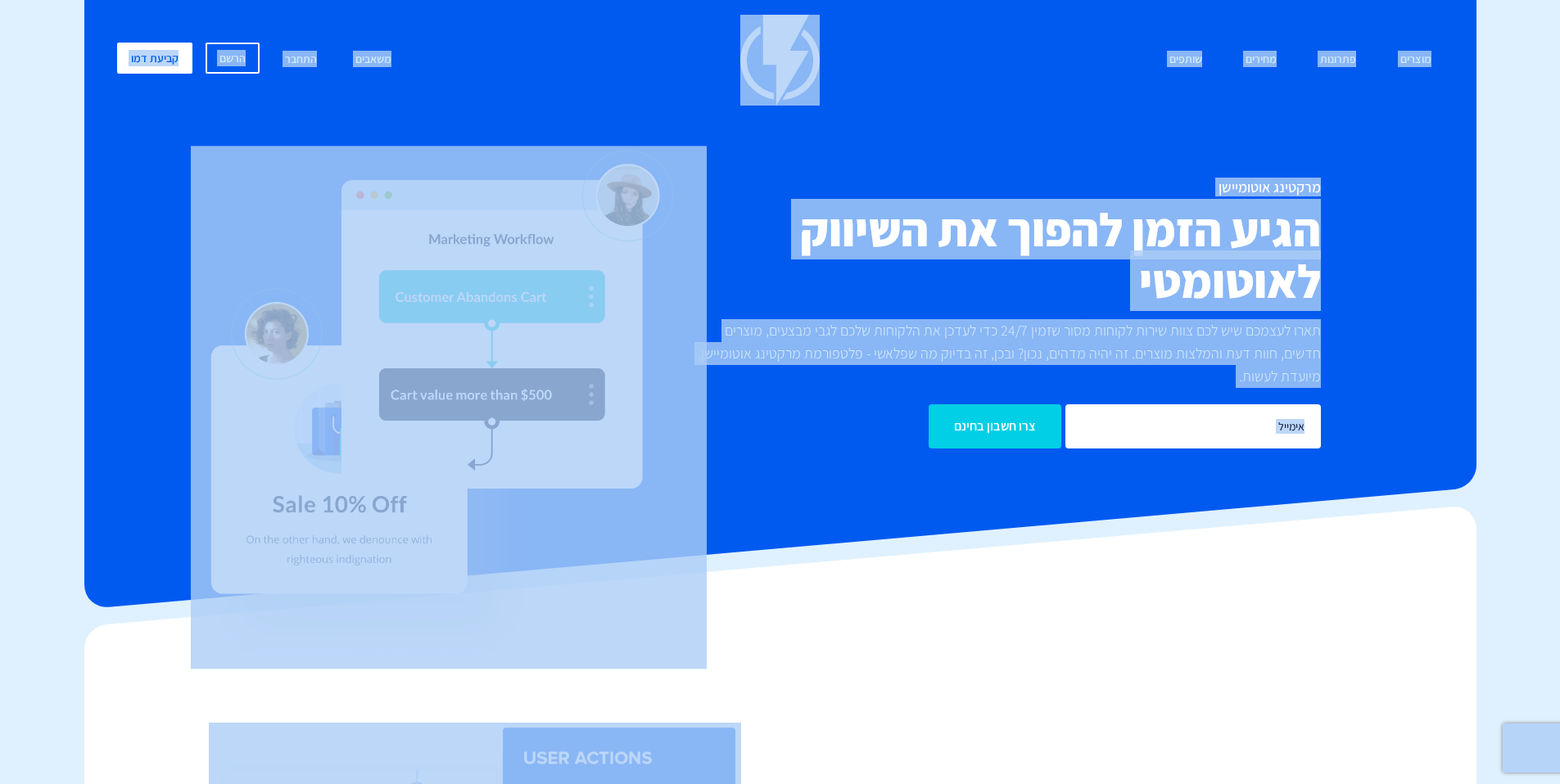
click at [1269, 254] on h2 "הגיע הזמן להפוך את השיווק לאוטומטי" at bounding box center [1001, 255] width 639 height 103
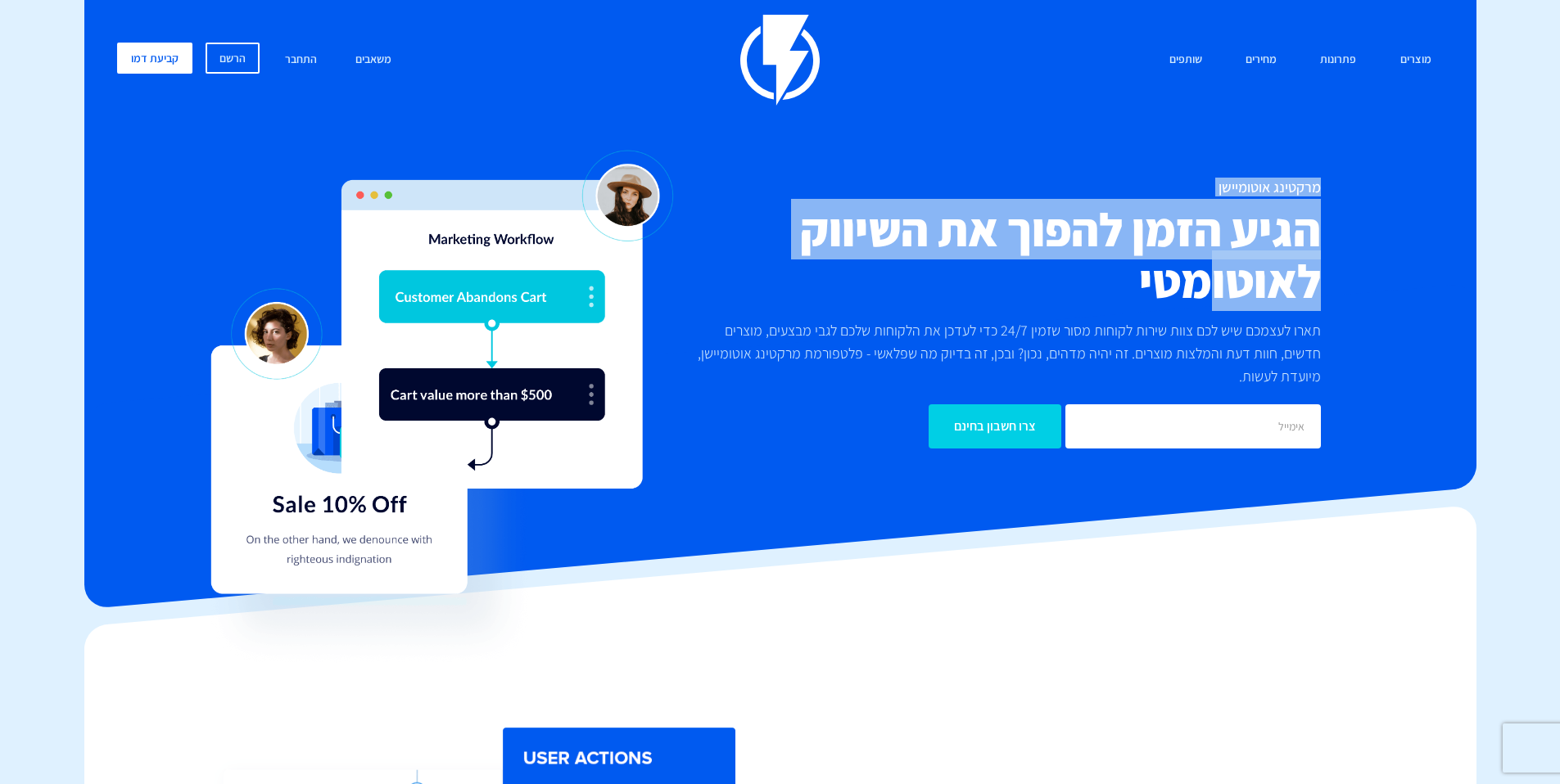
drag, startPoint x: 1318, startPoint y: 171, endPoint x: 1191, endPoint y: 305, distance: 184.6
click at [1191, 305] on div "מוצרים שיווק אוטומטי הפכו את השיווק לאוטומטי דיוור אלקטרוני שלחו את המסר הנכון …" at bounding box center [780, 252] width 1351 height 475
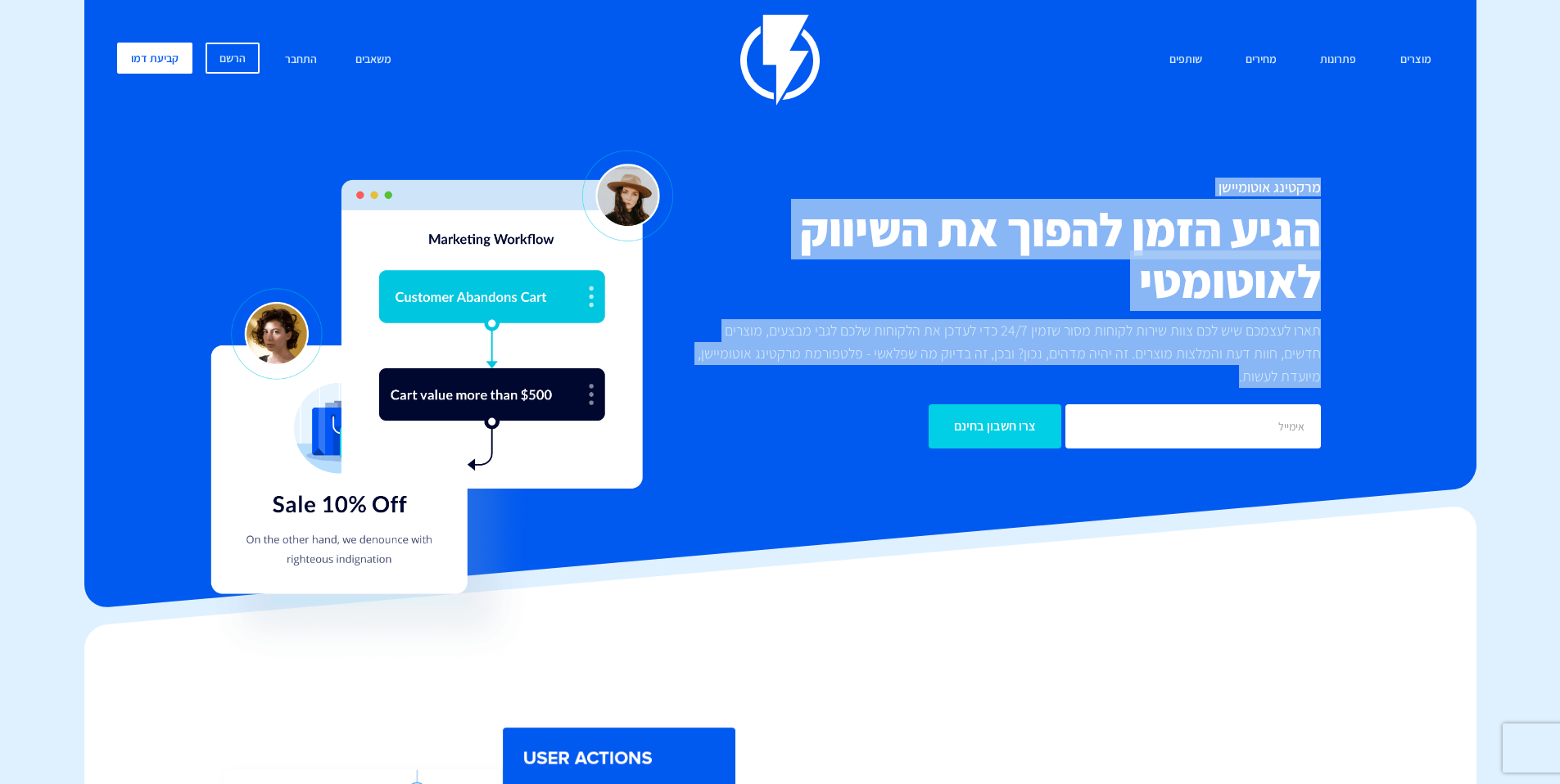
drag, startPoint x: 1260, startPoint y: 384, endPoint x: 1342, endPoint y: 158, distance: 240.4
click at [1342, 158] on div "מוצרים שיווק אוטומטי הפכו את השיווק לאוטומטי דיוור אלקטרוני שלחו את המסר הנכון …" at bounding box center [780, 252] width 1351 height 475
click at [1286, 256] on h2 "הגיע הזמן להפוך את השיווק לאוטומטי" at bounding box center [1001, 255] width 639 height 103
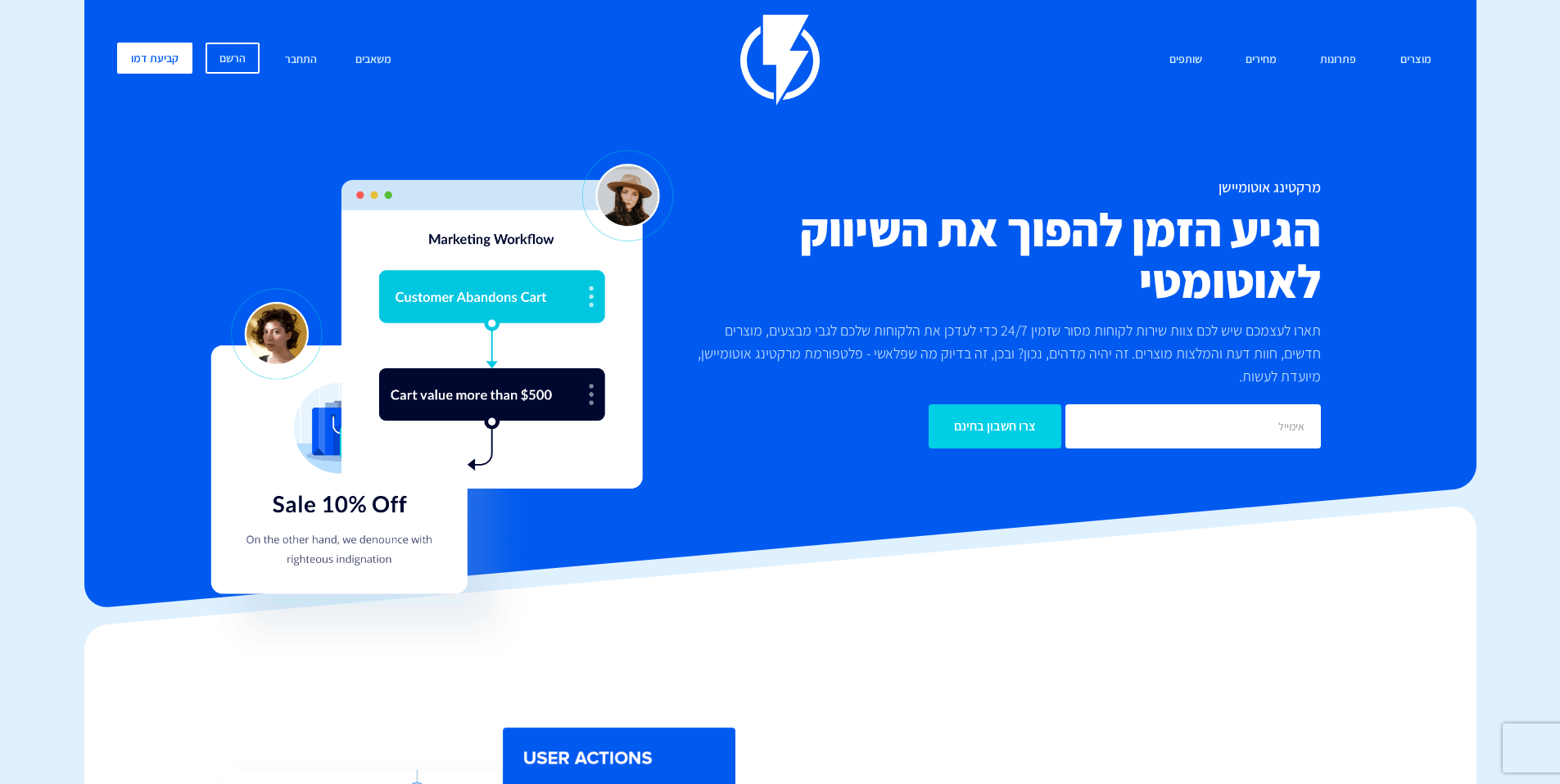
click at [1287, 252] on h2 "הגיע הזמן להפוך את השיווק לאוטומטי" at bounding box center [1001, 255] width 639 height 103
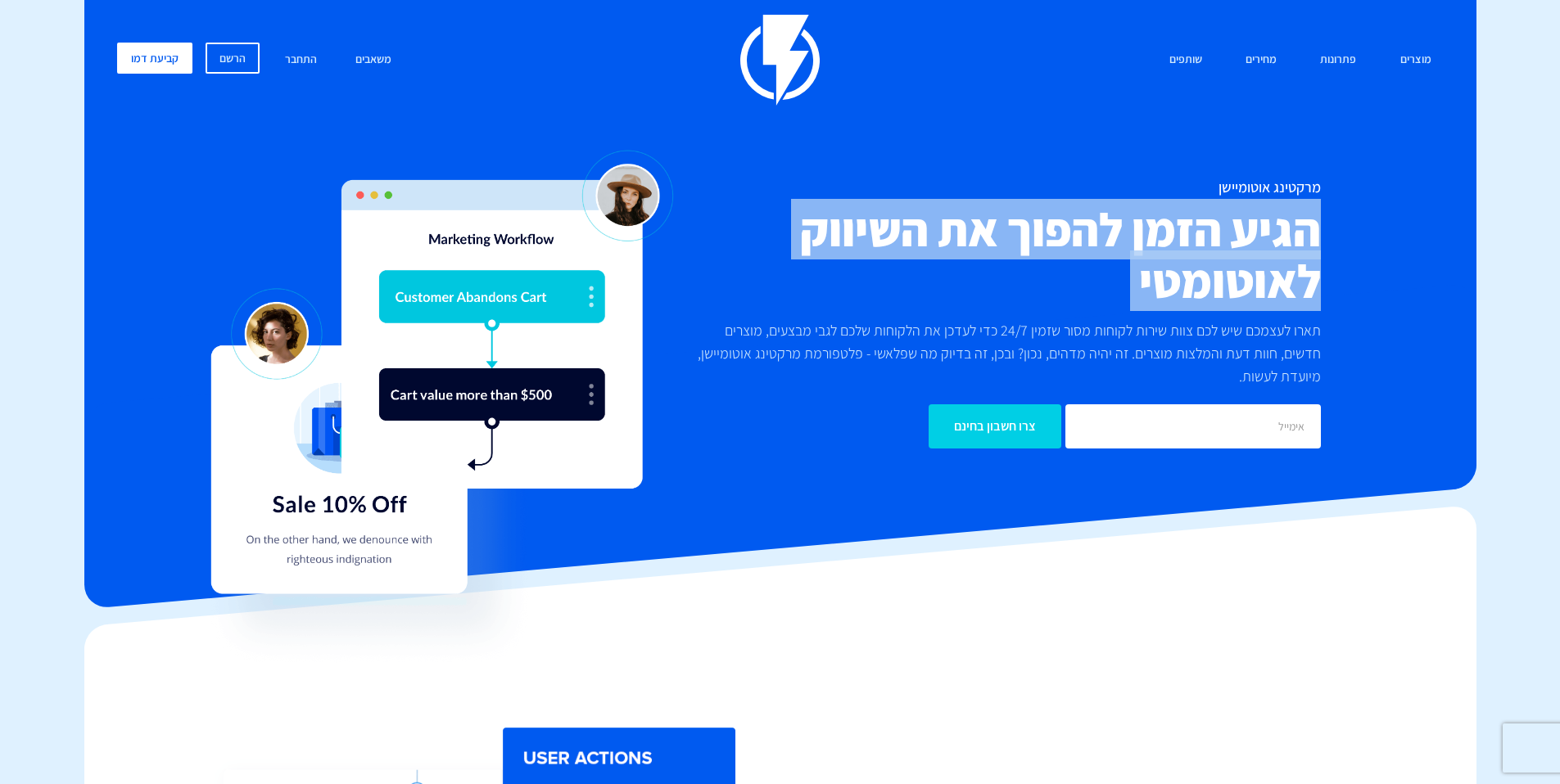
click at [1287, 252] on h2 "הגיע הזמן להפוך את השיווק לאוטומטי" at bounding box center [1001, 255] width 639 height 103
click at [1123, 271] on h2 "הגיע הזמן להפוך את השיווק לאוטומטי" at bounding box center [1001, 255] width 639 height 103
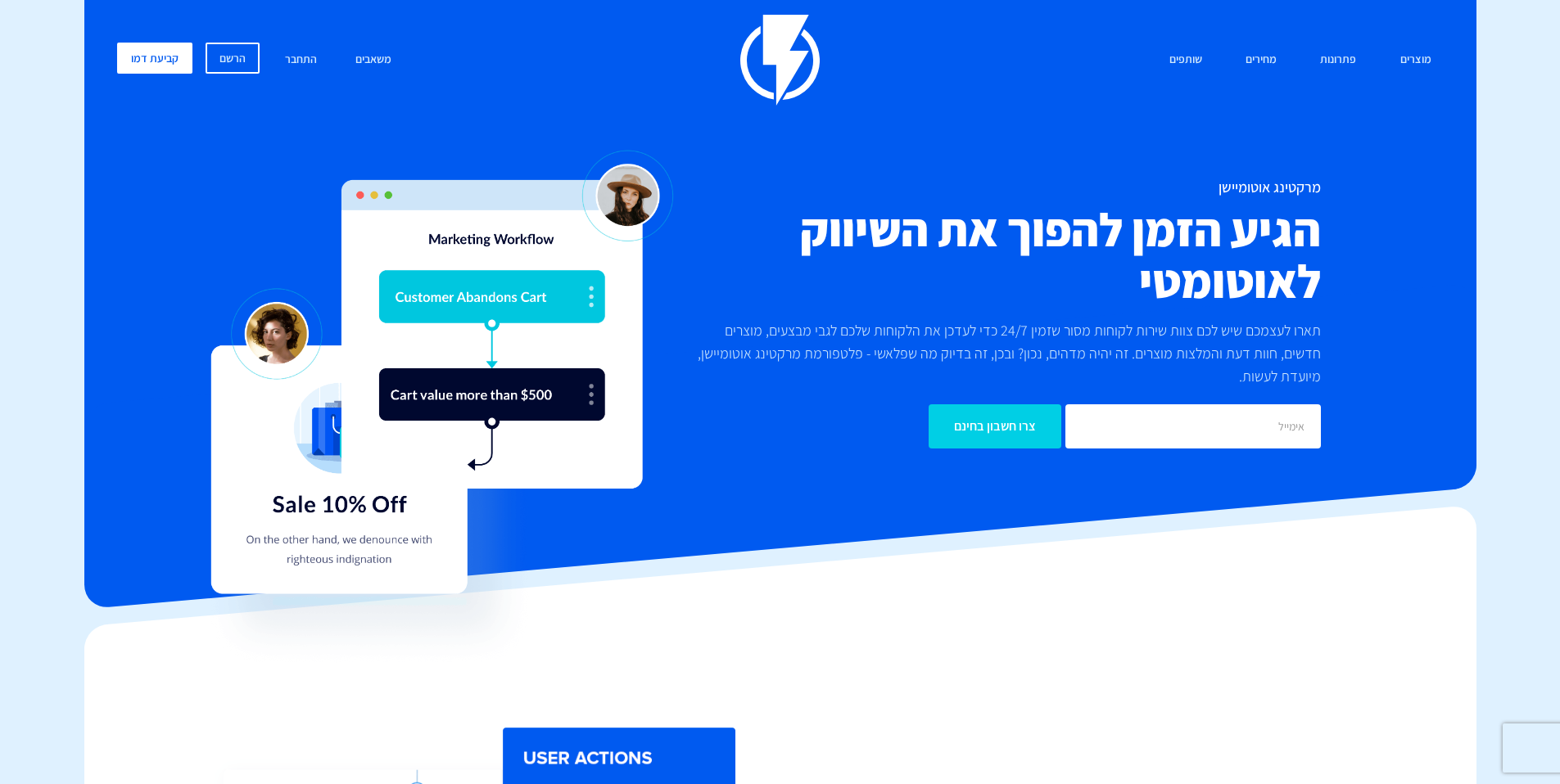
click at [1123, 271] on h2 "הגיע הזמן להפוך את השיווק לאוטומטי" at bounding box center [1001, 255] width 639 height 103
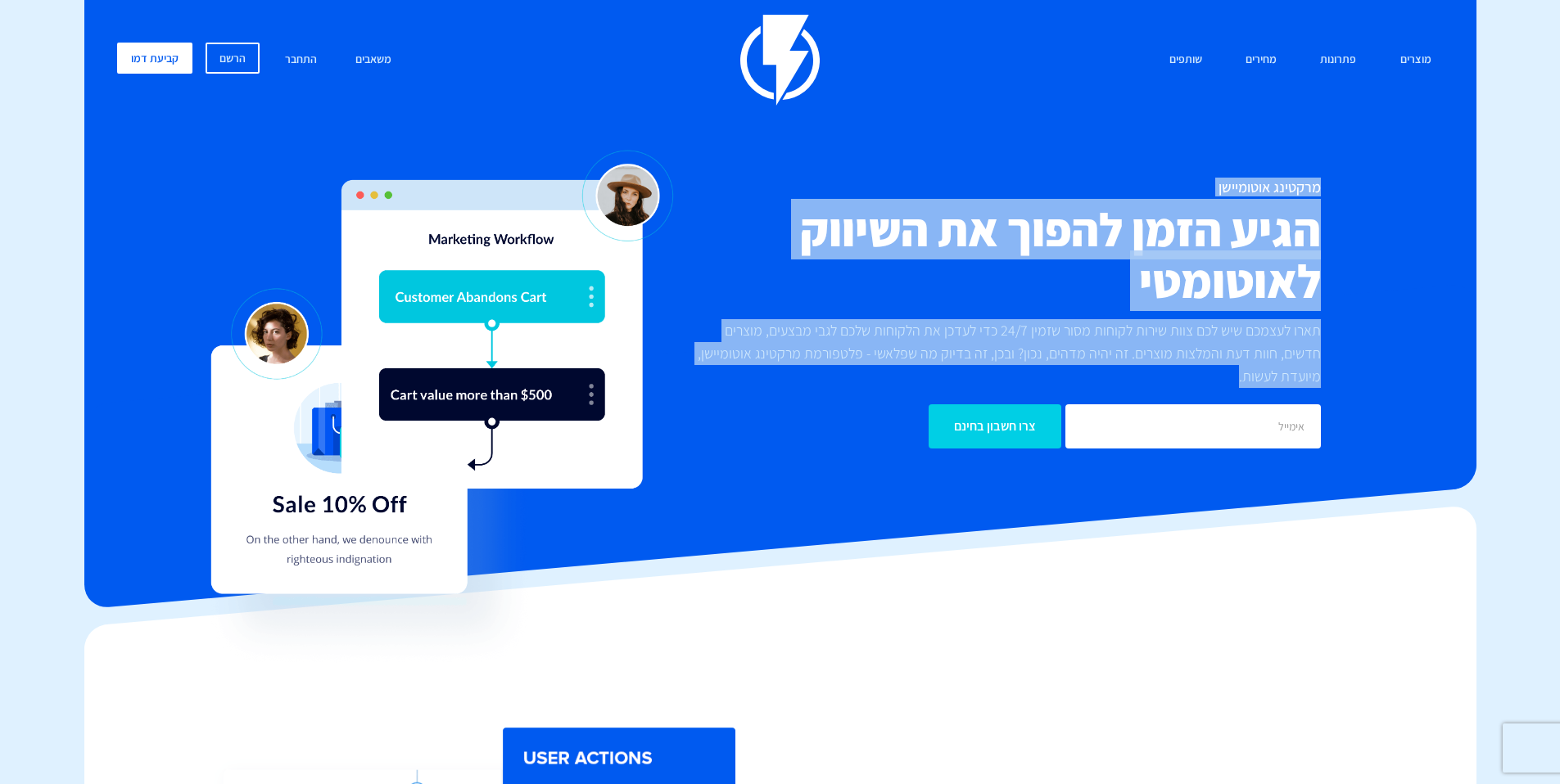
drag, startPoint x: 1234, startPoint y: 375, endPoint x: 1334, endPoint y: 164, distance: 233.5
click at [1334, 164] on div "מוצרים שיווק אוטומטי הפכו את השיווק לאוטומטי דיוור אלקטרוני שלחו את המסר הנכון …" at bounding box center [780, 252] width 1351 height 475
click at [1331, 204] on div "מרקטינג אוטומיישן הגיע הזמן להפוך את השיווק לאוטומטי תארו לעצמכם שיש לכם צוות ש…" at bounding box center [1001, 314] width 663 height 269
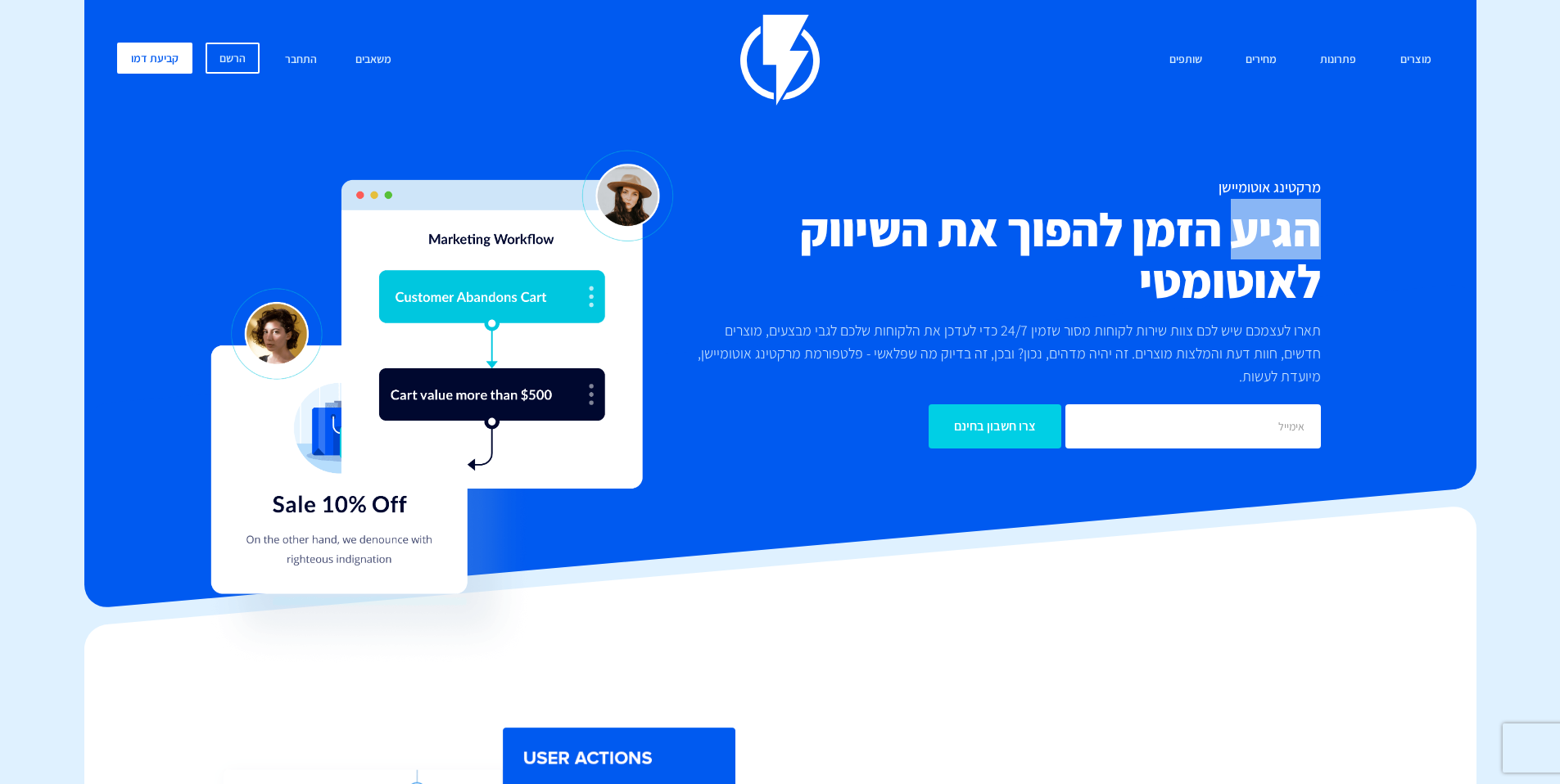
click at [1331, 204] on div "מרקטינג אוטומיישן הגיע הזמן להפוך את השיווק לאוטומטי תארו לעצמכם שיש לכם צוות ש…" at bounding box center [1001, 314] width 663 height 269
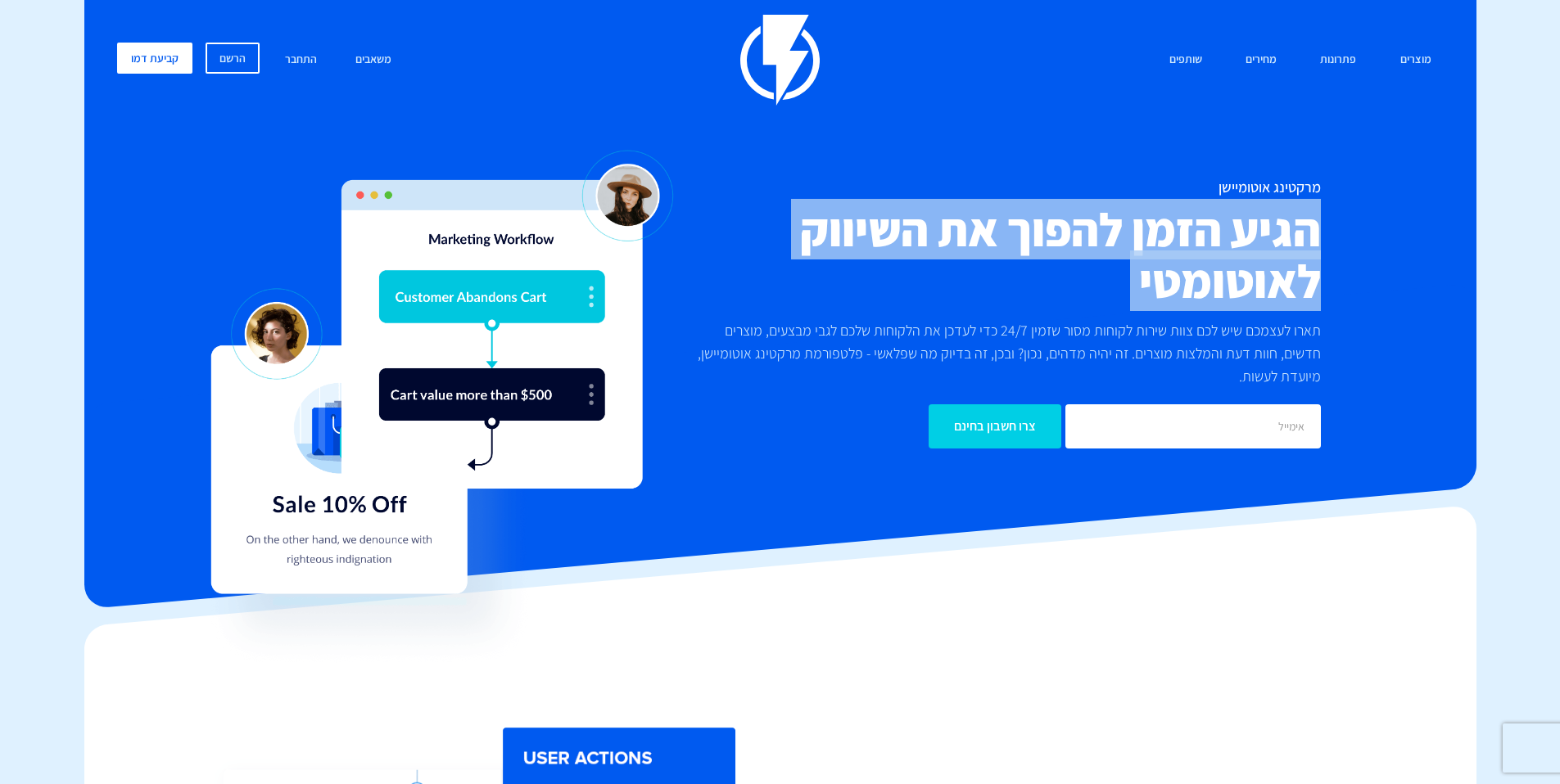
click at [1331, 204] on div "מרקטינג אוטומיישן הגיע הזמן להפוך את השיווק לאוטומטי תארו לעצמכם שיש לכם צוות ש…" at bounding box center [1001, 314] width 663 height 269
click at [1286, 236] on h2 "הגיע הזמן להפוך את השיווק לאוטומטי" at bounding box center [1001, 255] width 639 height 103
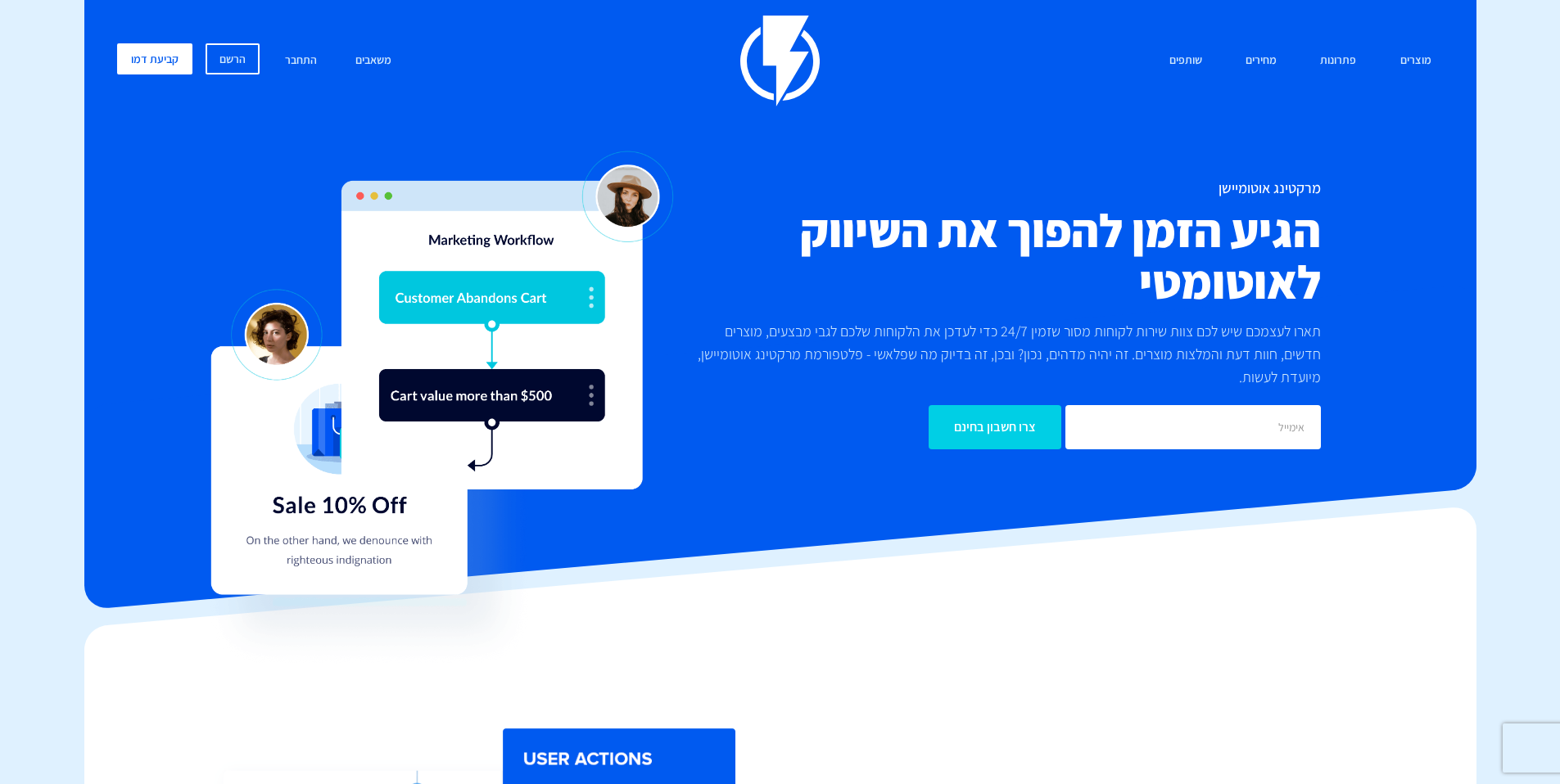
scroll to position [0, 0]
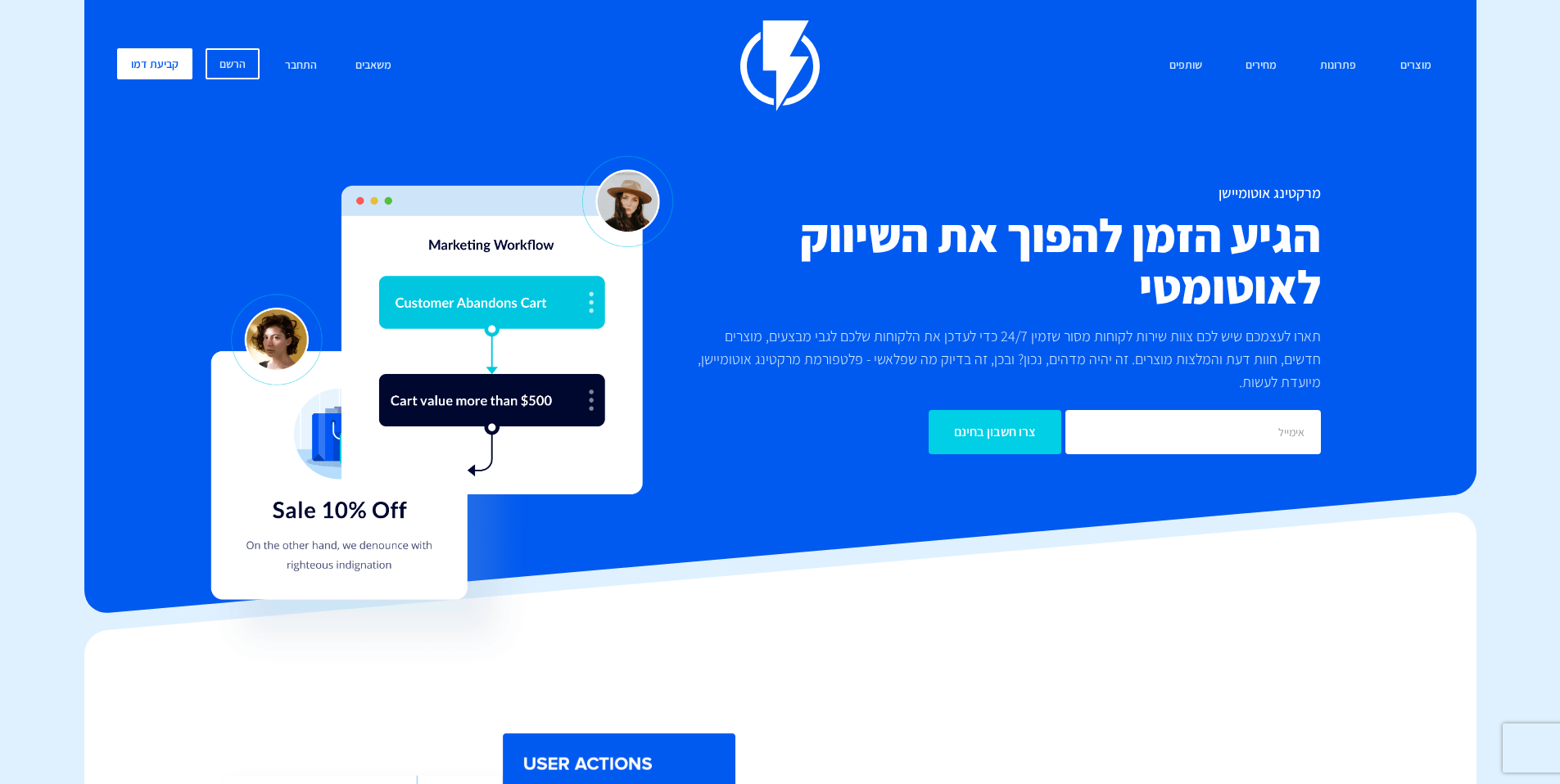
click at [1219, 298] on h2 "הגיע הזמן להפוך את השיווק לאוטומטי" at bounding box center [1001, 261] width 639 height 103
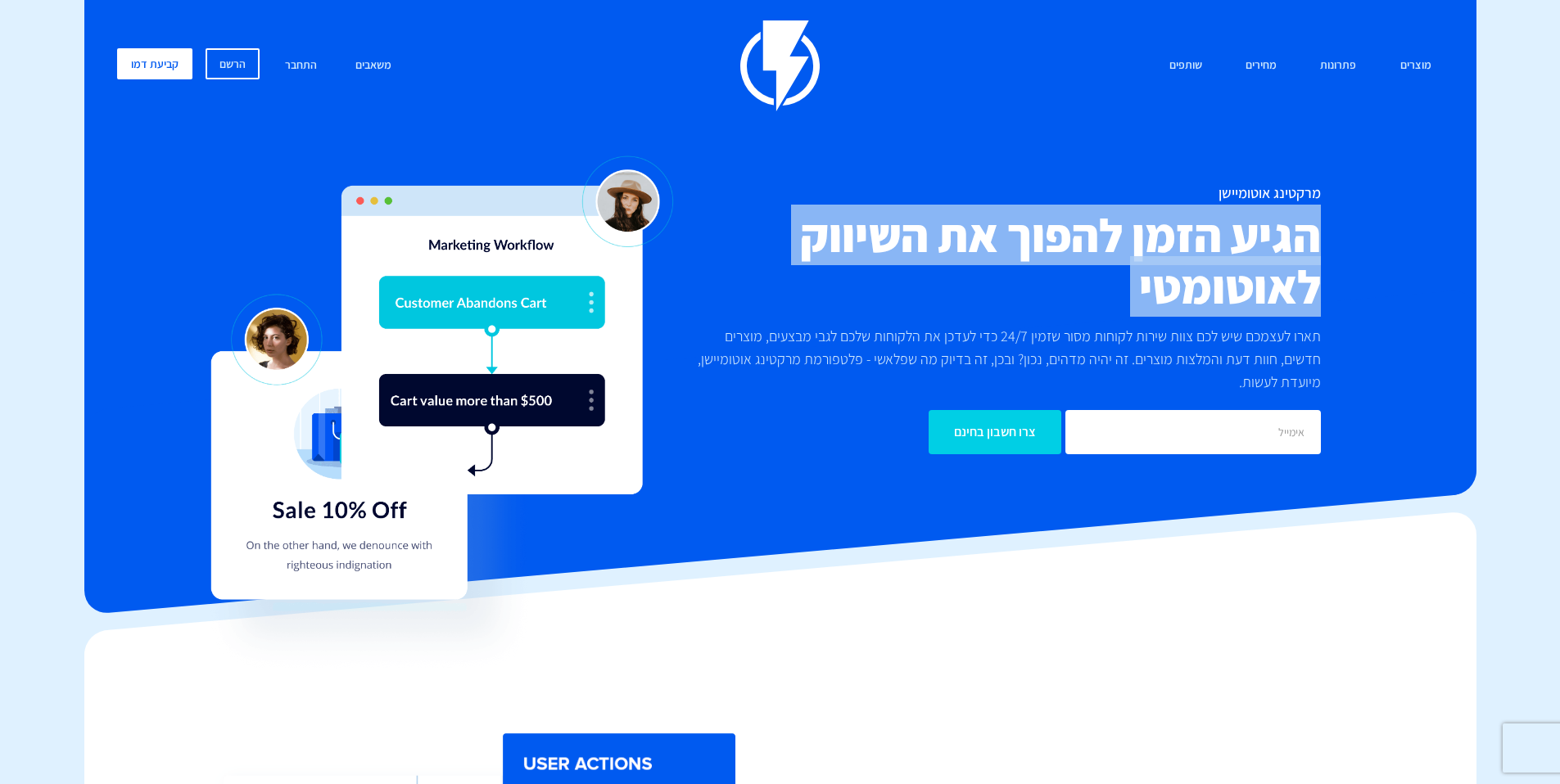
click at [1219, 298] on h2 "הגיע הזמן להפוך את השיווק לאוטומטי" at bounding box center [1001, 261] width 639 height 103
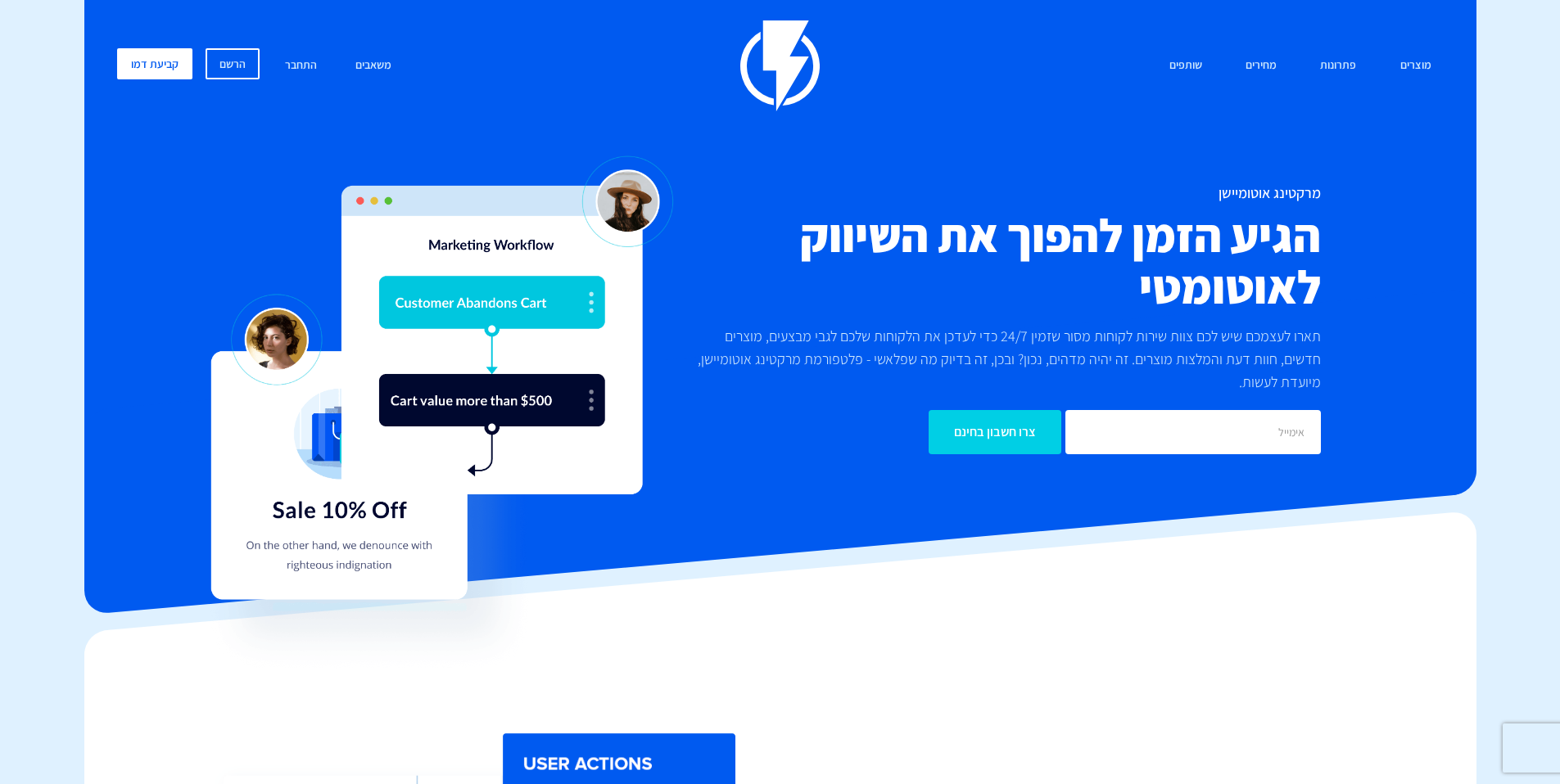
click at [1256, 392] on p "תארו לעצמכם שיש לכם צוות שירות לקוחות מסור שזמין 24/7 כדי לעדכן את הלקוחות שלכם…" at bounding box center [1001, 360] width 639 height 69
drag, startPoint x: 1343, startPoint y: 259, endPoint x: 1359, endPoint y: 214, distance: 47.8
click at [1359, 214] on div "מרקטינג אוטומיישן הגיע הזמן להפוך את השיווק לאוטומטי תארו לעצמכם שיש לכם צוות ש…" at bounding box center [780, 319] width 1351 height 269
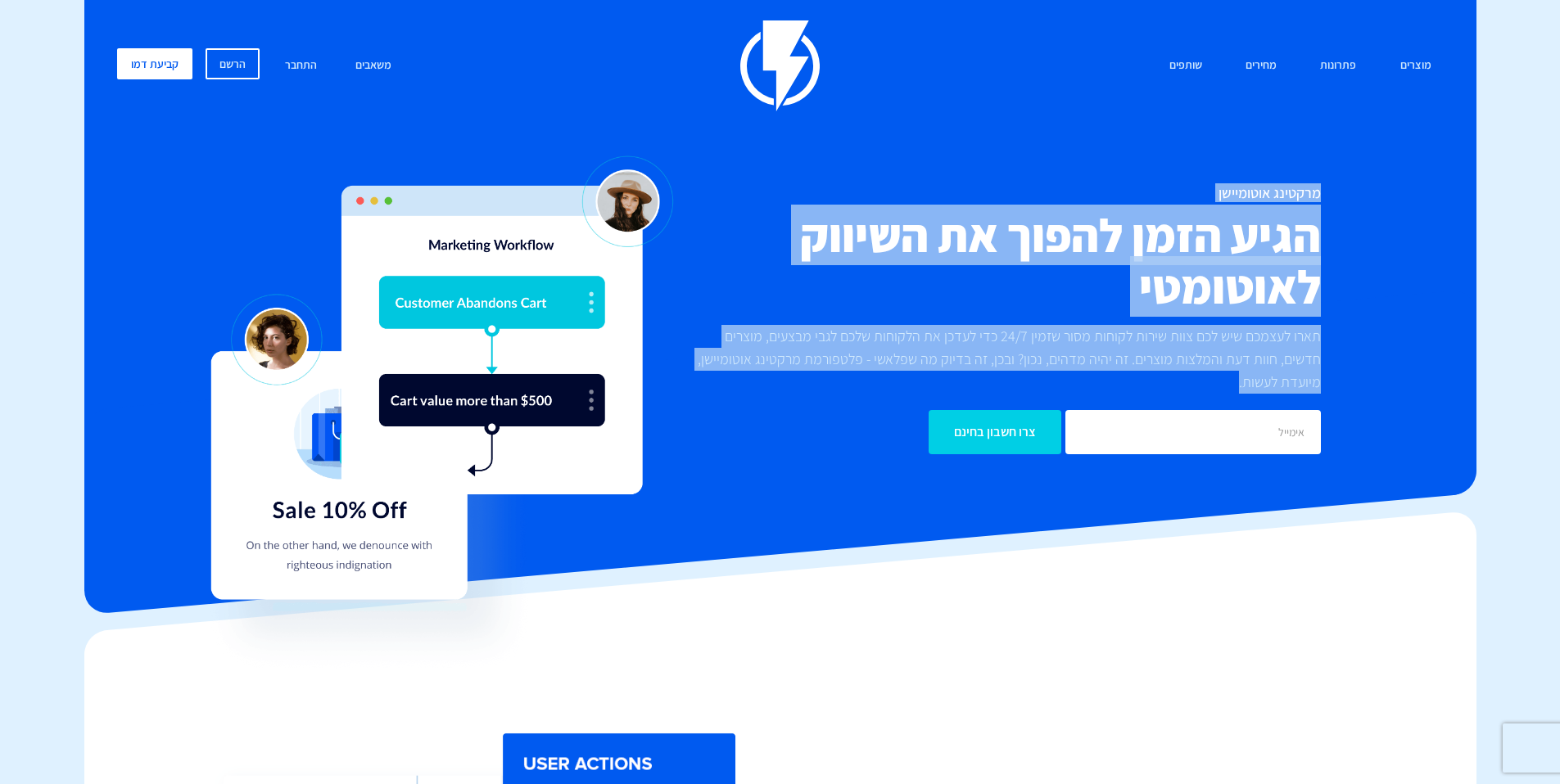
drag, startPoint x: 1323, startPoint y: 182, endPoint x: 1297, endPoint y: 372, distance: 191.8
click at [1268, 397] on div "מוצרים שיווק אוטומטי הפכו את השיווק לאוטומטי דיוור אלקטרוני שלחו את המסר הנכון …" at bounding box center [780, 257] width 1351 height 475
click at [1297, 372] on p "תארו לעצמכם שיש לכם צוות שירות לקוחות מסור שזמין 24/7 כדי לעדכן את הלקוחות שלכם…" at bounding box center [1001, 360] width 639 height 69
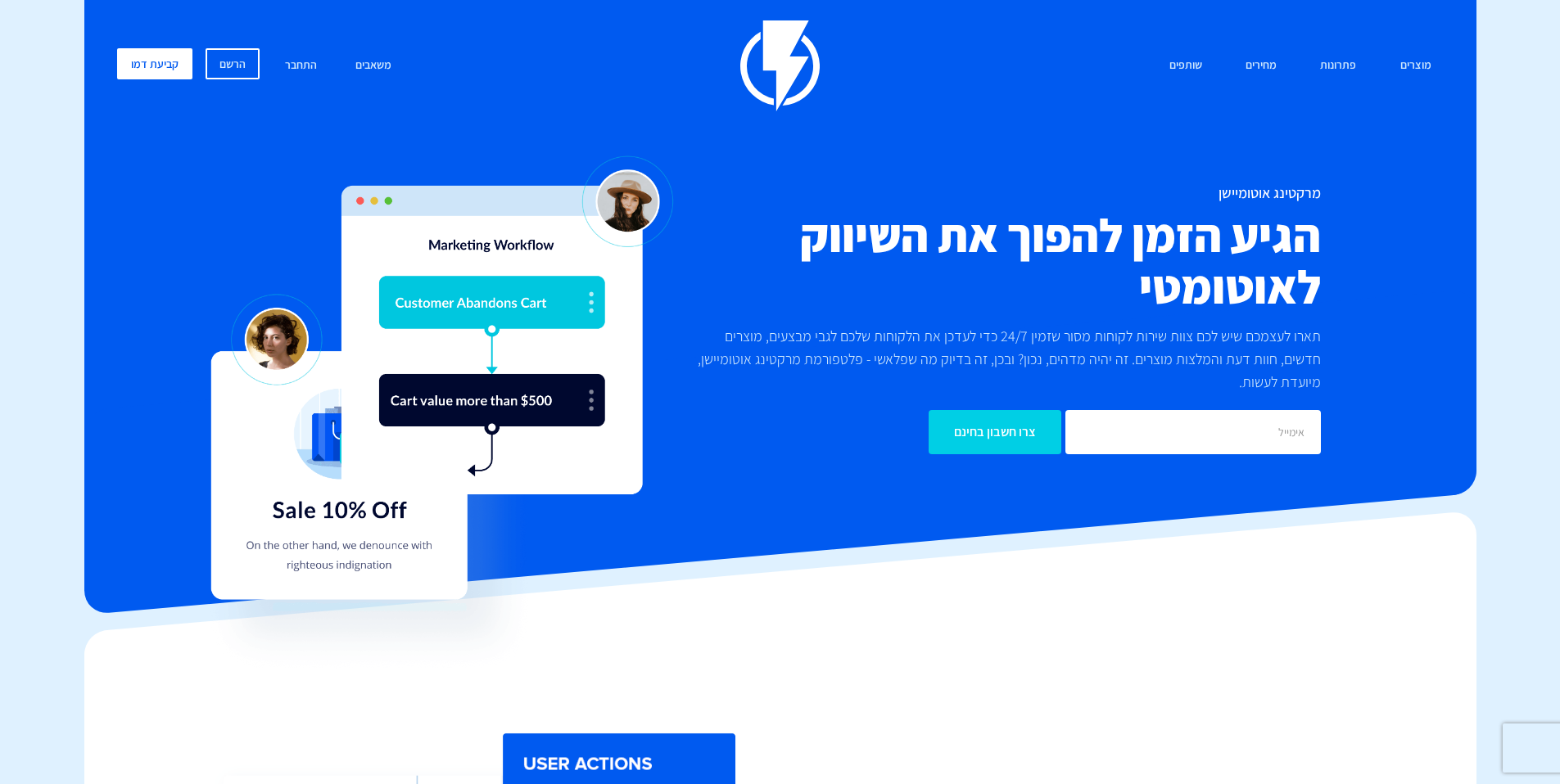
drag, startPoint x: 1288, startPoint y: 396, endPoint x: 1385, endPoint y: 185, distance: 232.2
click at [1385, 185] on div "מרקטינג אוטומיישן הגיע הזמן להפוך את השיווק לאוטומטי תארו לעצמכם שיש לכם צוות ש…" at bounding box center [780, 319] width 1351 height 269
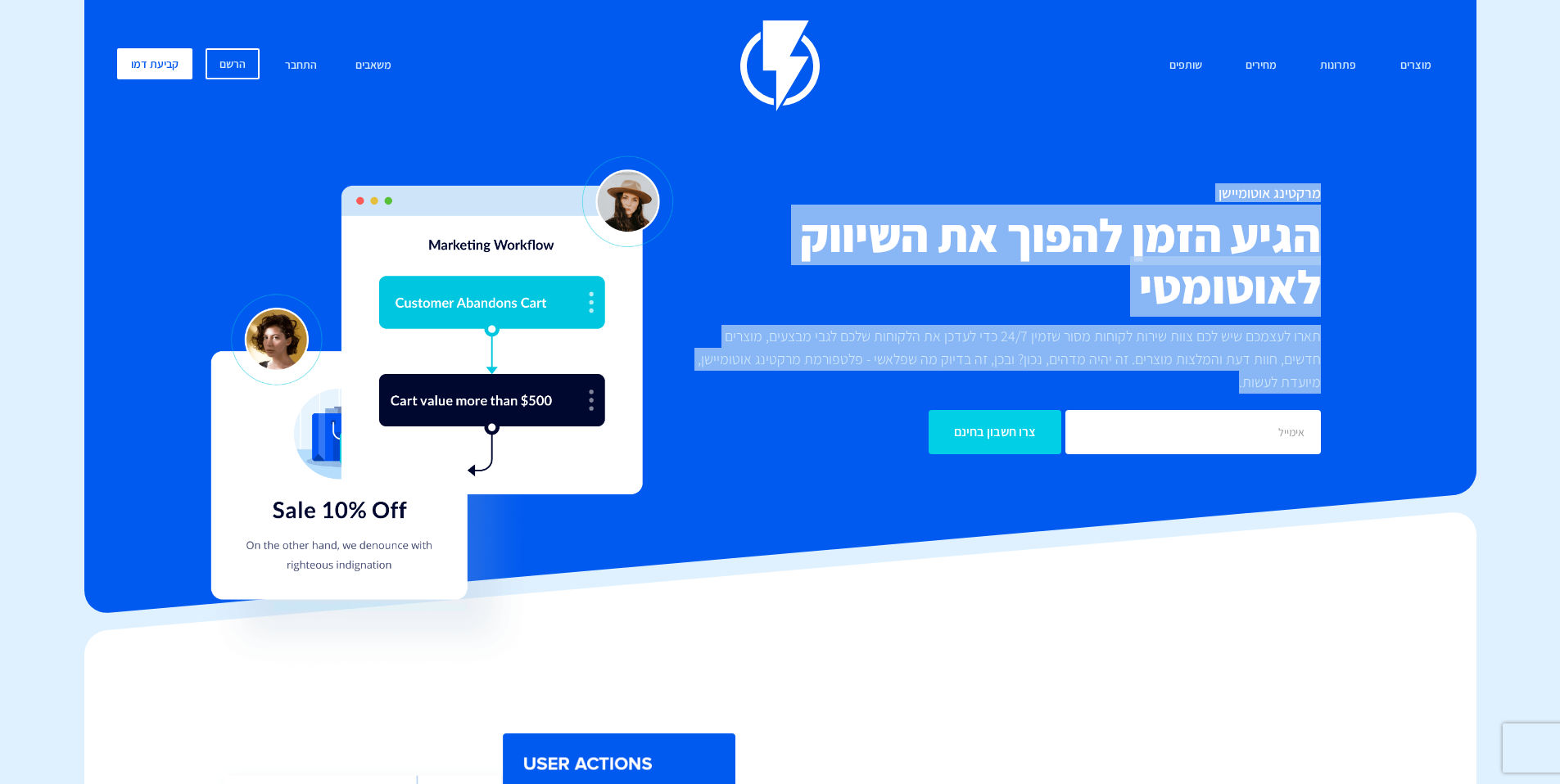
drag, startPoint x: 1322, startPoint y: 177, endPoint x: 1263, endPoint y: 398, distance: 228.7
click at [1255, 417] on div "מוצרים שיווק אוטומטי הפכו את השיווק לאוטומטי דיוור אלקטרוני שלחו את המסר הנכון …" at bounding box center [780, 257] width 1351 height 475
click at [1270, 383] on p "תארו לעצמכם שיש לכם צוות שירות לקוחות מסור שזמין 24/7 כדי לעדכן את הלקוחות שלכם…" at bounding box center [1001, 360] width 639 height 69
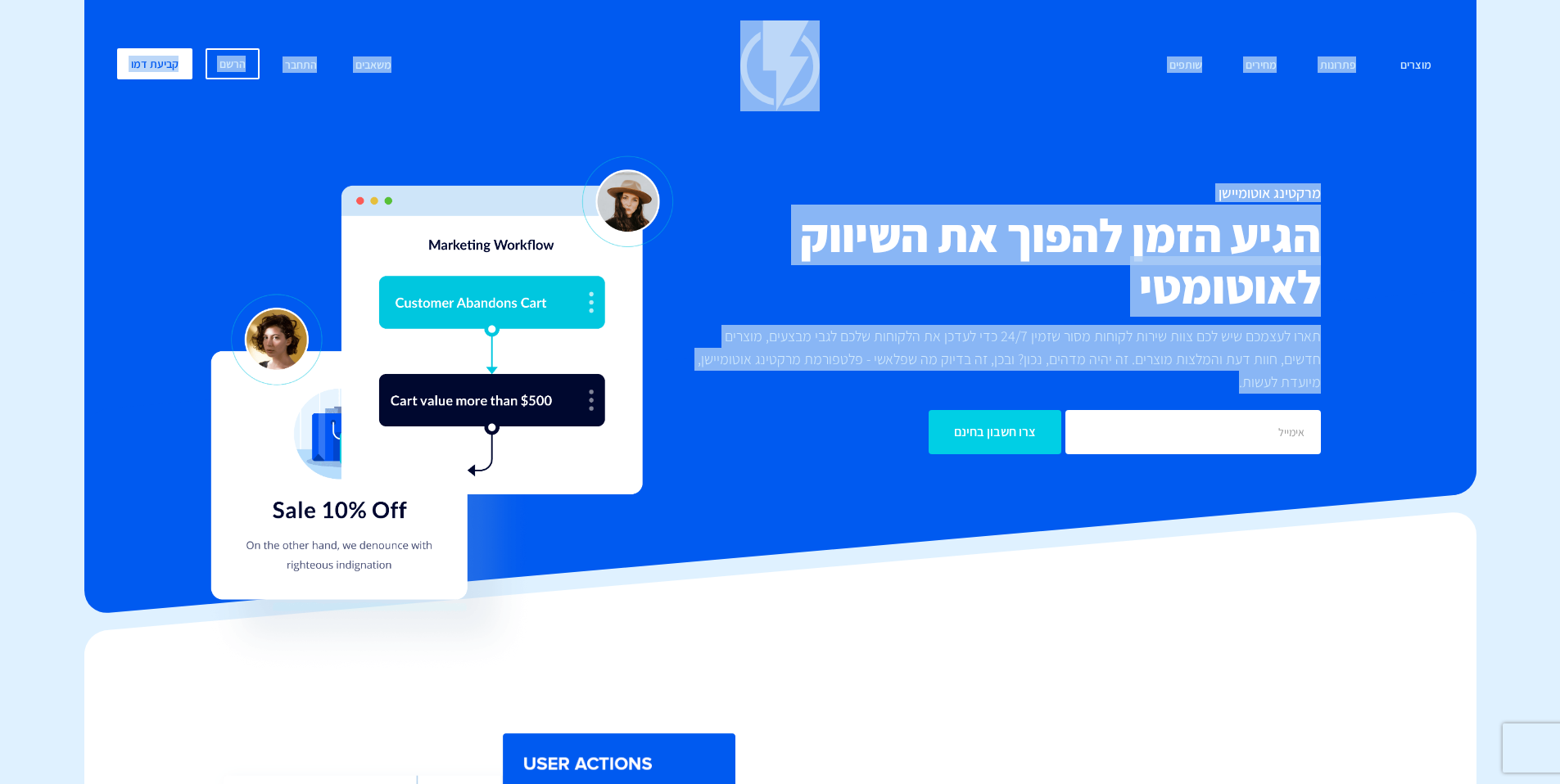
drag, startPoint x: 1267, startPoint y: 387, endPoint x: 1392, endPoint y: 138, distance: 278.6
click at [1392, 138] on div "מוצרים שיווק אוטומטי הפכו את השיווק לאוטומטי דיוור אלקטרוני שלחו את המסר הנכון …" at bounding box center [780, 257] width 1351 height 475
click at [1349, 193] on div "מרקטינג אוטומיישן הגיע הזמן להפוך את השיווק לאוטומטי תארו לעצמכם שיש לכם צוות ש…" at bounding box center [780, 319] width 1351 height 269
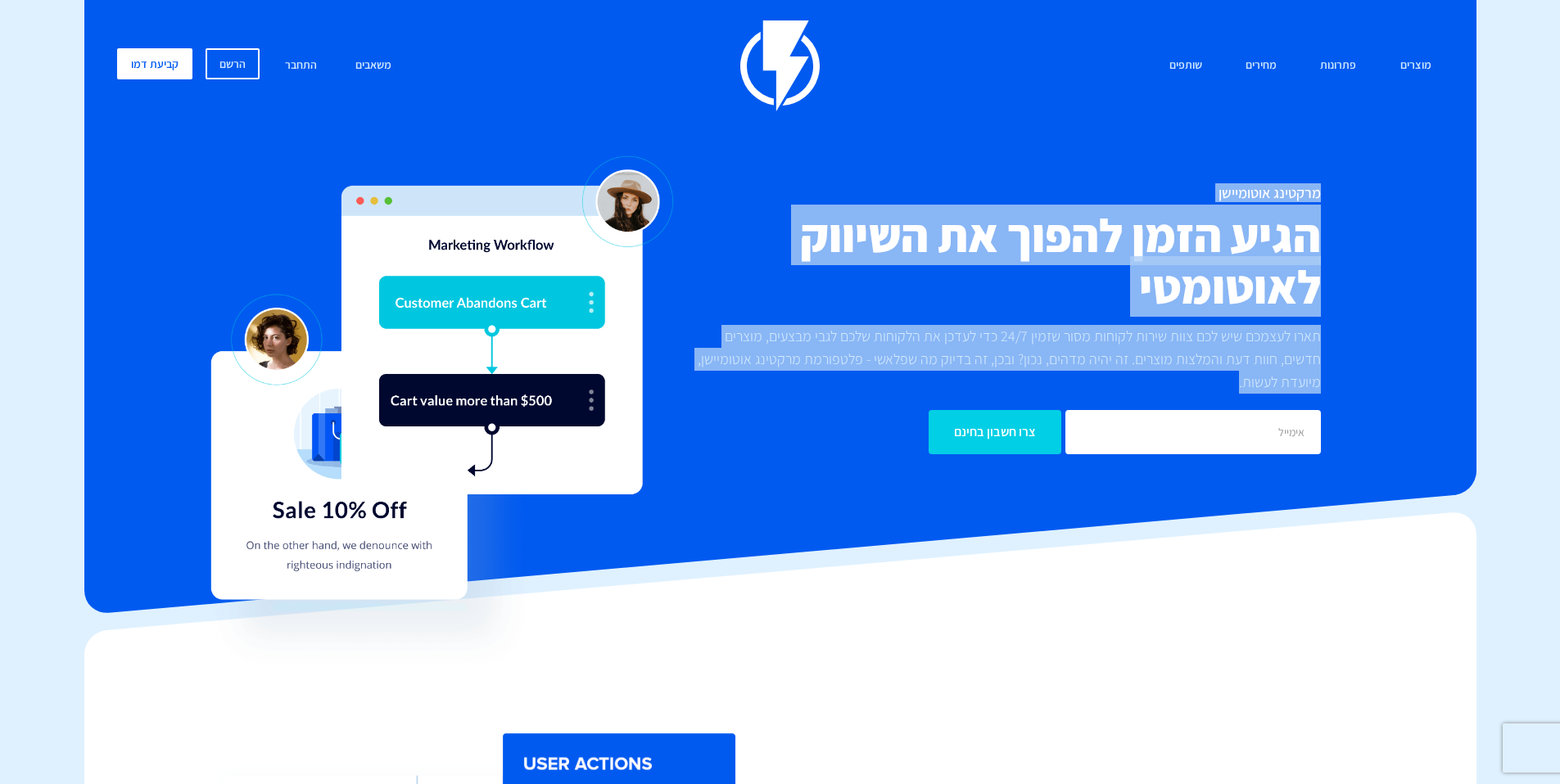
drag, startPoint x: 1280, startPoint y: 263, endPoint x: 1225, endPoint y: 394, distance: 142.1
click at [1222, 395] on div "מרקטינג אוטומיישן הגיע הזמן להפוך את השיווק לאוטומטי תארו לעצמכם שיש לכם צוות ש…" at bounding box center [1001, 319] width 663 height 269
click at [1228, 394] on div "צרו חשבון בחינם" at bounding box center [1001, 424] width 663 height 60
drag, startPoint x: 1232, startPoint y: 390, endPoint x: 1370, endPoint y: 195, distance: 238.9
click at [1370, 195] on div "מרקטינג אוטומיישן הגיע הזמן להפוך את השיווק לאוטומטי תארו לעצמכם שיש לכם צוות ש…" at bounding box center [780, 319] width 1351 height 269
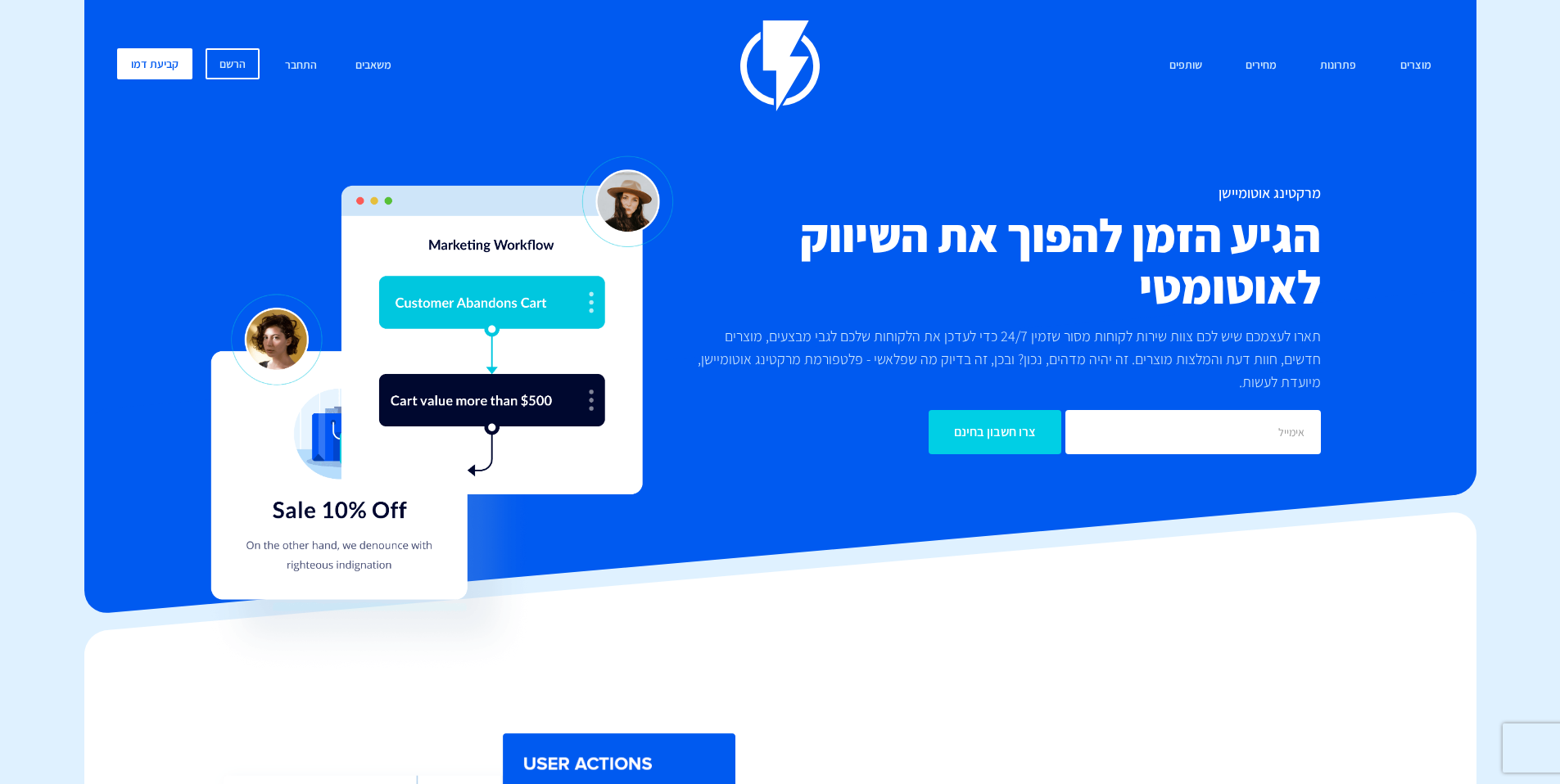
drag, startPoint x: 1318, startPoint y: 200, endPoint x: 1302, endPoint y: 190, distance: 18.9
click at [1309, 196] on h1 "מרקטינג אוטומיישן" at bounding box center [1001, 194] width 639 height 17
click at [1317, 183] on div "מוצרים שיווק אוטומטי הפכו את השיווק לאוטומטי דיוור אלקטרוני שלחו את המסר הנכון …" at bounding box center [780, 257] width 1351 height 475
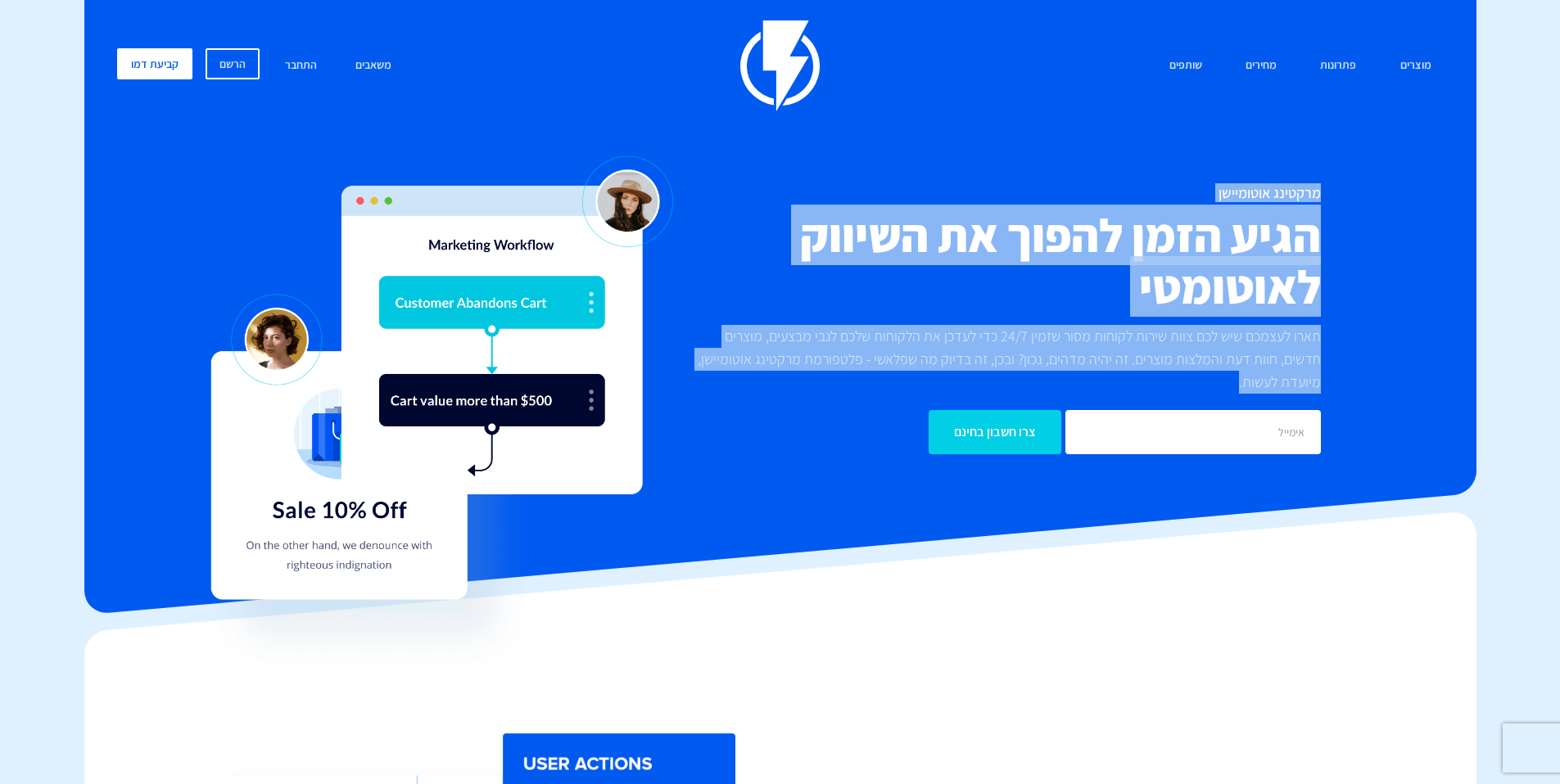
drag, startPoint x: 1320, startPoint y: 185, endPoint x: 1239, endPoint y: 392, distance: 222.3
click at [1239, 392] on div "מרקטינג אוטומיישן הגיע הזמן להפוך את השיווק לאוטומטי תארו לעצמכם שיש לכם צוות ש…" at bounding box center [1001, 319] width 663 height 269
click at [1245, 388] on p "תארו לעצמכם שיש לכם צוות שירות לקוחות מסור שזמין 24/7 כדי לעדכן את הלקוחות שלכם…" at bounding box center [1001, 360] width 639 height 69
drag, startPoint x: 1251, startPoint y: 382, endPoint x: 1290, endPoint y: 177, distance: 208.7
click at [1363, 199] on div "מרקטינג אוטומיישן הגיע הזמן להפוך את השיווק לאוטומטי תארו לעצמכם שיש לכם צוות ש…" at bounding box center [780, 319] width 1351 height 269
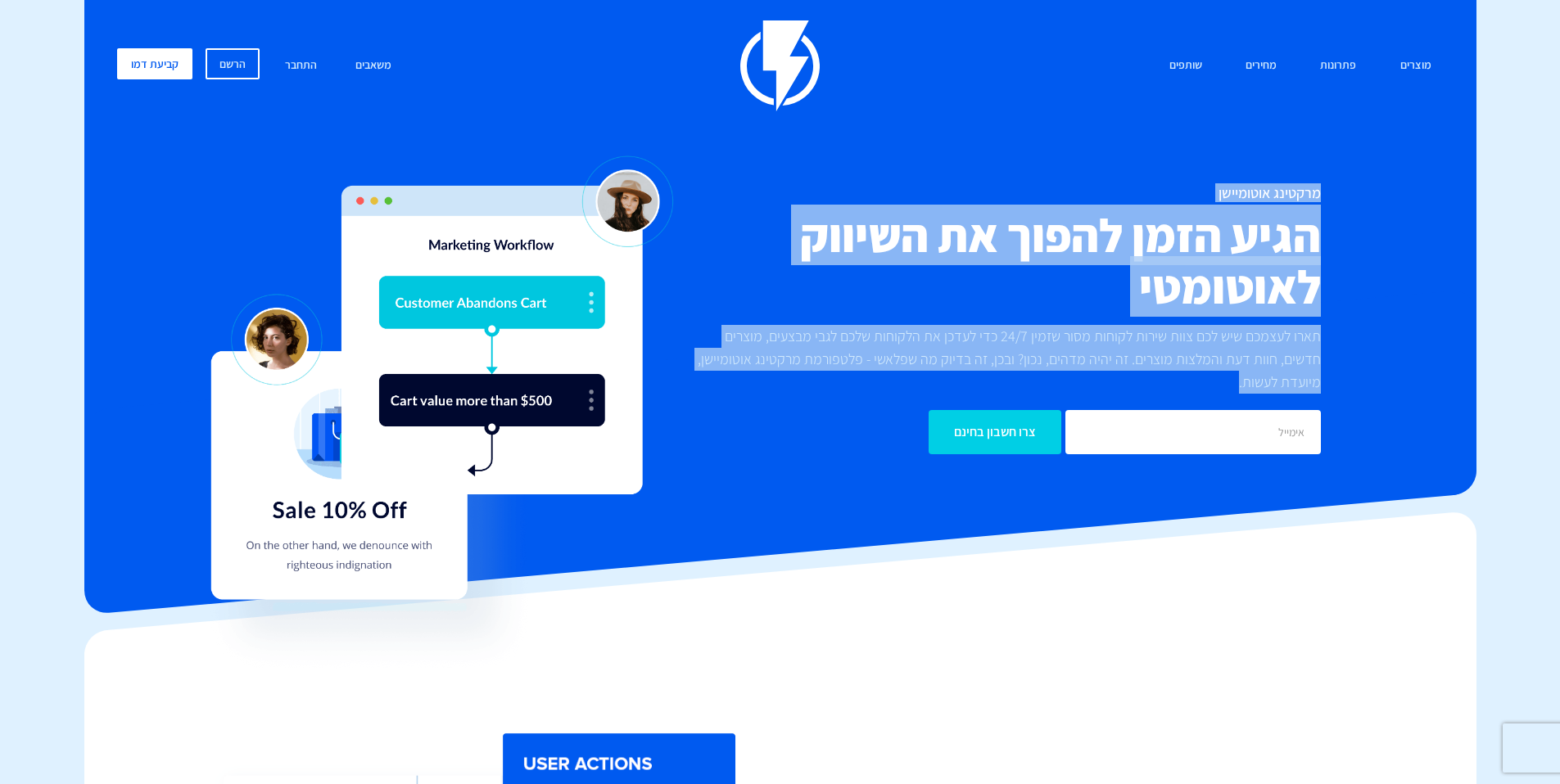
click at [1290, 177] on div "מוצרים שיווק אוטומטי הפכו את השיווק לאוטומטי דיוור אלקטרוני שלחו את המסר הנכון …" at bounding box center [780, 257] width 1351 height 475
drag, startPoint x: 1326, startPoint y: 219, endPoint x: 1264, endPoint y: 382, distance: 174.4
click at [1265, 387] on div "מוצרים שיווק אוטומטי הפכו את השיווק לאוטומטי דיוור אלקטרוני שלחו את המסר הנכון …" at bounding box center [780, 257] width 1351 height 475
click at [1264, 382] on p "תארו לעצמכם שיש לכם צוות שירות לקוחות מסור שזמין 24/7 כדי לעדכן את הלקוחות שלכם…" at bounding box center [1001, 360] width 639 height 69
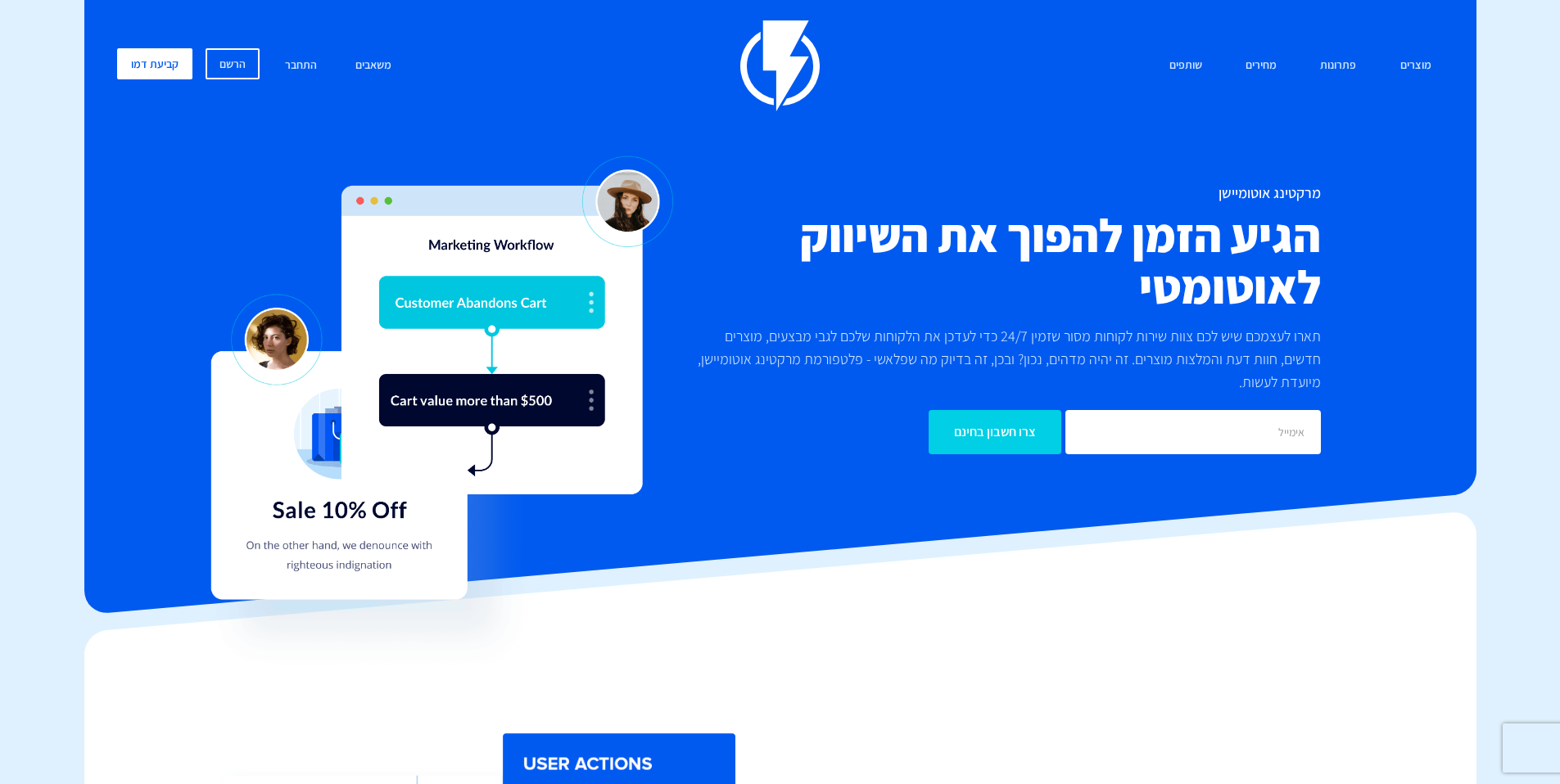
click at [1264, 376] on p "תארו לעצמכם שיש לכם צוות שירות לקוחות מסור שזמין 24/7 כדי לעדכן את הלקוחות שלכם…" at bounding box center [1001, 360] width 639 height 69
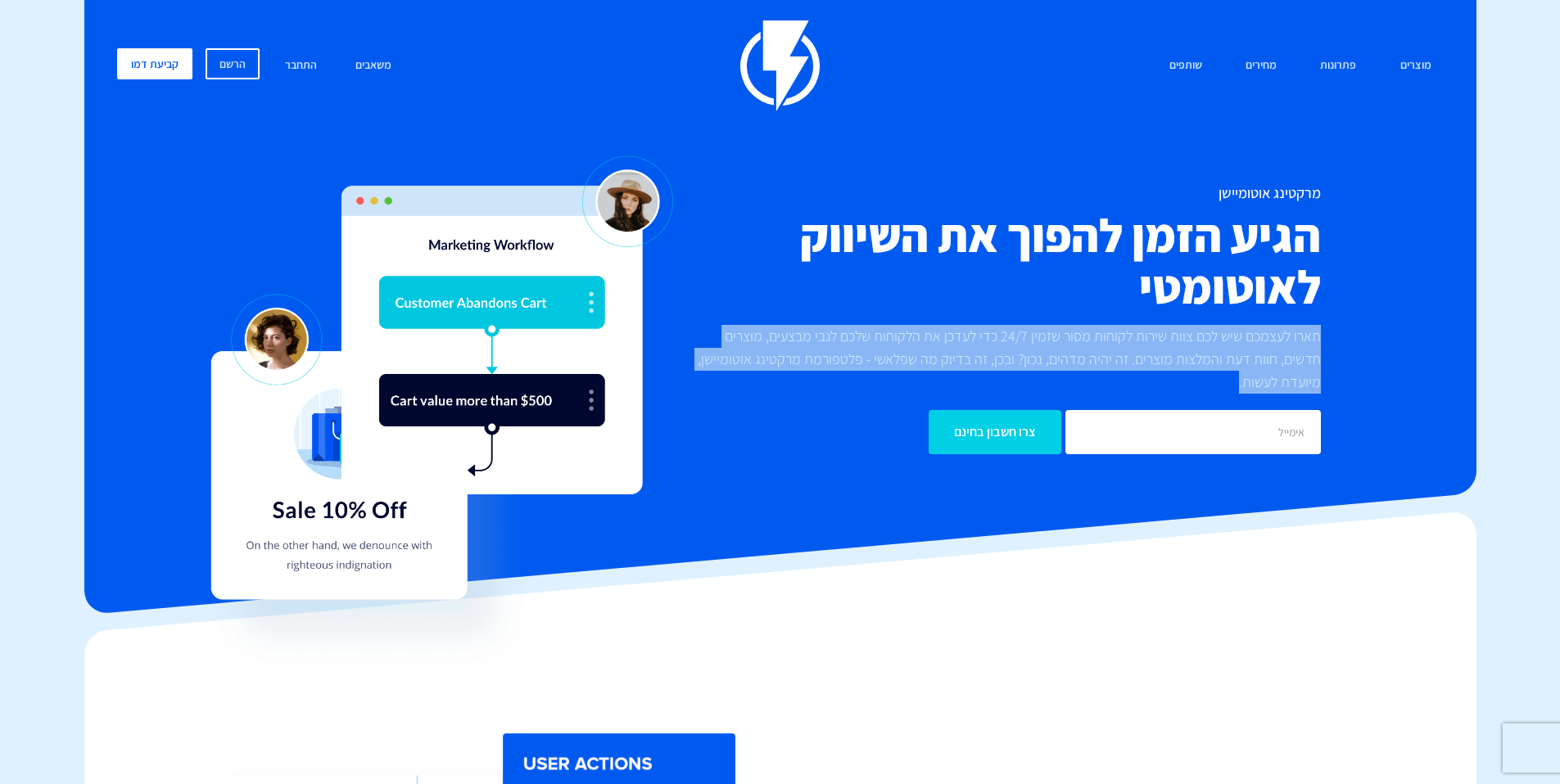
click at [1264, 376] on p "תארו לעצמכם שיש לכם צוות שירות לקוחות מסור שזמין 24/7 כדי לעדכן את הלקוחות שלכם…" at bounding box center [1001, 360] width 639 height 69
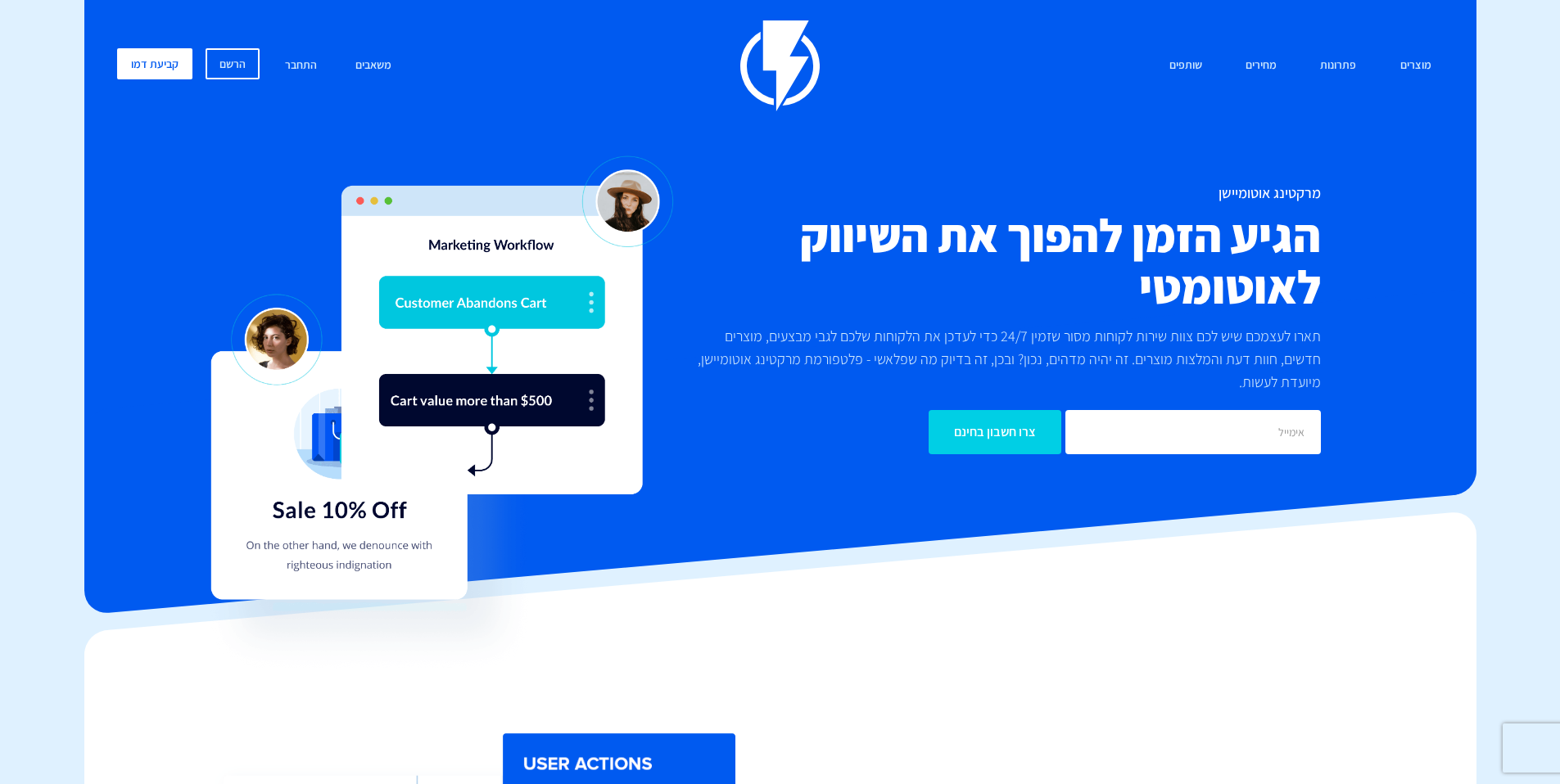
scroll to position [4, 0]
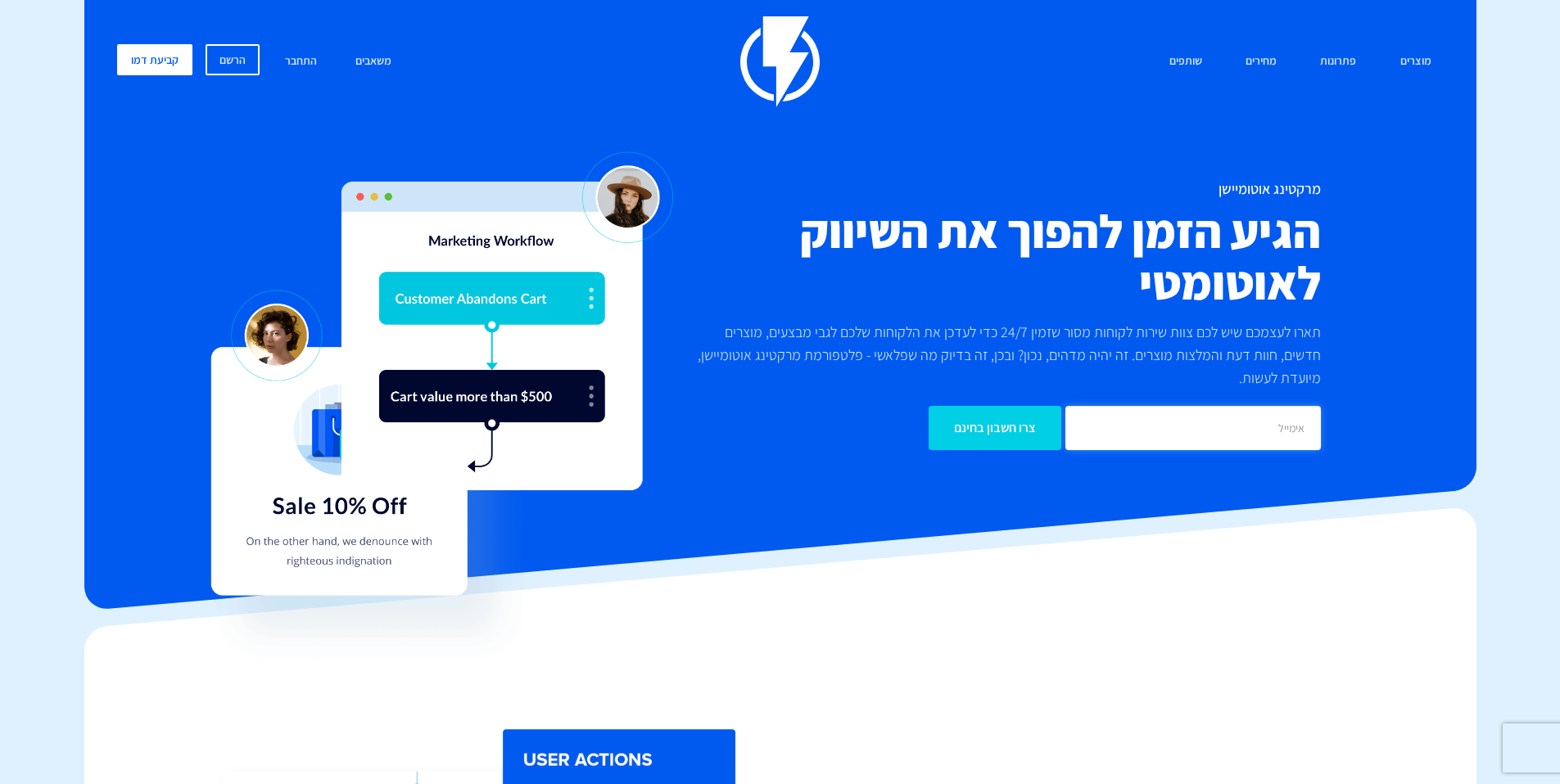
drag, startPoint x: 1245, startPoint y: 403, endPoint x: 1299, endPoint y: 226, distance: 185.1
click at [1308, 228] on div "מרקטינג אוטומיישן הגיע הזמן להפוך את השיווק לאוטומטי תארו לעצמכם שיש לכם צוות ש…" at bounding box center [1001, 315] width 663 height 269
click at [1299, 226] on h2 "הגיע הזמן להפוך את השיווק לאוטומטי" at bounding box center [1001, 257] width 639 height 103
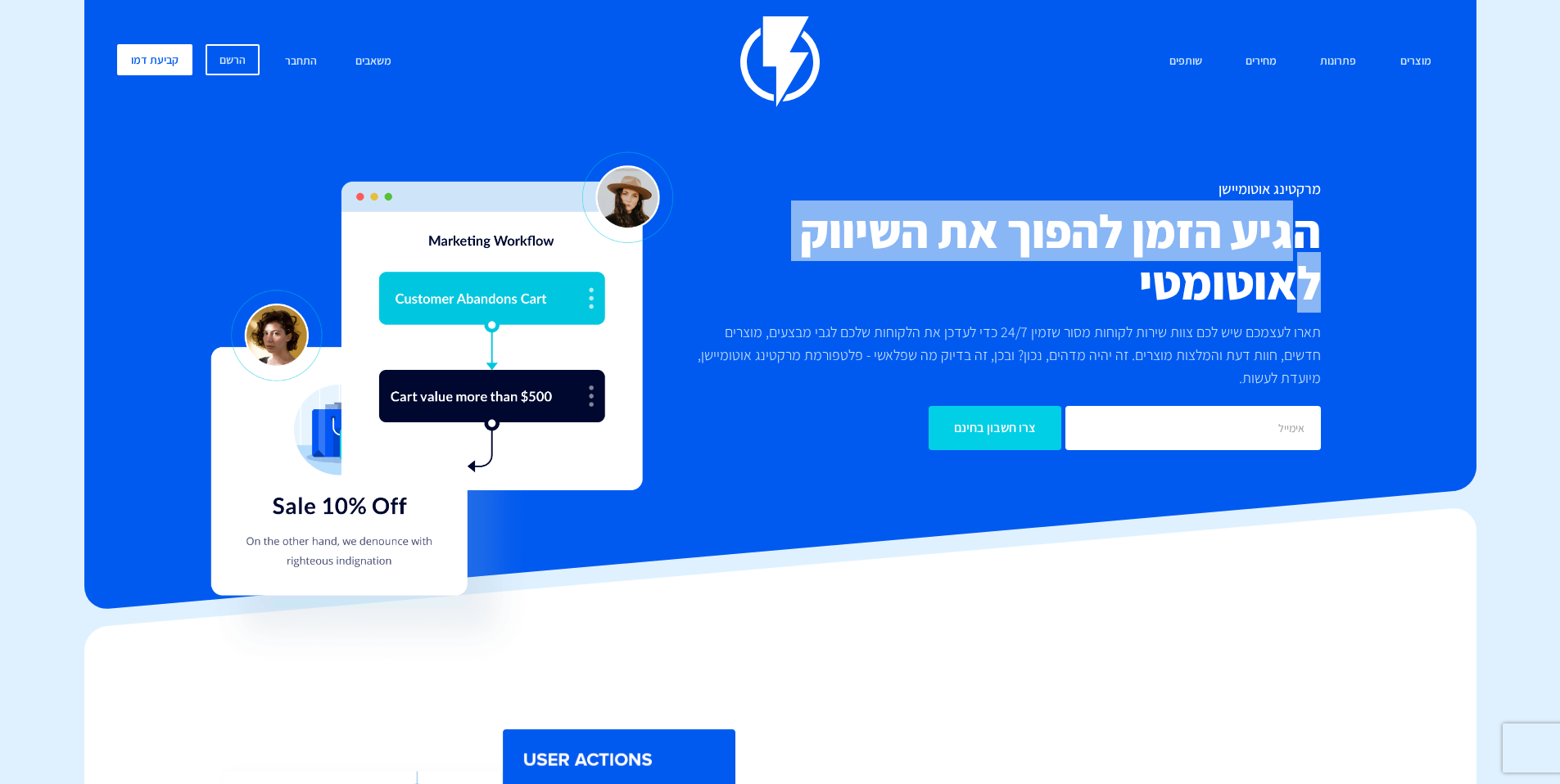
drag, startPoint x: 1306, startPoint y: 215, endPoint x: 1294, endPoint y: 293, distance: 78.9
click at [1294, 293] on h2 "הגיע הזמן להפוך את השיווק לאוטומטי" at bounding box center [1001, 257] width 639 height 103
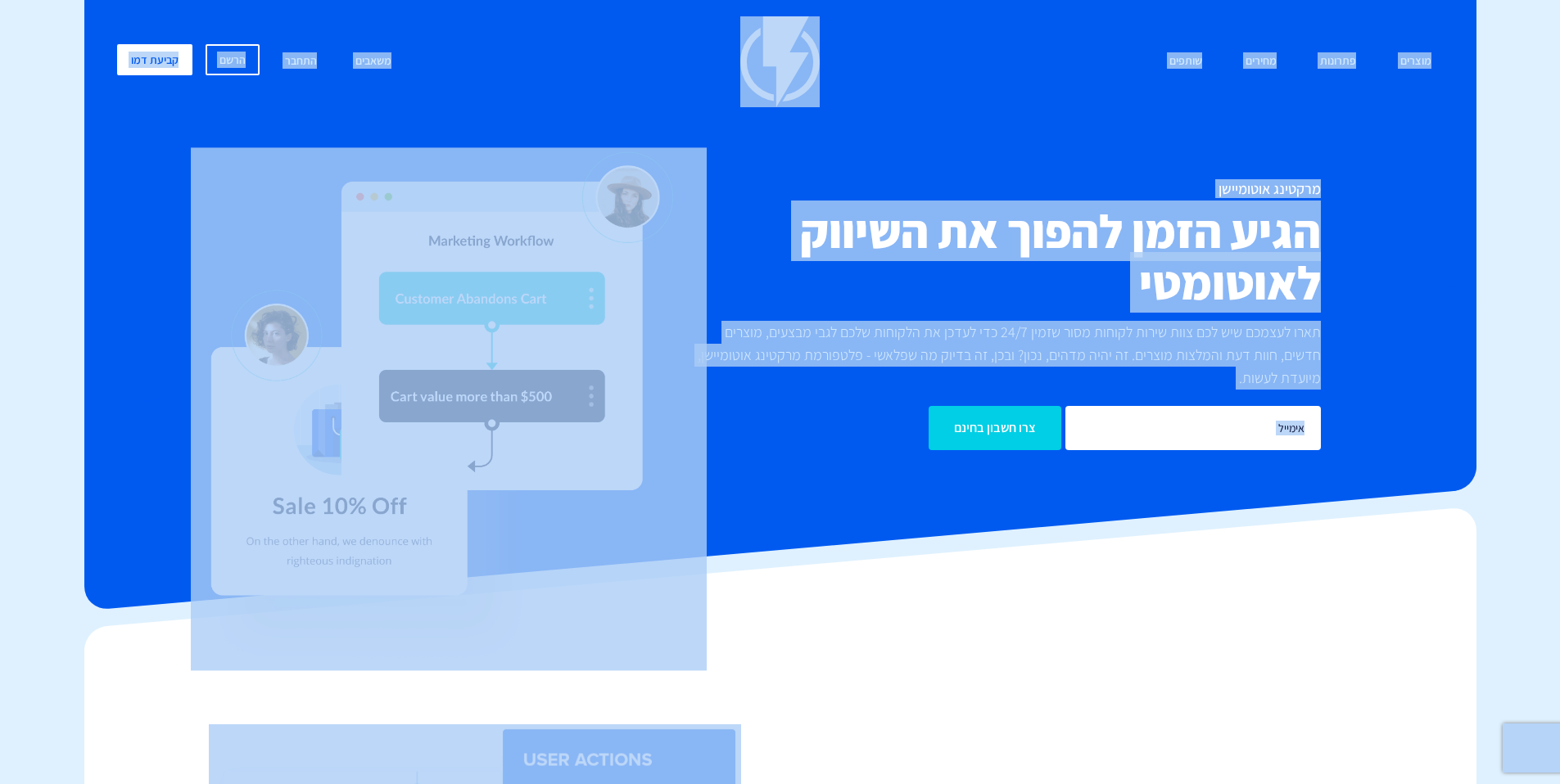
click at [1294, 293] on h2 "הגיע הזמן להפוך את השיווק לאוטומטי" at bounding box center [1001, 257] width 639 height 103
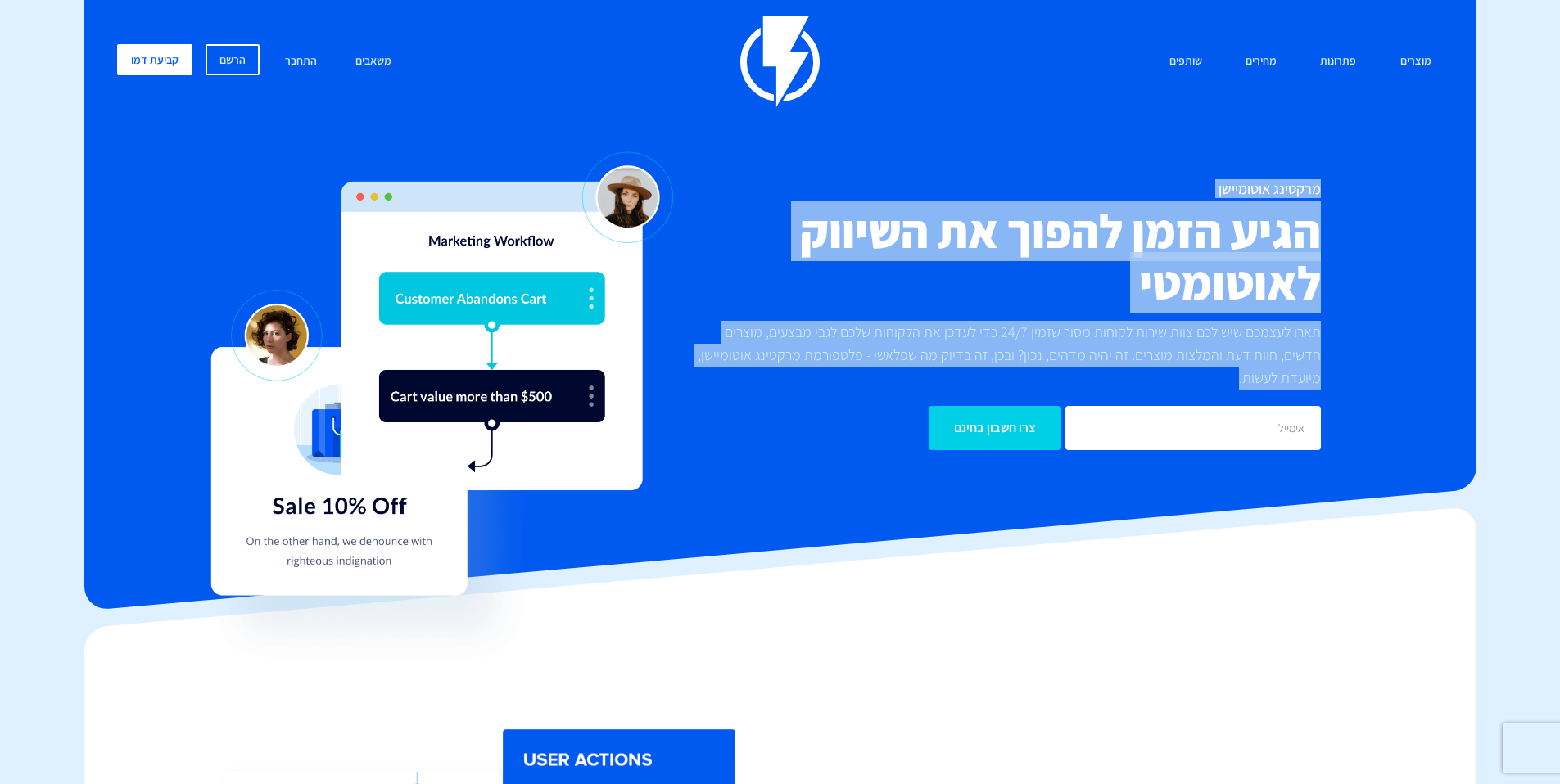
drag, startPoint x: 1321, startPoint y: 190, endPoint x: 1255, endPoint y: 387, distance: 207.8
click at [1255, 386] on div "מרקטינג אוטומיישן הגיע הזמן להפוך את השיווק לאוטומטי תארו לעצמכם שיש לכם צוות ש…" at bounding box center [1001, 315] width 663 height 269
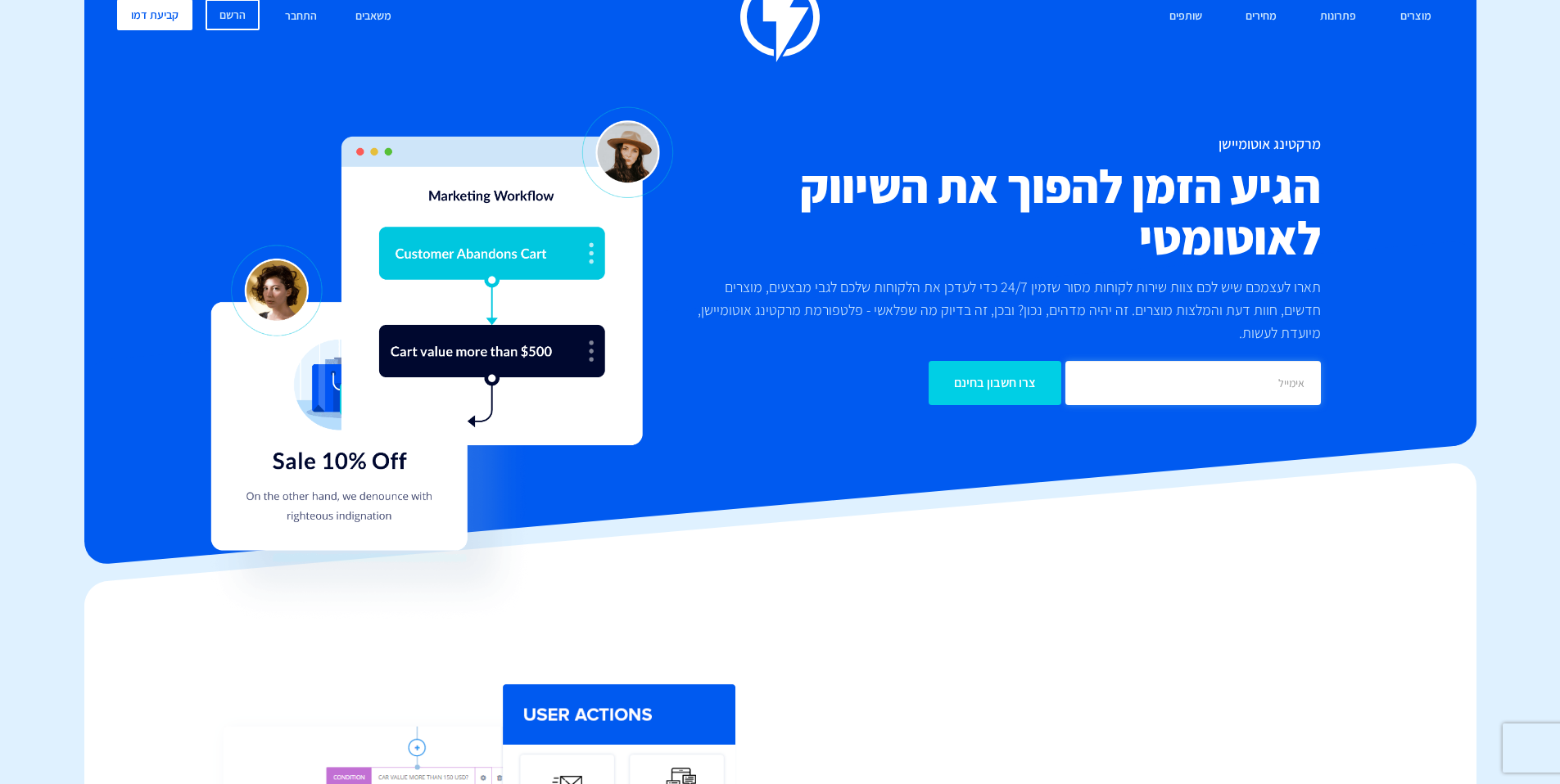
click at [1253, 387] on input "email" at bounding box center [1193, 383] width 256 height 44
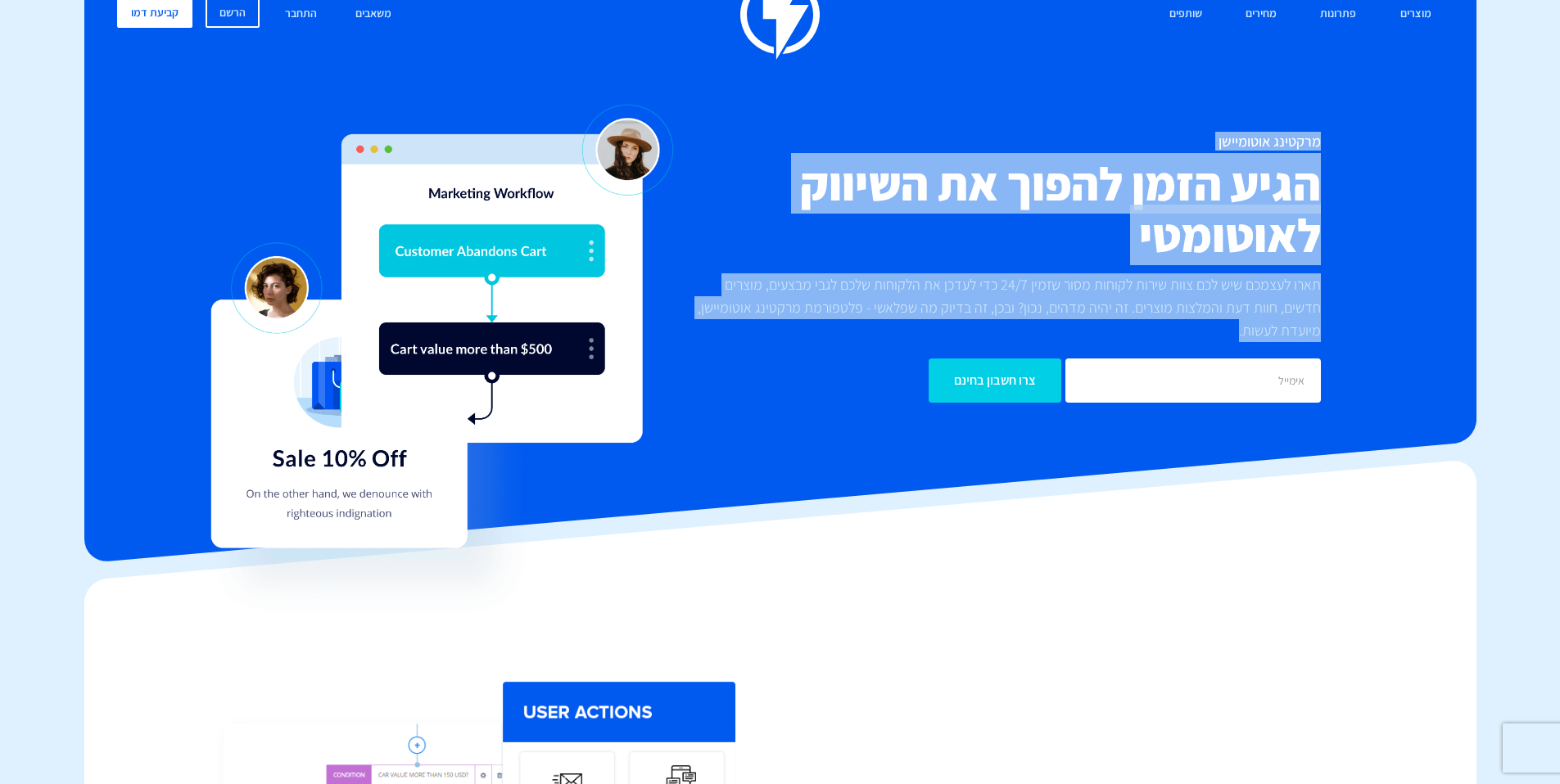
drag, startPoint x: 1267, startPoint y: 332, endPoint x: 1342, endPoint y: 143, distance: 203.3
click at [1343, 143] on div "מרקטינג אוטומיישן הגיע הזמן להפוך את השיווק לאוטומטי תארו לעצמכם שיש לכם צוות ש…" at bounding box center [780, 267] width 1351 height 269
click at [1325, 148] on div "מרקטינג אוטומיישן הגיע הזמן להפוך את השיווק לאוטומטי תארו לעצמכם שיש לכם צוות ש…" at bounding box center [1001, 267] width 663 height 269
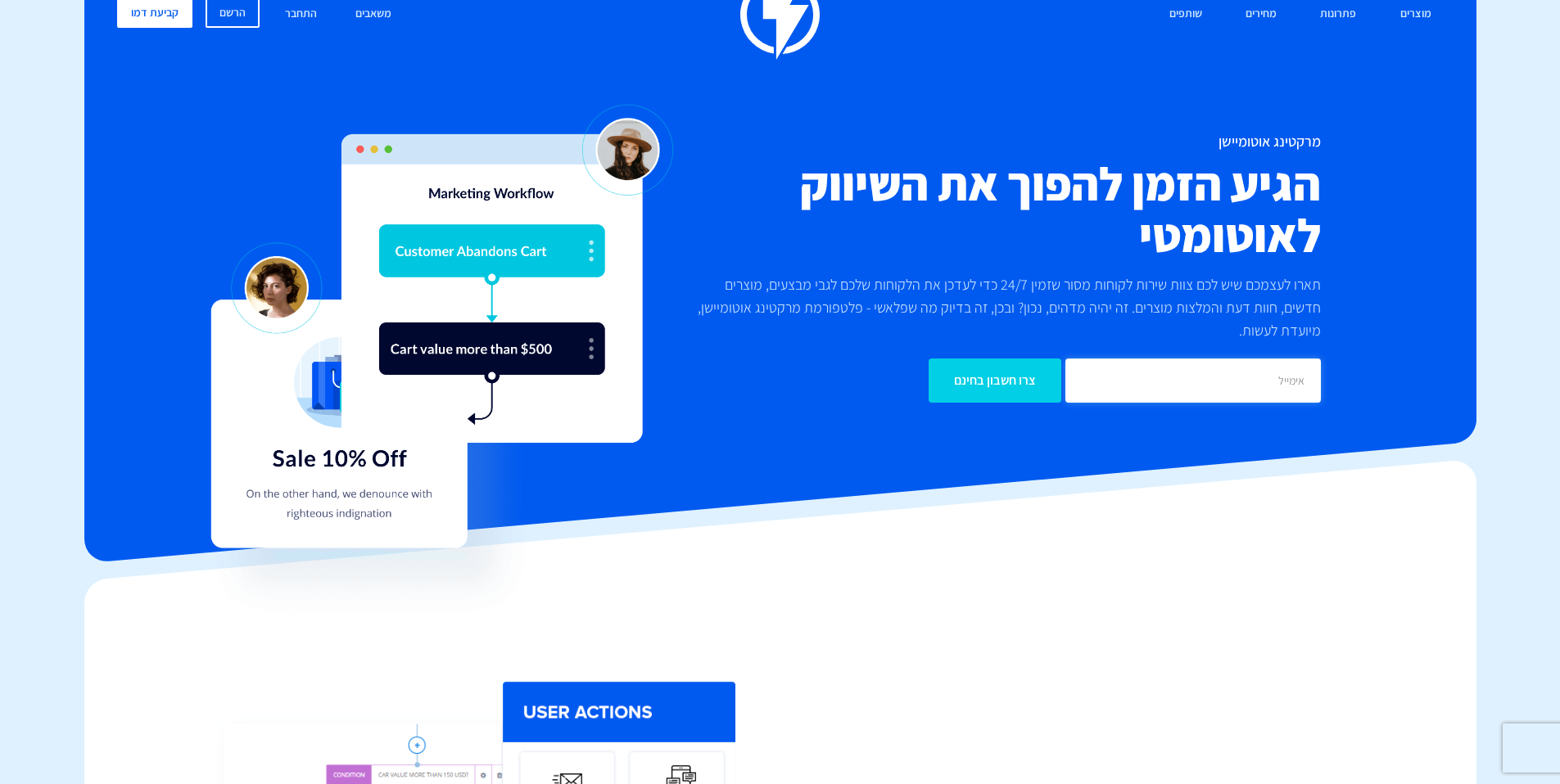
click at [1183, 387] on input "email" at bounding box center [1193, 381] width 256 height 44
type input "גשדגדדש"
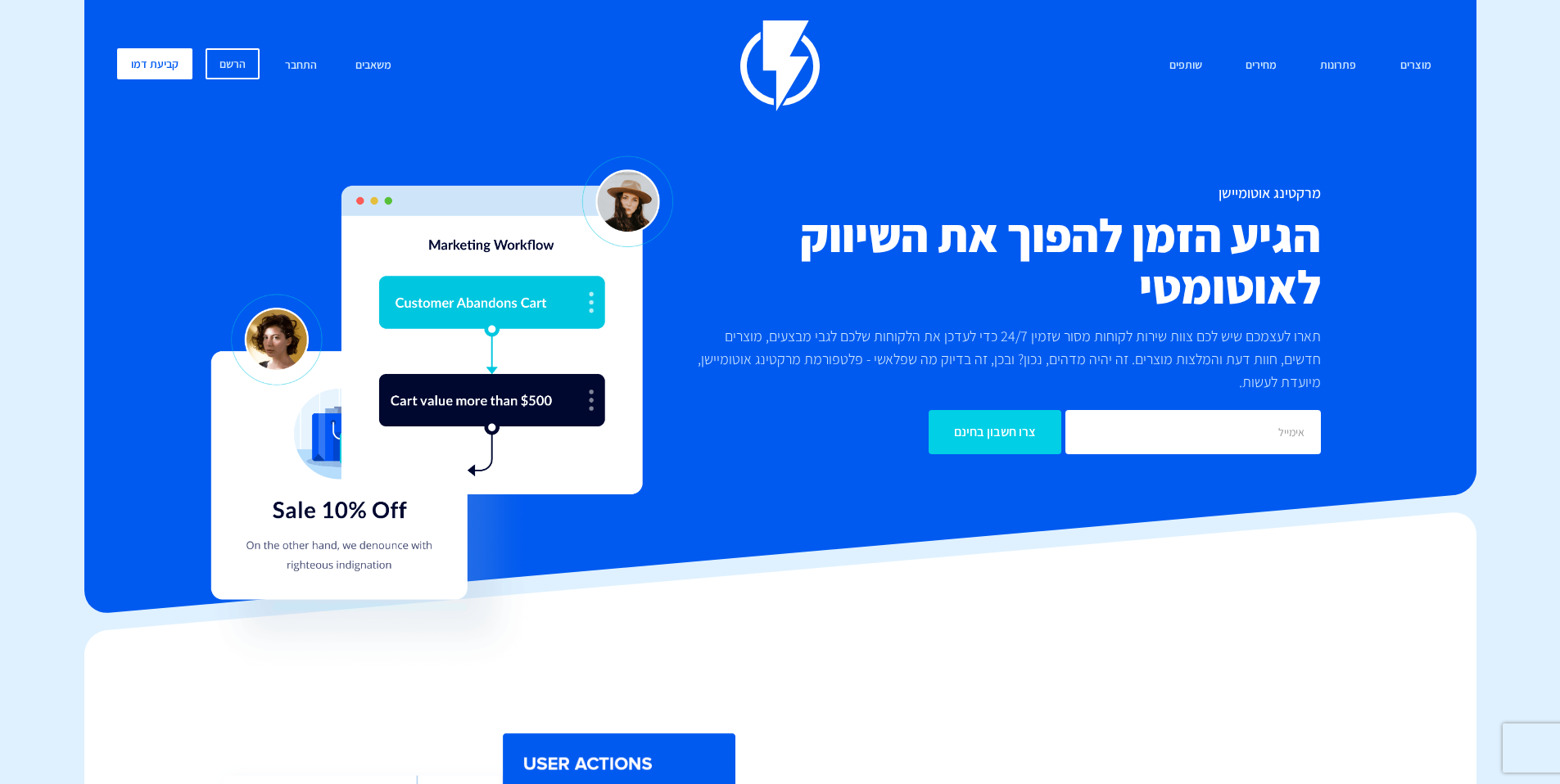
click at [1089, 371] on p "תארו לעצמכם שיש לכם צוות שירות לקוחות מסור שזמין 24/7 כדי לעדכן את הלקוחות שלכם…" at bounding box center [1001, 360] width 639 height 69
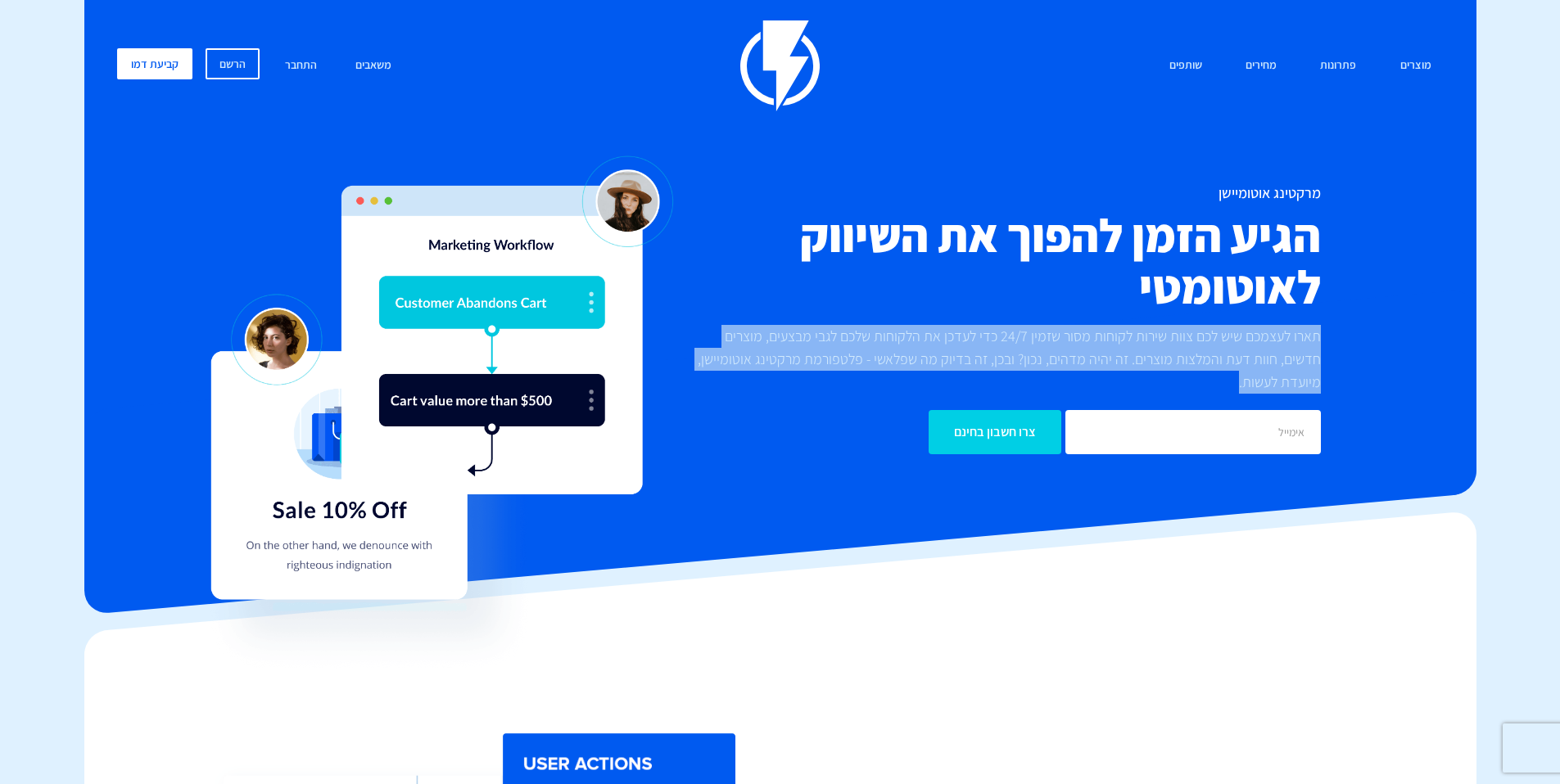
click at [1089, 371] on p "תארו לעצמכם שיש לכם צוות שירות לקוחות מסור שזמין 24/7 כדי לעדכן את הלקוחות שלכם…" at bounding box center [1001, 360] width 639 height 69
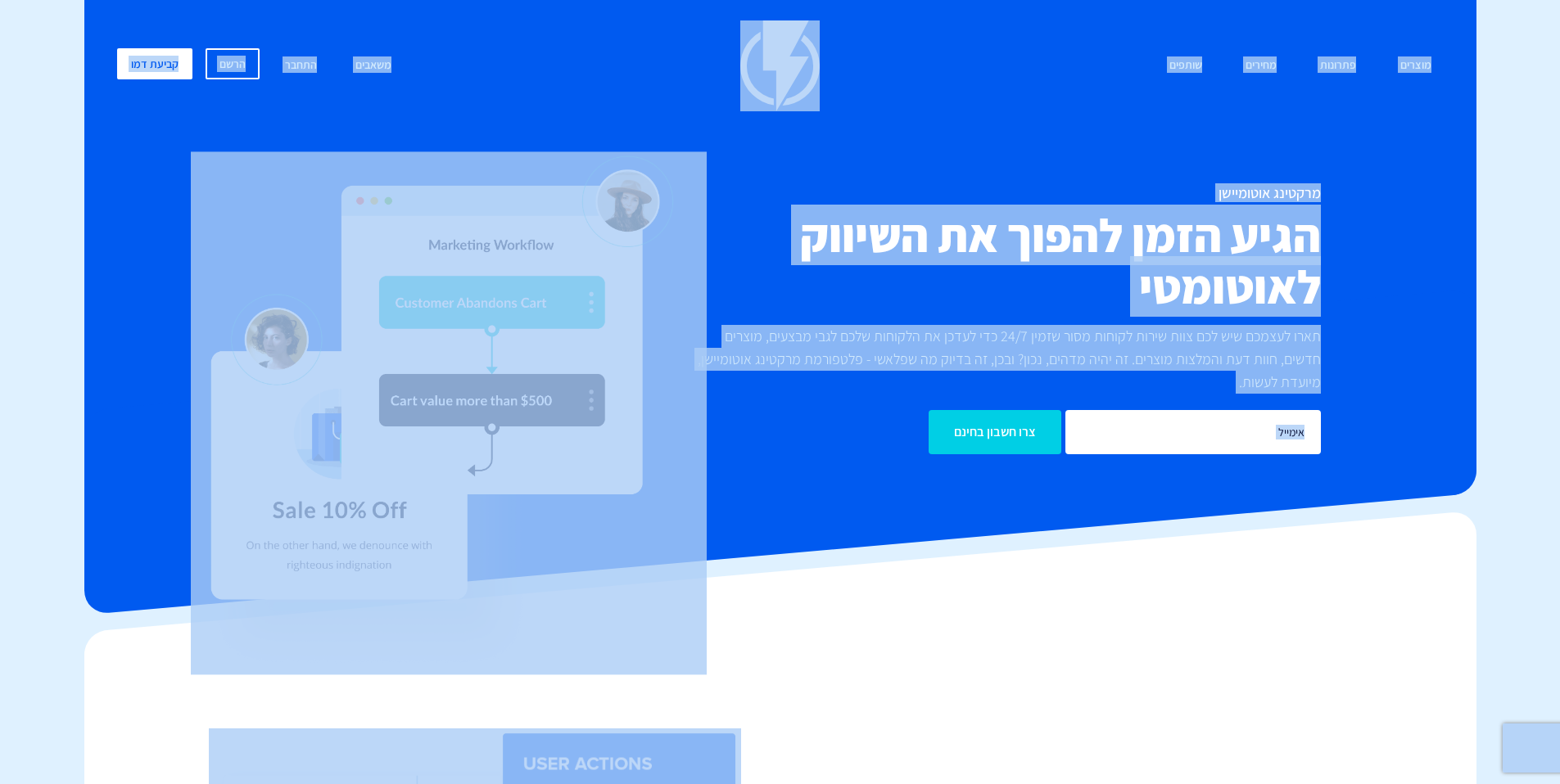
click at [1091, 361] on p "תארו לעצמכם שיש לכם צוות שירות לקוחות מסור שזמין 24/7 כדי לעדכן את הלקוחות שלכם…" at bounding box center [1001, 360] width 639 height 69
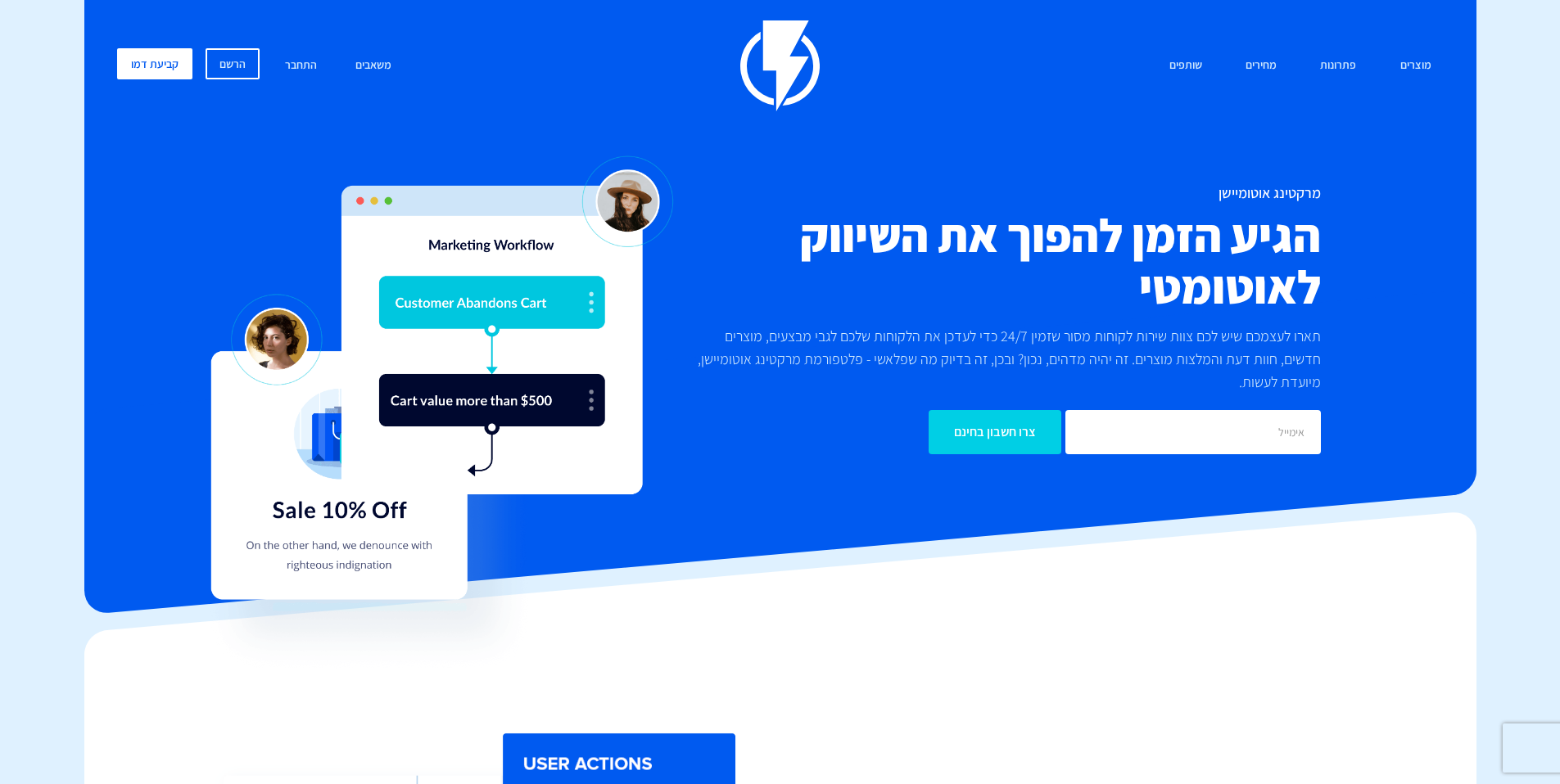
click at [1309, 234] on h2 "הגיע הזמן להפוך את השיווק לאוטומטי" at bounding box center [1001, 261] width 639 height 103
click at [1303, 243] on h2 "הגיע הזמן להפוך את השיווק לאוטומטי" at bounding box center [1001, 261] width 639 height 103
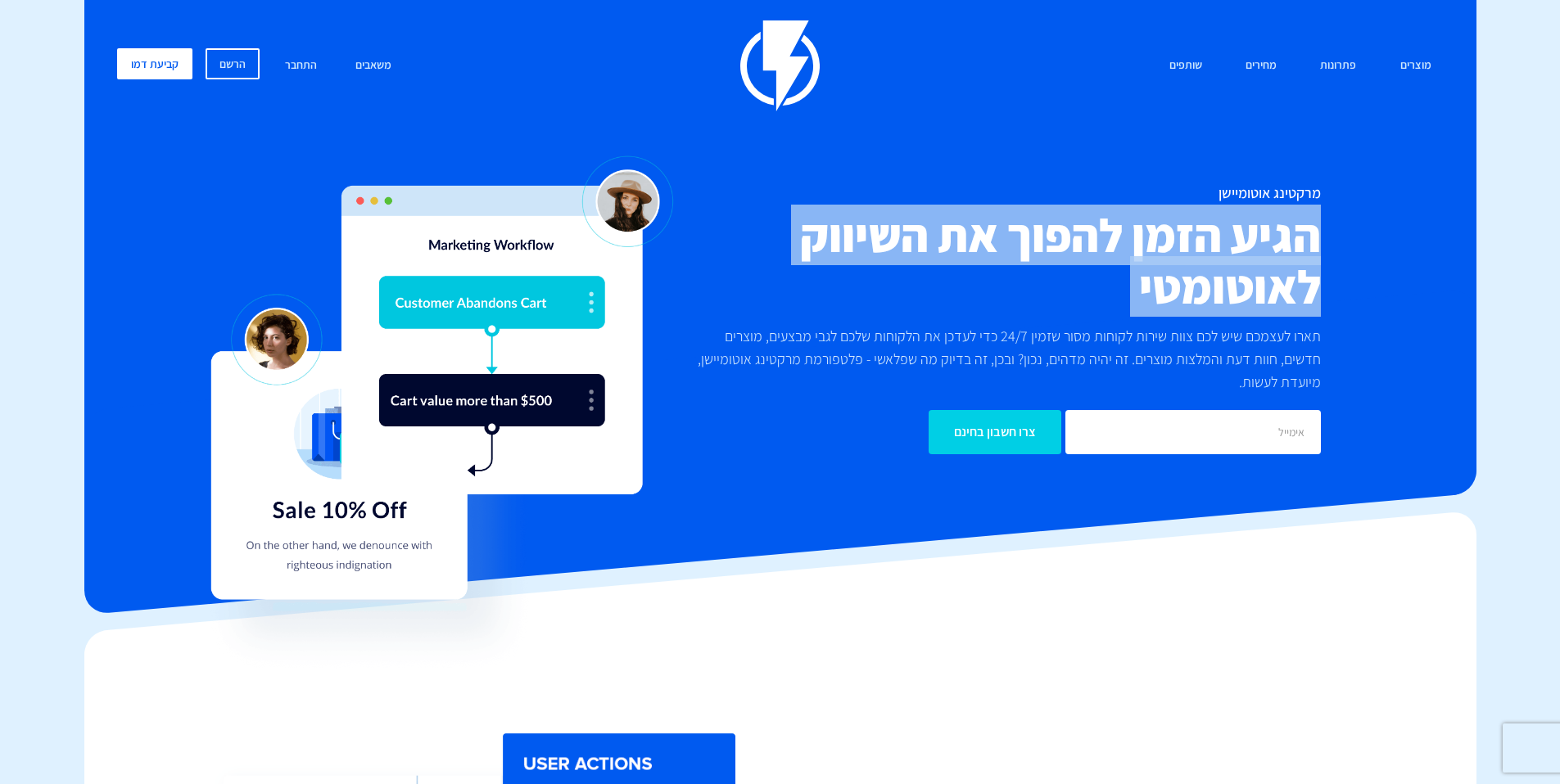
click at [1303, 243] on h2 "הגיע הזמן להפוך את השיווק לאוטומטי" at bounding box center [1001, 261] width 639 height 103
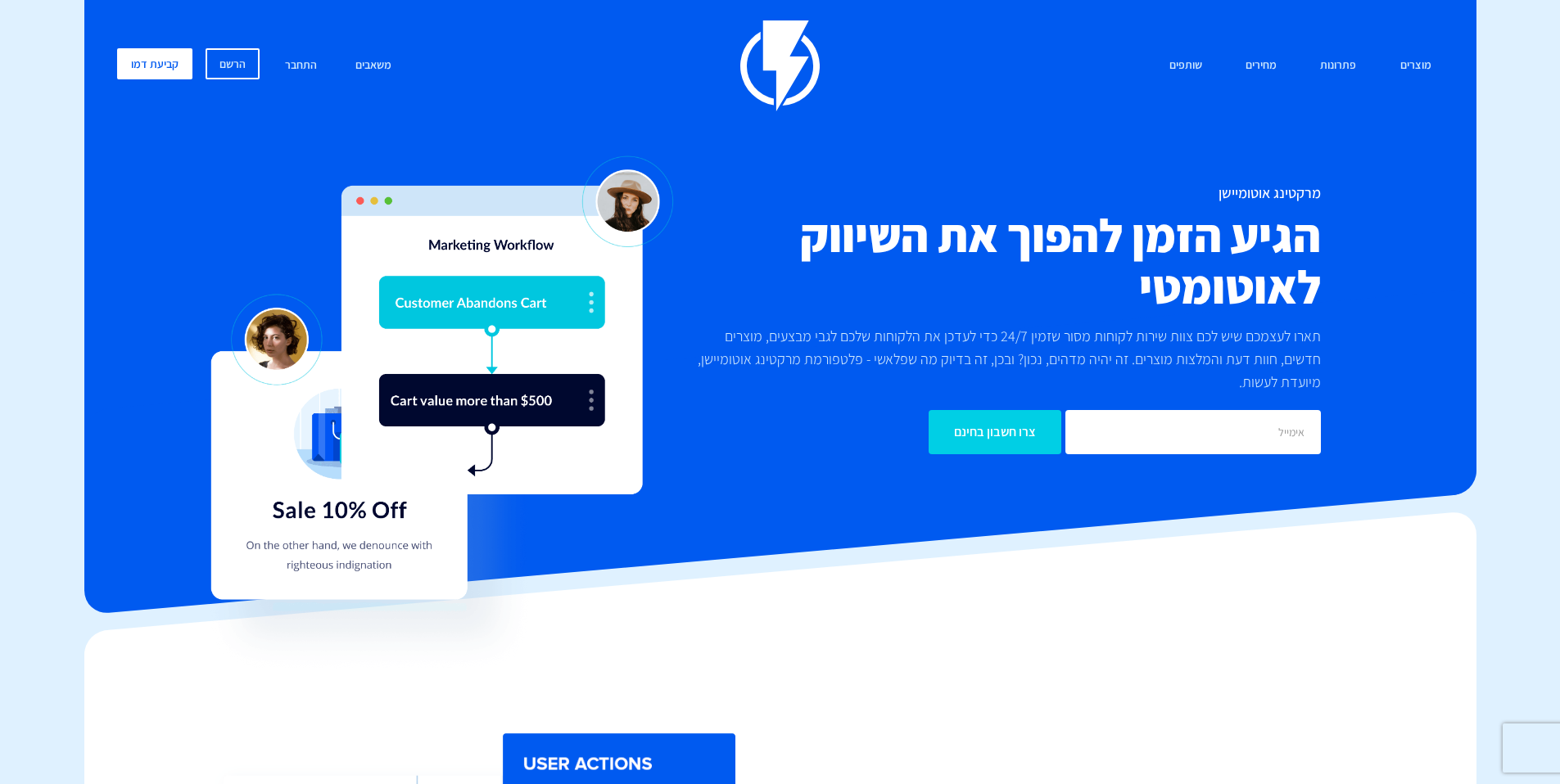
click at [1313, 185] on h1 "מרקטינג אוטומיישן" at bounding box center [1001, 194] width 639 height 17
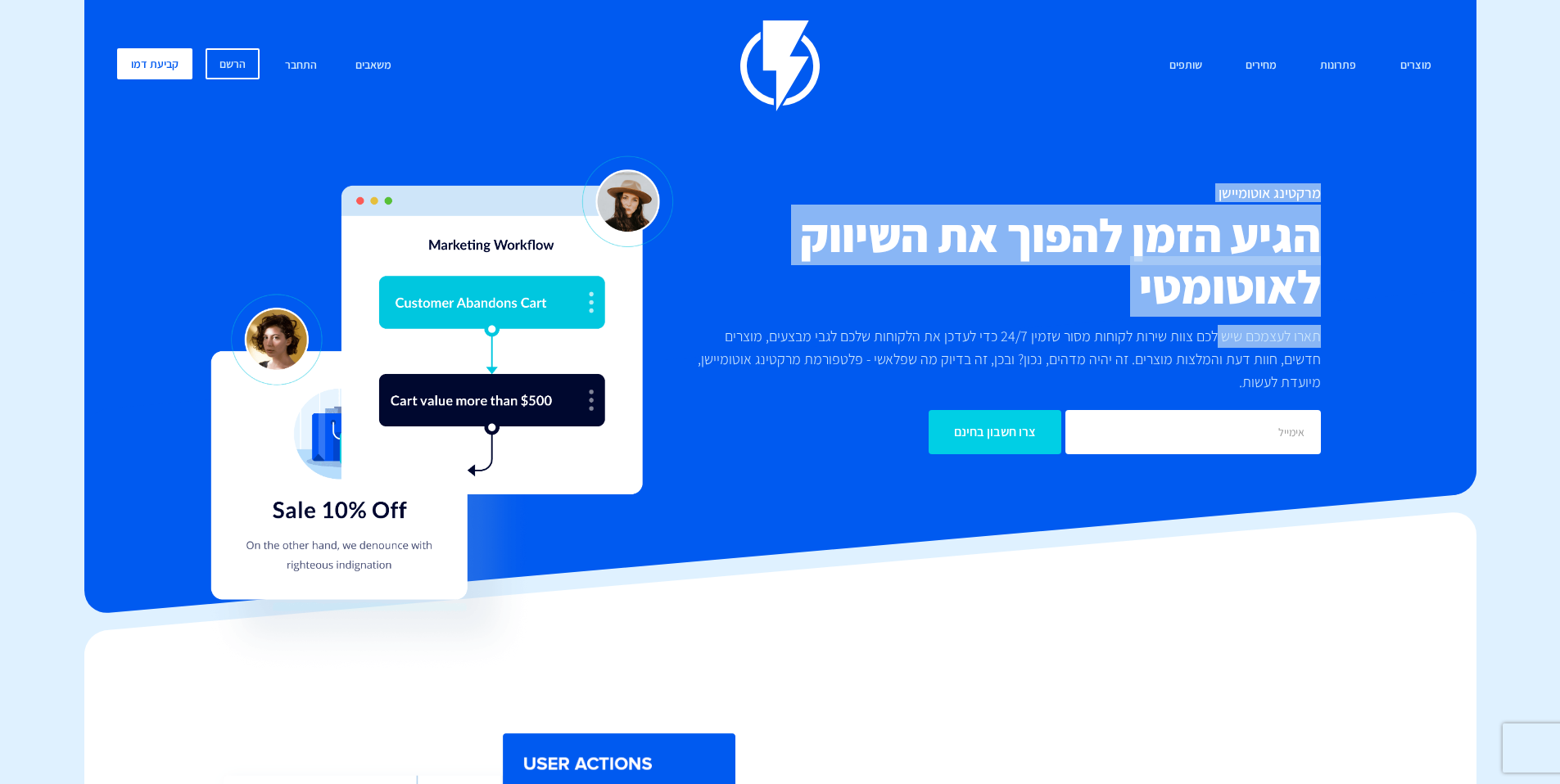
drag, startPoint x: 1318, startPoint y: 183, endPoint x: 1209, endPoint y: 345, distance: 195.3
click at [1214, 346] on div "מרקטינג אוטומיישן הגיע הזמן להפוך את השיווק לאוטומטי תארו לעצמכם שיש לכם צוות ש…" at bounding box center [1001, 319] width 663 height 269
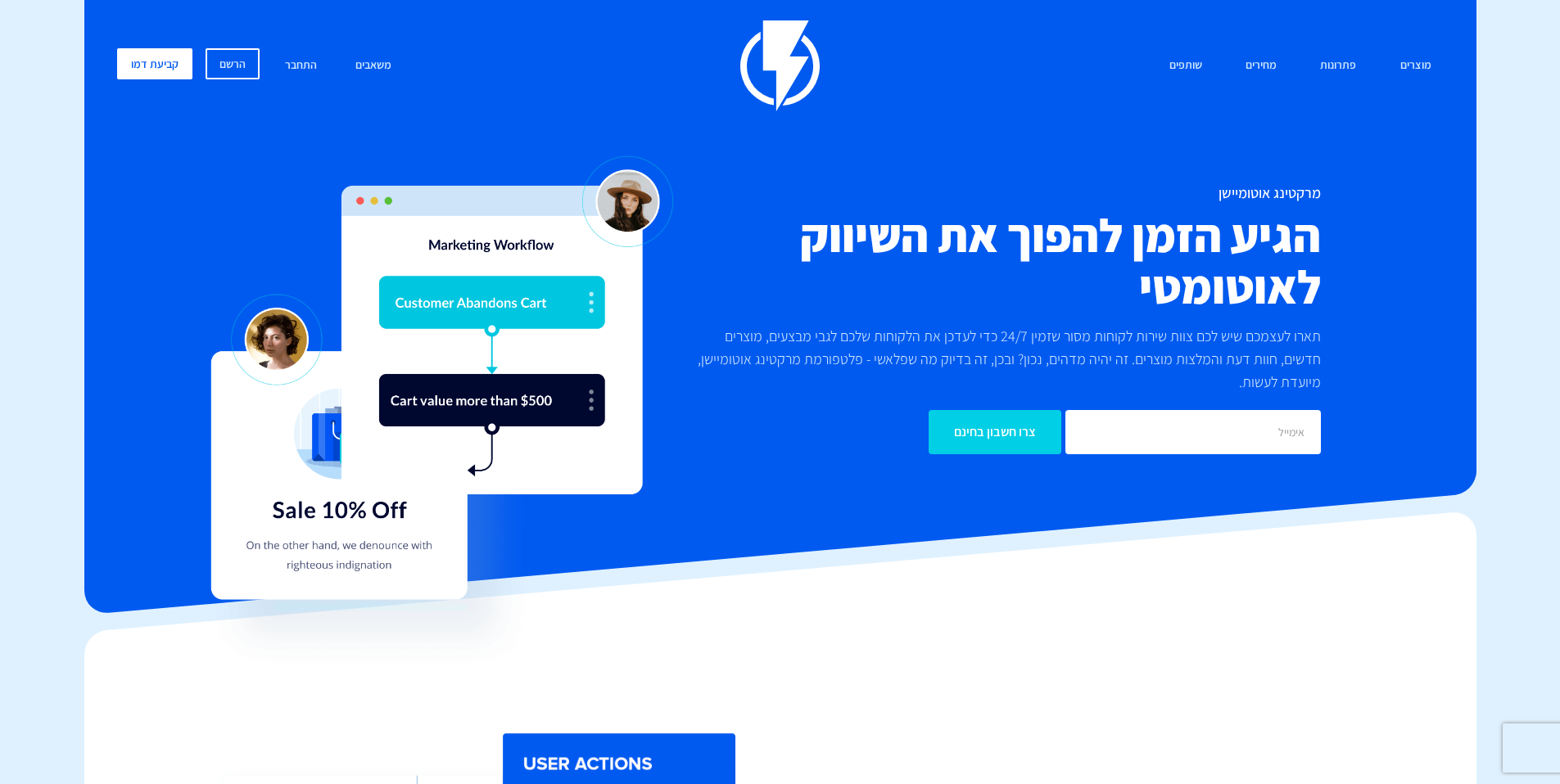
click at [1251, 382] on p "תארו לעצמכם שיש לכם צוות שירות לקוחות מסור שזמין 24/7 כדי לעדכן את הלקוחות שלכם…" at bounding box center [1001, 360] width 639 height 69
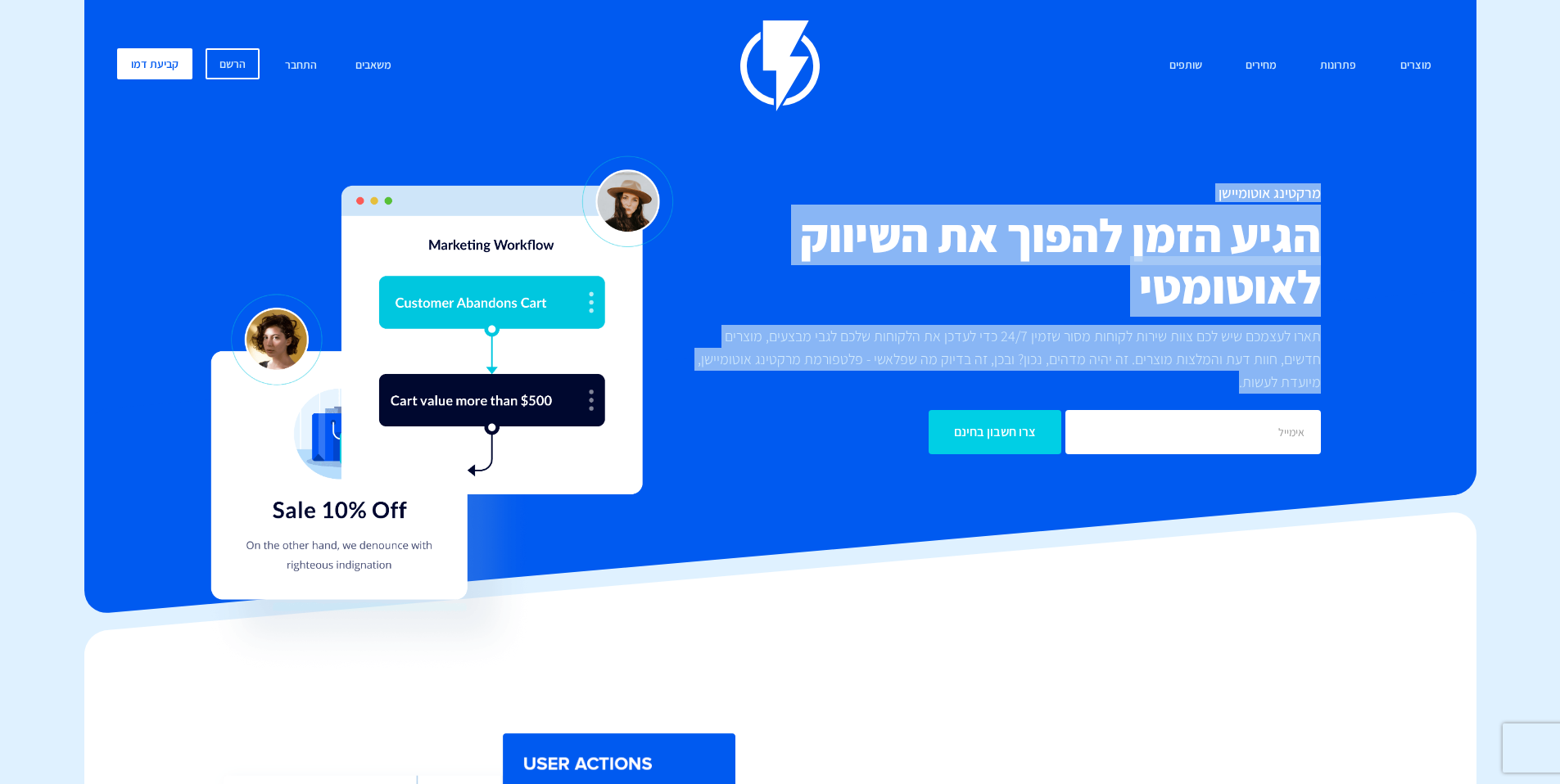
drag, startPoint x: 1252, startPoint y: 381, endPoint x: 1307, endPoint y: 172, distance: 216.1
click at [1308, 165] on div "מוצרים שיווק אוטומטי הפכו את השיווק לאוטומטי דיוור אלקטרוני שלחו את המסר הנכון …" at bounding box center [780, 257] width 1351 height 475
click at [1300, 230] on h2 "הגיע הזמן להפוך את השיווק לאוטומטי" at bounding box center [1001, 261] width 639 height 103
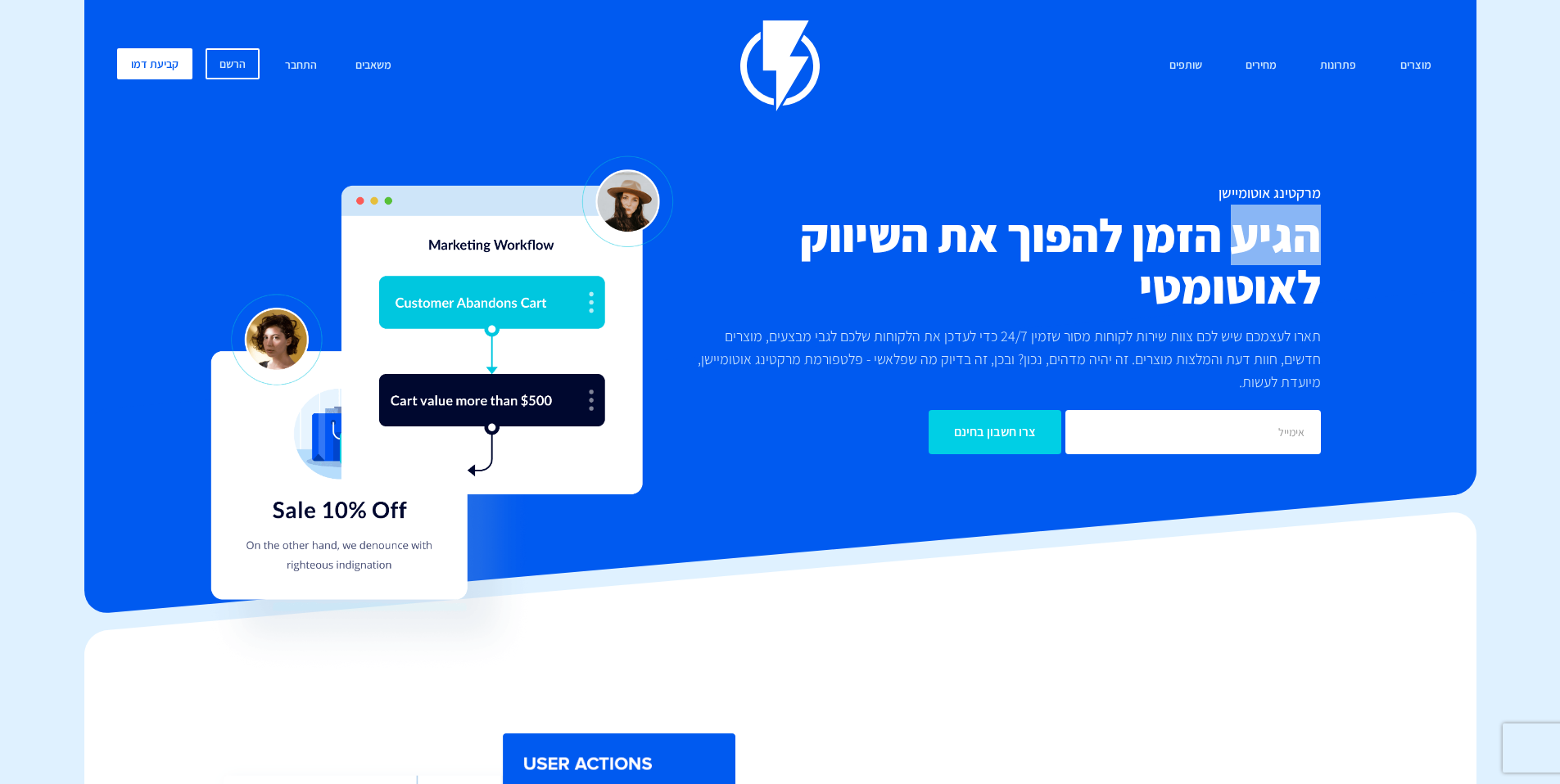
click at [1300, 230] on h2 "הגיע הזמן להפוך את השיווק לאוטומטי" at bounding box center [1001, 261] width 639 height 103
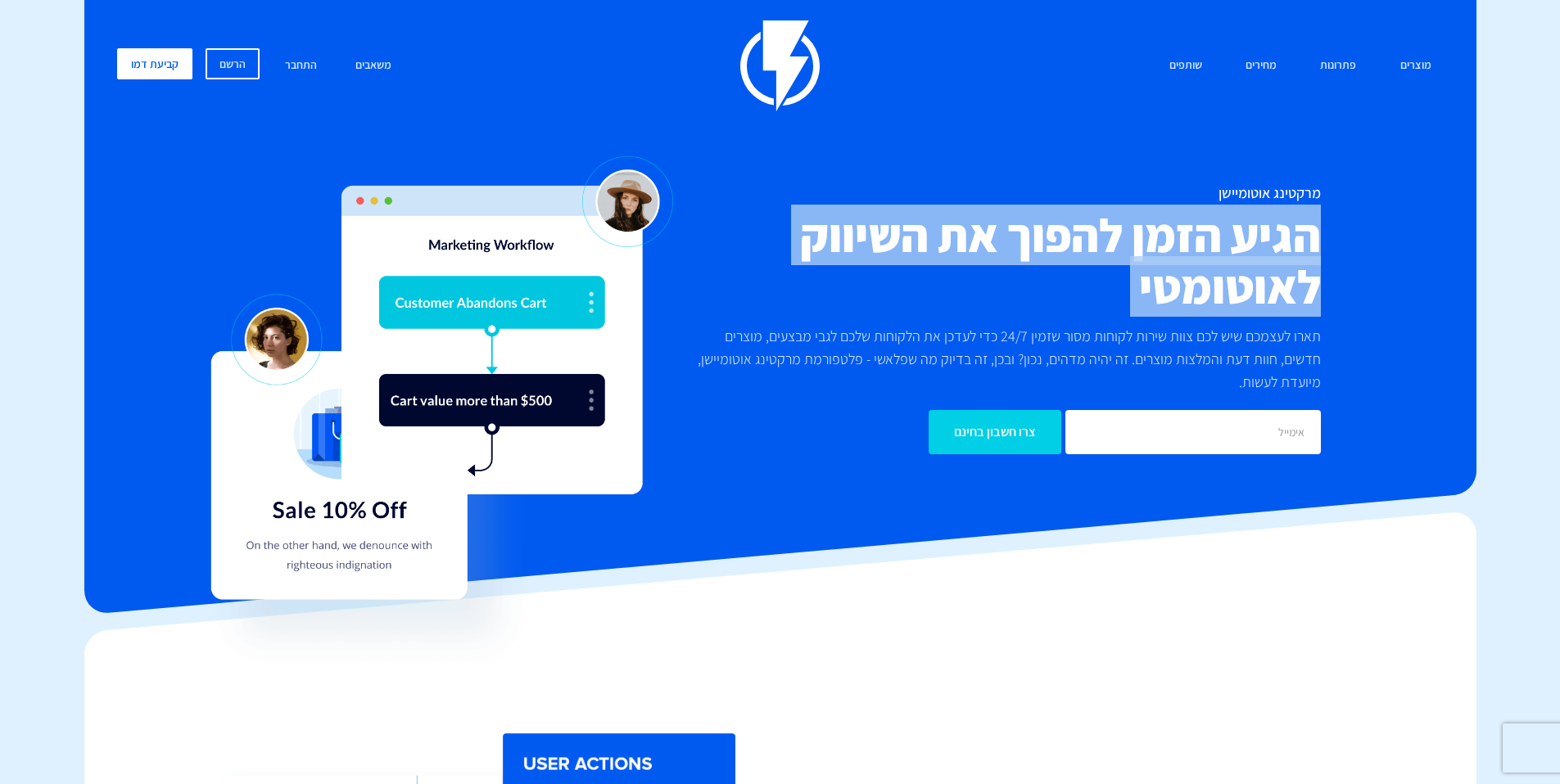
click at [1300, 230] on h2 "הגיע הזמן להפוך את השיווק לאוטומטי" at bounding box center [1001, 261] width 639 height 103
click at [1262, 280] on h2 "הגיע הזמן להפוך את השיווק לאוטומטי" at bounding box center [1001, 261] width 639 height 103
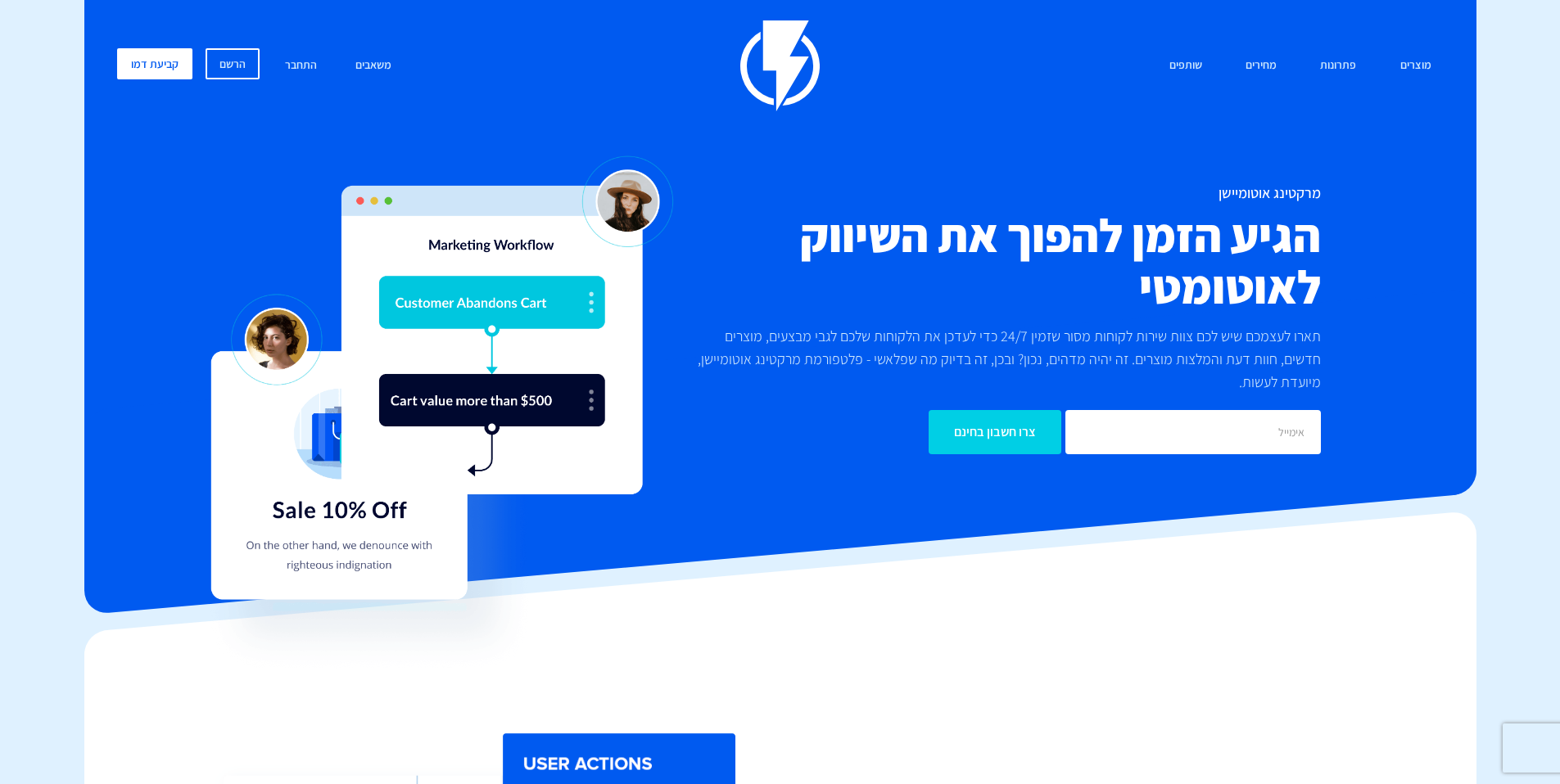
drag, startPoint x: 1252, startPoint y: 395, endPoint x: 1340, endPoint y: 171, distance: 240.7
click at [1340, 171] on div "מוצרים שיווק אוטומטי הפכו את השיווק לאוטומטי דיוור אלקטרוני שלחו את המסר הנכון …" at bounding box center [780, 257] width 1351 height 475
drag, startPoint x: 1245, startPoint y: 402, endPoint x: 1315, endPoint y: 242, distance: 174.6
click at [1344, 190] on div "מרקטינג אוטומיישן הגיע הזמן להפוך את השיווק לאוטומטי תארו לעצמכם שיש לכם צוות ש…" at bounding box center [780, 319] width 1351 height 269
click at [1288, 282] on h2 "הגיע הזמן להפוך את השיווק לאוטומטי" at bounding box center [1001, 261] width 639 height 103
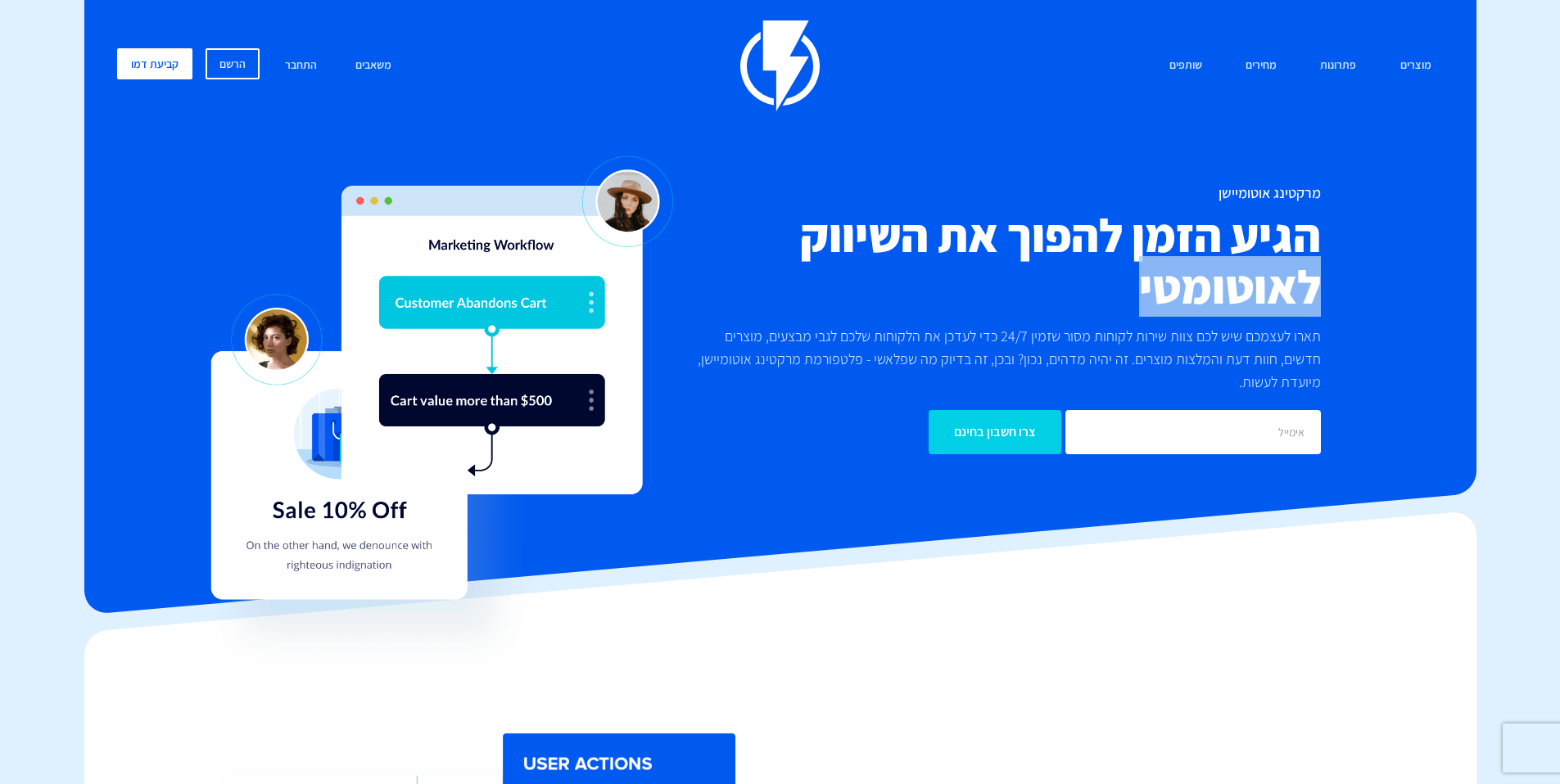
click at [1288, 282] on h2 "הגיע הזמן להפוך את השיווק לאוטומטי" at bounding box center [1001, 261] width 639 height 103
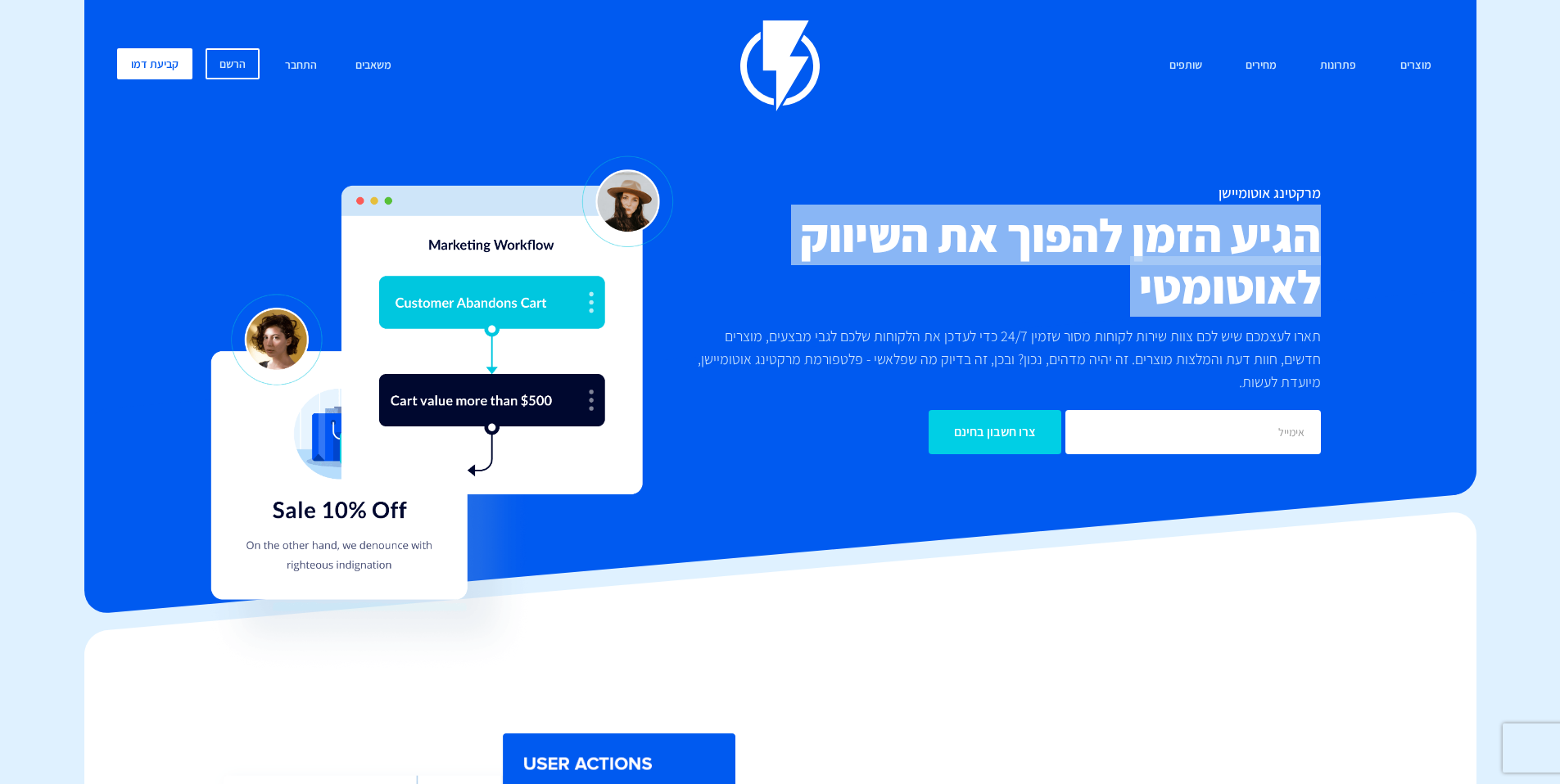
click at [1288, 282] on h2 "הגיע הזמן להפוך את השיווק לאוטומטי" at bounding box center [1001, 261] width 639 height 103
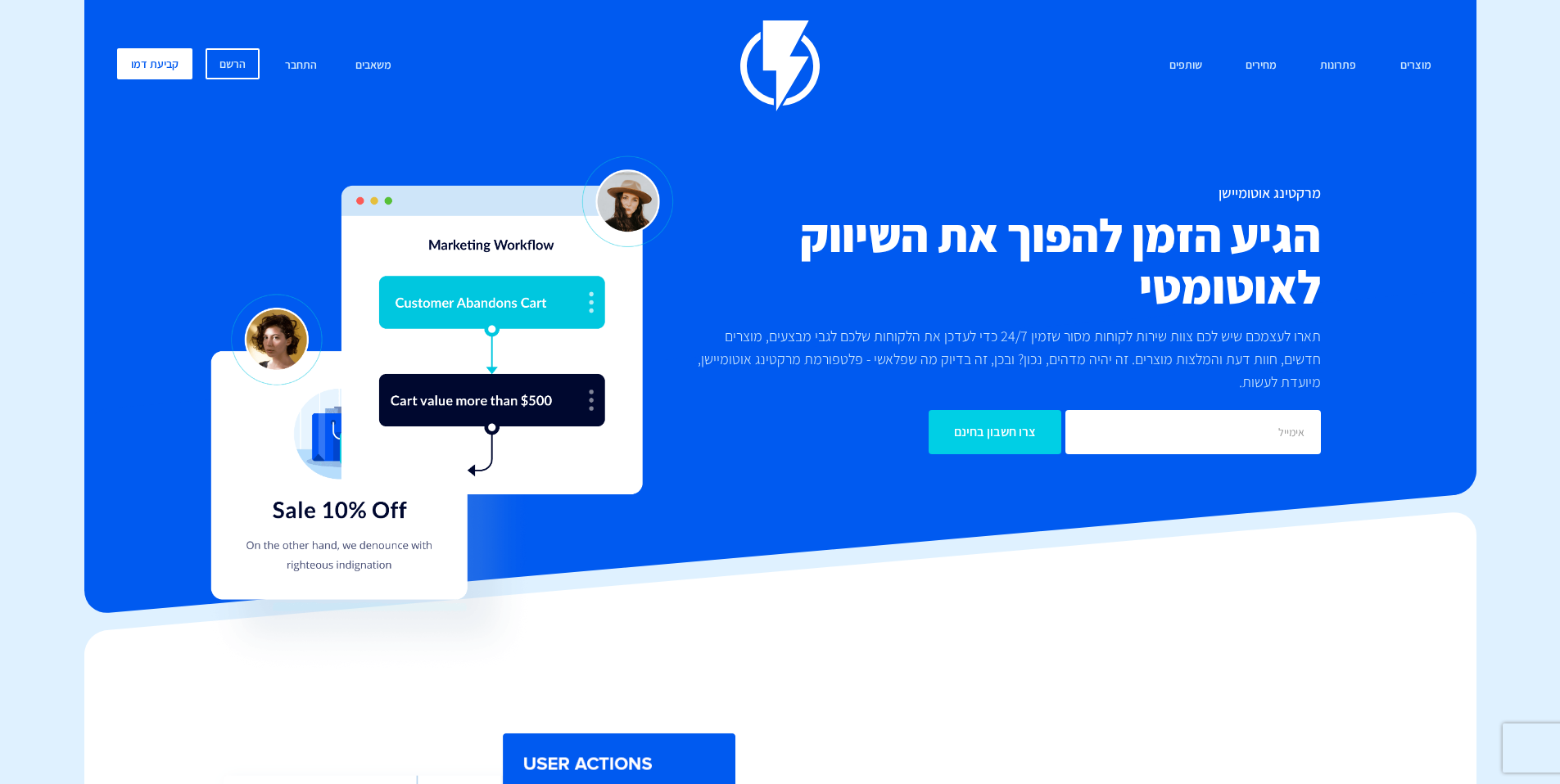
click at [1292, 392] on p "תארו לעצמכם שיש לכם צוות שירות לקוחות מסור שזמין 24/7 כדי לעדכן את הלקוחות שלכם…" at bounding box center [1001, 360] width 639 height 69
drag, startPoint x: 1292, startPoint y: 401, endPoint x: 1339, endPoint y: 235, distance: 172.5
click at [1339, 235] on div "מרקטינג אוטומיישן הגיע הזמן להפוך את השיווק לאוטומטי תארו לעצמכם שיש לכם צוות ש…" at bounding box center [780, 319] width 1351 height 269
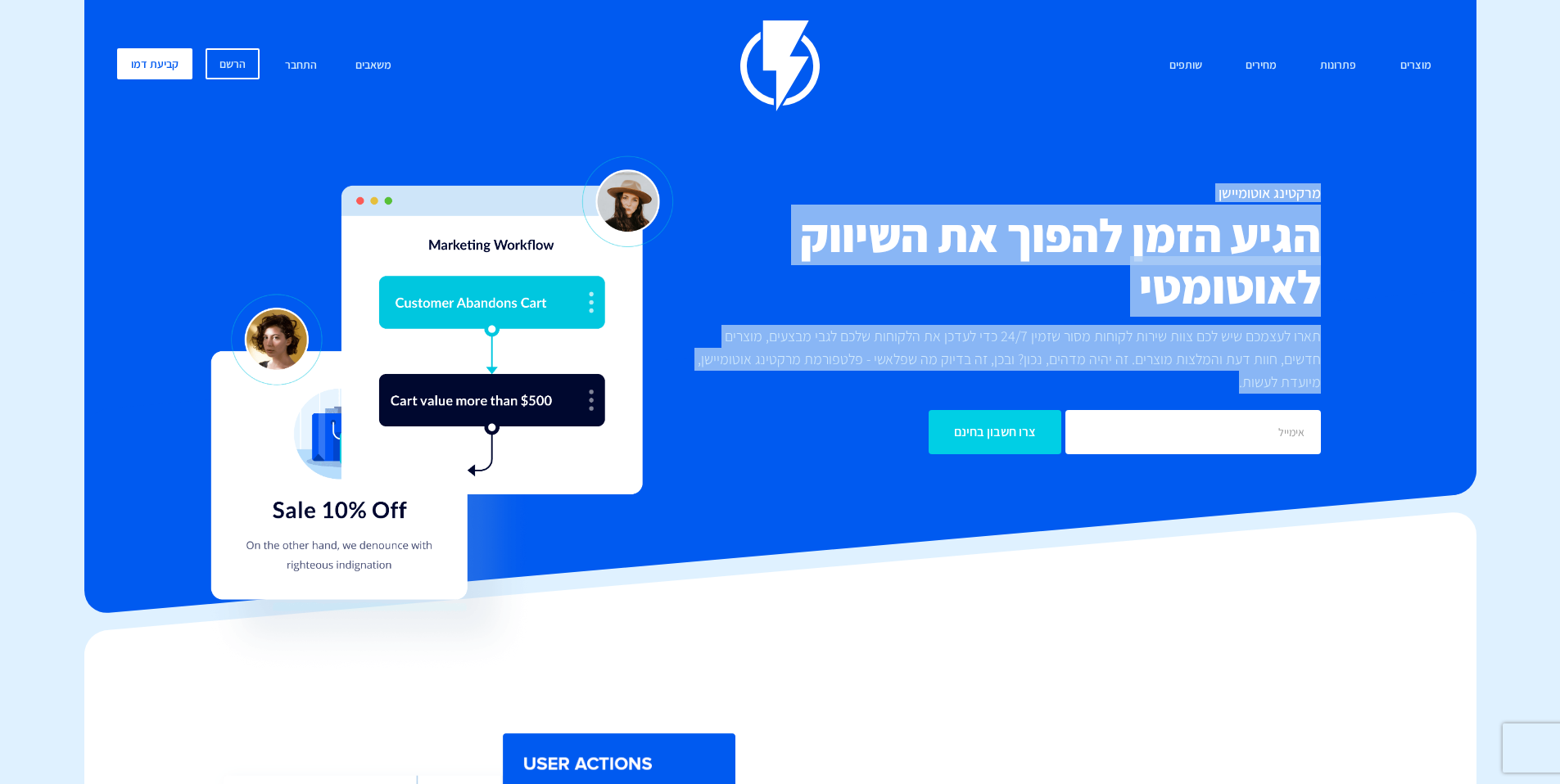
drag, startPoint x: 1322, startPoint y: 186, endPoint x: 1239, endPoint y: 410, distance: 238.9
click at [1239, 410] on div "מרקטינג אוטומיישן הגיע הזמן להפוך את השיווק לאוטומטי תארו לעצמכם שיש לכם צוות ש…" at bounding box center [1001, 319] width 663 height 269
click at [1257, 382] on p "תארו לעצמכם שיש לכם צוות שירות לקוחות מסור שזמין 24/7 כדי לעדכן את הלקוחות שלכם…" at bounding box center [1001, 360] width 639 height 69
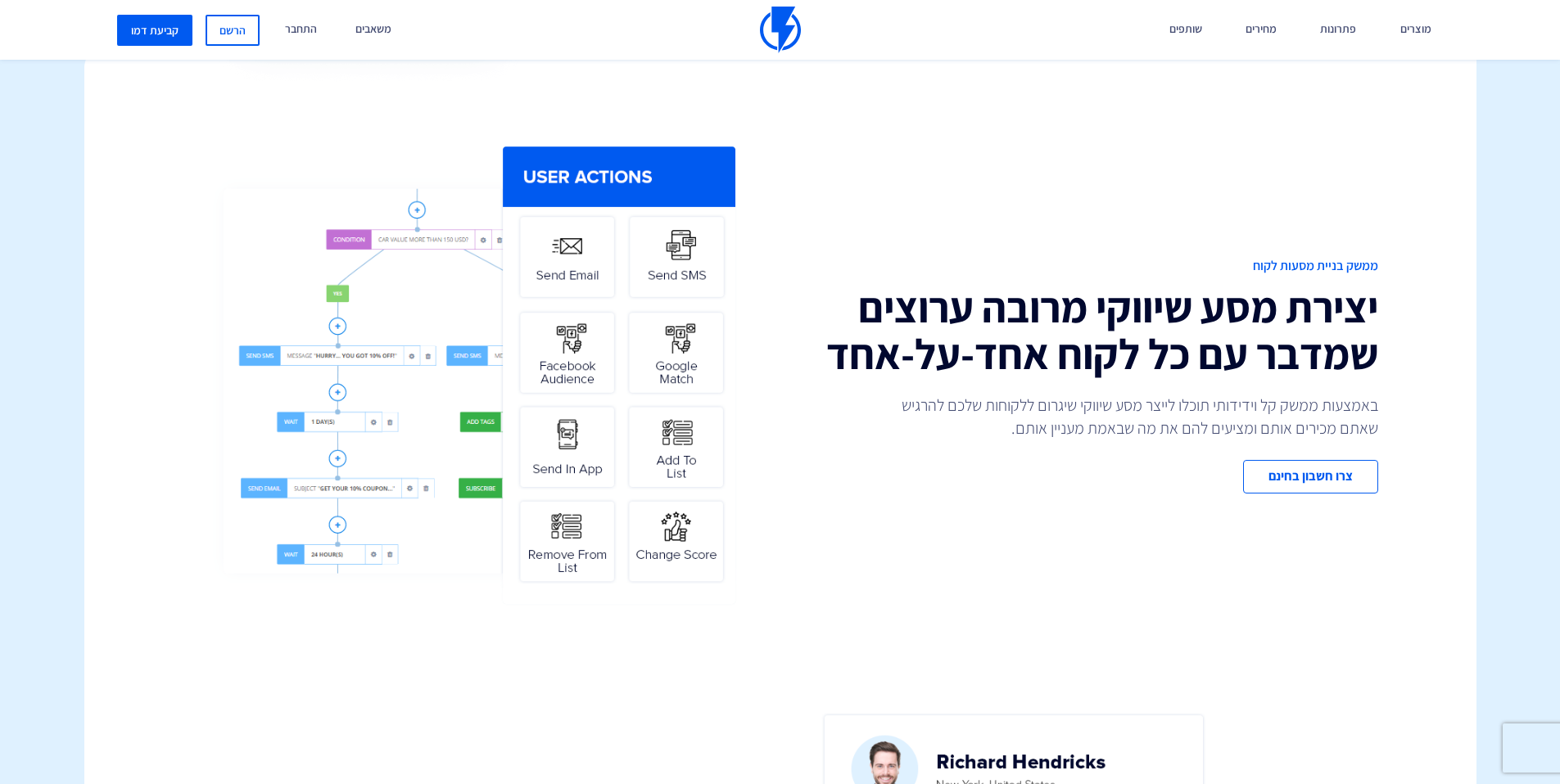
scroll to position [579, 0]
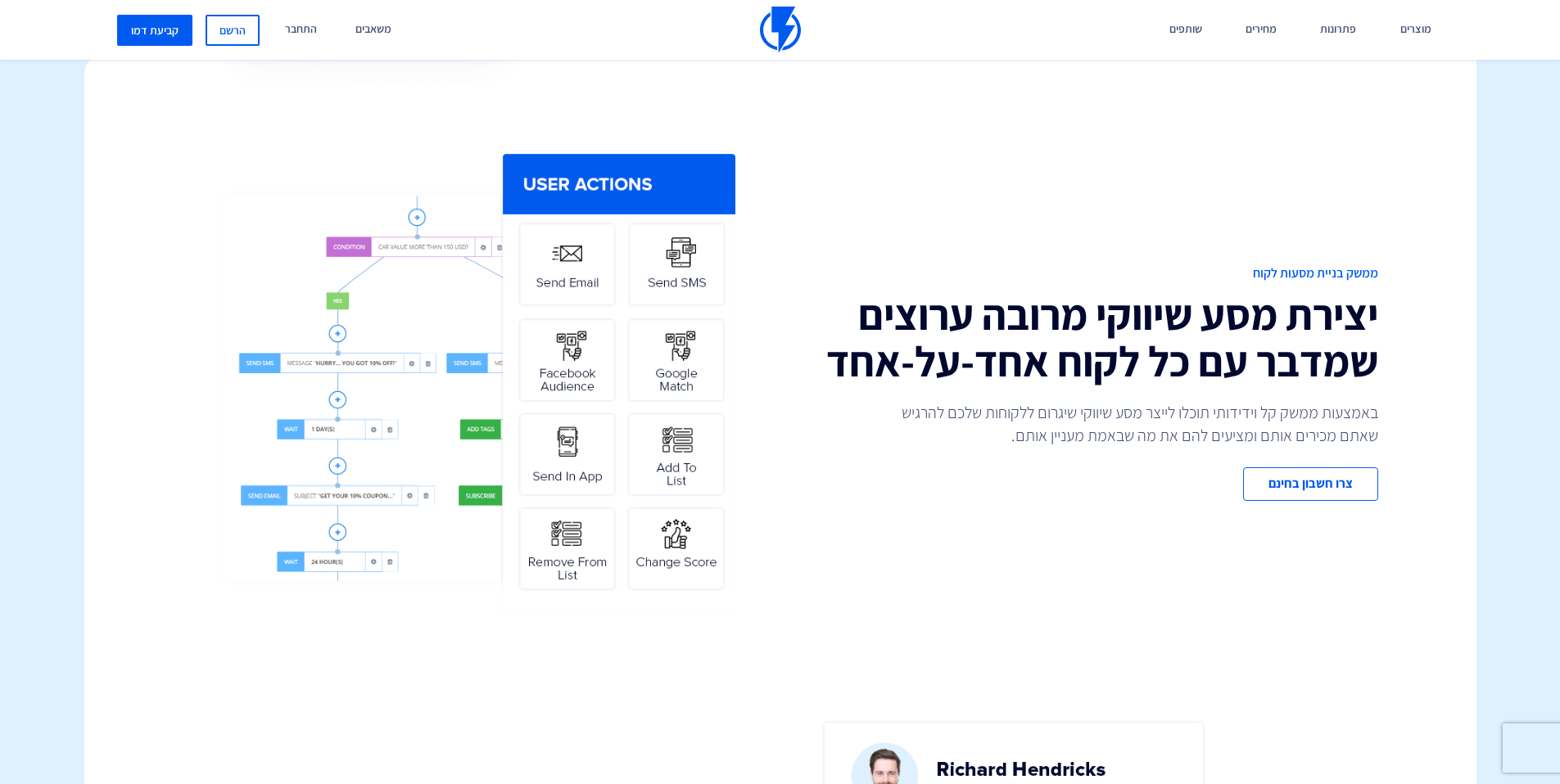
click at [856, 405] on div "ממשק בניית מסעות לקוח יצירת מסע שיווקי מרובה ערוצים שמדבר עם כל לקוח אחד-על-אחד…" at bounding box center [1084, 382] width 610 height 236
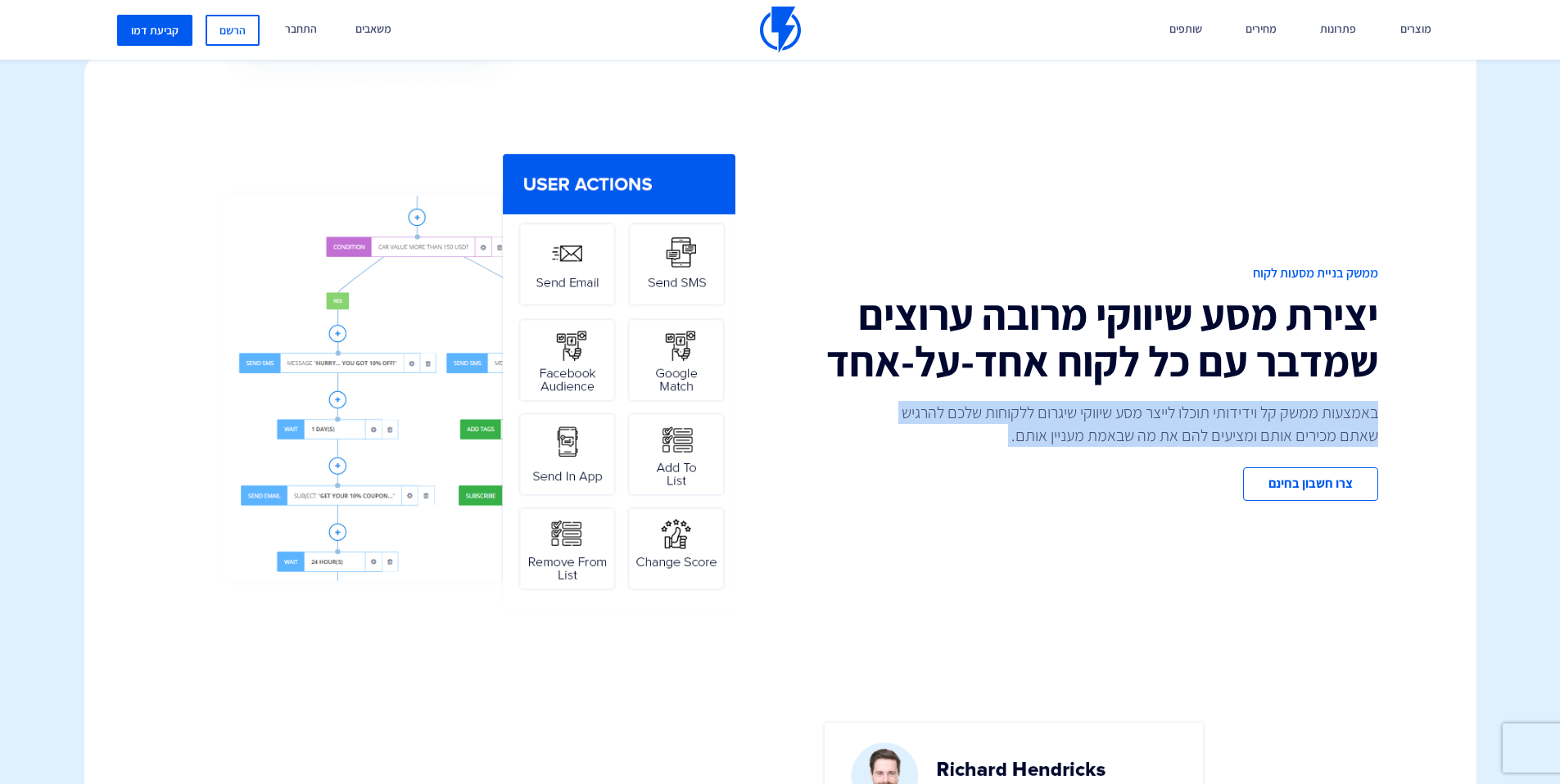
click at [856, 405] on div "ממשק בניית מסעות לקוח יצירת מסע שיווקי מרובה ערוצים שמדבר עם כל לקוח אחד-על-אחד…" at bounding box center [1084, 382] width 610 height 236
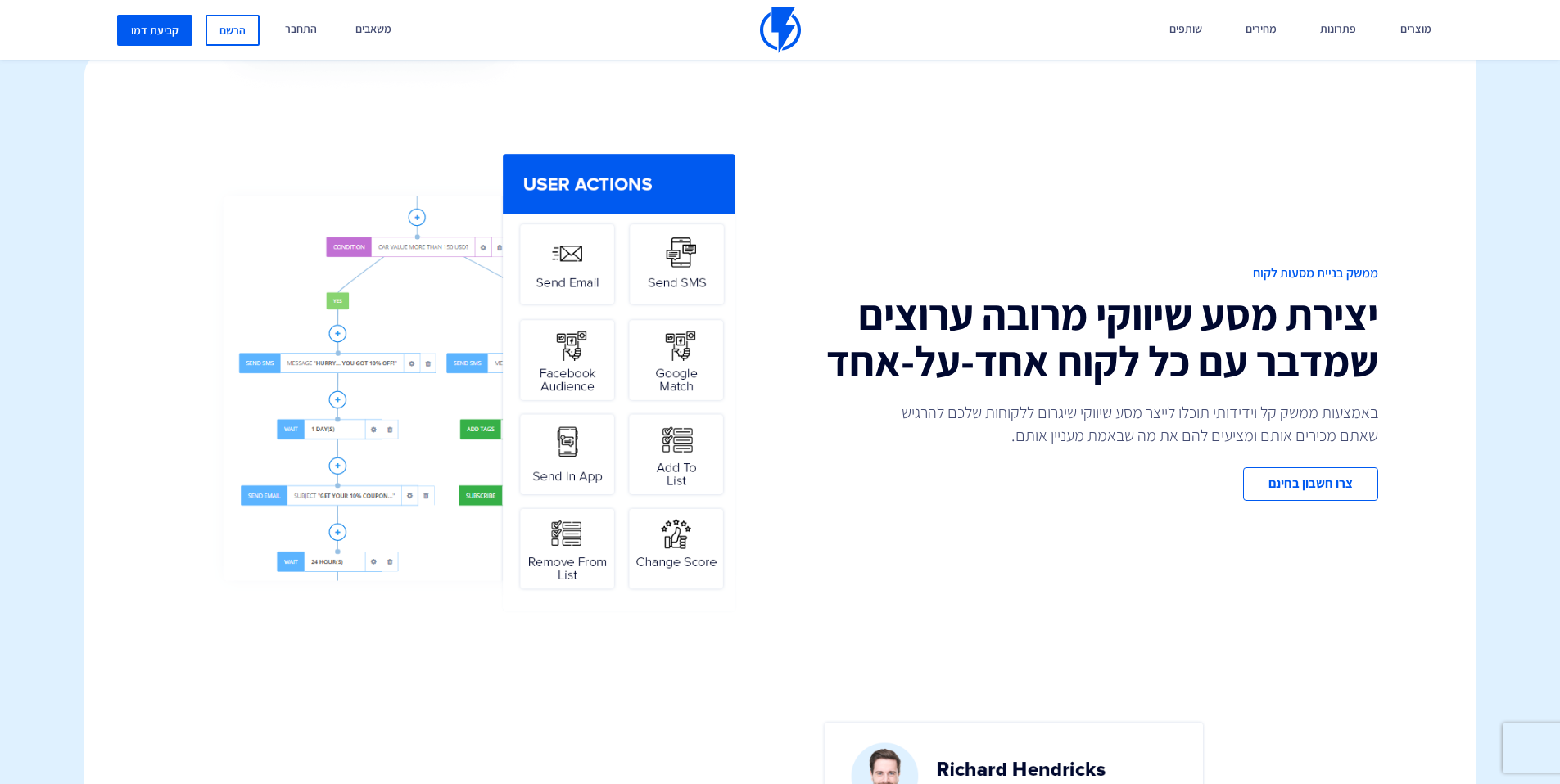
click at [1056, 345] on h2 "יצירת מסע שיווקי מרובה ערוצים שמדבר עם כל לקוח אחד-על-אחד" at bounding box center [1085, 338] width 585 height 93
click at [1314, 269] on span "ממשק בניית מסעות לקוח" at bounding box center [1085, 273] width 585 height 18
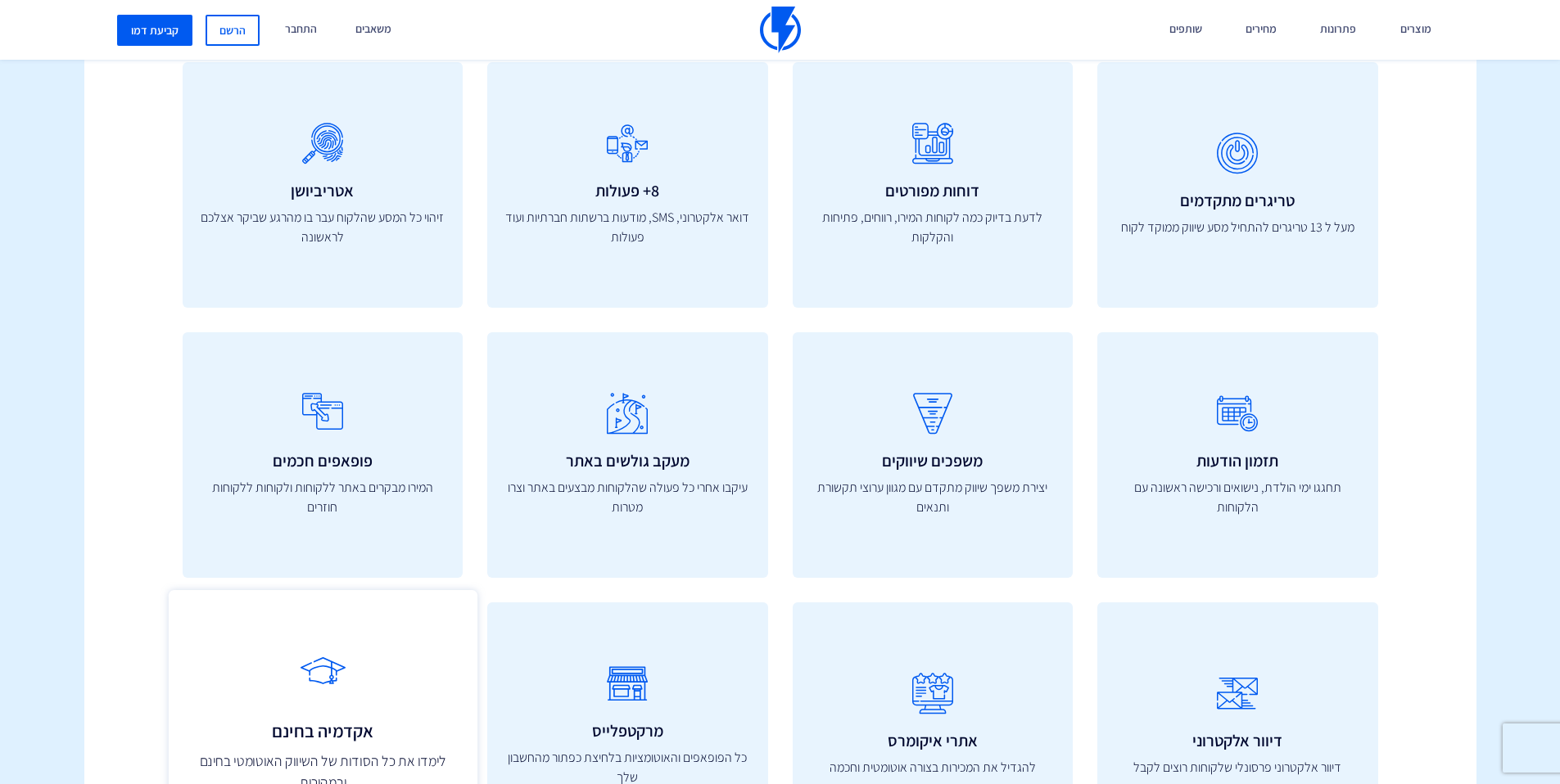
scroll to position [5353, 0]
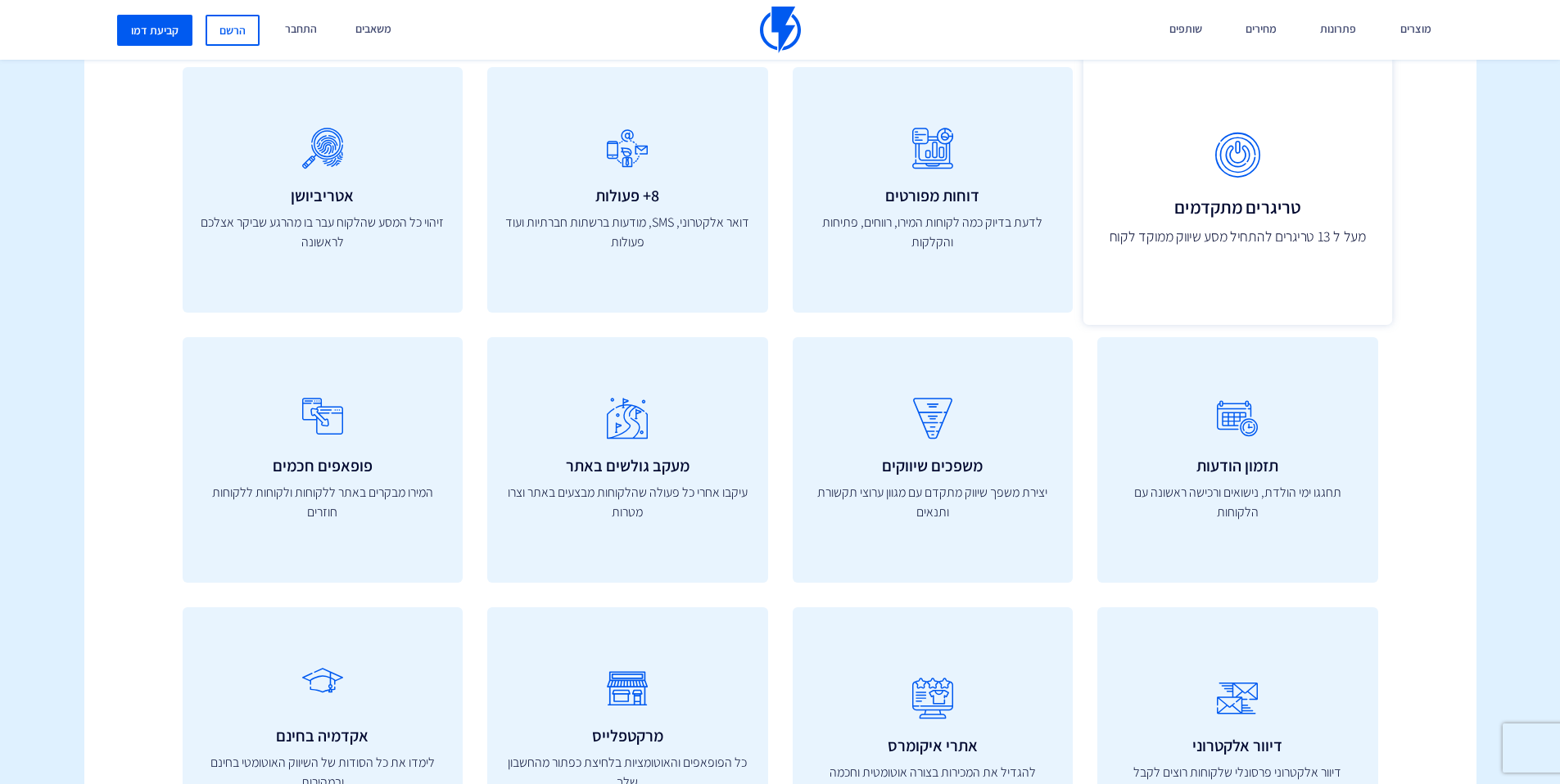
click at [1278, 239] on p "מעל ל 13 טריגרים להתחיל מסע שיווק ממוקד לקוח" at bounding box center [1237, 236] width 273 height 21
click at [1281, 228] on p "מעל ל 13 טריגרים להתחיל מסע שיווק ממוקד לקוח" at bounding box center [1237, 236] width 273 height 21
drag, startPoint x: 1247, startPoint y: 153, endPoint x: 1209, endPoint y: 259, distance: 112.6
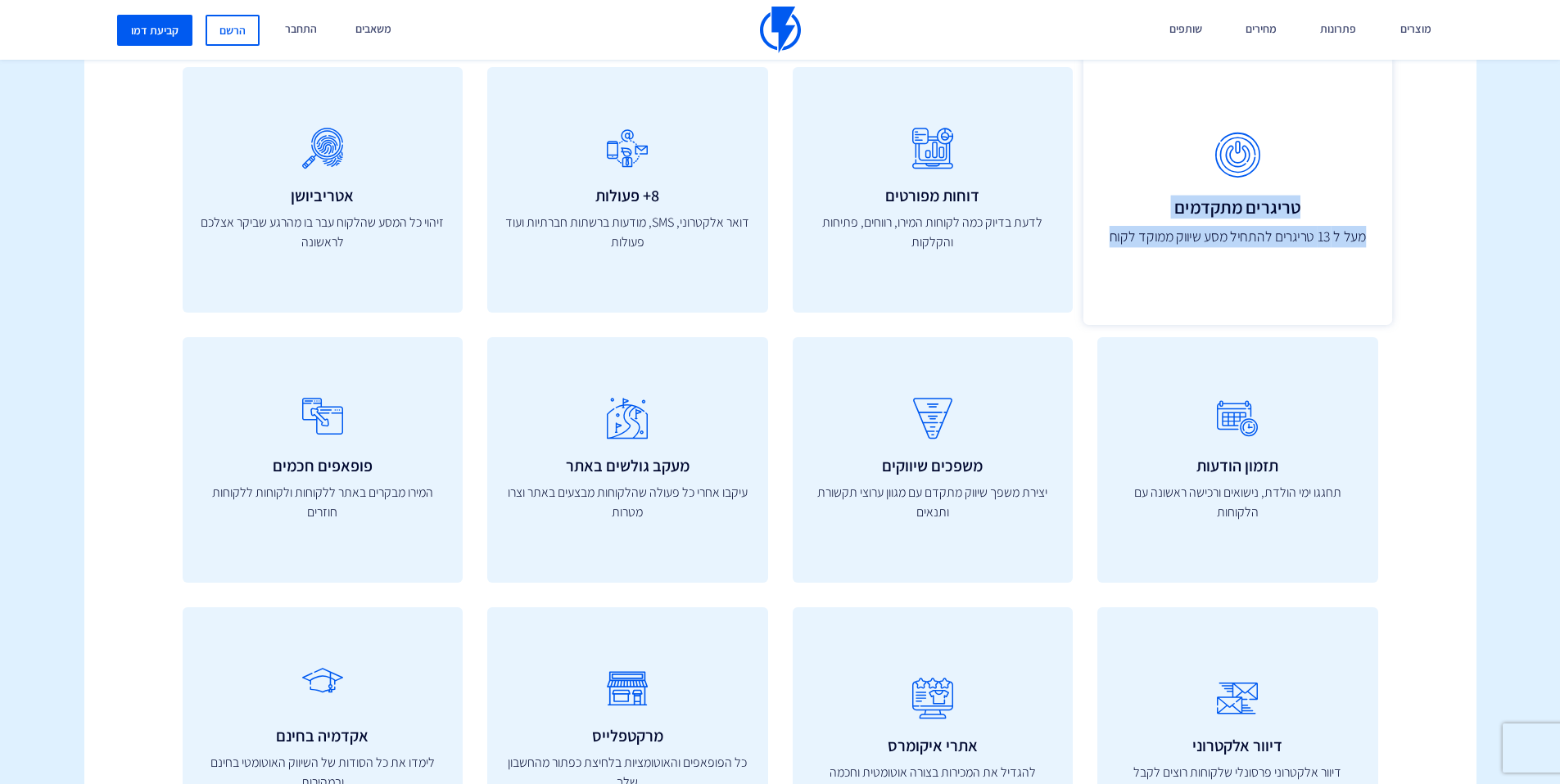
click at [1209, 259] on div "טריגרים מתקדמים מעל ל 13 טריגרים להתחיל מסע שיווק ממוקד לקוח" at bounding box center [1238, 190] width 309 height 270
click at [1209, 257] on div "טריגרים מתקדמים מעל ל 13 טריגרים להתחיל מסע שיווק ממוקד לקוח" at bounding box center [1238, 190] width 309 height 270
drag, startPoint x: 1178, startPoint y: 261, endPoint x: 1329, endPoint y: 182, distance: 170.4
click at [1330, 174] on div "טריגרים מתקדמים מעל ל 13 טריגרים להתחיל מסע שיווק ממוקד לקוח" at bounding box center [1238, 190] width 309 height 270
click at [1308, 200] on h3 "טריגרים מתקדמים" at bounding box center [1237, 205] width 273 height 19
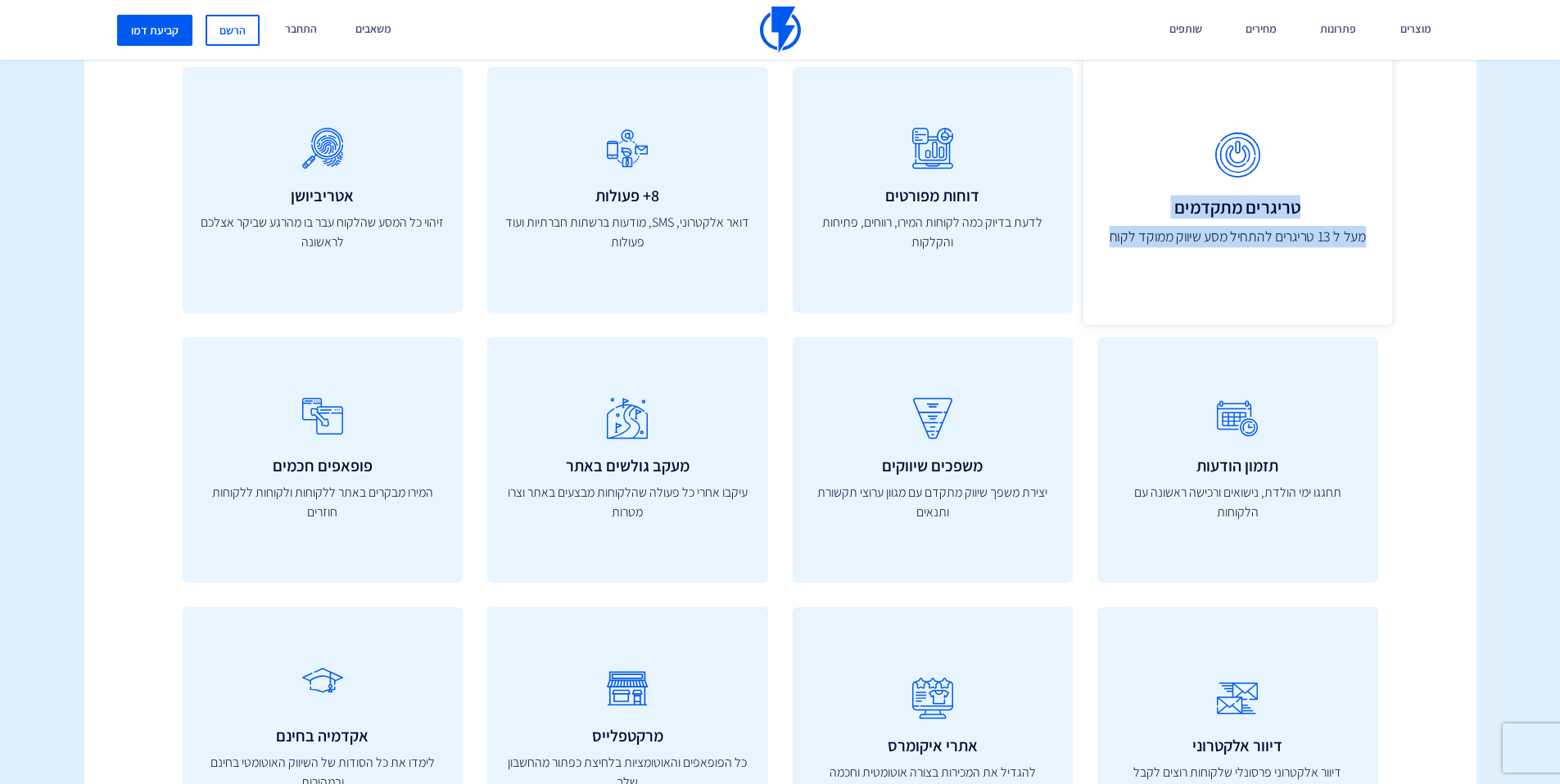
drag, startPoint x: 1284, startPoint y: 175, endPoint x: 1173, endPoint y: 275, distance: 149.4
click at [1177, 277] on div "טריגרים מתקדמים מעל ל 13 טריגרים להתחיל מסע שיווק ממוקד לקוח" at bounding box center [1238, 190] width 309 height 270
click at [1156, 264] on div "טריגרים מתקדמים מעל ל 13 טריגרים להתחיל מסע שיווק ממוקד לקוח" at bounding box center [1238, 190] width 309 height 270
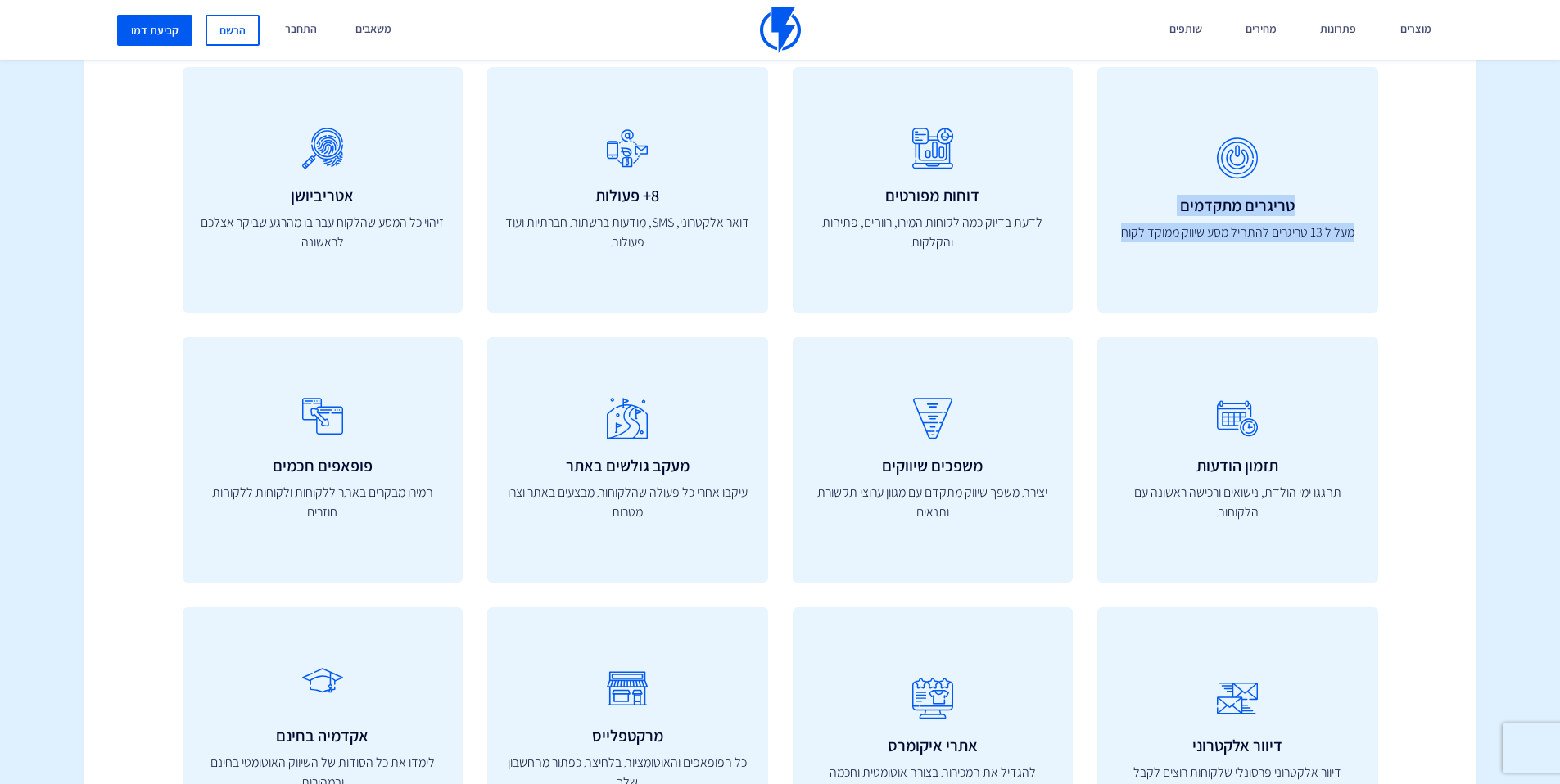
drag, startPoint x: 1114, startPoint y: 249, endPoint x: 1427, endPoint y: 175, distance: 321.6
click at [1427, 175] on div "כלים שיעזרו להגדיל את העסק יש לנו את הכלים להגדיל את המכירות בעסק שלכם הפלטפורמ…" at bounding box center [780, 354] width 1417 height 1090
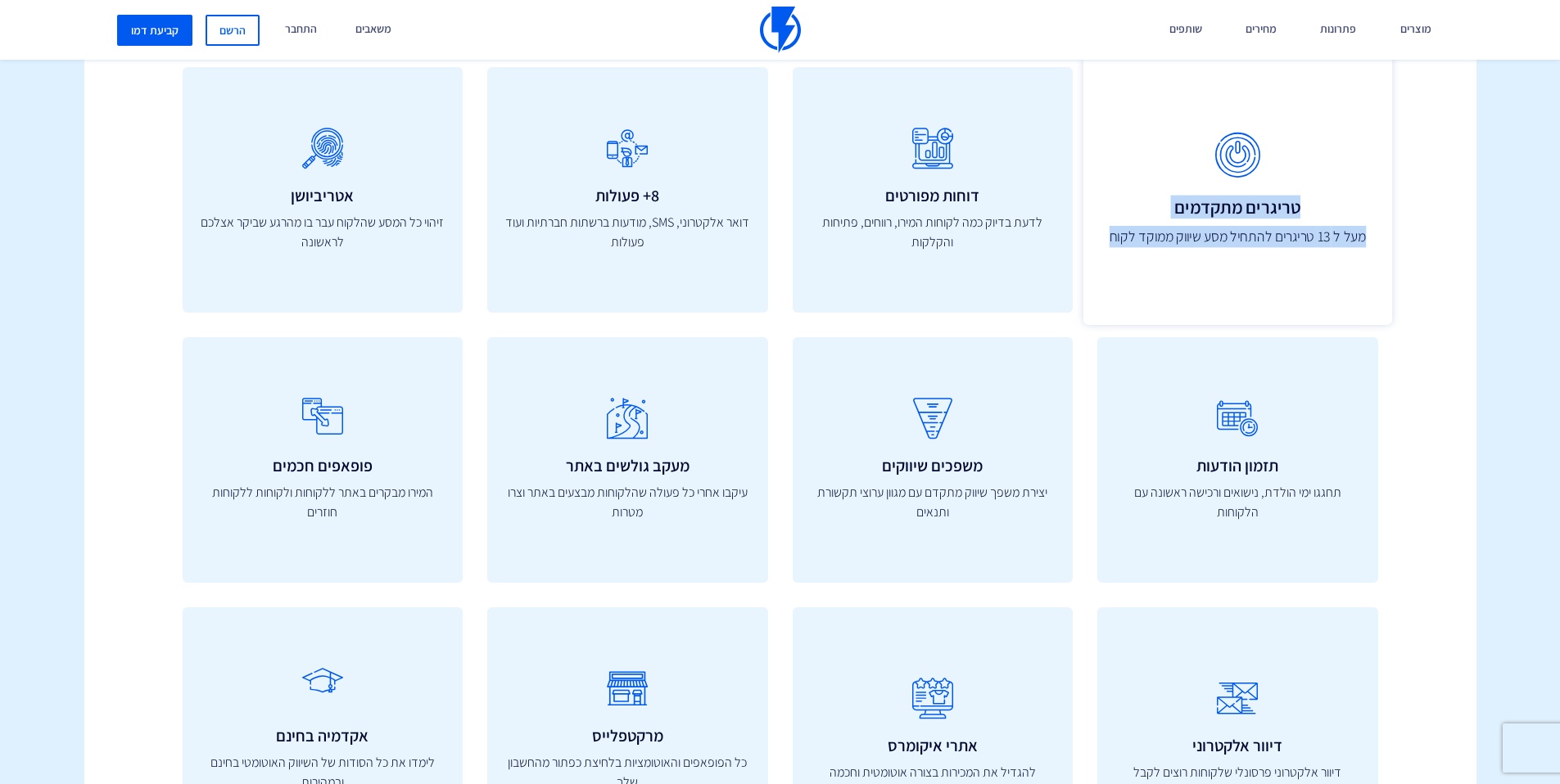
click at [1314, 183] on icon at bounding box center [1237, 155] width 273 height 65
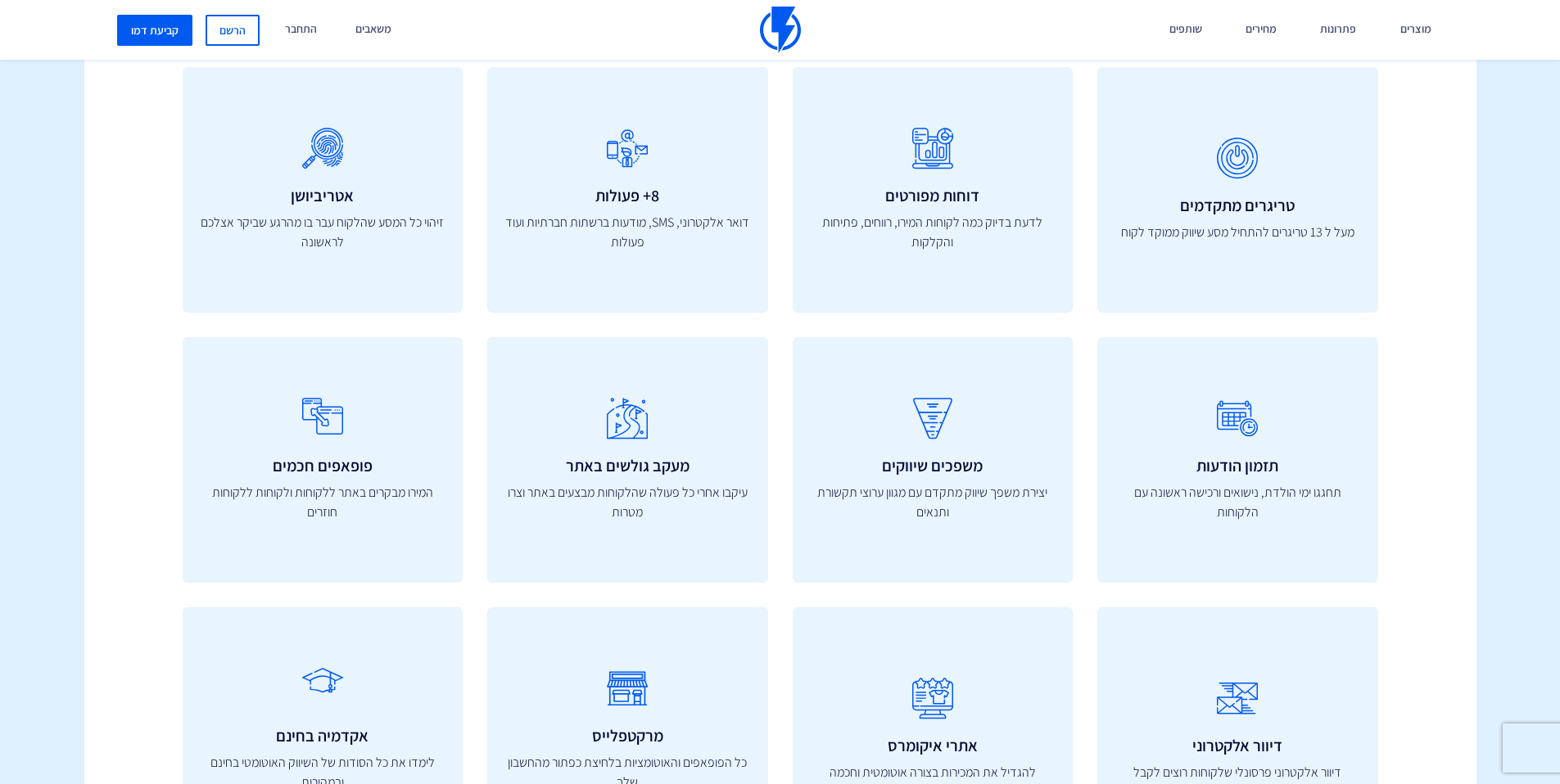
click at [1482, 194] on div "כלים שיעזרו להגדיל את העסק יש לנו את הכלים להגדיל את המכירות בעסק שלכם הפלטפורמ…" at bounding box center [780, 354] width 1417 height 1090
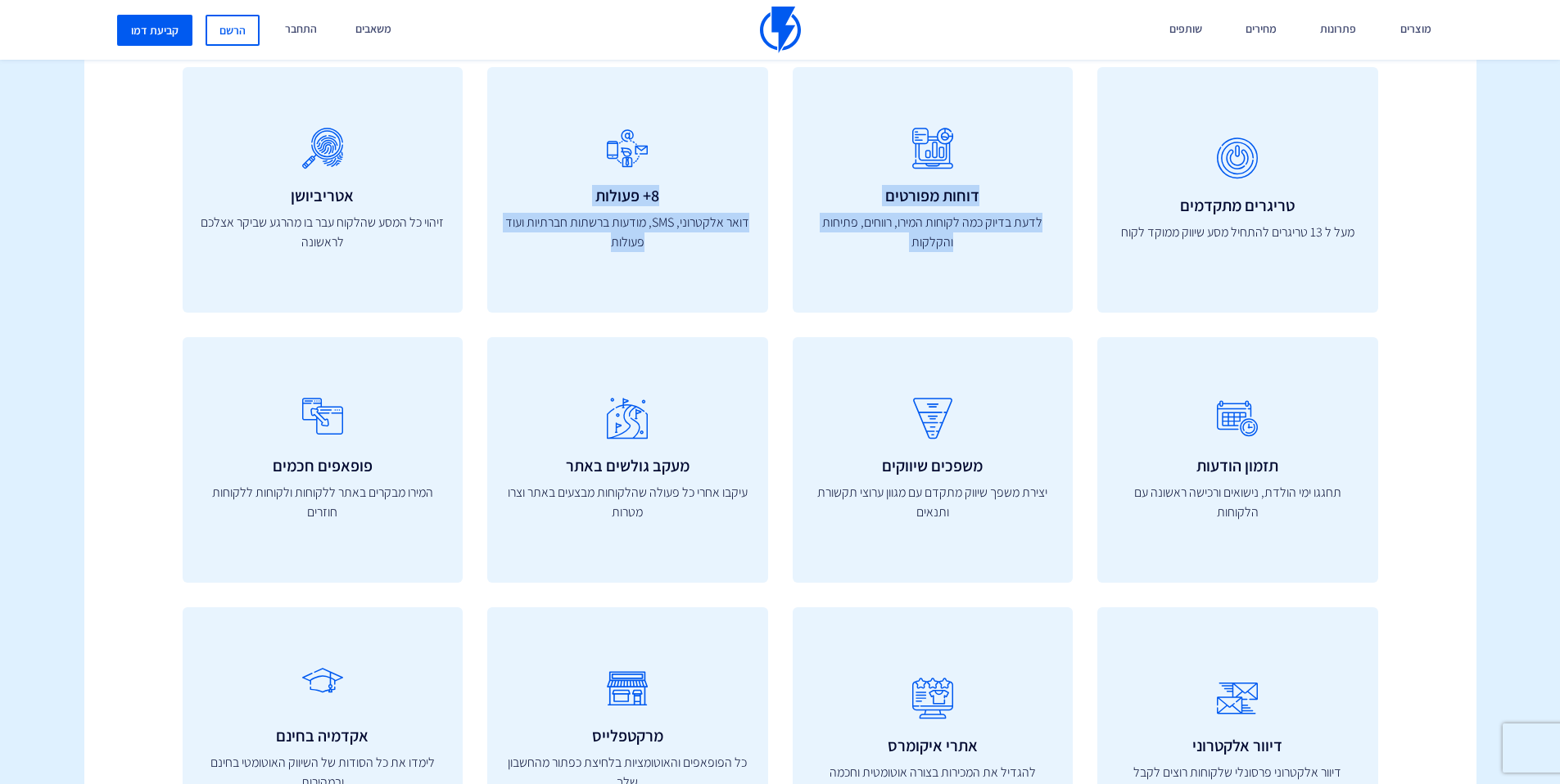
drag, startPoint x: 1008, startPoint y: 188, endPoint x: 785, endPoint y: 279, distance: 240.9
click at [772, 280] on div "טריגרים מתקדמים מעל ל 13 טריגרים להתחיל מסע שיווק ממוקד לקוח דוחות מפורטים לדעת…" at bounding box center [780, 472] width 1220 height 811
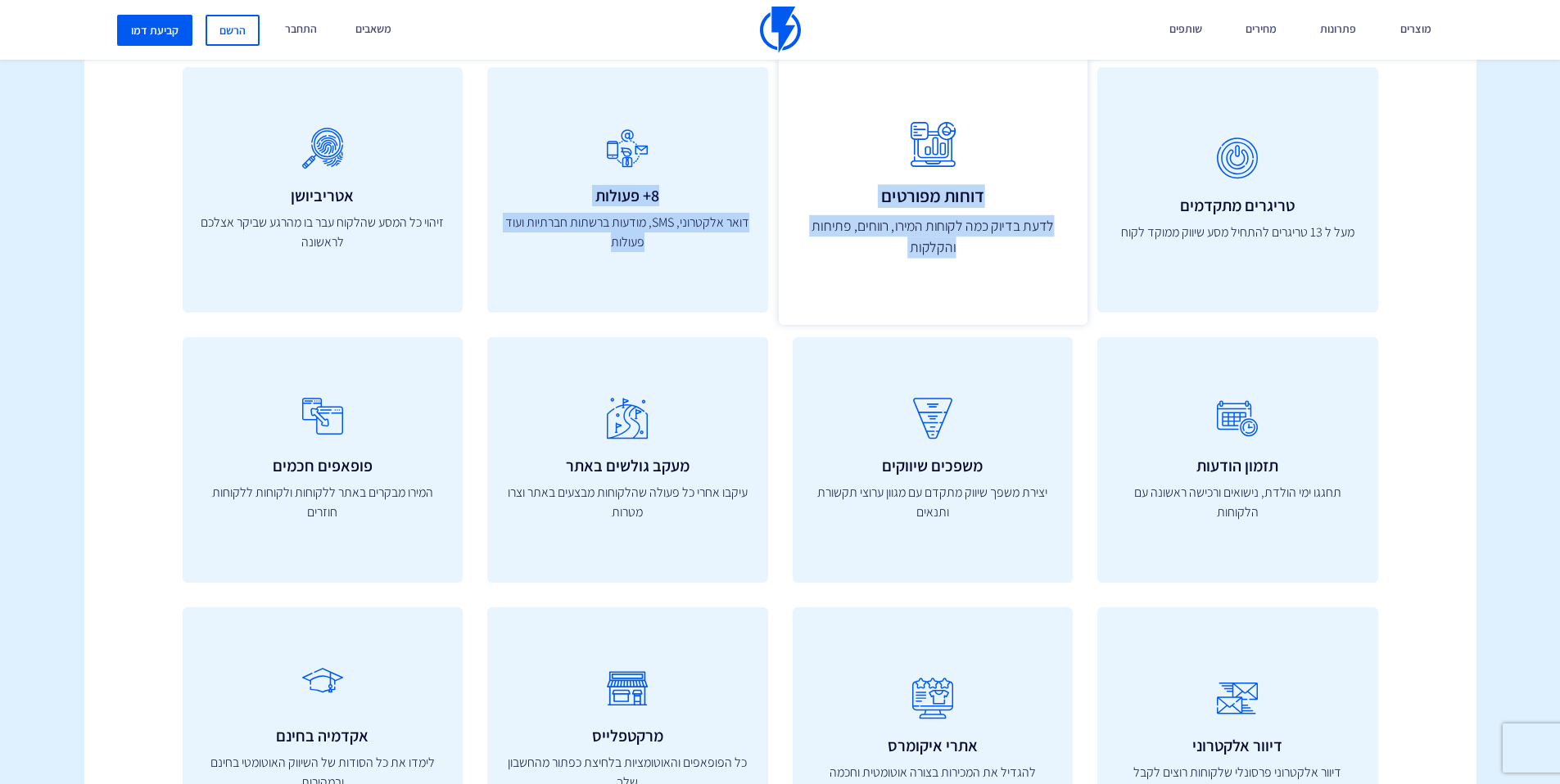
click at [855, 274] on div "דוחות מפורטים לדעת בדיוק כמה לקוחות המירו, רווחים, פתיחות והקלקות" at bounding box center [933, 190] width 309 height 270
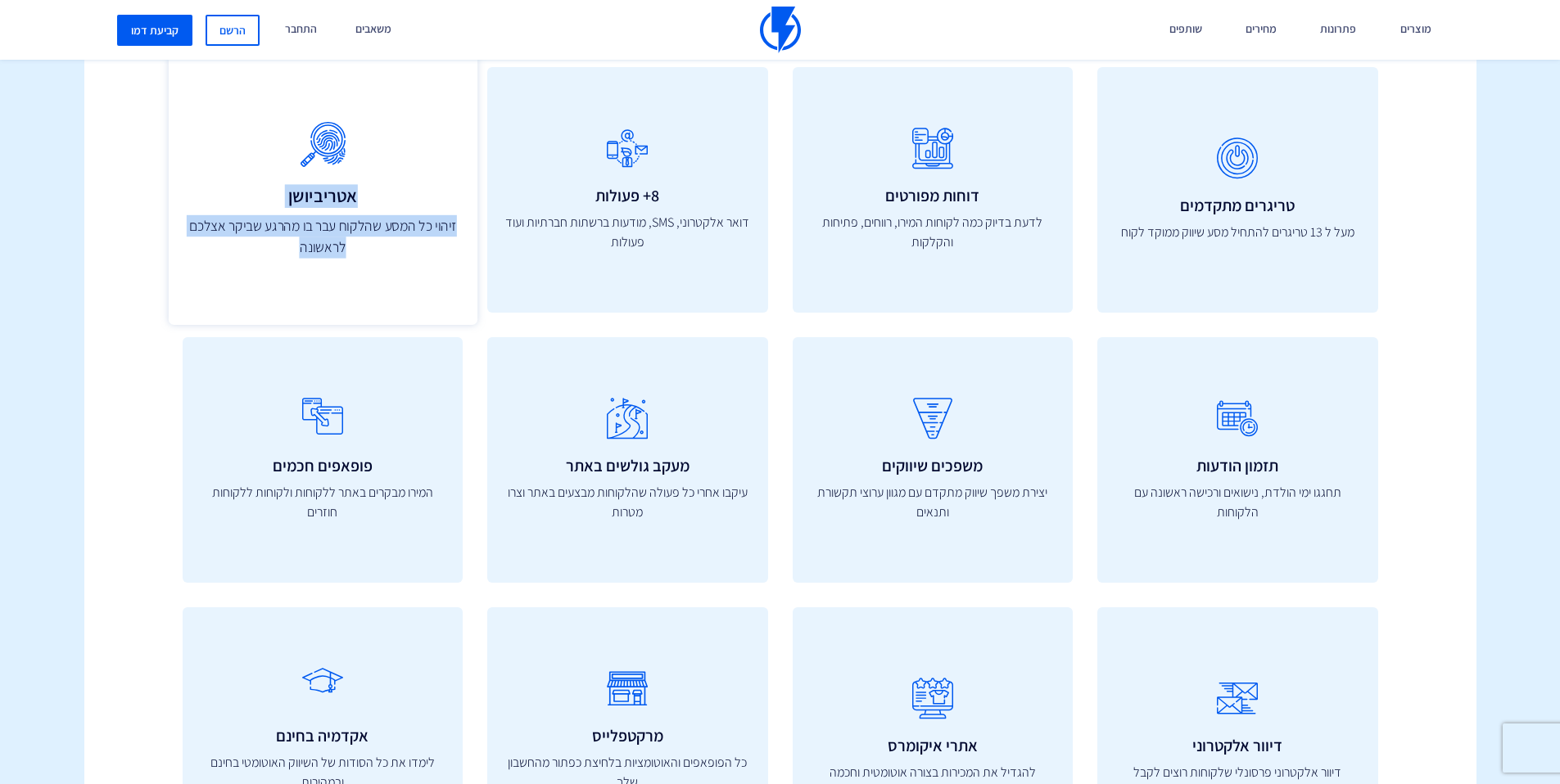
drag, startPoint x: 296, startPoint y: 248, endPoint x: 427, endPoint y: 148, distance: 164.8
click at [427, 148] on div "אטריביושן זיהוי כל המסע שהלקוח עבר בו מהרגע שביקר אצלכם לראשונה" at bounding box center [322, 190] width 309 height 270
click at [429, 178] on icon at bounding box center [322, 145] width 273 height 65
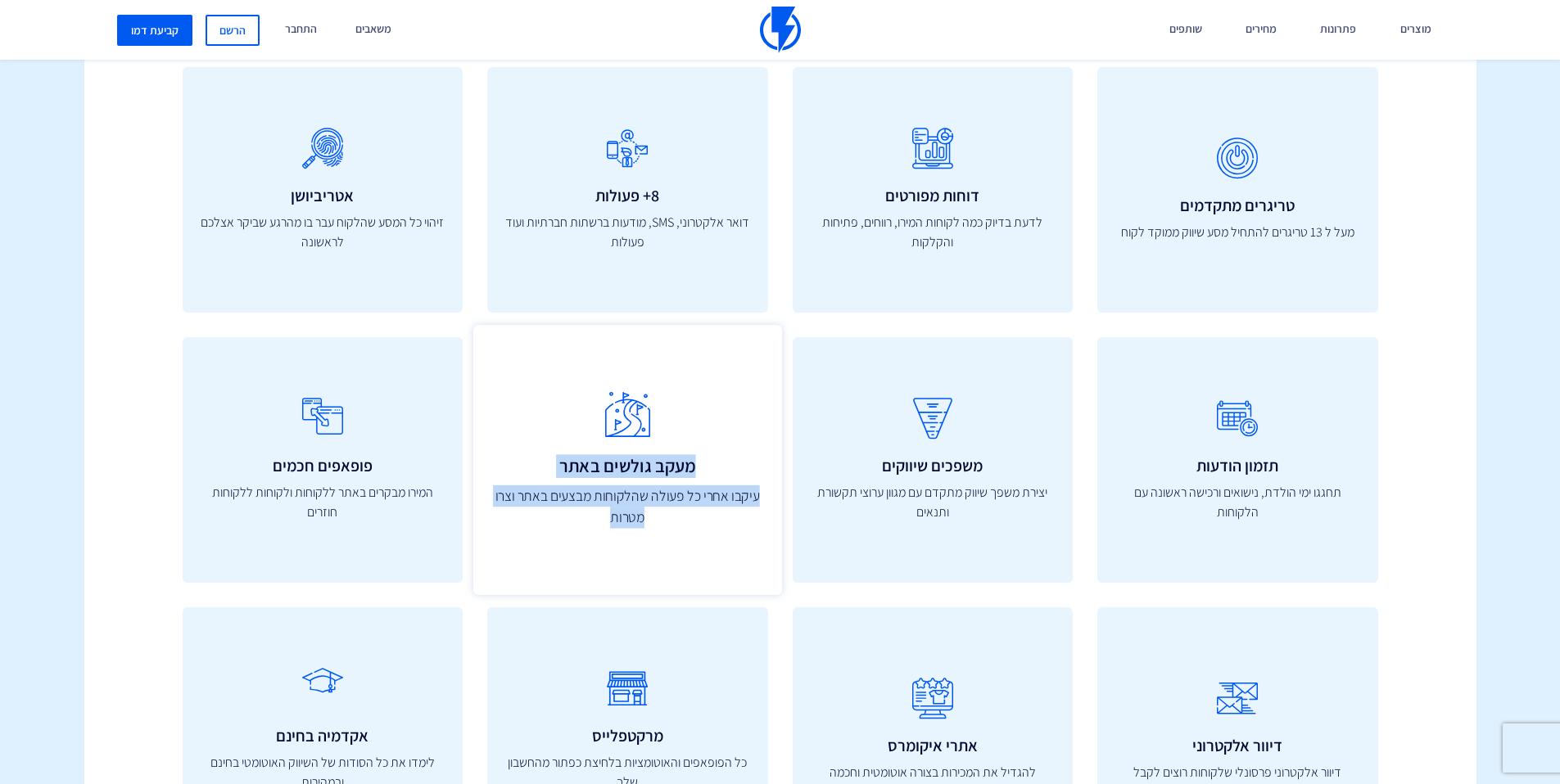
drag, startPoint x: 631, startPoint y: 513, endPoint x: 572, endPoint y: 525, distance: 60.2
click at [572, 525] on div "מעקב גולשים באתר עיקבו אחרי כל פעולה שהלקוחות מבצעים באתר וצרו מטרות" at bounding box center [627, 460] width 309 height 270
click at [572, 525] on p "עיקבו אחרי כל פעולה שהלקוחות מבצעים באתר וצרו מטרות" at bounding box center [627, 506] width 273 height 44
drag, startPoint x: 601, startPoint y: 510, endPoint x: 702, endPoint y: 467, distance: 109.8
click at [702, 467] on div "מעקב גולשים באתר עיקבו אחרי כל פעולה שהלקוחות מבצעים באתר וצרו מטרות" at bounding box center [627, 460] width 309 height 270
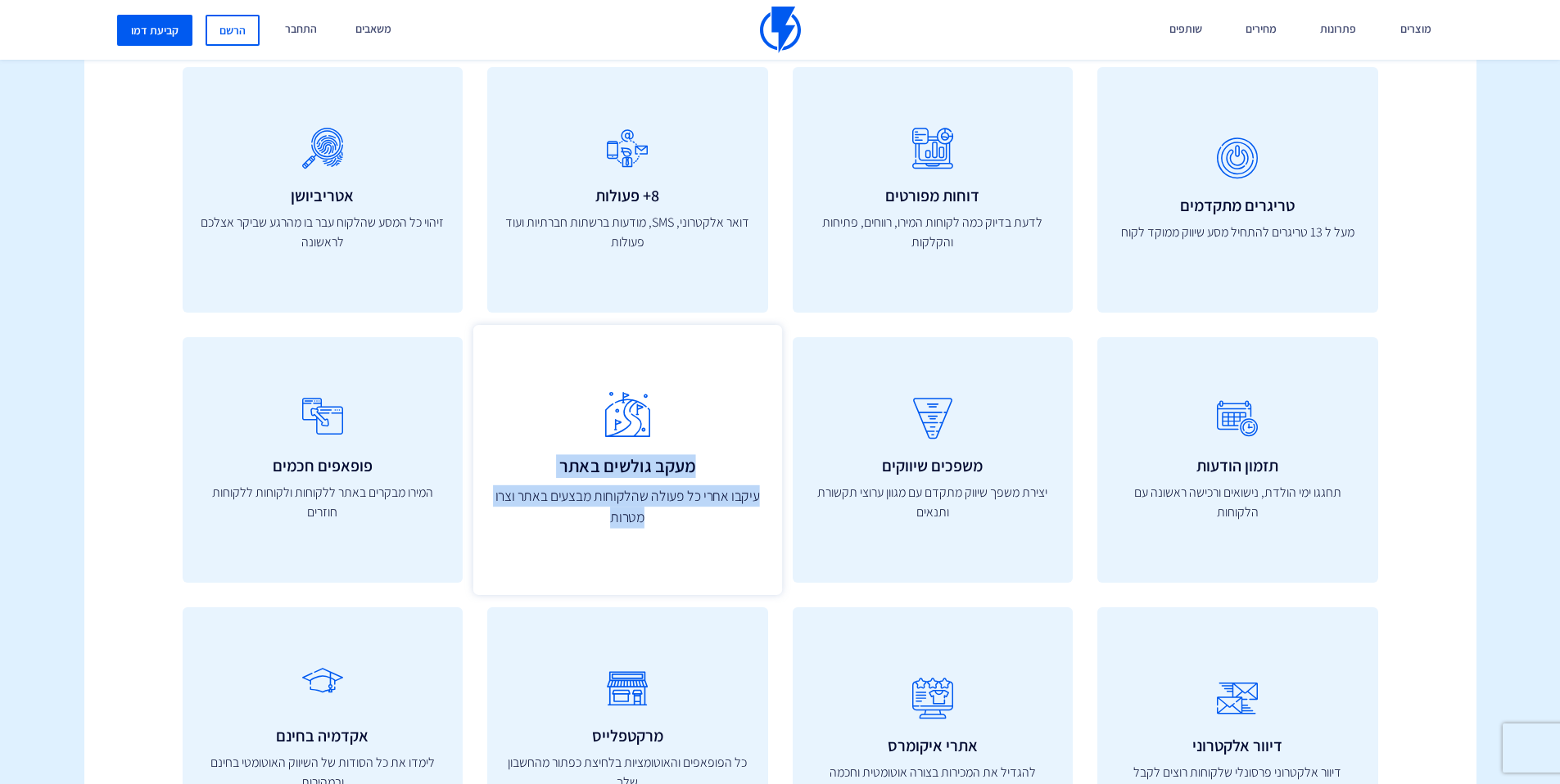
click at [687, 469] on h3 "מעקב גולשים באתר" at bounding box center [627, 465] width 273 height 19
drag, startPoint x: 658, startPoint y: 517, endPoint x: 591, endPoint y: 476, distance: 78.5
click at [591, 476] on div "מעקב גולשים באתר עיקבו אחרי כל פעולה שהלקוחות מבצעים באתר וצרו מטרות" at bounding box center [627, 460] width 309 height 270
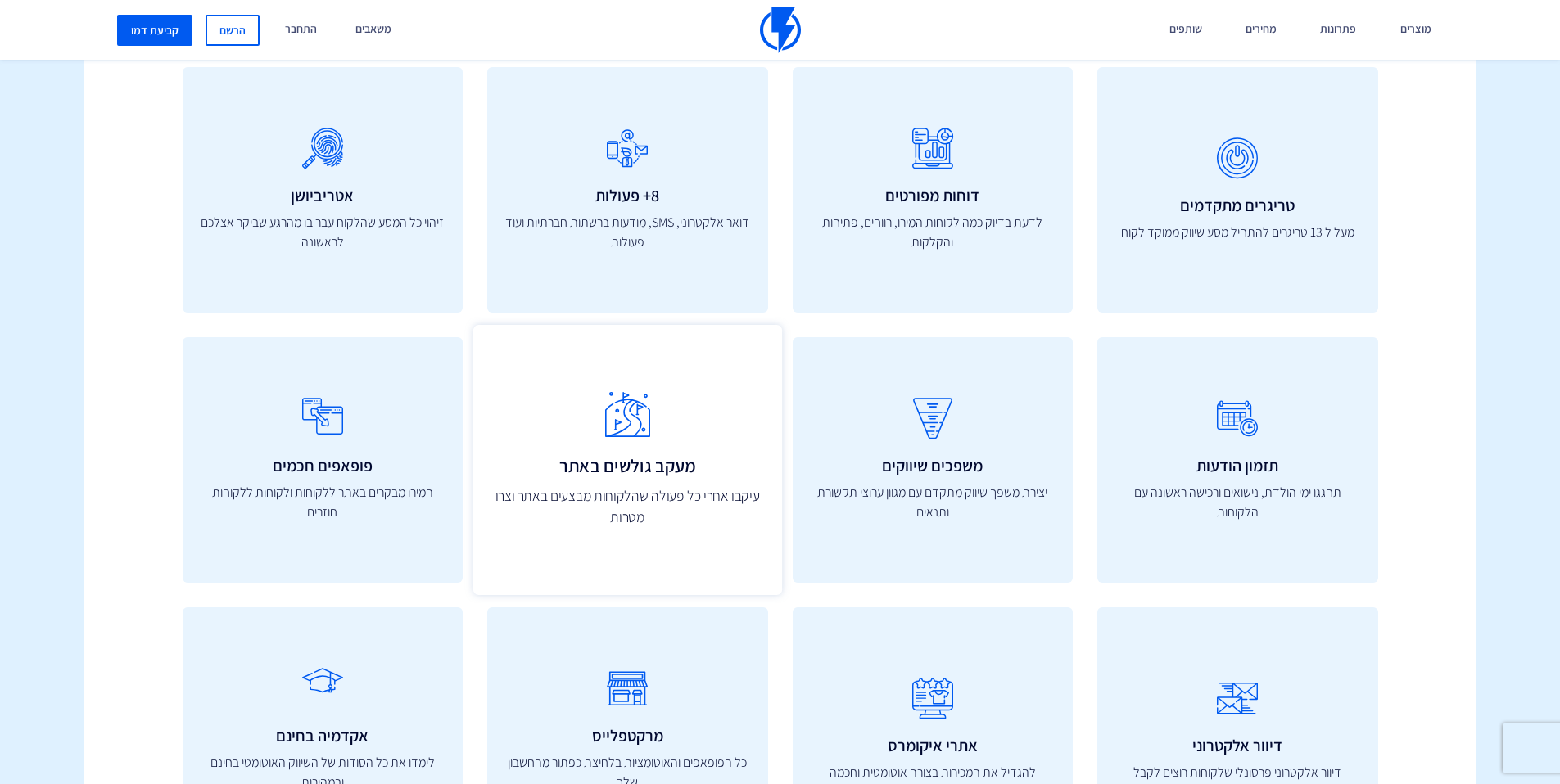
click at [630, 474] on h3 "מעקב גולשים באתר" at bounding box center [627, 465] width 273 height 19
click at [626, 501] on p "עיקבו אחרי כל פעולה שהלקוחות מבצעים באתר וצרו מטרות" at bounding box center [627, 506] width 273 height 44
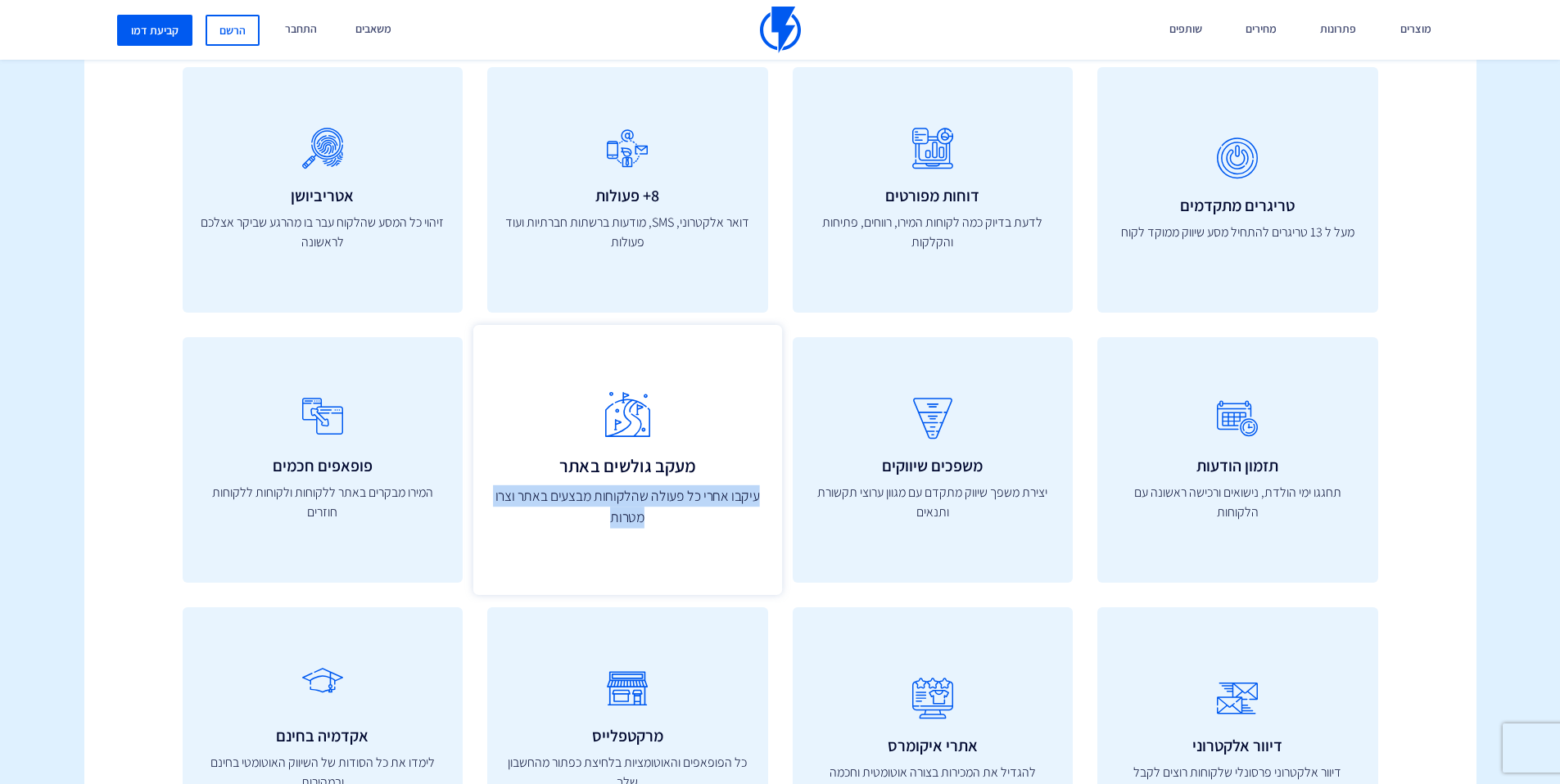
click at [626, 501] on p "עיקבו אחרי כל פעולה שהלקוחות מבצעים באתר וצרו מטרות" at bounding box center [627, 506] width 273 height 44
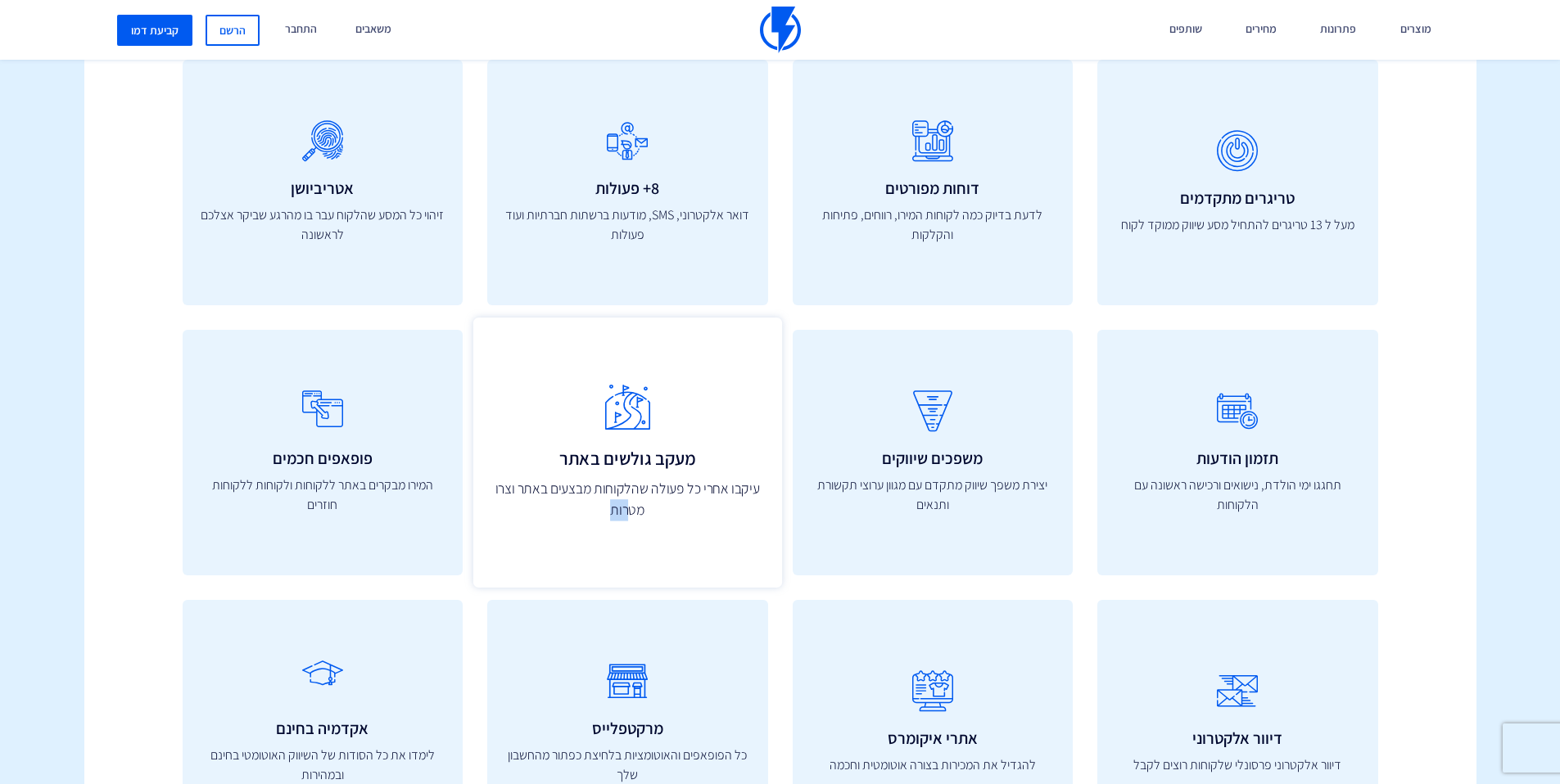
click at [630, 508] on p "עיקבו אחרי כל פעולה שהלקוחות מבצעים באתר וצרו מטרות" at bounding box center [627, 499] width 273 height 44
click at [630, 508] on p "עיקבו אחרי כל פעולה שהלקוחות מבצעים באתר וצרו מטרות" at bounding box center [627, 497] width 273 height 44
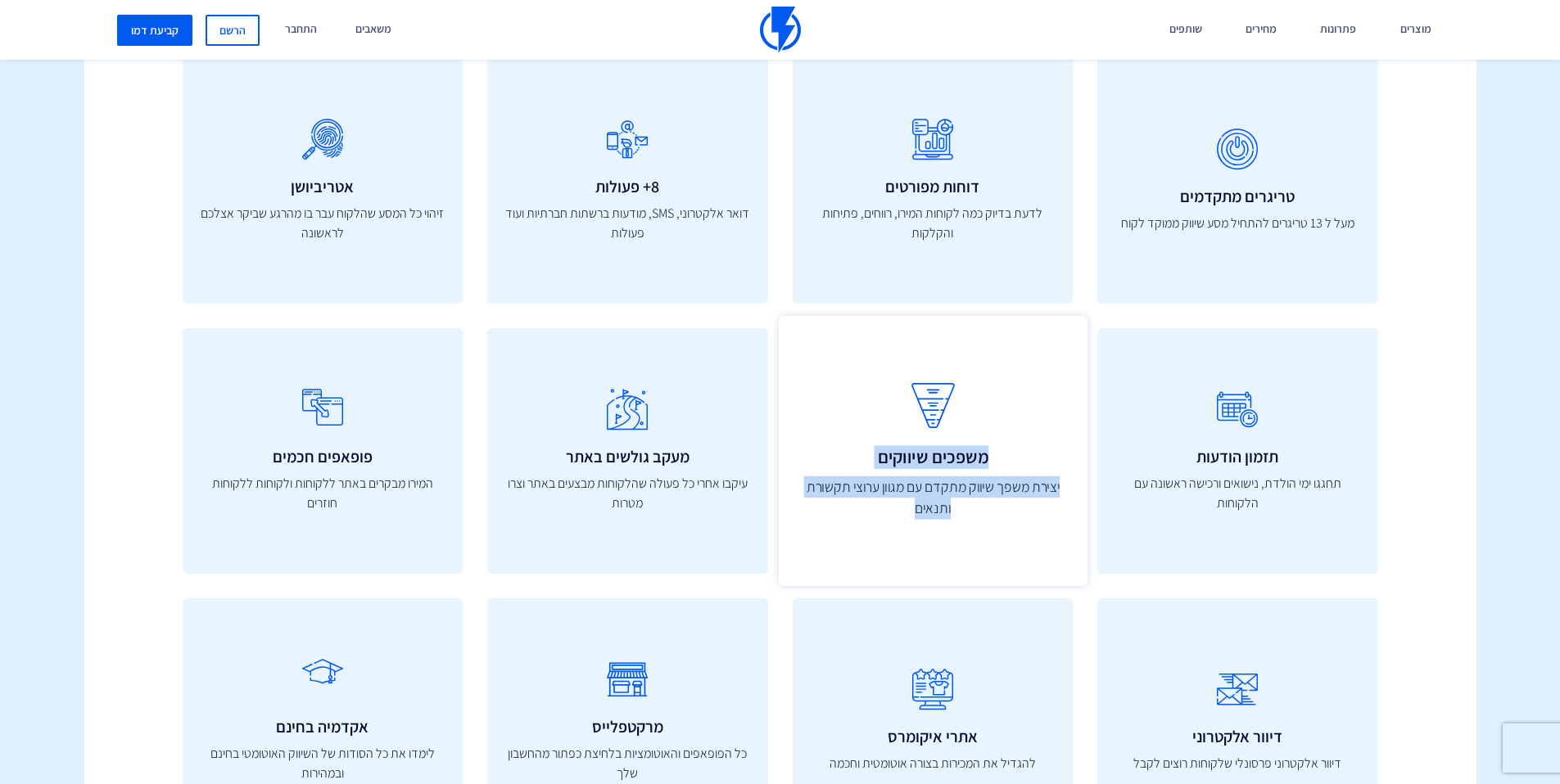
drag, startPoint x: 897, startPoint y: 509, endPoint x: 985, endPoint y: 459, distance: 101.2
click at [985, 459] on div "משפכים שיווקים יצירת משפך שיווק מתקדם עם מגוון ערוצי תקשורת ותנאים" at bounding box center [933, 451] width 309 height 270
click at [985, 483] on p "יצירת משפך שיווק מתקדם עם מגוון ערוצי תקשורת ותנאים" at bounding box center [932, 497] width 273 height 44
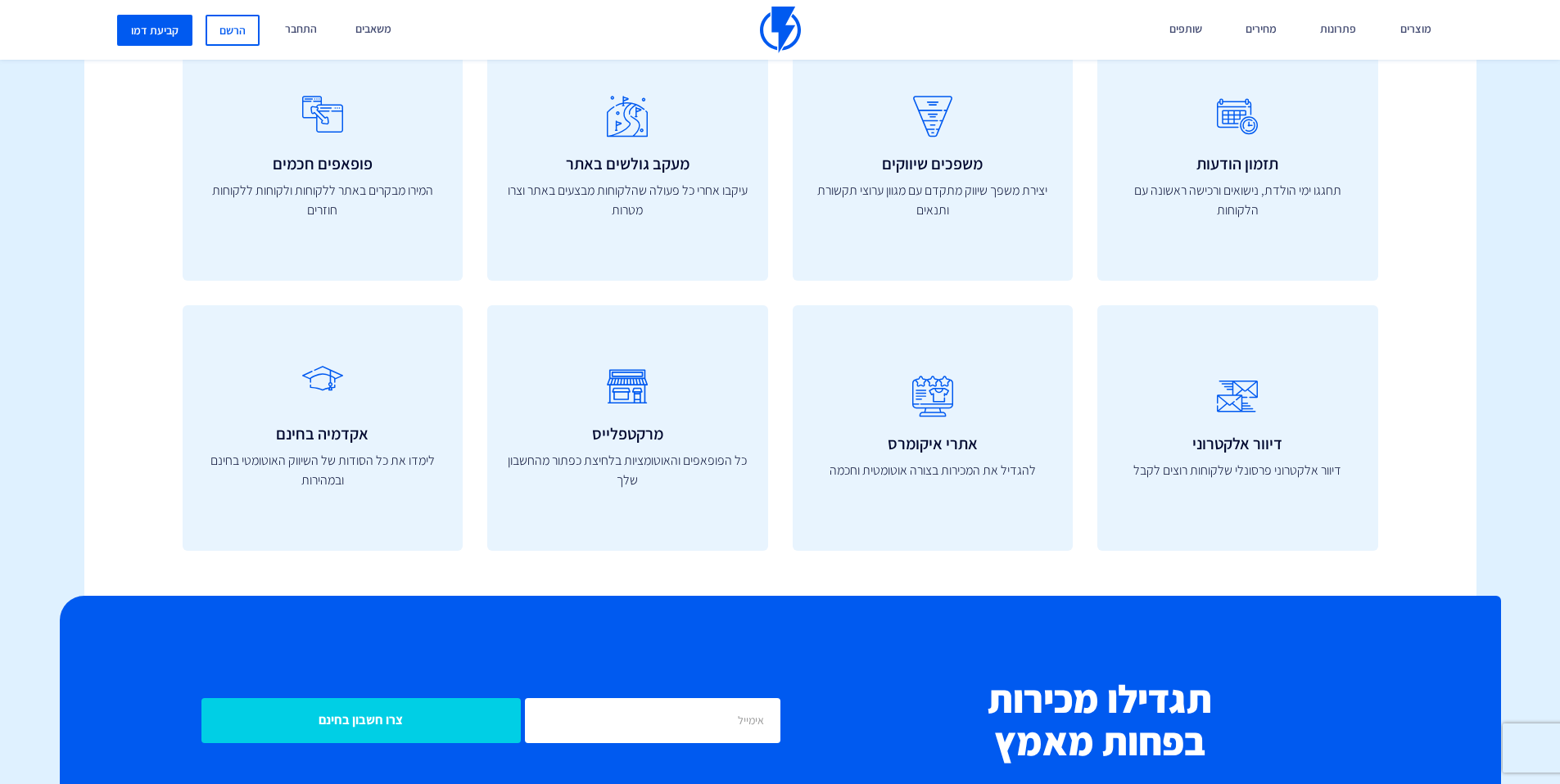
scroll to position [5657, 0]
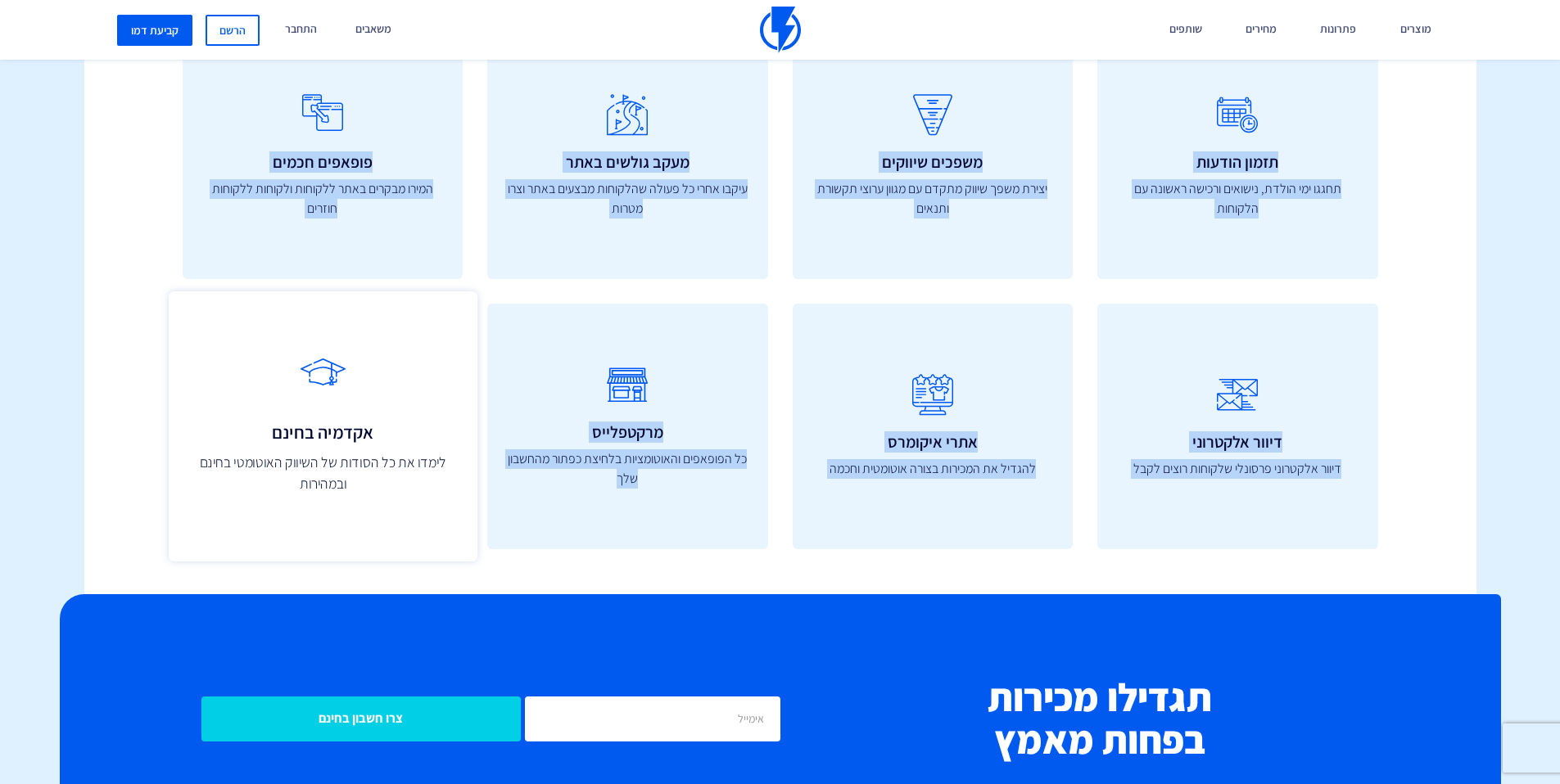
drag, startPoint x: 1416, startPoint y: 498, endPoint x: 429, endPoint y: 333, distance: 1000.7
click at [429, 332] on div "כלים שיעזרו להגדיל את העסק יש לנו את הכלים להגדיל את המכירות בעסק שלכם הפלטפורמ…" at bounding box center [780, 49] width 1417 height 1090
click at [429, 333] on link "אקדמיה בחינם לימדו את כל הסודות של השיווק האוטומטי בחינם ובמהירות" at bounding box center [322, 427] width 309 height 270
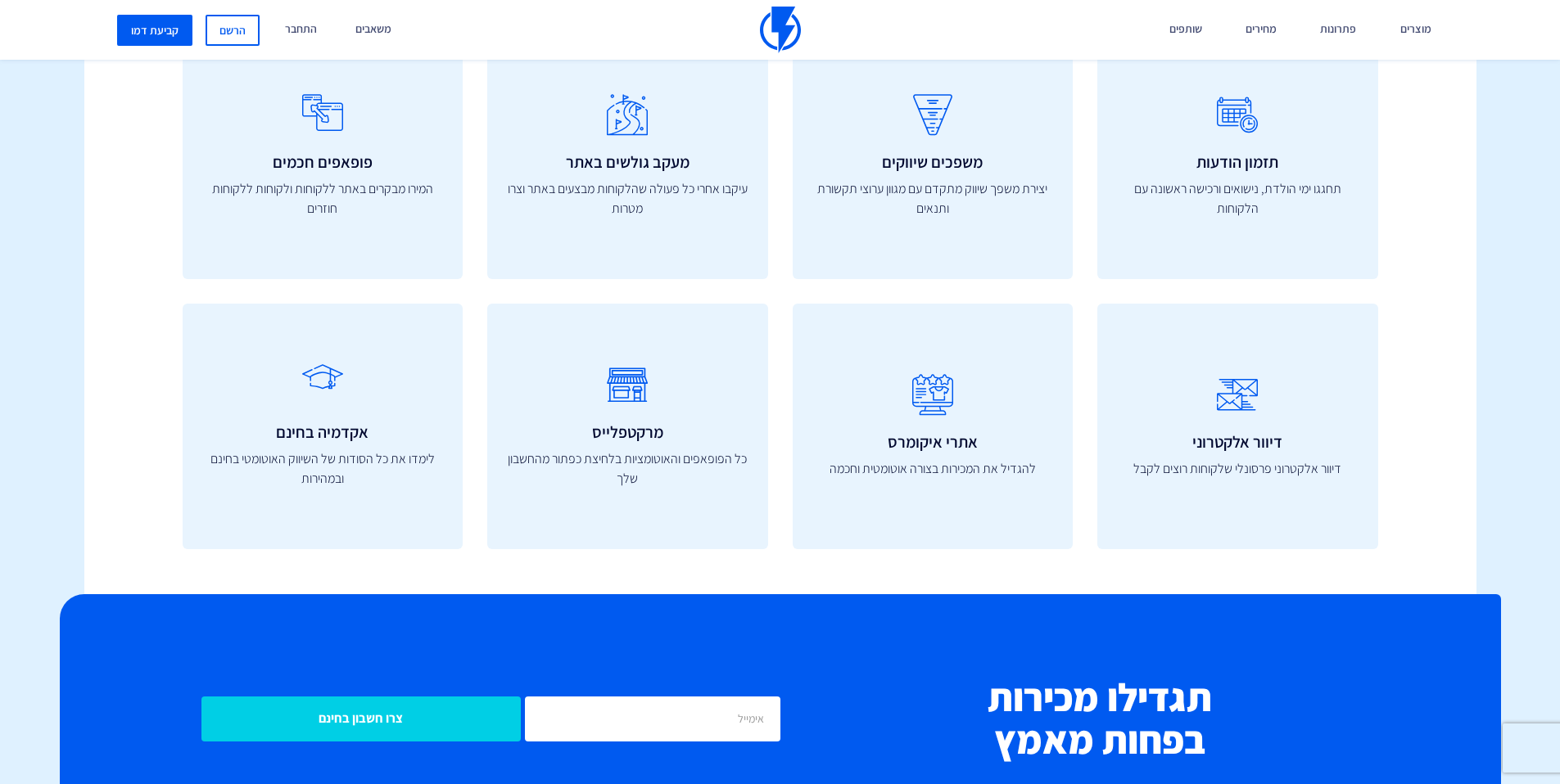
drag, startPoint x: 138, startPoint y: 449, endPoint x: 90, endPoint y: 485, distance: 60.0
click at [137, 450] on div "כלים שיעזרו להגדיל את העסק יש לנו את הכלים להגדיל את המכירות בעסק שלכם הפלטפורמ…" at bounding box center [780, 49] width 1417 height 1090
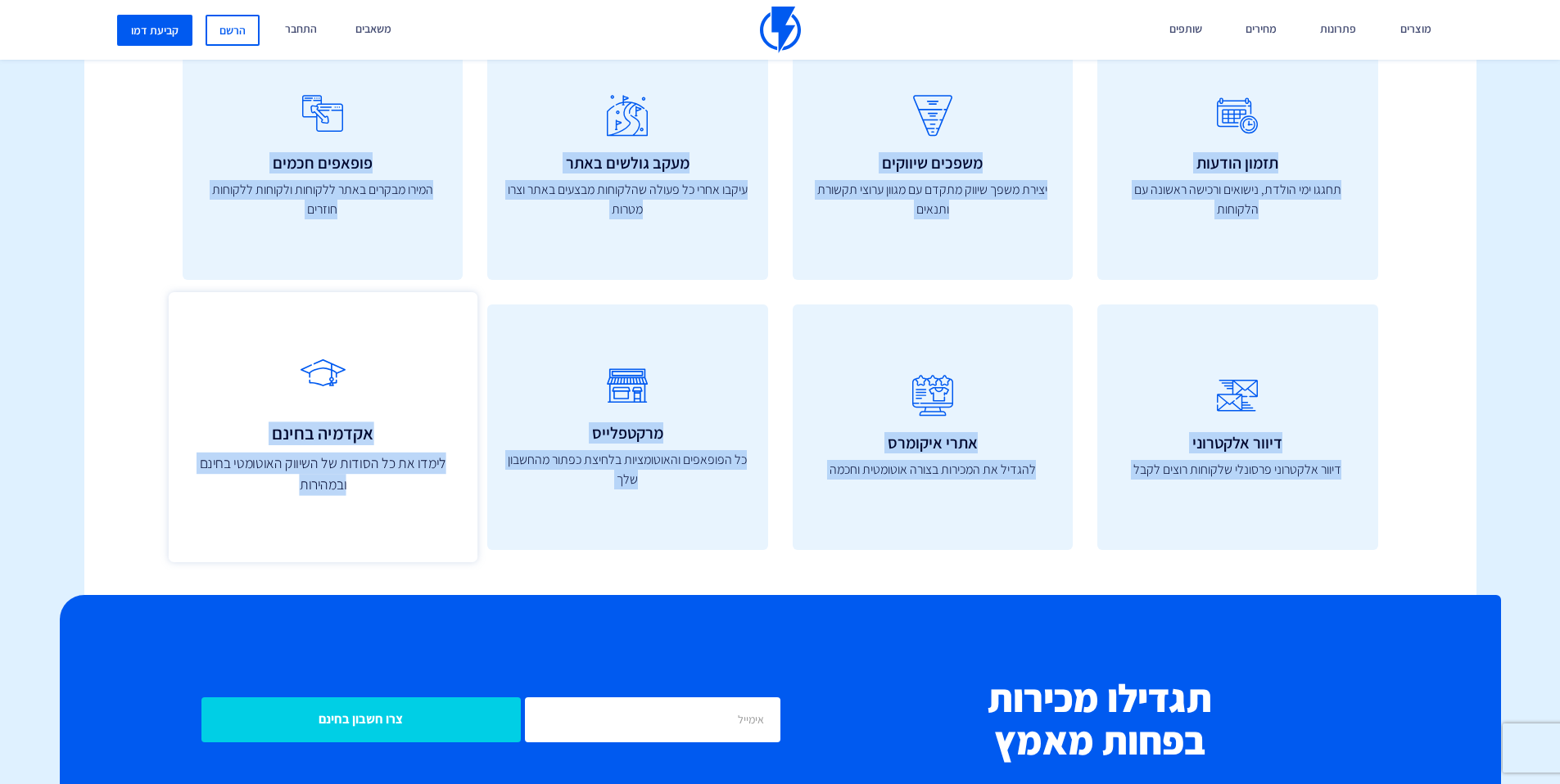
drag, startPoint x: 89, startPoint y: 492, endPoint x: 177, endPoint y: 514, distance: 90.7
click at [199, 524] on div "כלים שיעזרו להגדיל את העסק יש לנו את הכלים להגדיל את המכירות בעסק שלכם הפלטפורמ…" at bounding box center [780, 50] width 1417 height 1090
click at [177, 514] on link "אקדמיה בחינם לימדו את כל הסודות של השיווק האוטומטי בחינם ובמהירות" at bounding box center [322, 428] width 309 height 270
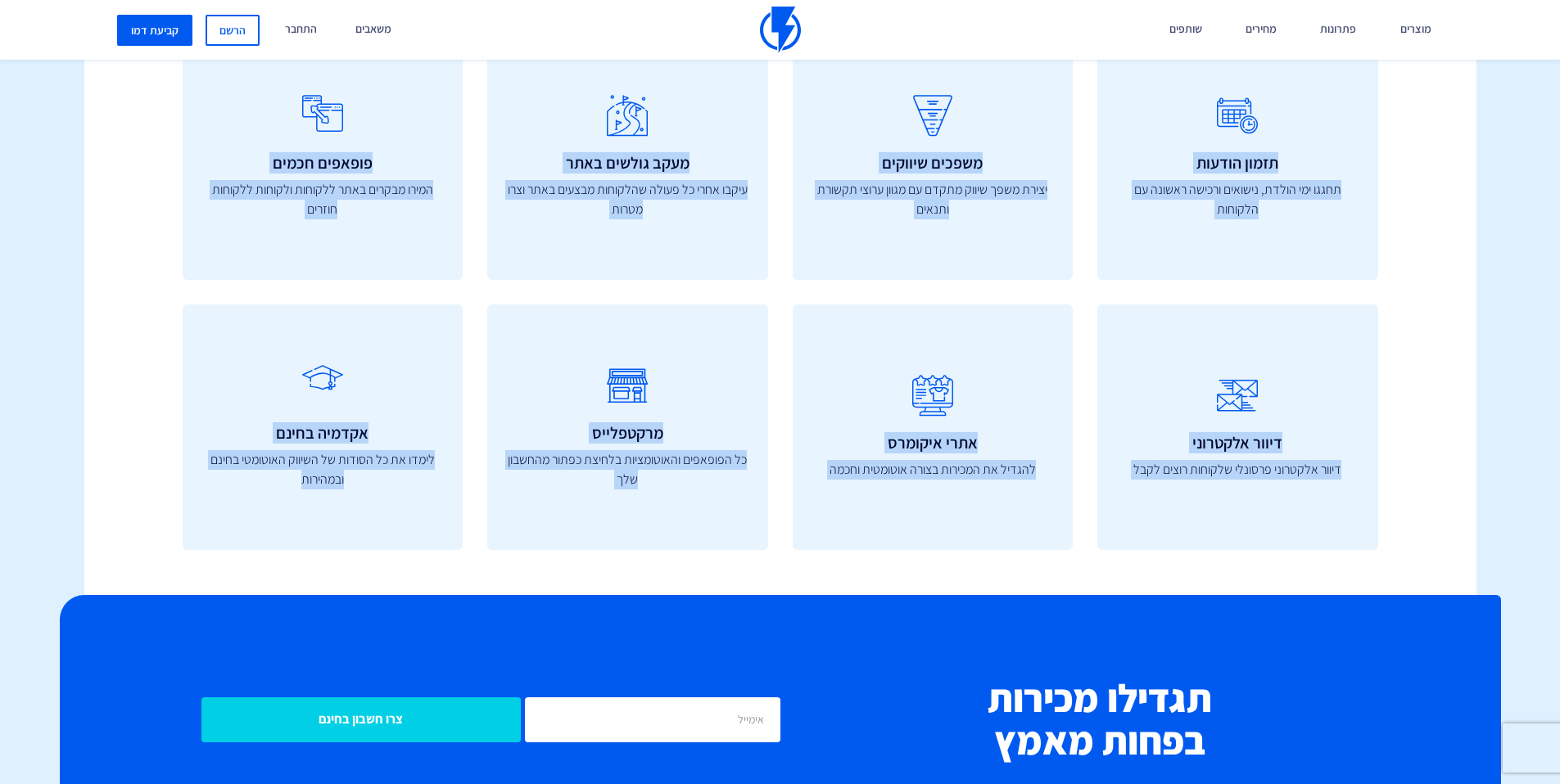
click at [472, 295] on div "פופאפים חכמים המירו מבקרים באתר ללקוחות ולקוחות ללקוחות חוזרים" at bounding box center [323, 169] width 305 height 270
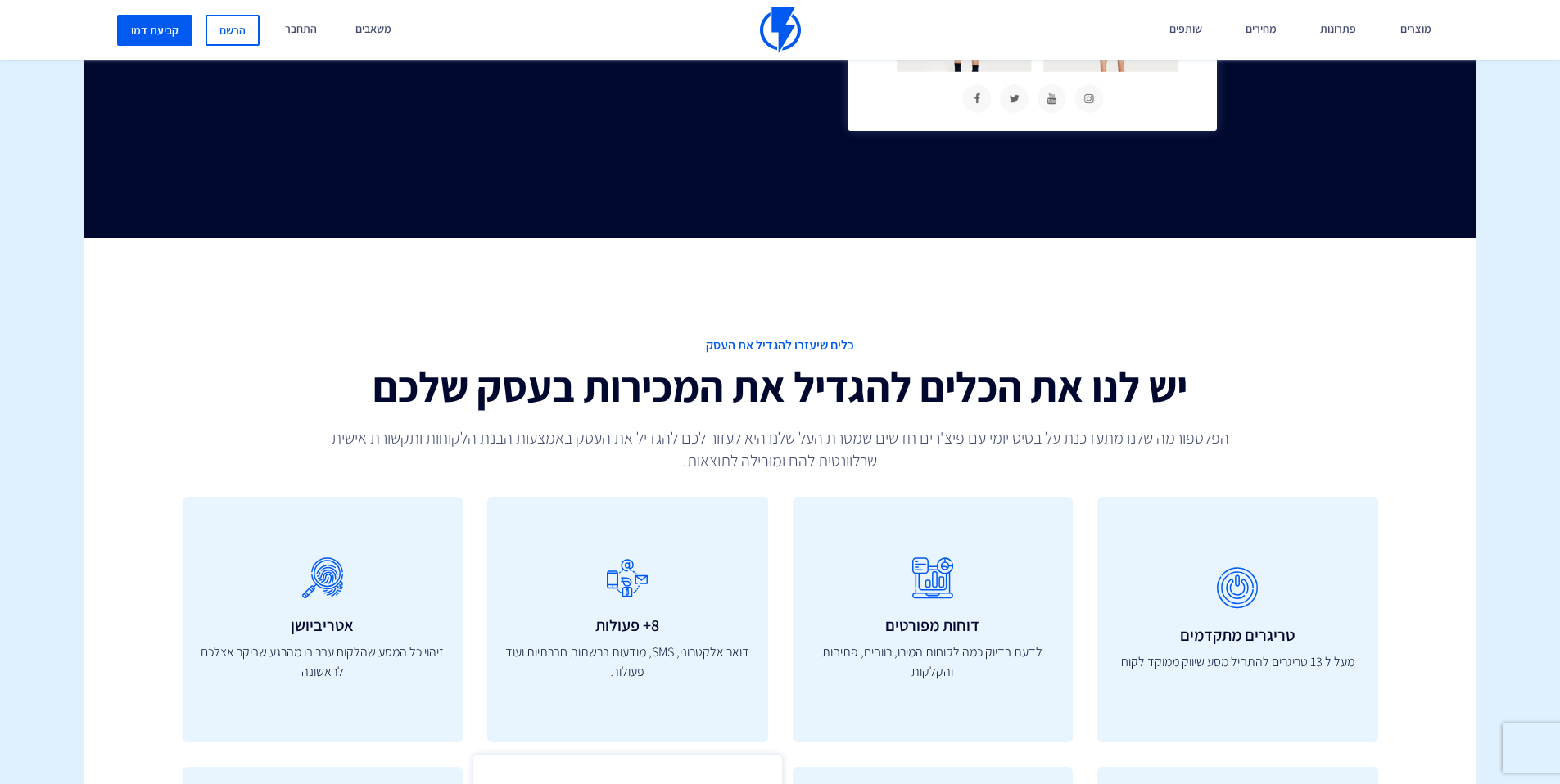
scroll to position [4916, 0]
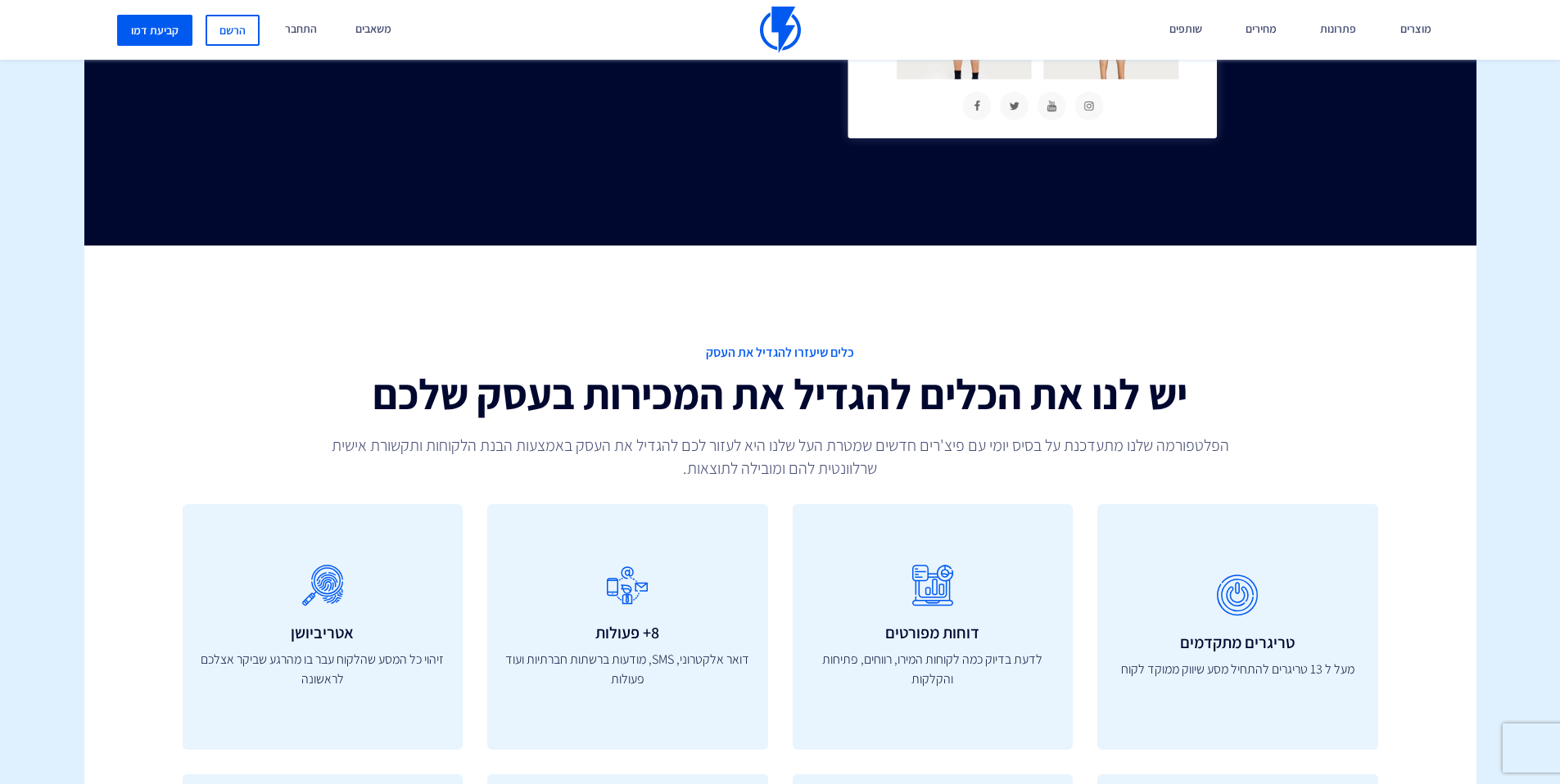
click at [877, 410] on h2 "יש לנו את הכלים להגדיל את המכירות בעסק שלכם" at bounding box center [780, 394] width 1195 height 47
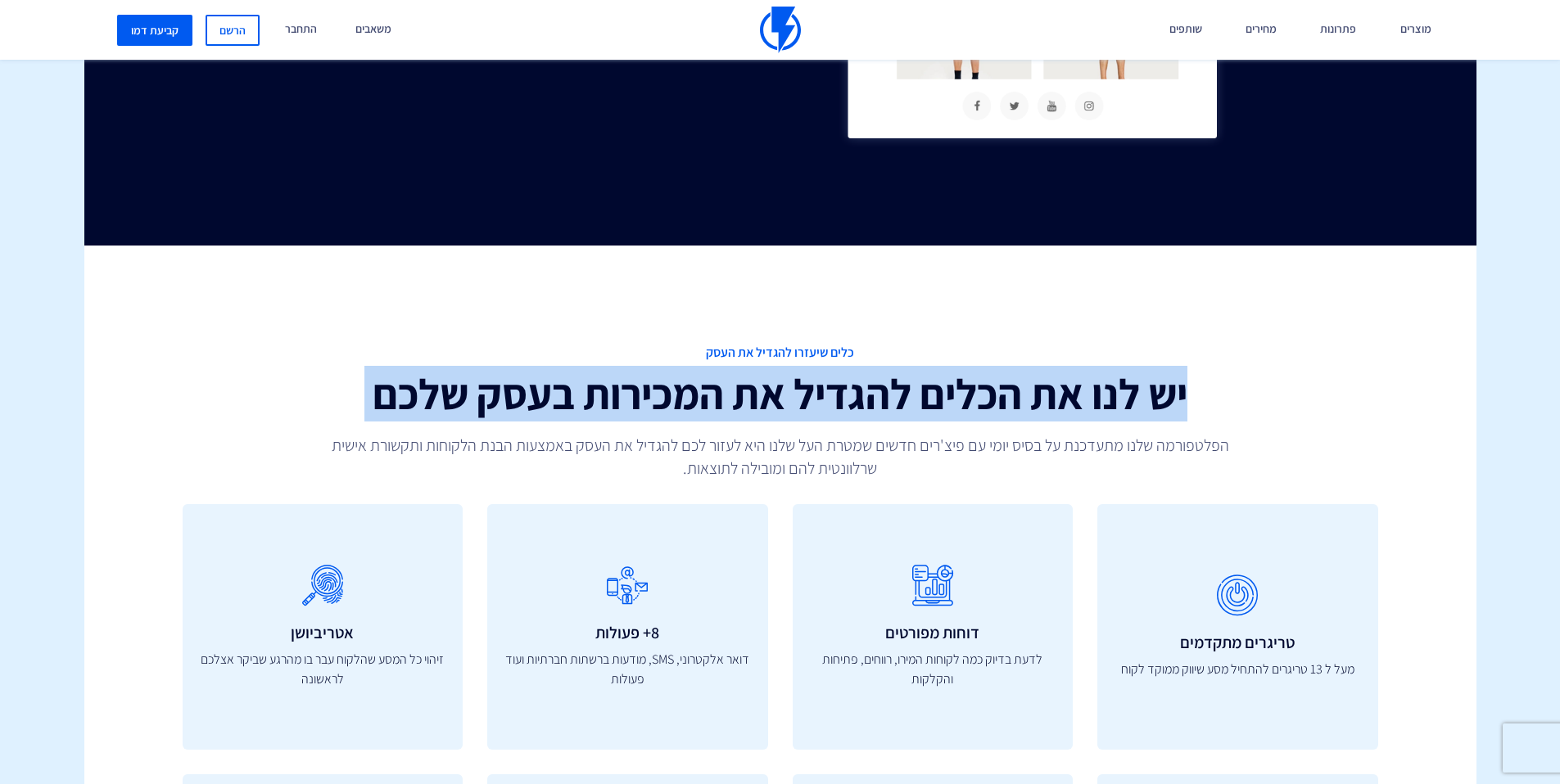
click at [877, 410] on h2 "יש לנו את הכלים להגדיל את המכירות בעסק שלכם" at bounding box center [780, 394] width 1195 height 47
click at [854, 376] on h2 "יש לנו את הכלים להגדיל את המכירות בעסק שלכם" at bounding box center [780, 394] width 1195 height 47
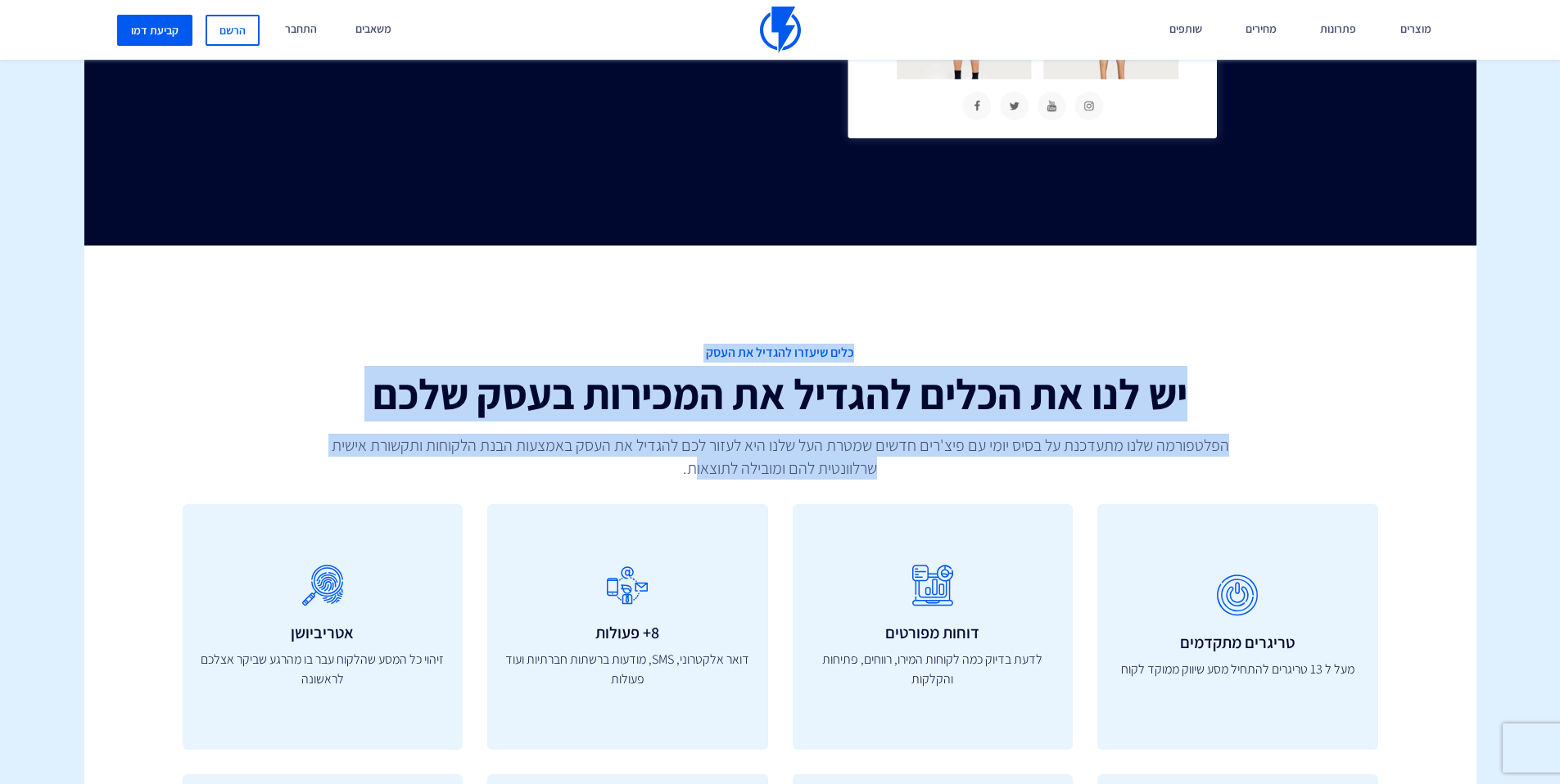
drag, startPoint x: 861, startPoint y: 350, endPoint x: 689, endPoint y: 467, distance: 208.0
click at [690, 467] on div "כלים שיעזרו להגדיל את העסק יש לנו את הכלים להגדיל את המכירות בעסק שלכם הפלטפורמ…" at bounding box center [780, 412] width 1220 height 136
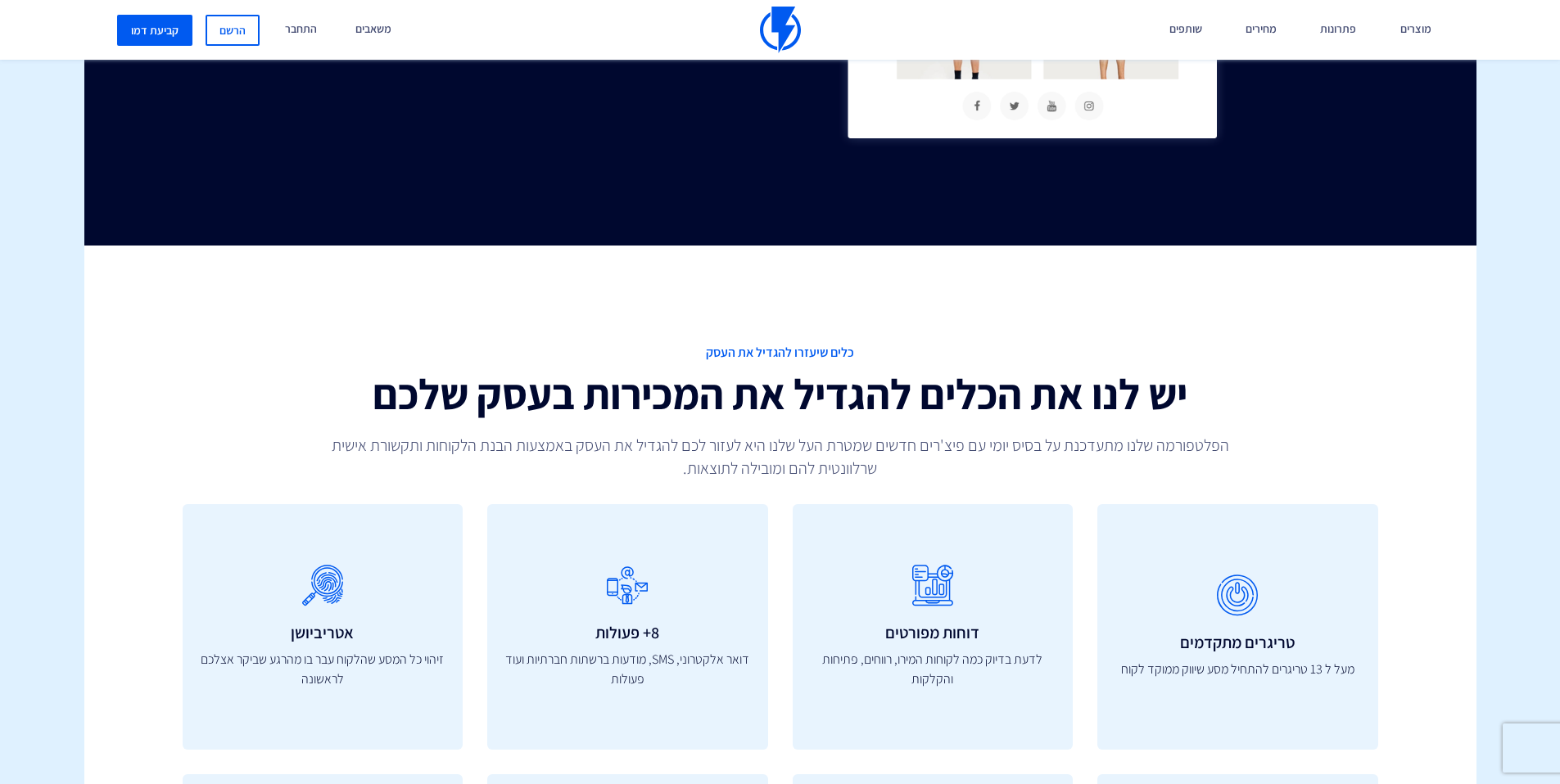
click at [690, 467] on p "הפלטפורמה שלנו מתעדכנת על בסיס יומי עם פיצ'רים חדשים שמטרת העל שלנו היא לעזור ל…" at bounding box center [780, 456] width 956 height 46
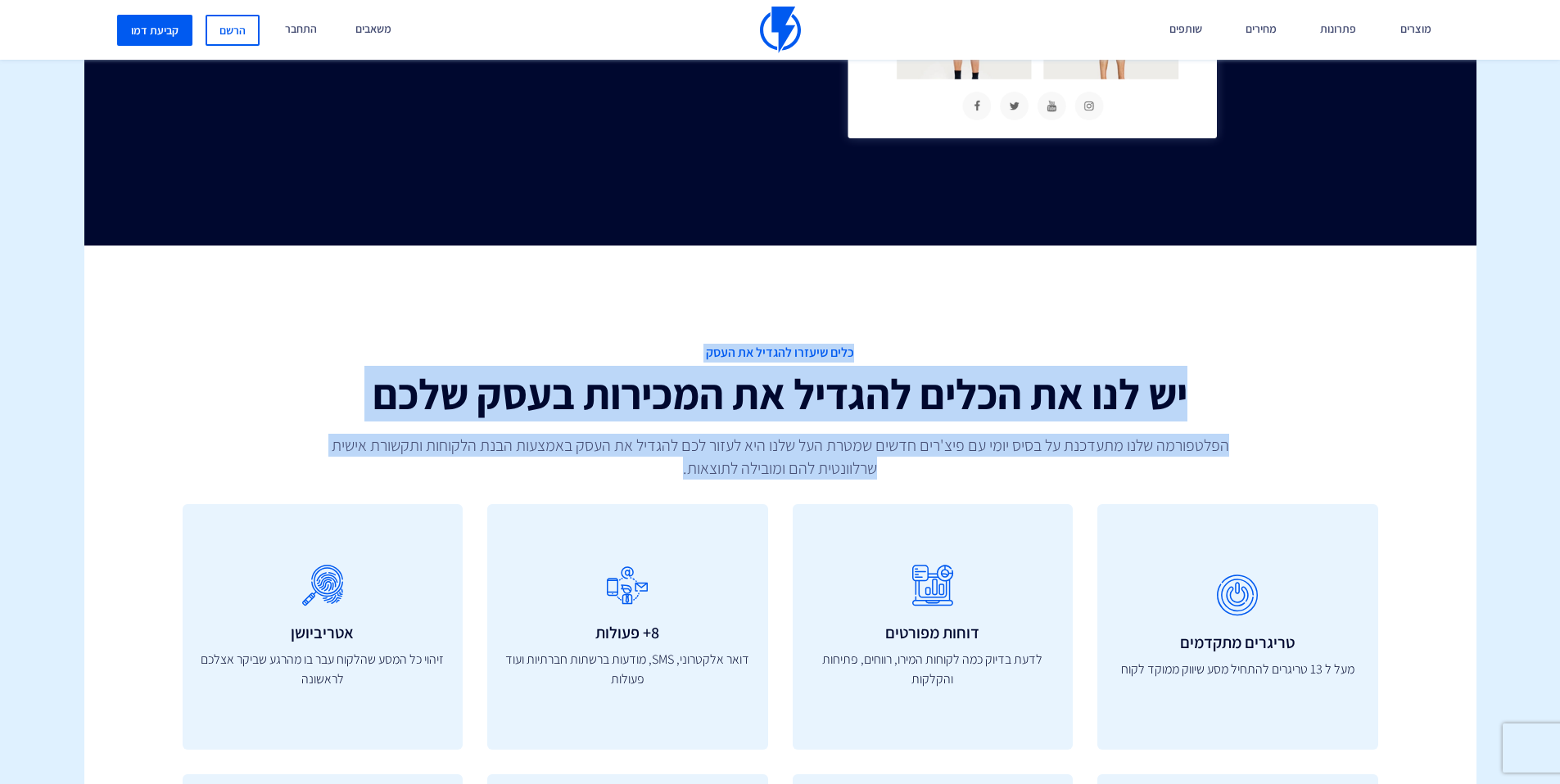
drag, startPoint x: 630, startPoint y: 473, endPoint x: 987, endPoint y: 295, distance: 398.9
click at [987, 295] on div "כלים שיעזרו להגדיל את העסק יש לנו את הכלים להגדיל את המכירות בעסק שלכם הפלטפורמ…" at bounding box center [780, 791] width 1417 height 1090
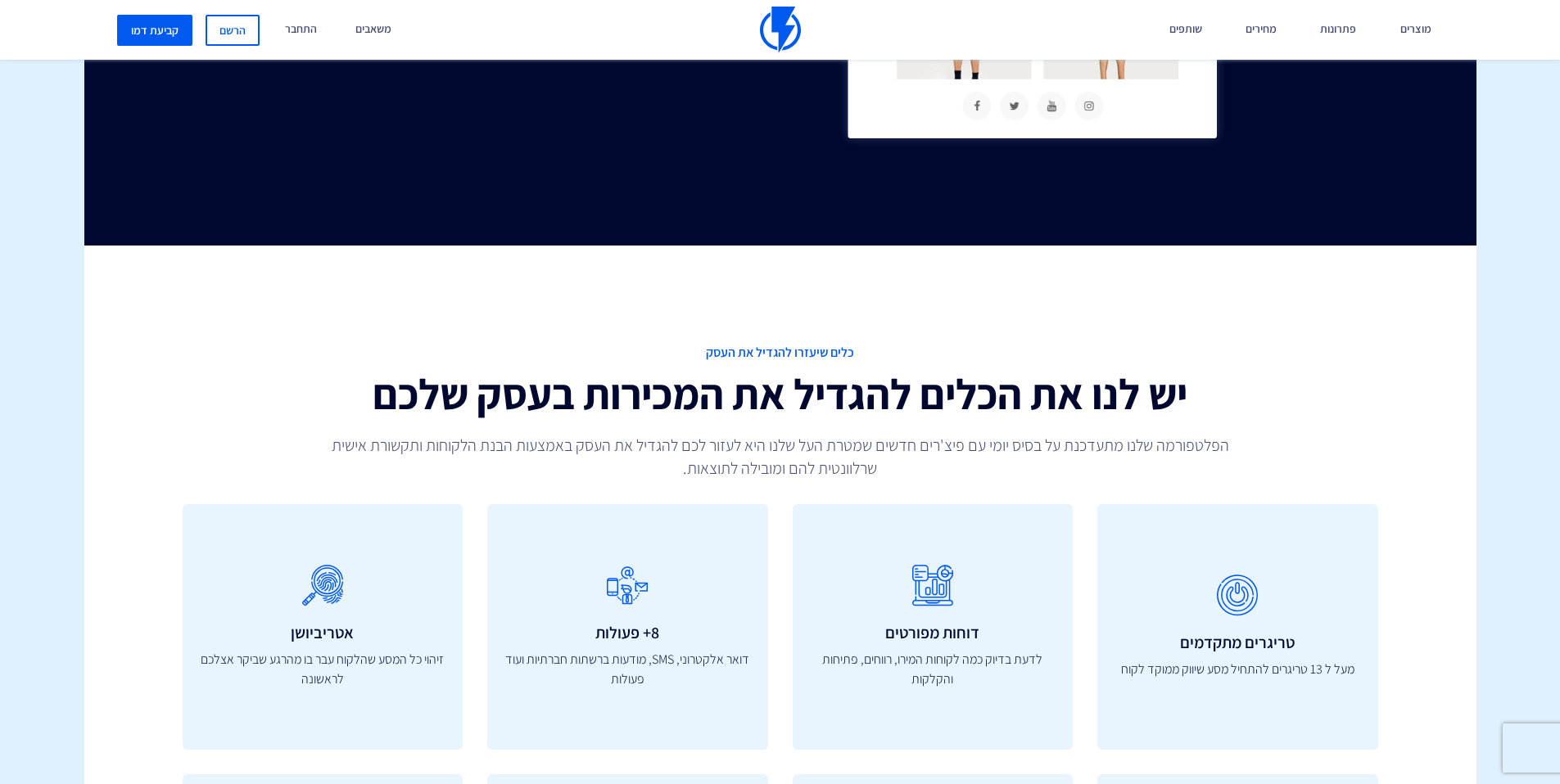
click at [942, 366] on div "כלים שיעזרו להגדיל את העסק יש לנו את הכלים להגדיל את המכירות בעסק שלכם הפלטפורמ…" at bounding box center [780, 412] width 1220 height 136
click at [818, 350] on span "כלים שיעזרו להגדיל את העסק" at bounding box center [780, 353] width 1195 height 18
click at [816, 353] on span "כלים שיעזרו להגדיל את העסק" at bounding box center [780, 353] width 1195 height 18
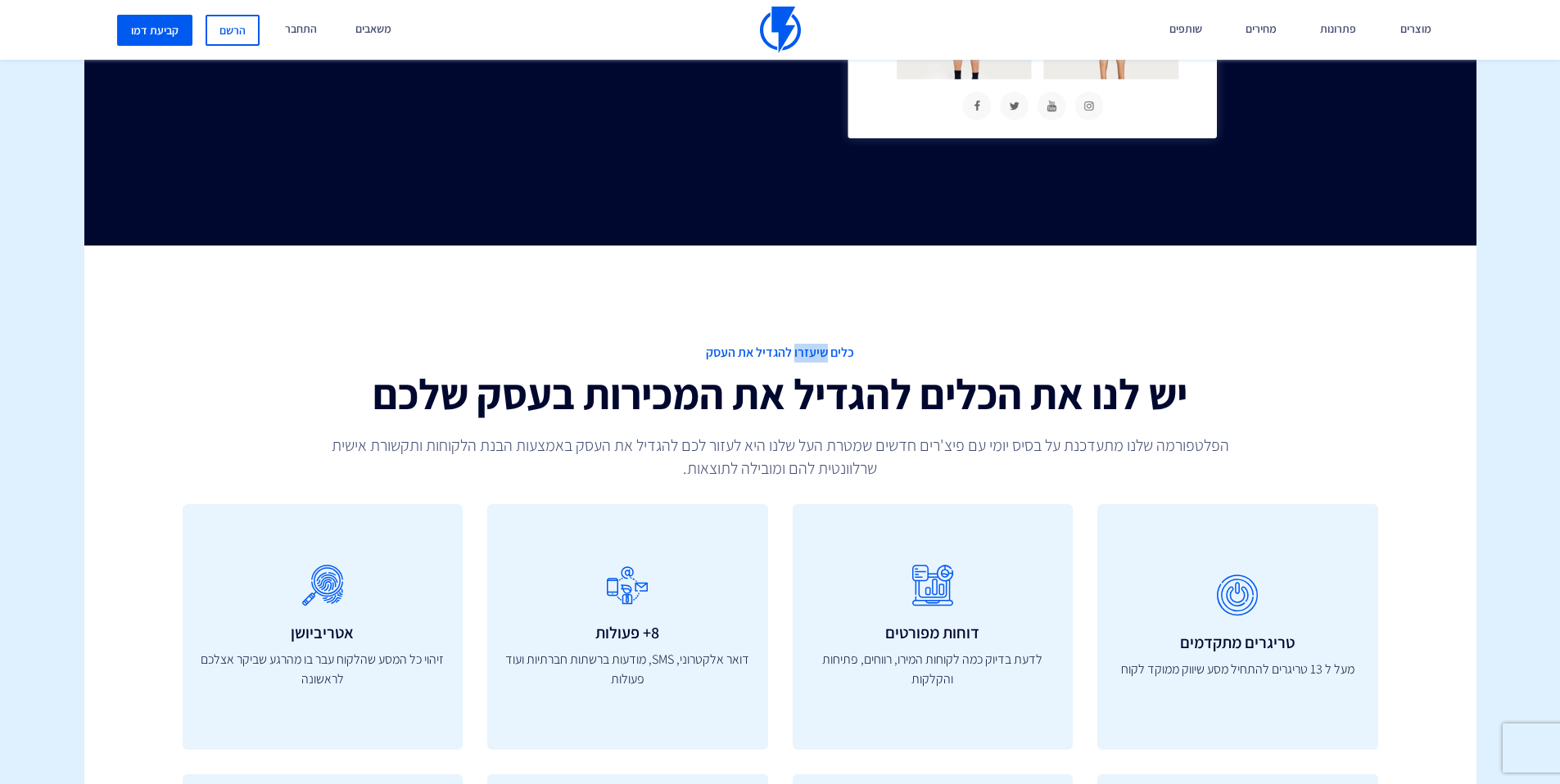
click at [816, 353] on span "כלים שיעזרו להגדיל את העסק" at bounding box center [780, 353] width 1195 height 18
click at [744, 359] on span "כלים שיעזרו להגדיל את העסק" at bounding box center [780, 353] width 1195 height 18
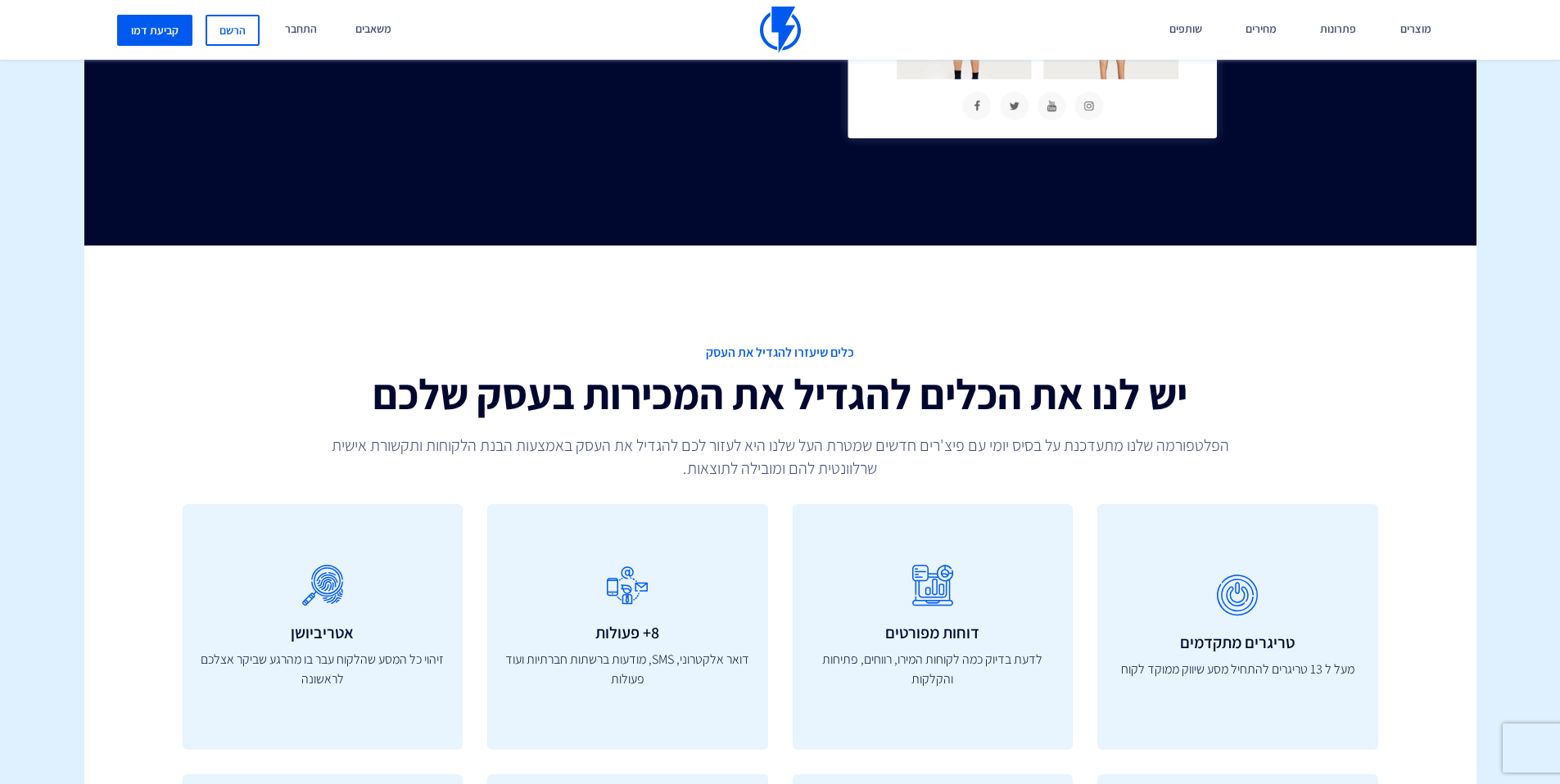
click at [774, 404] on h2 "יש לנו את הכלים להגדיל את המכירות בעסק שלכם" at bounding box center [780, 394] width 1195 height 47
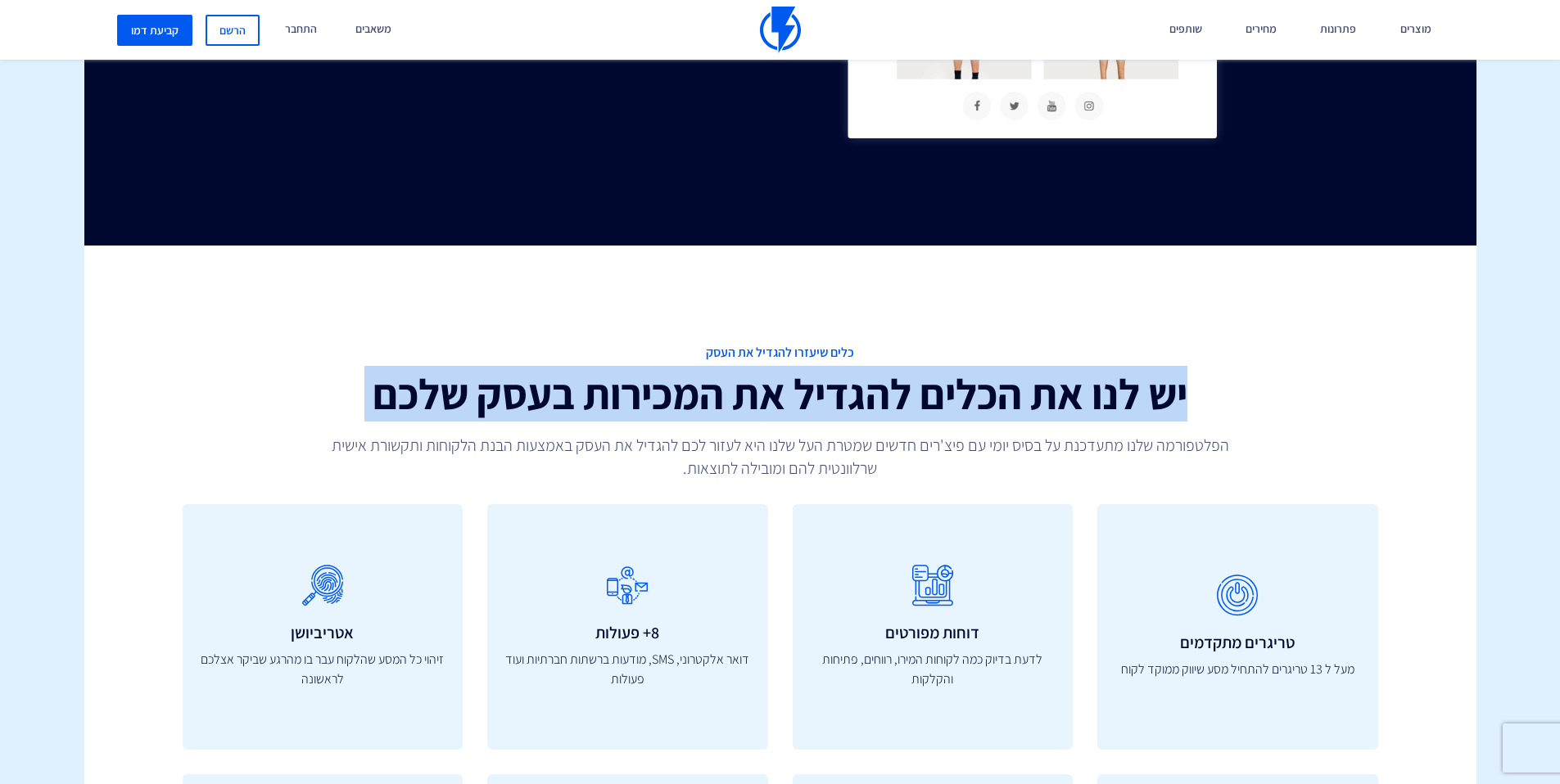
click at [774, 404] on h2 "יש לנו את הכלים להגדיל את המכירות בעסק שלכם" at bounding box center [780, 394] width 1195 height 47
click at [884, 415] on h2 "יש לנו את הכלים להגדיל את המכירות בעסק שלכם" at bounding box center [780, 394] width 1195 height 47
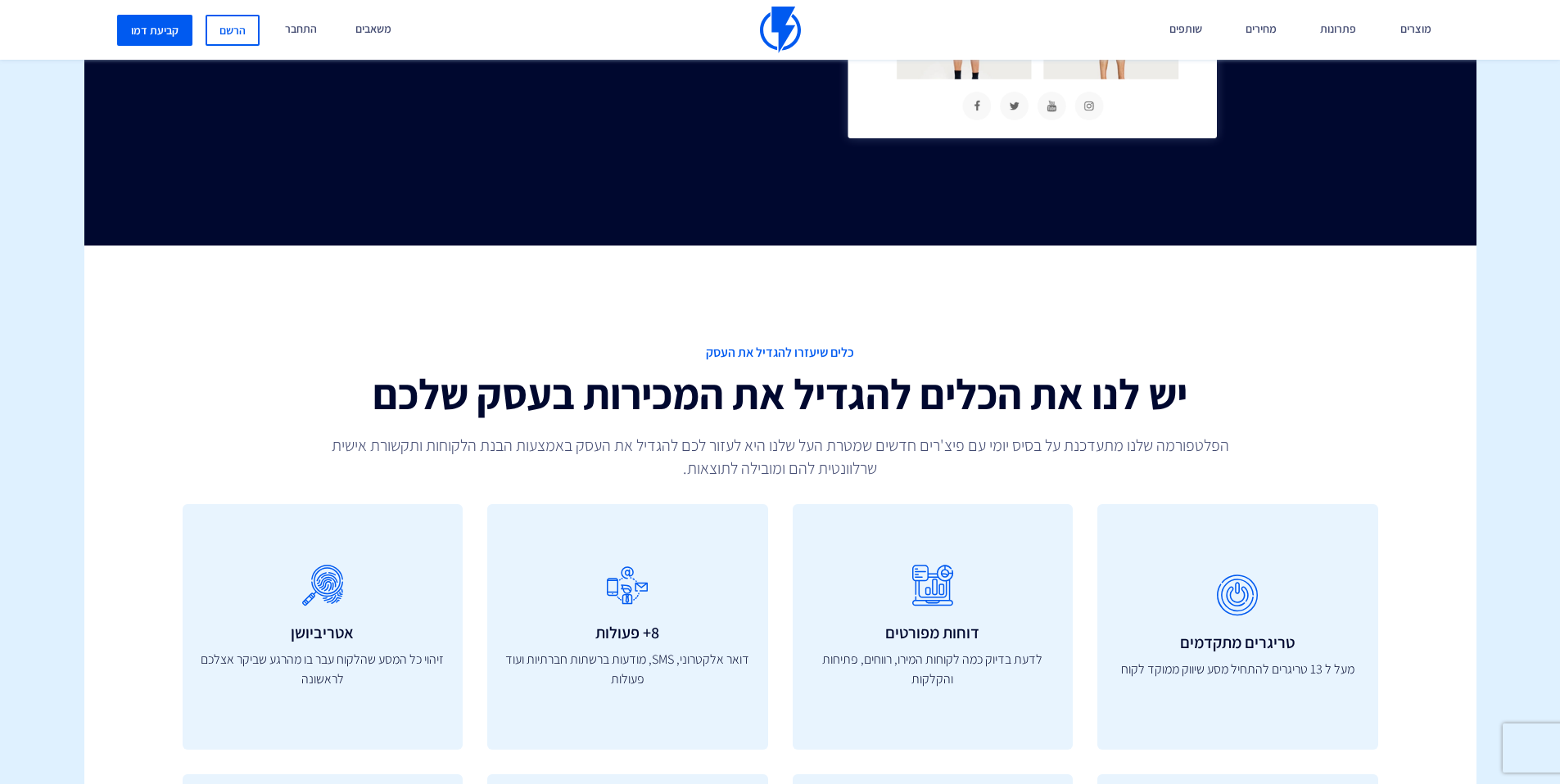
click at [828, 467] on p "הפלטפורמה שלנו מתעדכנת על בסיס יומי עם פיצ'רים חדשים שמטרת העל שלנו היא לעזור ל…" at bounding box center [780, 456] width 956 height 46
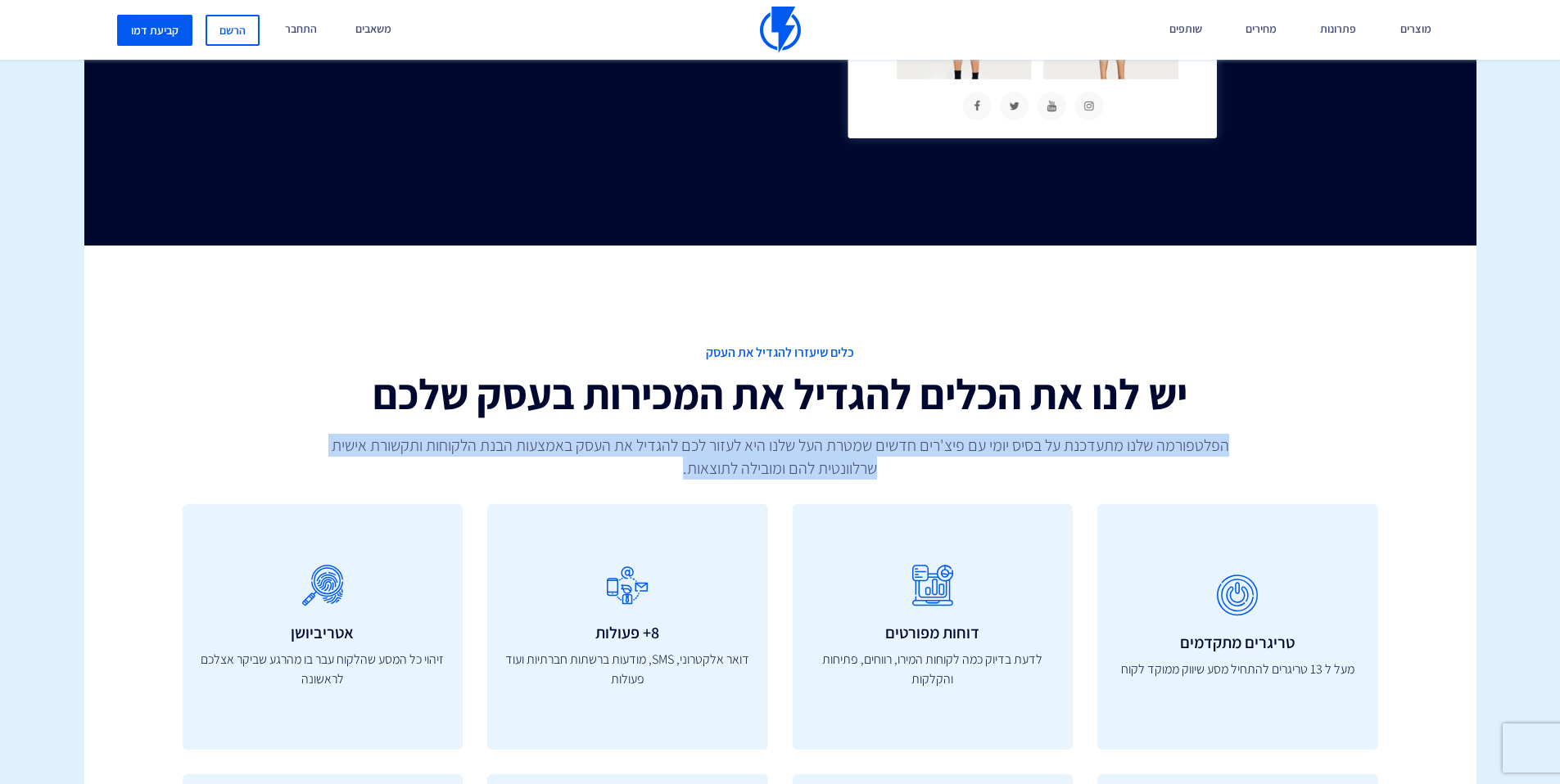
click at [828, 467] on p "הפלטפורמה שלנו מתעדכנת על בסיס יומי עם פיצ'רים חדשים שמטרת העל שלנו היא לעזור ל…" at bounding box center [780, 456] width 956 height 46
click at [845, 459] on p "הפלטפורמה שלנו מתעדכנת על בסיס יומי עם פיצ'רים חדשים שמטרת העל שלנו היא לעזור ל…" at bounding box center [780, 456] width 956 height 46
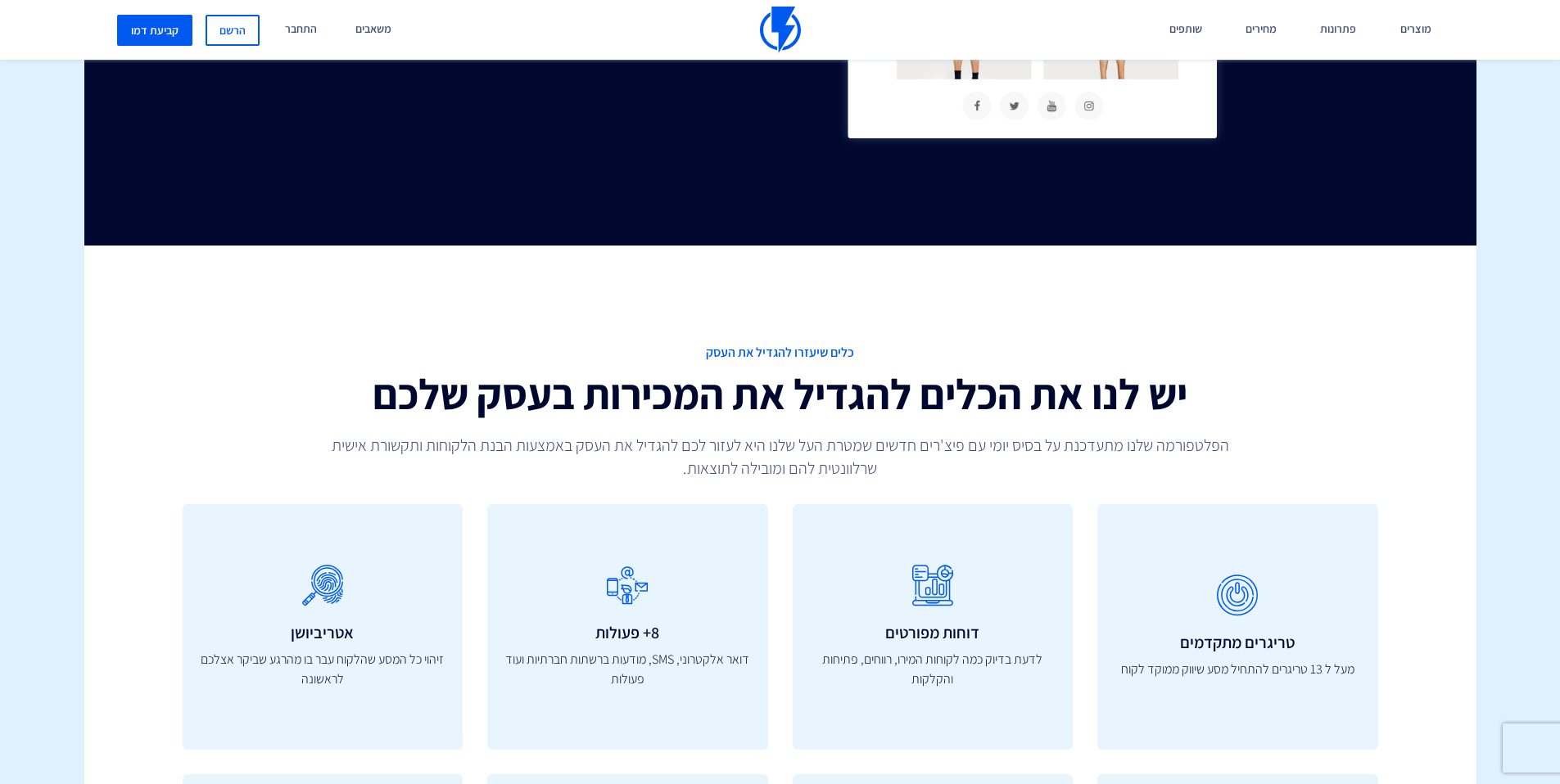
drag, startPoint x: 597, startPoint y: 485, endPoint x: 1139, endPoint y: 333, distance: 562.9
click at [1195, 320] on div "כלים שיעזרו להגדיל את העסק יש לנו את הכלים להגדיל את המכירות בעסק שלכם הפלטפורמ…" at bounding box center [780, 791] width 1417 height 1090
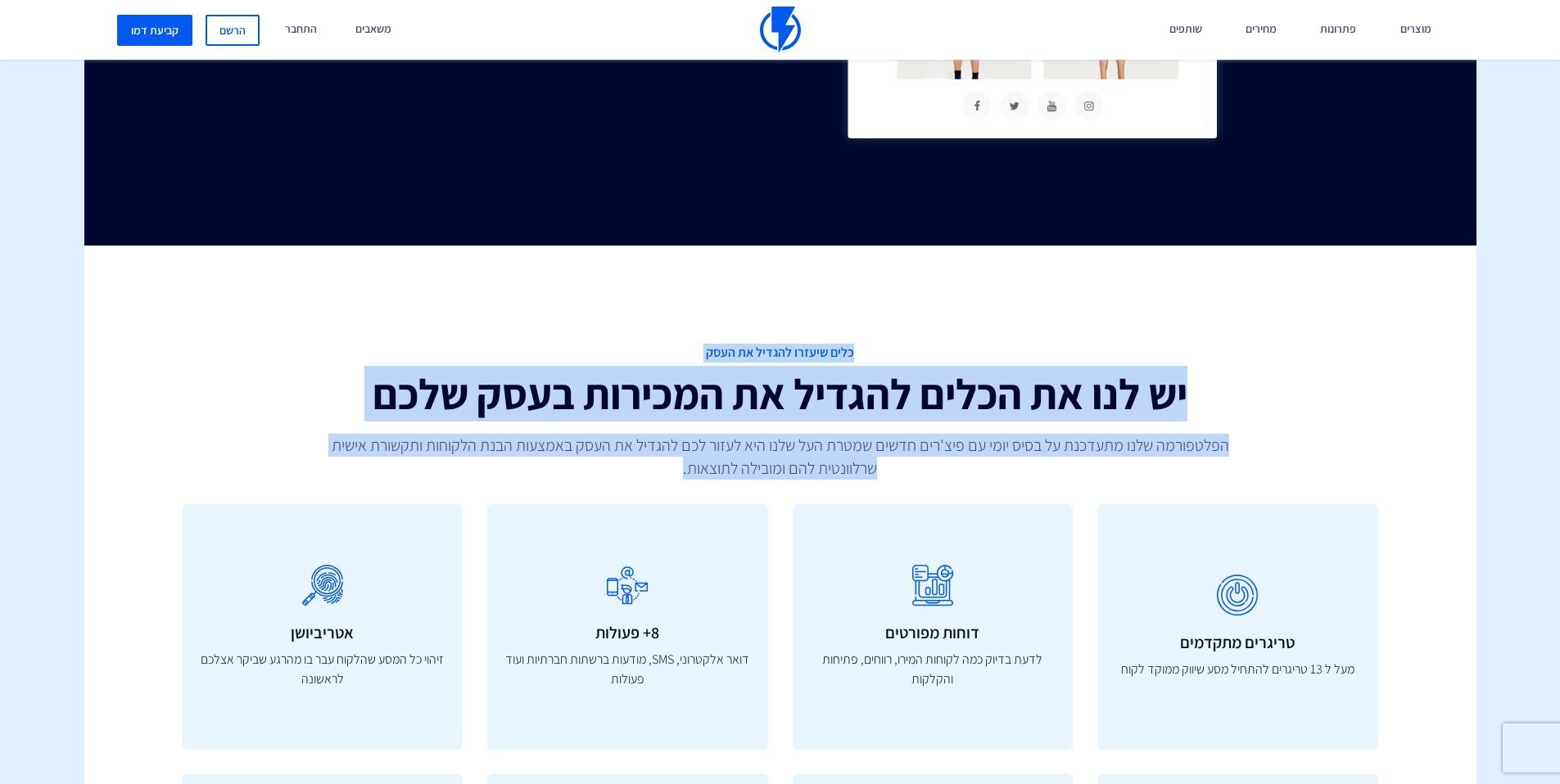
drag, startPoint x: 776, startPoint y: 444, endPoint x: 671, endPoint y: 467, distance: 107.5
click at [671, 467] on div "כלים שיעזרו להגדיל את העסק יש לנו את הכלים להגדיל את המכירות בעסק שלכם הפלטפורמ…" at bounding box center [780, 412] width 1220 height 136
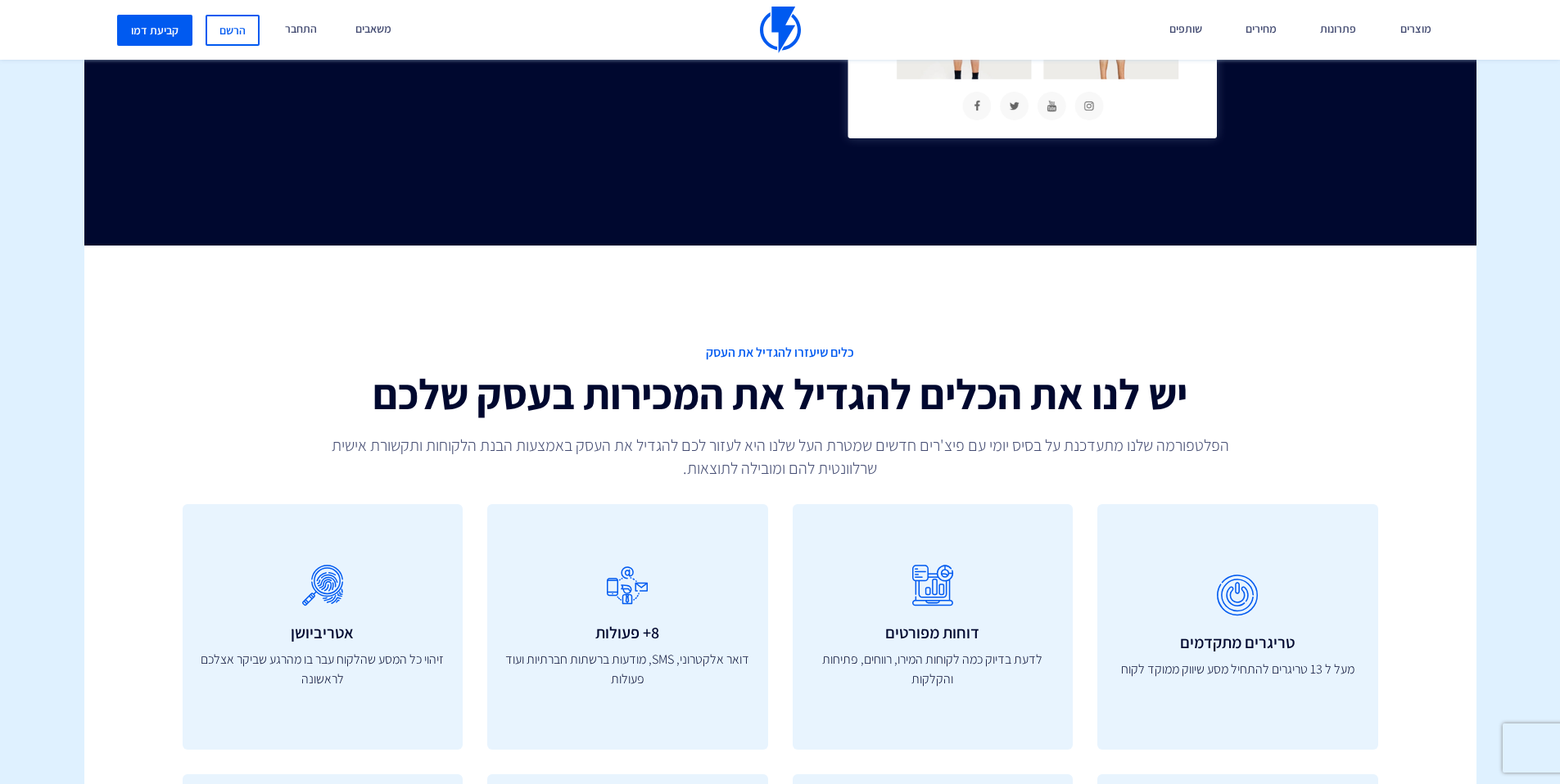
click at [670, 467] on p "הפלטפורמה שלנו מתעדכנת על בסיס יומי עם פיצ'רים חדשים שמטרת העל שלנו היא לעזור ל…" at bounding box center [780, 456] width 956 height 46
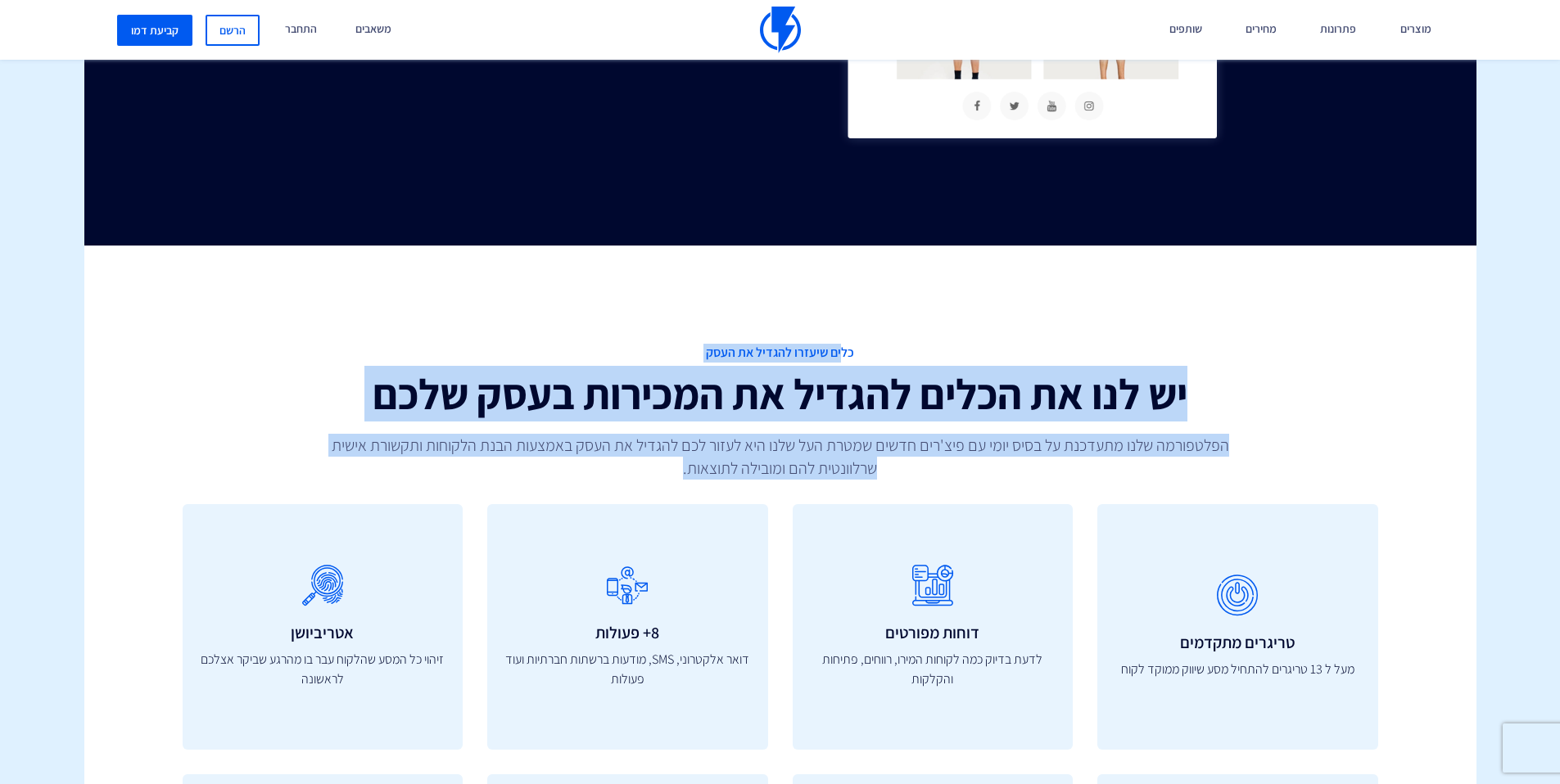
drag, startPoint x: 673, startPoint y: 470, endPoint x: 843, endPoint y: 353, distance: 206.4
click at [843, 353] on div "כלים שיעזרו להגדיל את העסק יש לנו את הכלים להגדיל את המכירות בעסק שלכם הפלטפורמ…" at bounding box center [780, 412] width 1220 height 136
click at [843, 353] on span "כלים שיעזרו להגדיל את העסק" at bounding box center [780, 353] width 1195 height 18
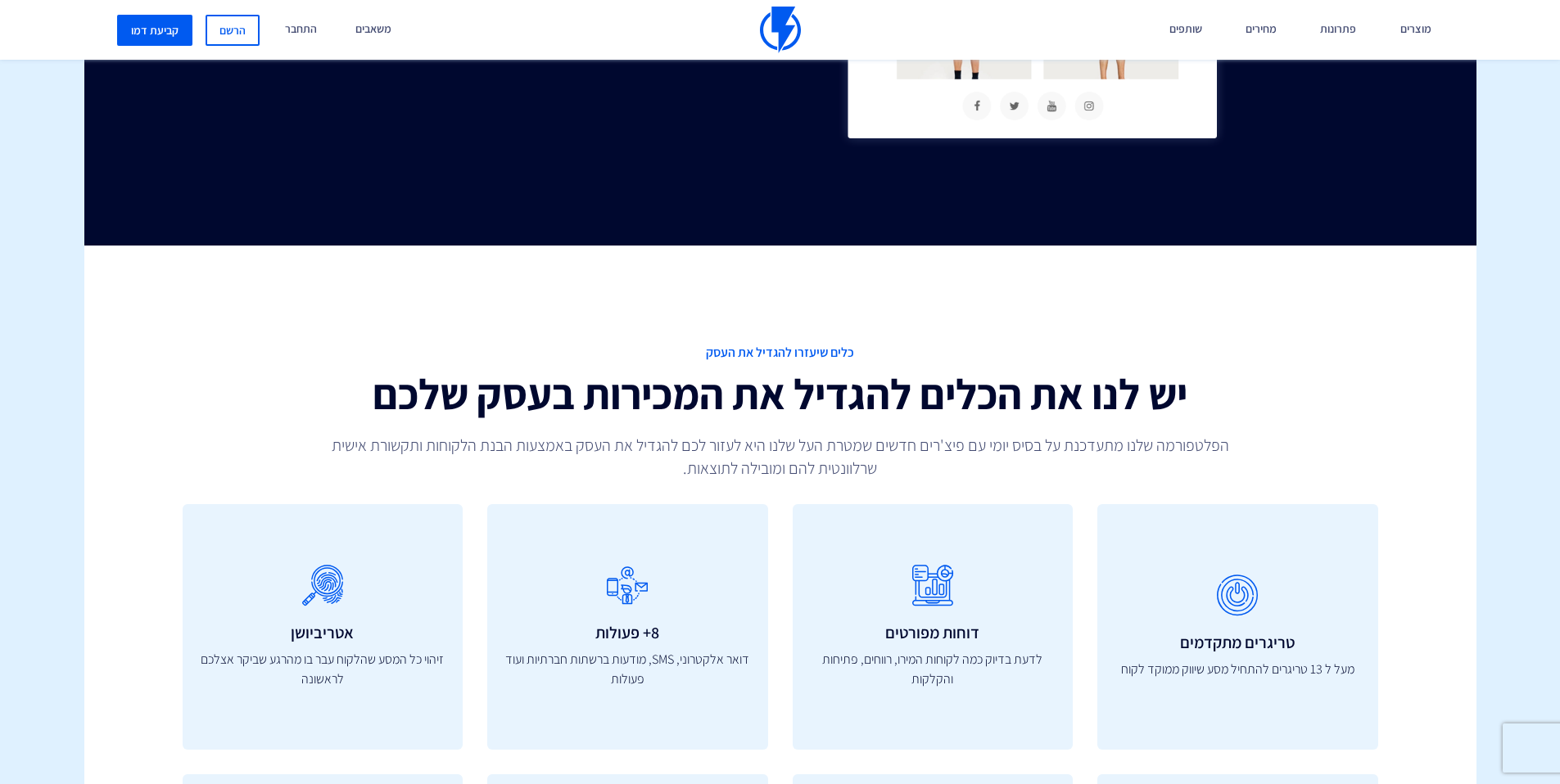
click at [843, 353] on span "כלים שיעזרו להגדיל את העסק" at bounding box center [780, 353] width 1195 height 18
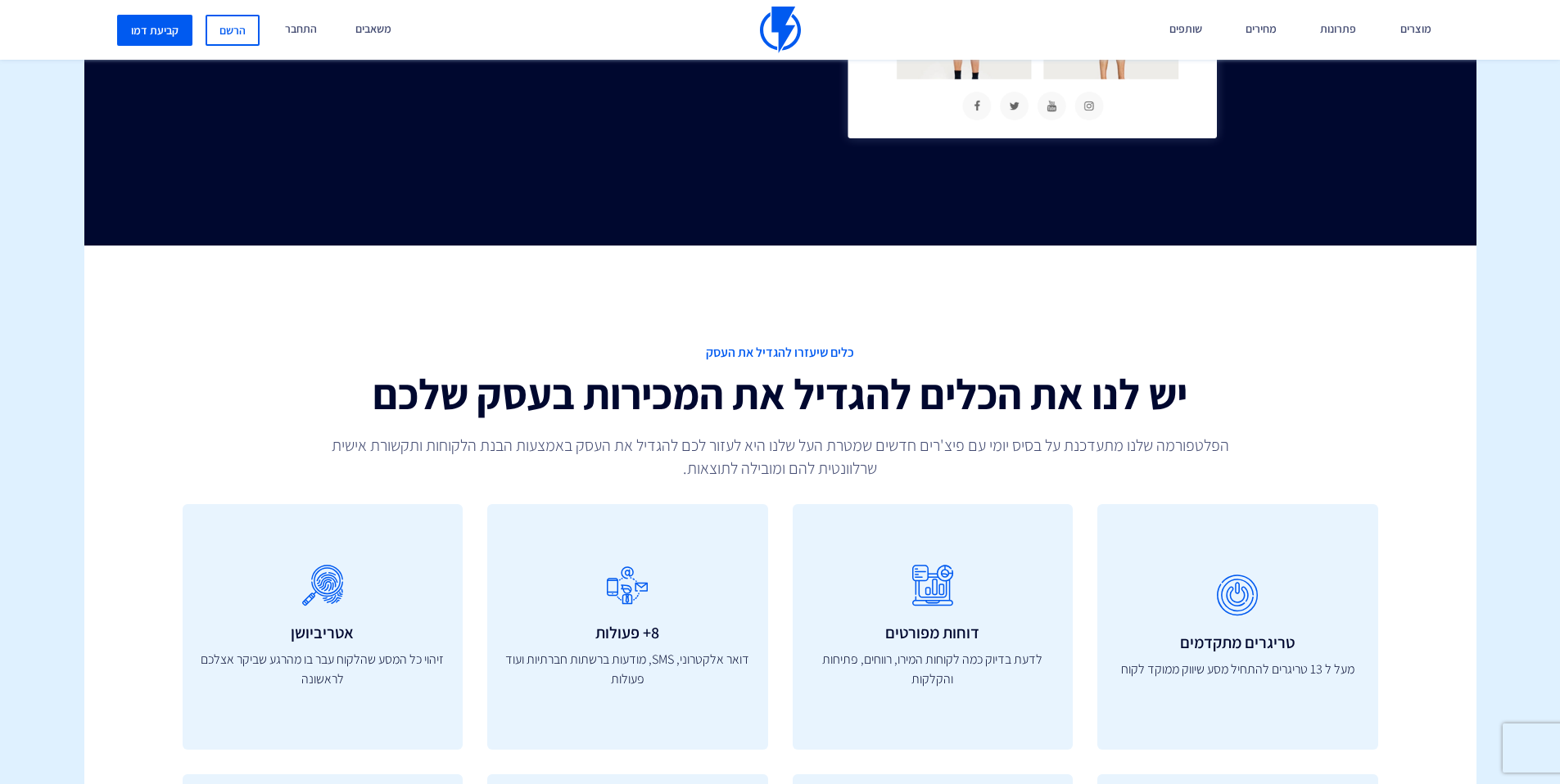
click at [1181, 396] on h2 "יש לנו את הכלים להגדיל את המכירות בעסק שלכם" at bounding box center [780, 394] width 1195 height 47
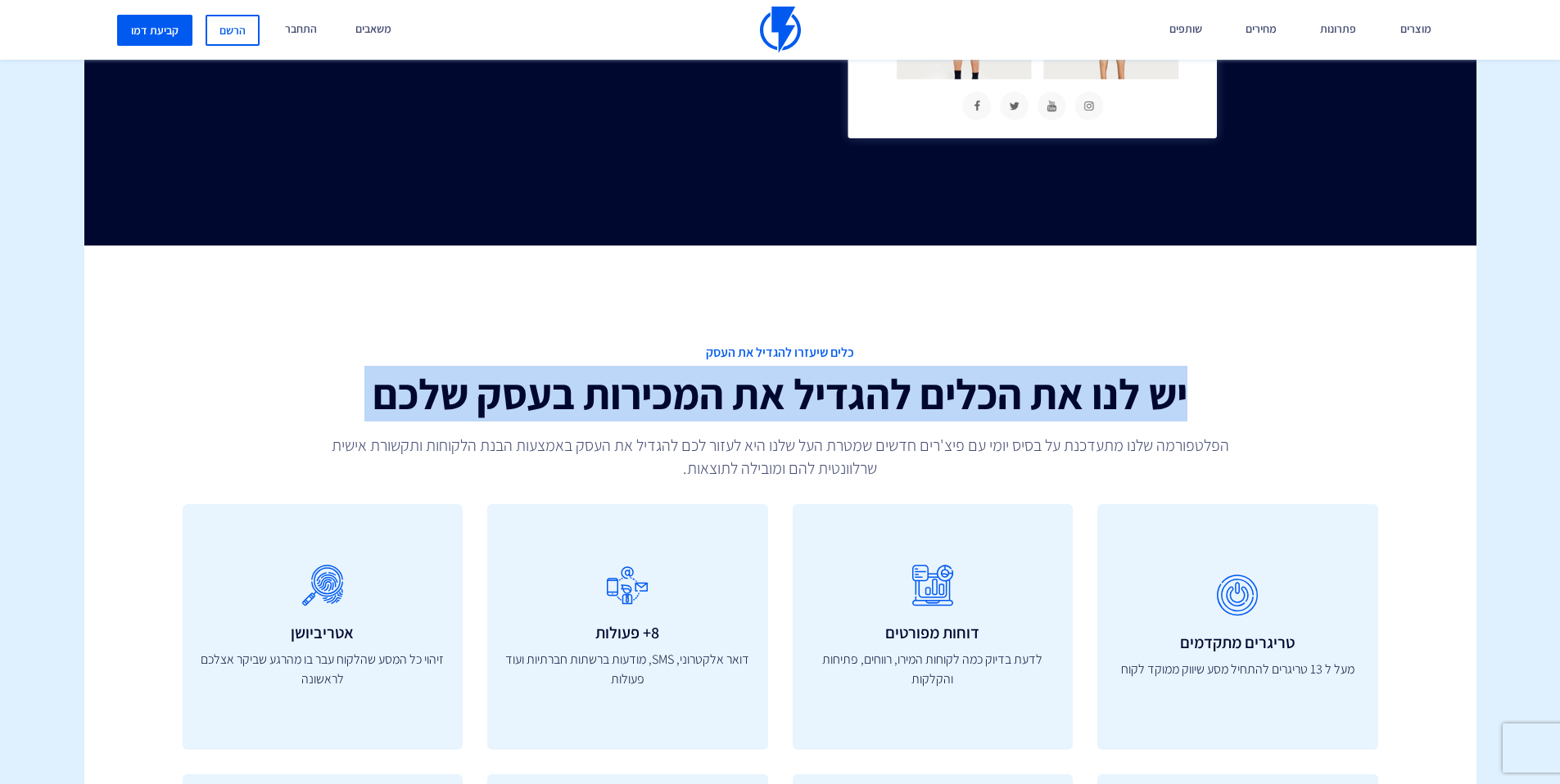
click at [1181, 396] on h2 "יש לנו את הכלים להגדיל את המכירות בעסק שלכם" at bounding box center [780, 394] width 1195 height 47
click at [1099, 401] on h2 "יש לנו את הכלים להגדיל את המכירות בעסק שלכם" at bounding box center [780, 394] width 1195 height 47
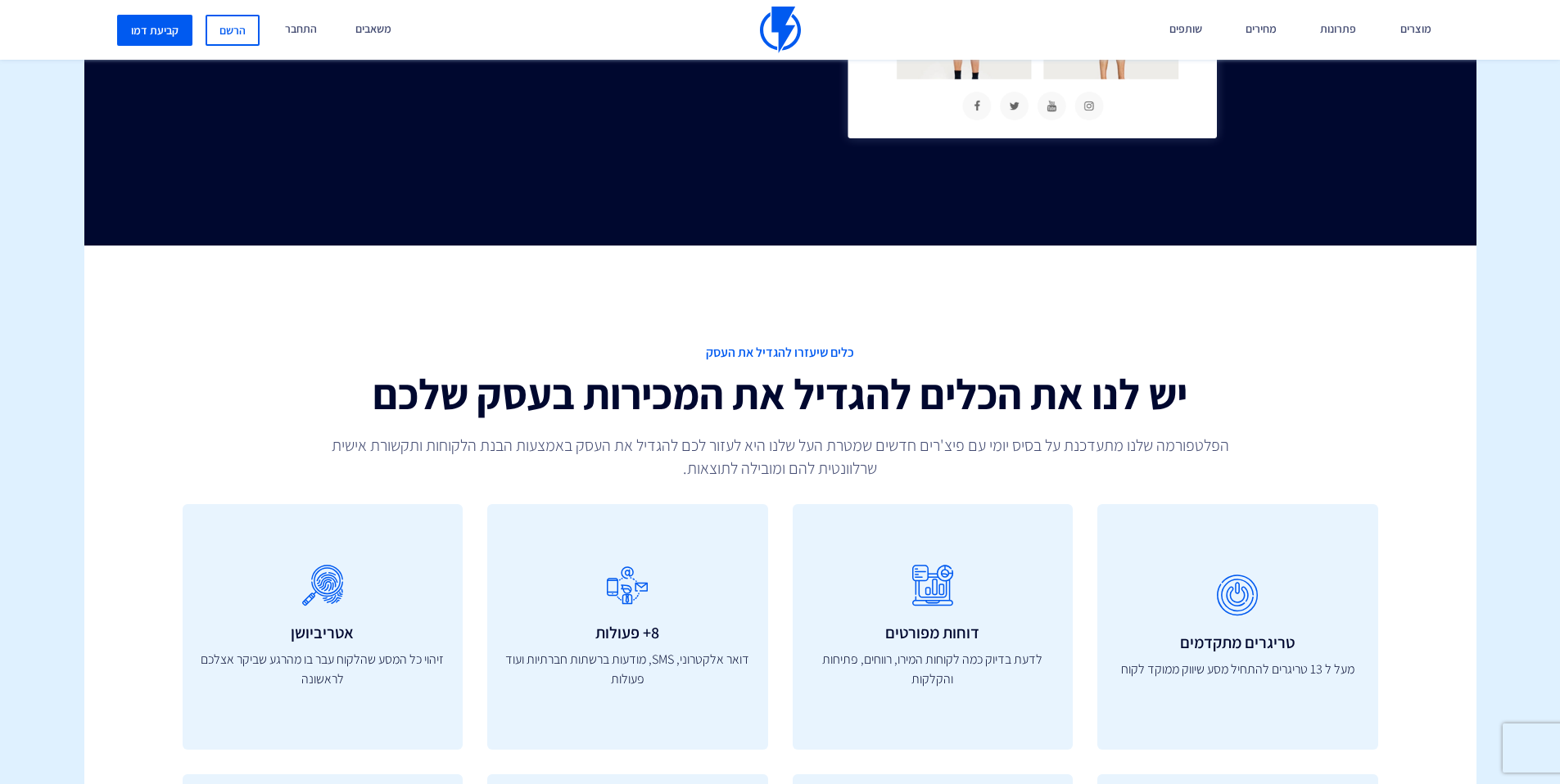
click at [799, 391] on h2 "יש לנו את הכלים להגדיל את המכירות בעסק שלכם" at bounding box center [780, 394] width 1195 height 47
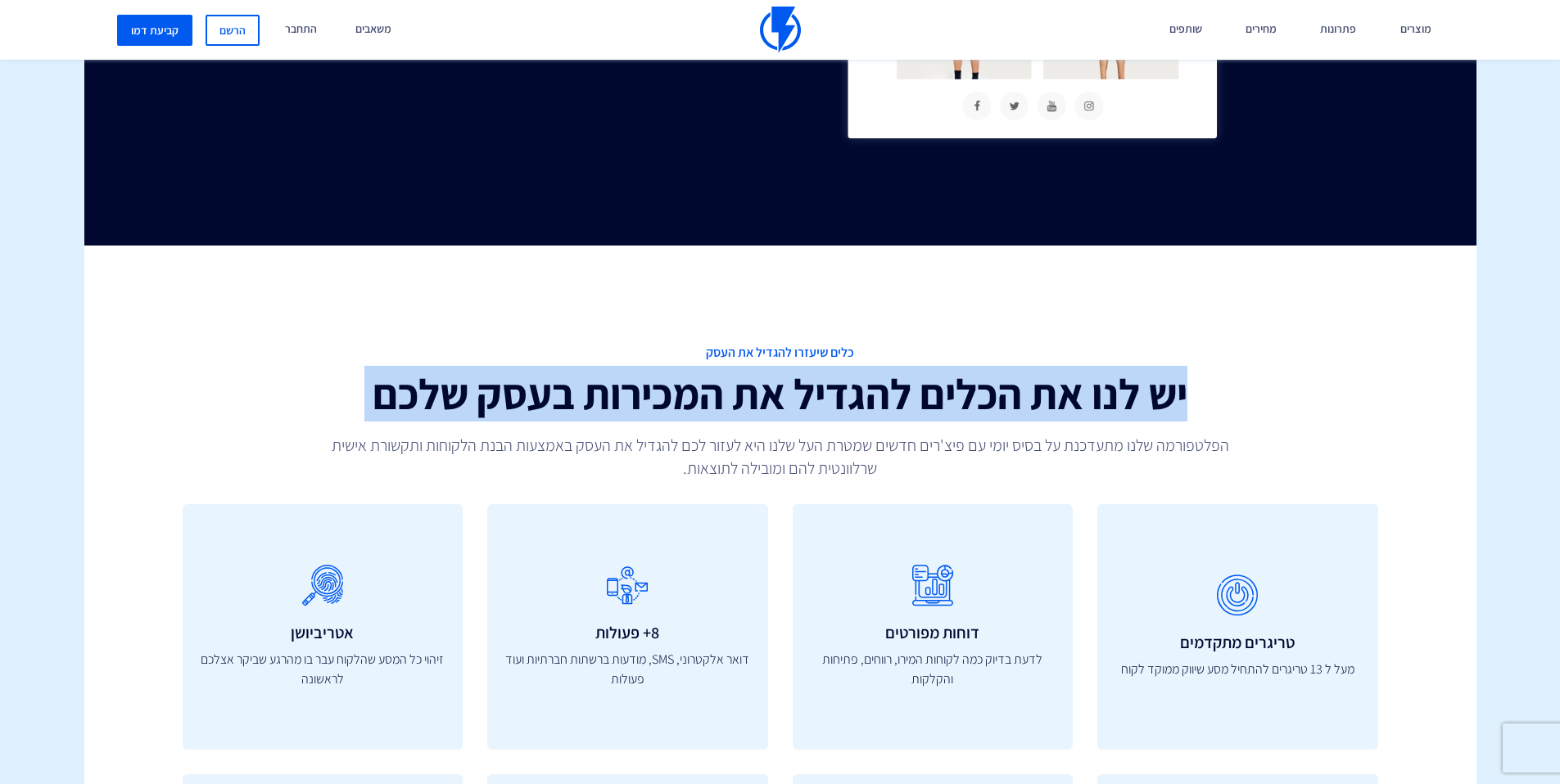
click at [799, 391] on h2 "יש לנו את הכלים להגדיל את המכירות בעסק שלכם" at bounding box center [780, 394] width 1195 height 47
click at [889, 415] on h2 "יש לנו את הכלים להגדיל את המכירות בעסק שלכם" at bounding box center [780, 394] width 1195 height 47
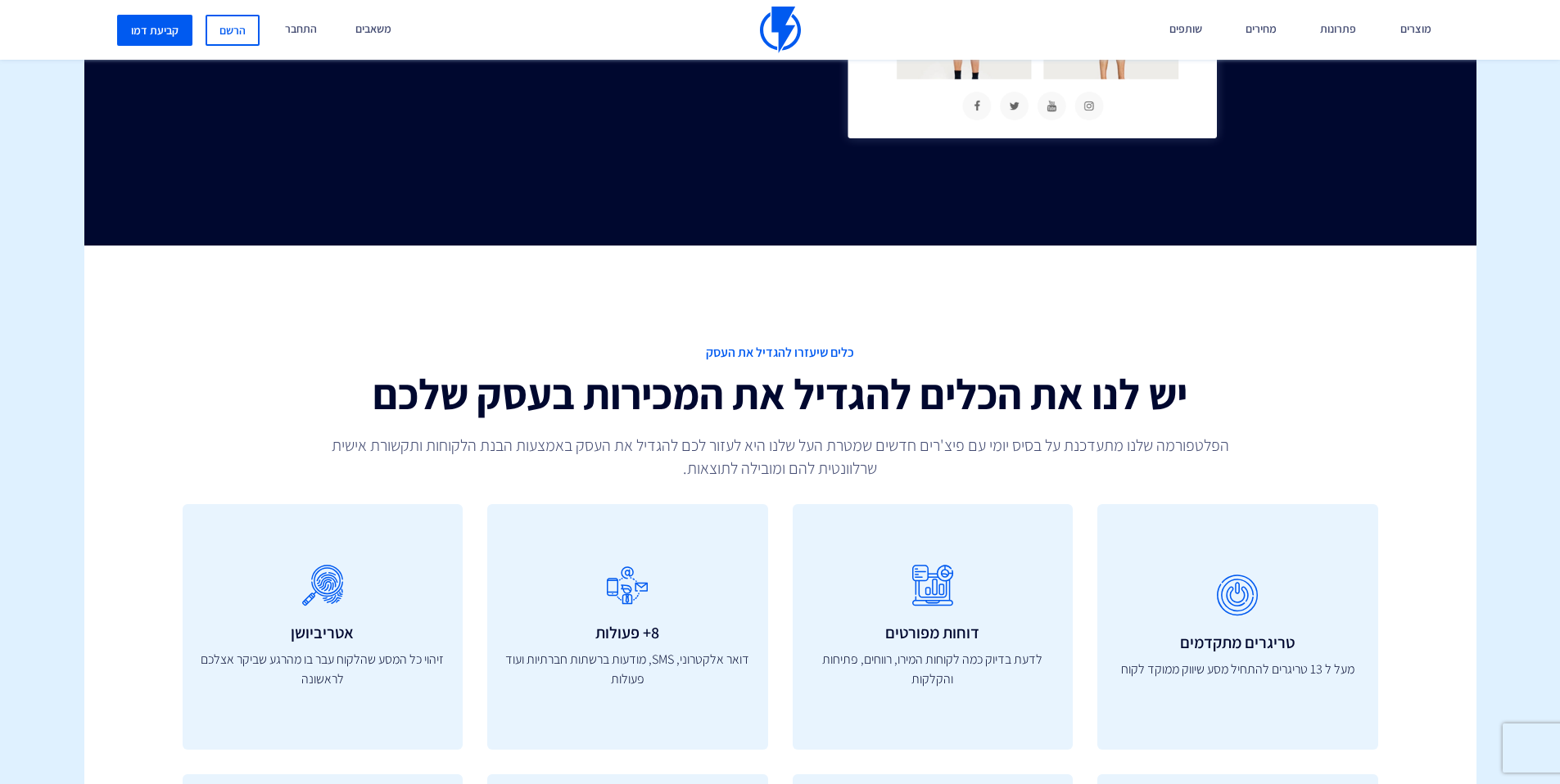
click at [881, 460] on p "הפלטפורמה שלנו מתעדכנת על בסיס יומי עם פיצ'רים חדשים שמטרת העל שלנו היא לעזור ל…" at bounding box center [780, 456] width 956 height 46
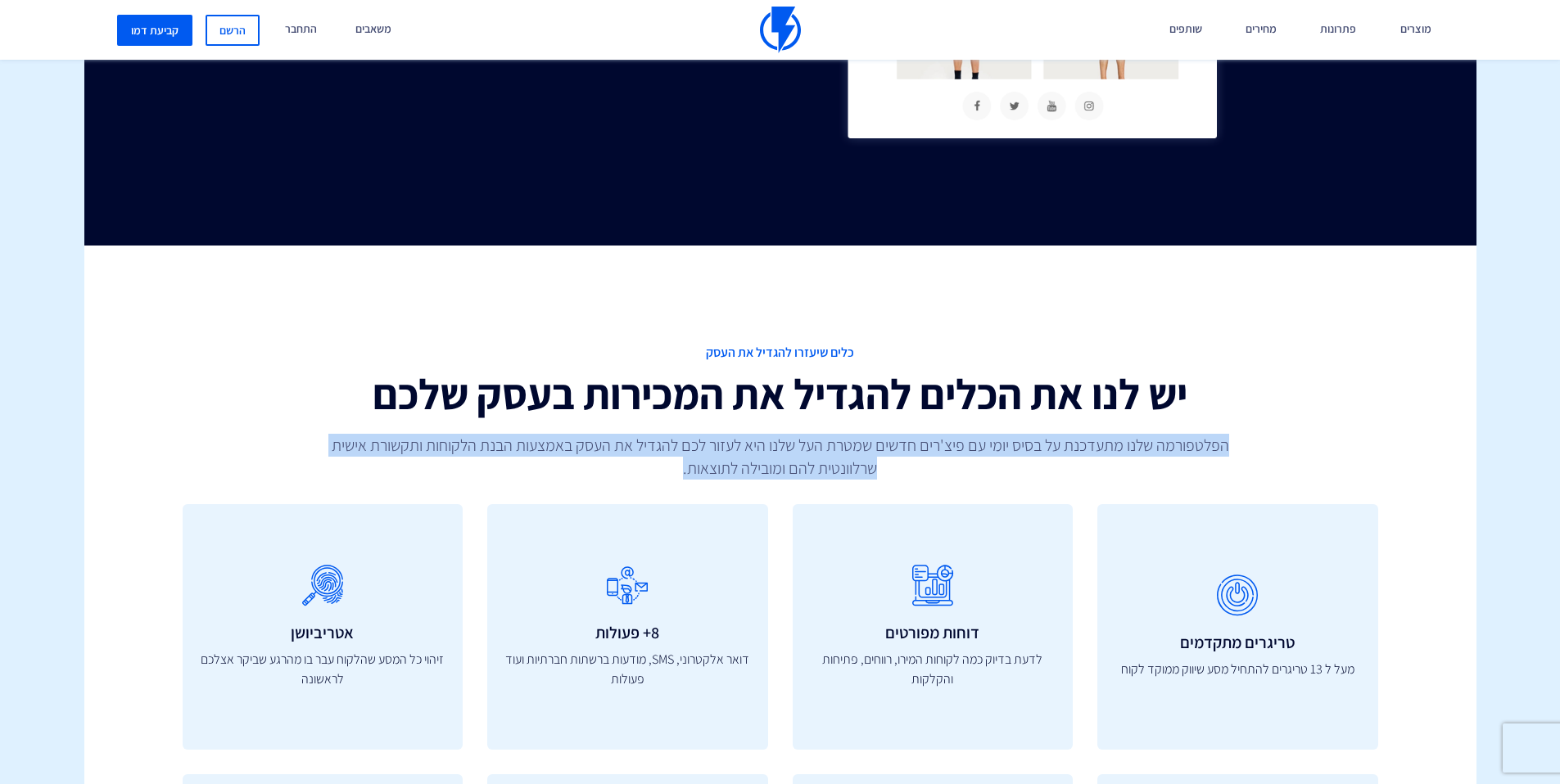
click at [881, 460] on p "הפלטפורמה שלנו מתעדכנת על בסיס יומי עם פיצ'רים חדשים שמטרת העל שלנו היא לעזור ל…" at bounding box center [780, 456] width 956 height 46
click at [889, 450] on p "הפלטפורמה שלנו מתעדכנת על בסיס יומי עם פיצ'רים חדשים שמטרת העל שלנו היא לעזור ל…" at bounding box center [780, 456] width 956 height 46
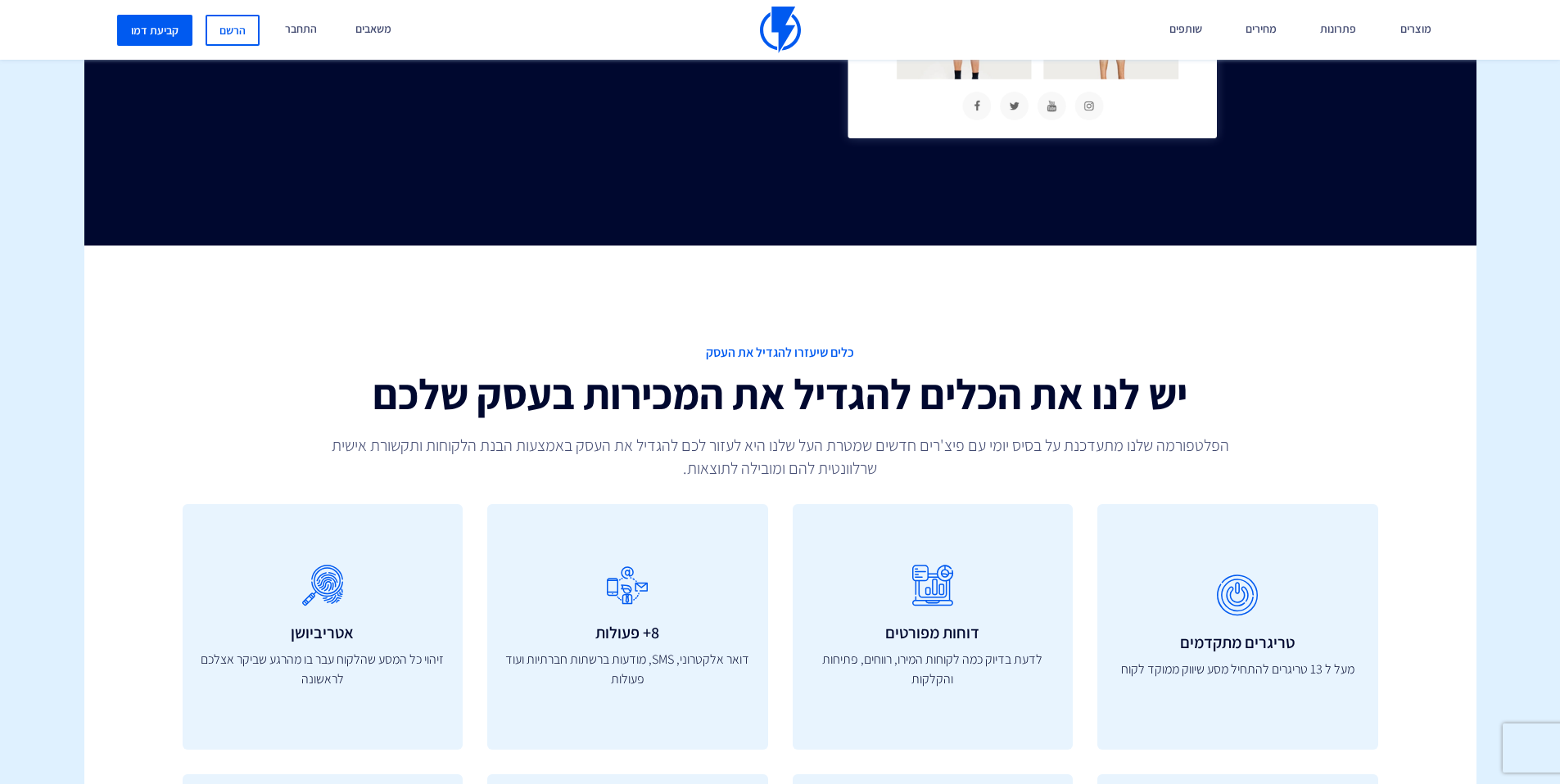
click at [904, 408] on h2 "יש לנו את הכלים להגדיל את המכירות בעסק שלכם" at bounding box center [780, 394] width 1195 height 47
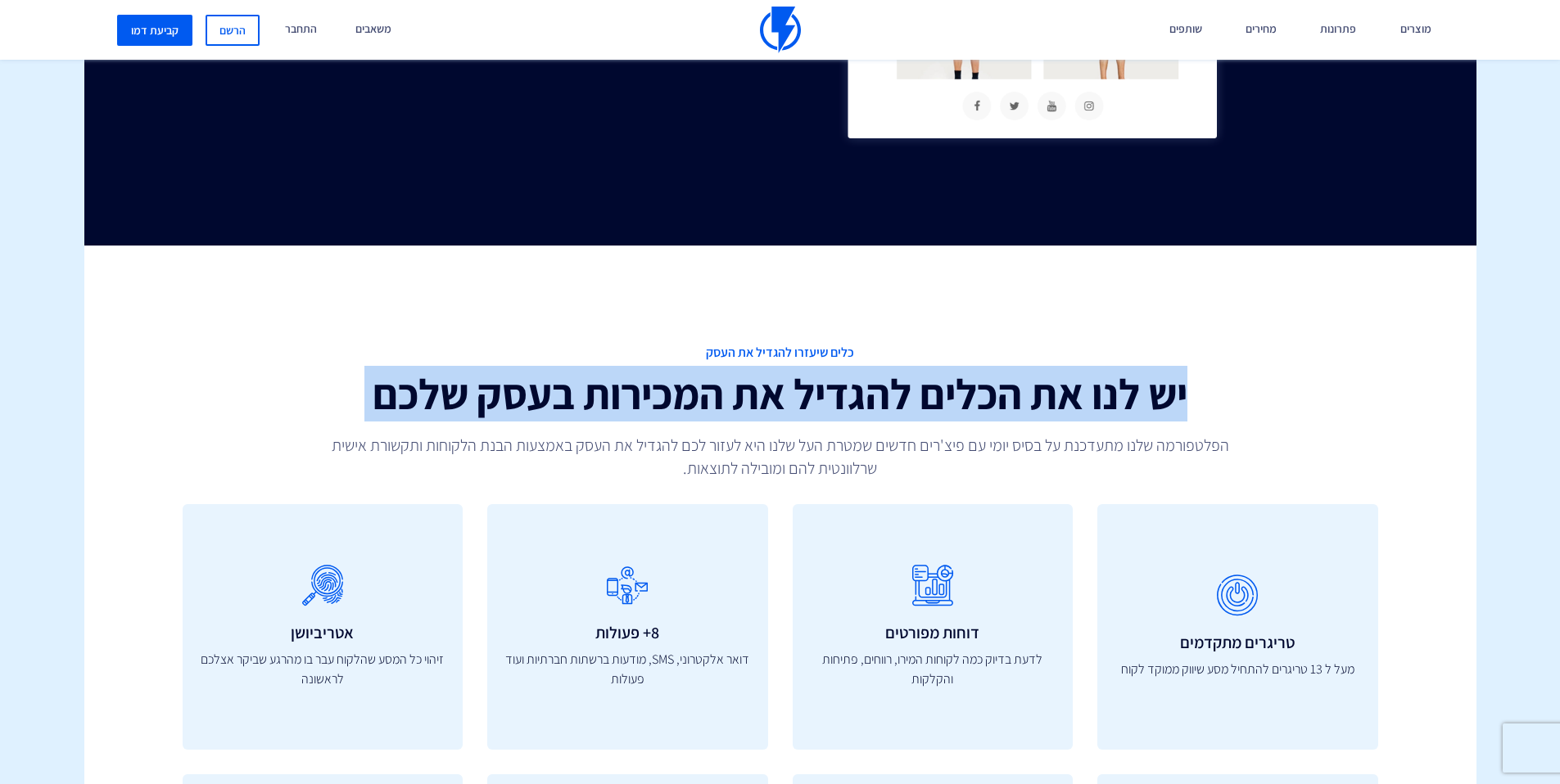
click at [904, 408] on h2 "יש לנו את הכלים להגדיל את המכירות בעסק שלכם" at bounding box center [780, 394] width 1195 height 47
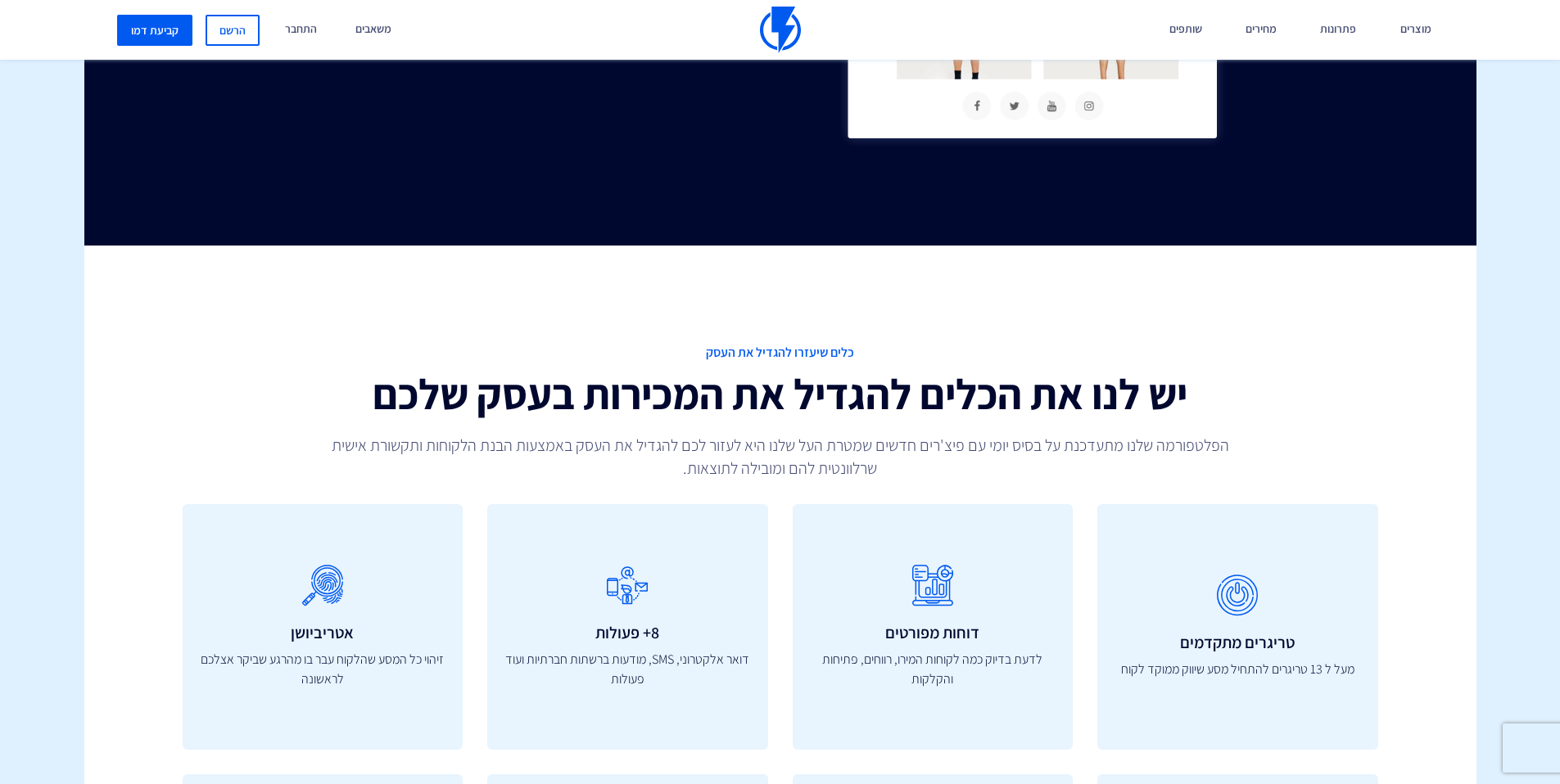
click at [822, 357] on span "כלים שיעזרו להגדיל את העסק" at bounding box center [780, 353] width 1195 height 18
click at [839, 354] on span "כלים שיעזרו להגדיל את העסק" at bounding box center [780, 353] width 1195 height 18
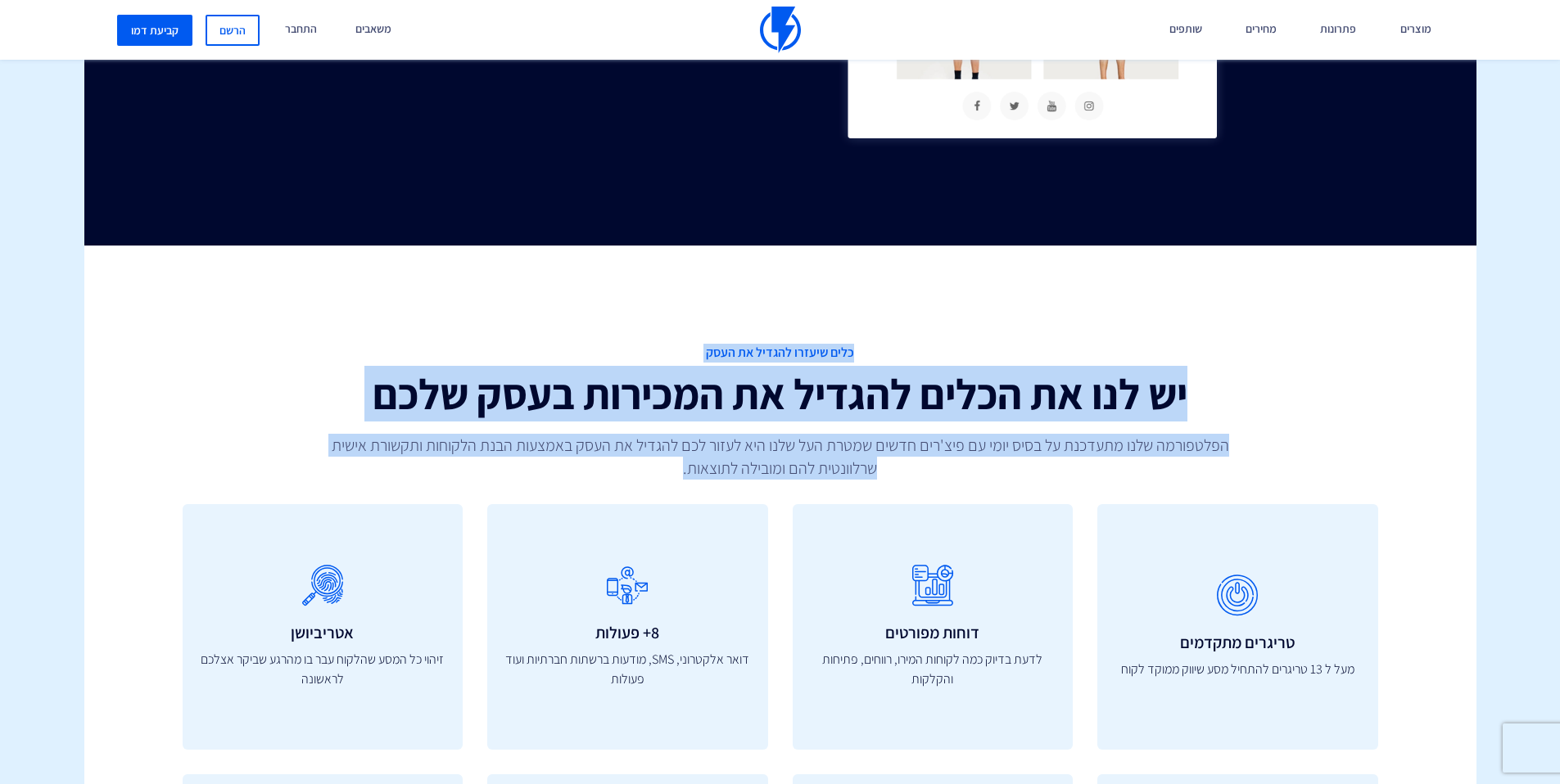
drag, startPoint x: 855, startPoint y: 349, endPoint x: 530, endPoint y: 473, distance: 347.9
click at [504, 475] on div "כלים שיעזרו להגדיל את העסק יש לנו את הכלים להגדיל את המכירות בעסק שלכם הפלטפורמ…" at bounding box center [780, 412] width 1220 height 136
click at [731, 465] on p "הפלטפורמה שלנו מתעדכנת על בסיס יומי עם פיצ'רים חדשים שמטרת העל שלנו היא לעזור ל…" at bounding box center [780, 456] width 956 height 46
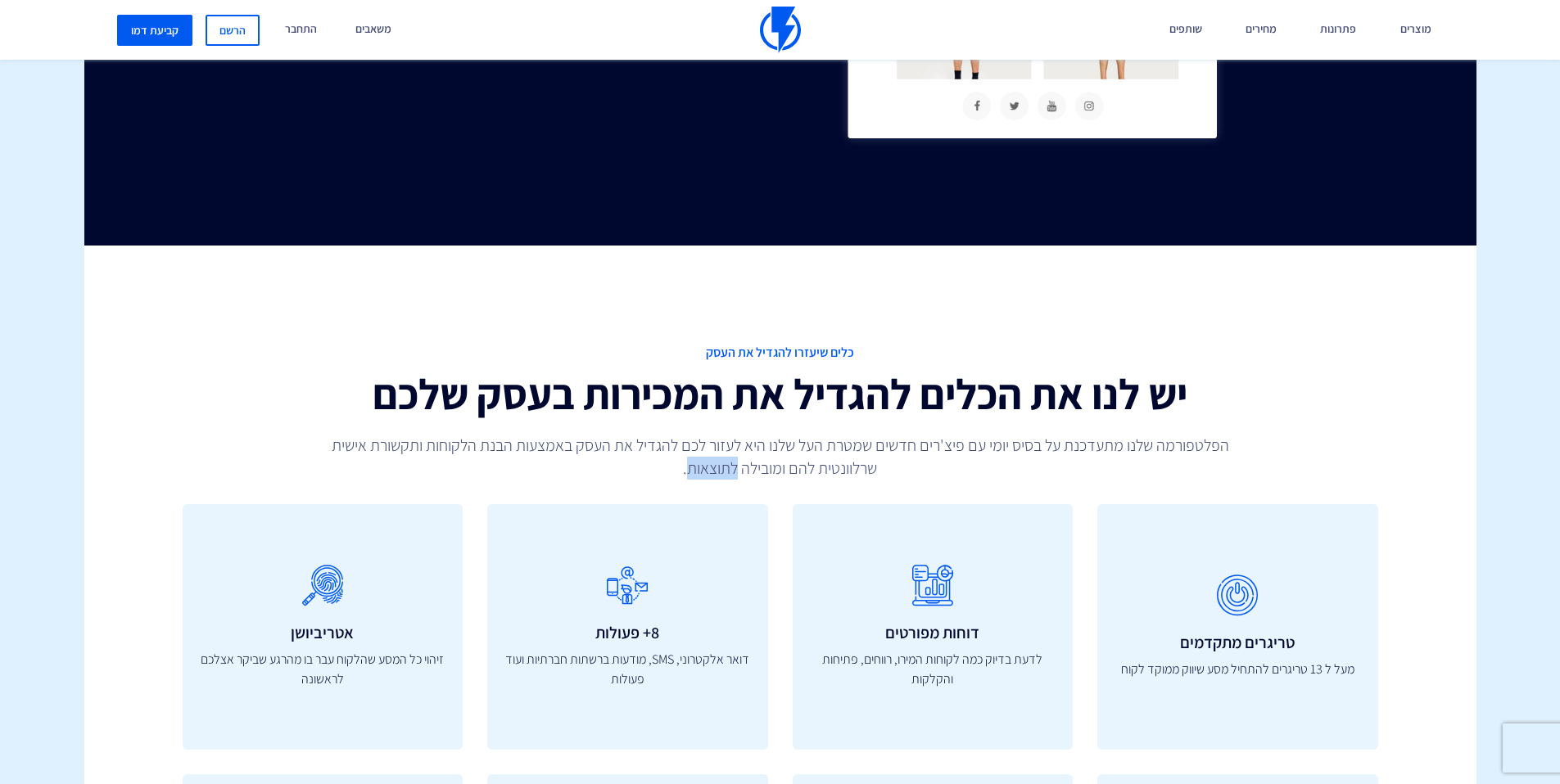
click at [731, 465] on p "הפלטפורמה שלנו מתעדכנת על בסיס יומי עם פיצ'רים חדשים שמטרת העל שלנו היא לעזור ל…" at bounding box center [780, 456] width 956 height 46
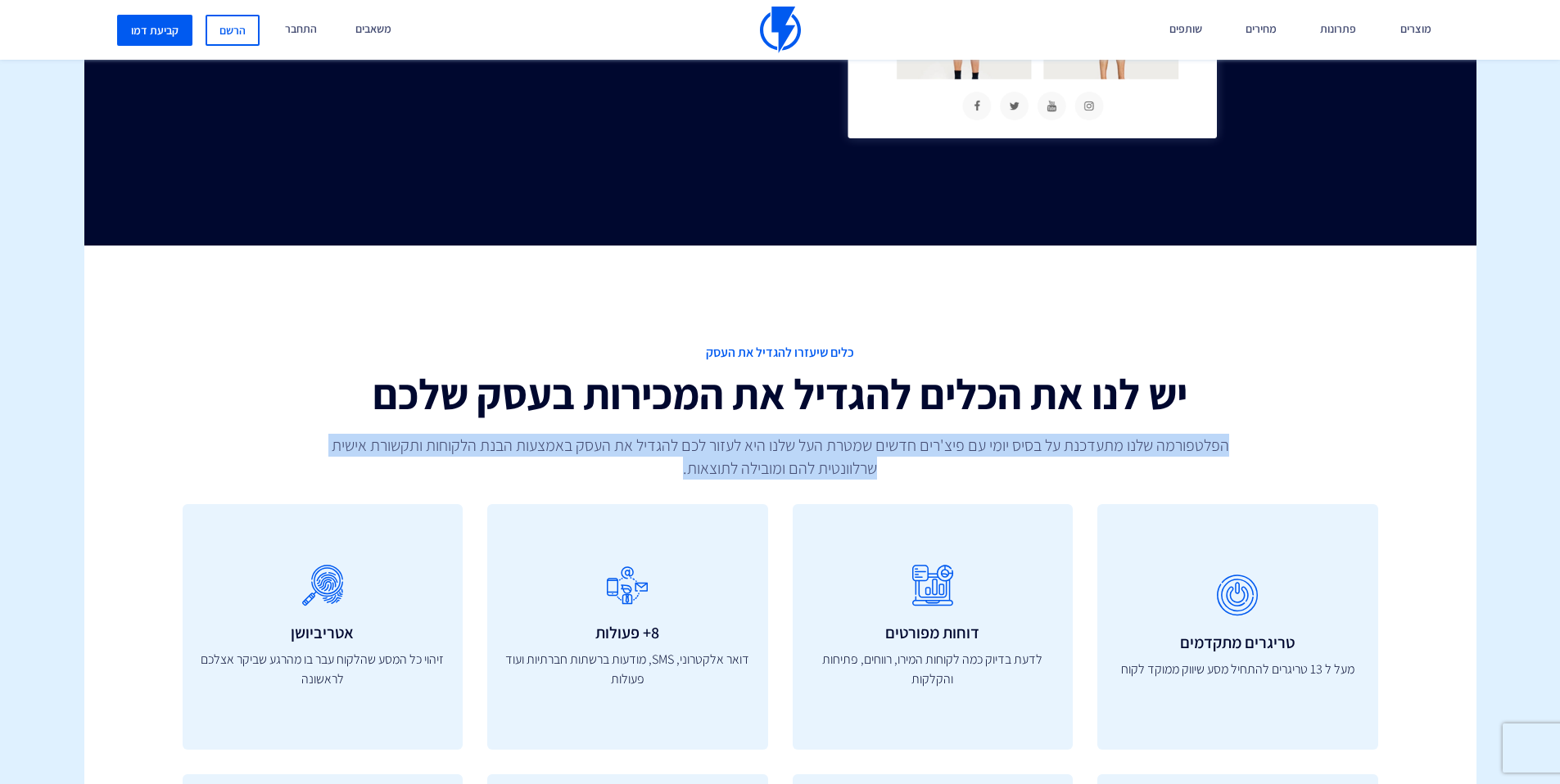
click at [731, 465] on p "הפלטפורמה שלנו מתעדכנת על בסיס יומי עם פיצ'רים חדשים שמטרת העל שלנו היא לעזור ל…" at bounding box center [780, 456] width 956 height 46
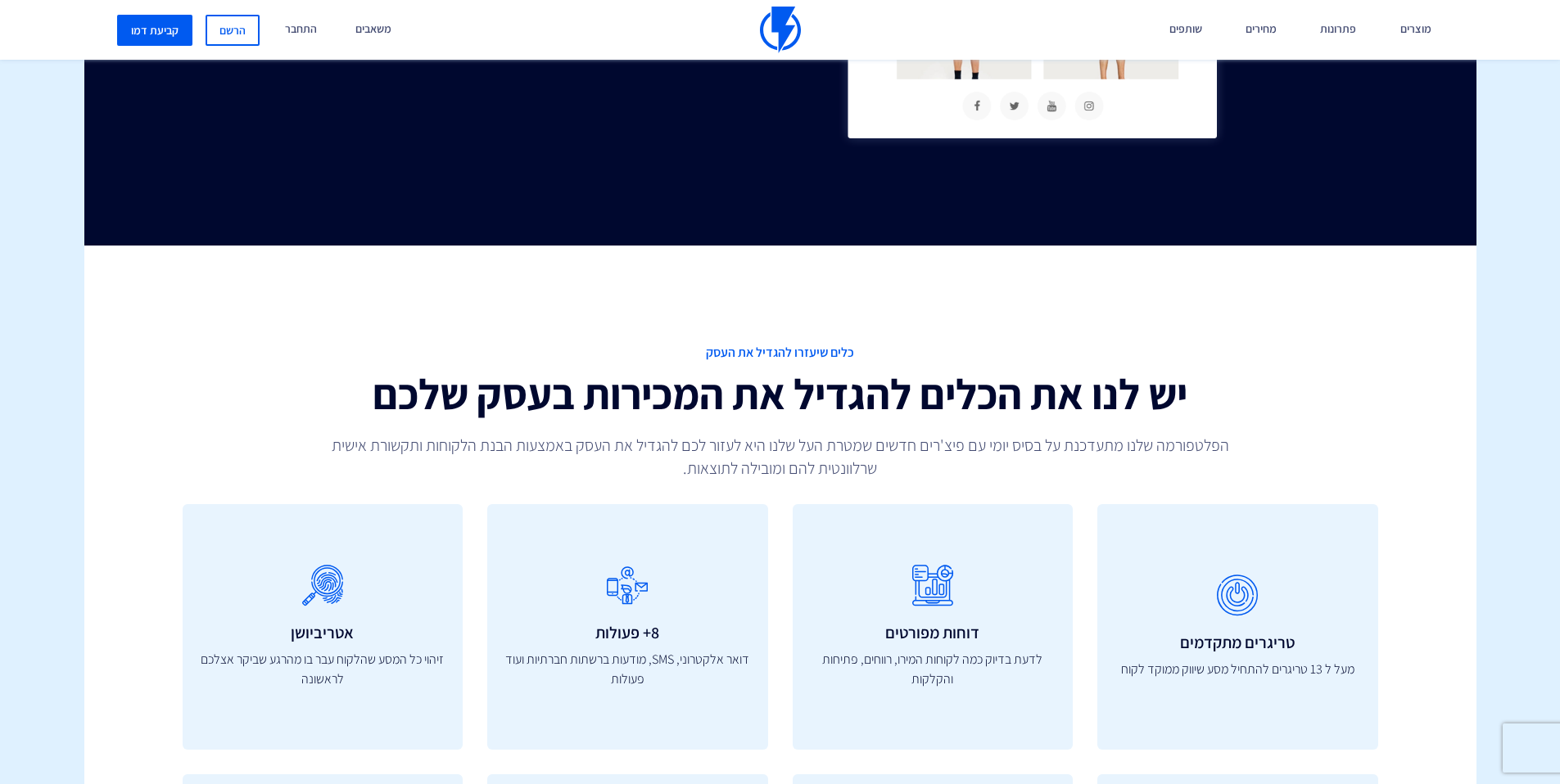
click at [904, 503] on div "כלים שיעזרו להגדיל את העסק יש לנו את הכלים להגדיל את המכירות בעסק שלכם הפלטפורמ…" at bounding box center [780, 791] width 1417 height 1090
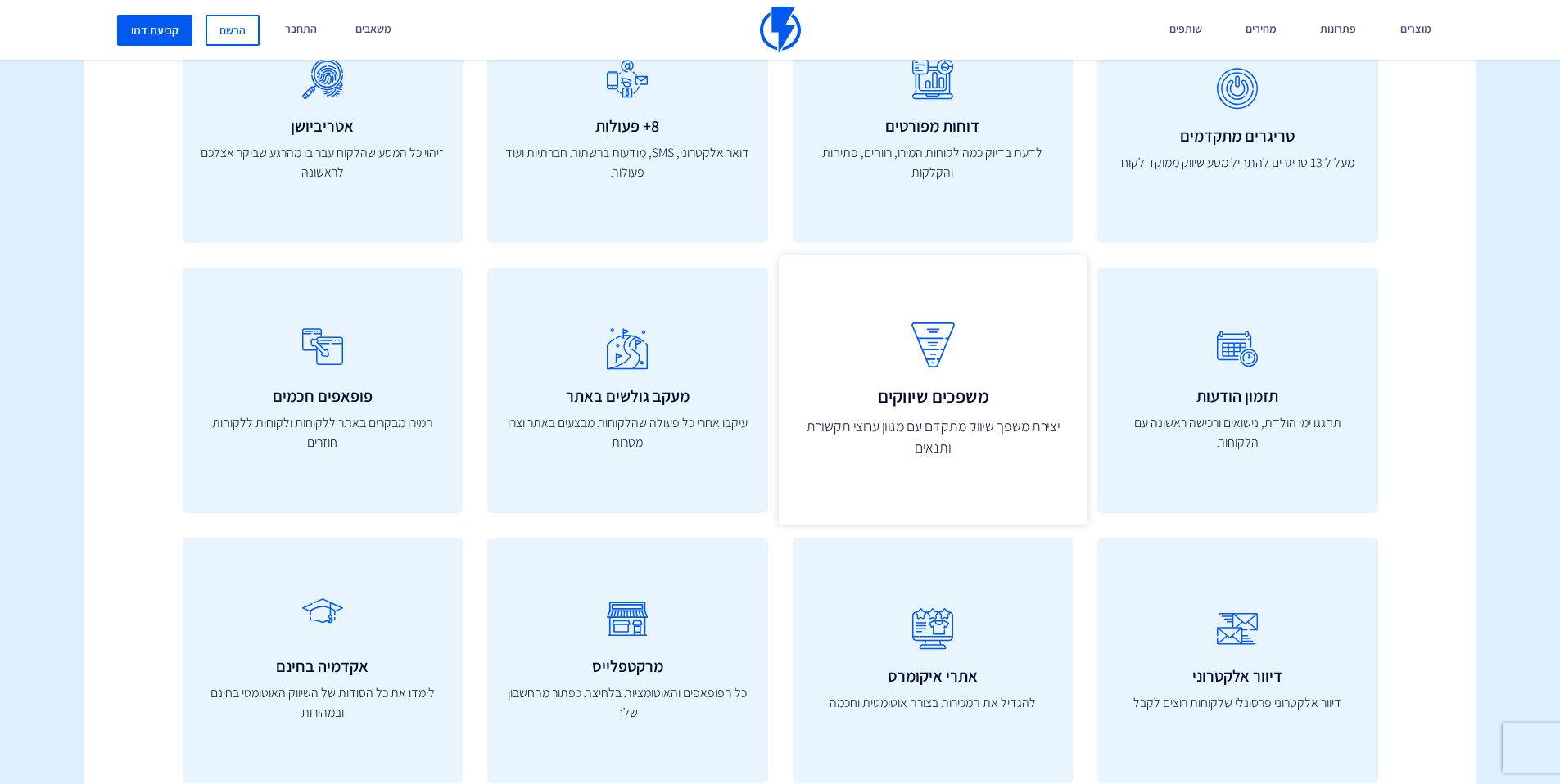
scroll to position [5423, 0]
click at [923, 405] on h3 "משפכים שיווקים" at bounding box center [932, 395] width 273 height 19
click at [929, 427] on p "יצירת משפך שיווק מתקדם עם מגוון ערוצי תקשורת ותנאים" at bounding box center [932, 436] width 273 height 44
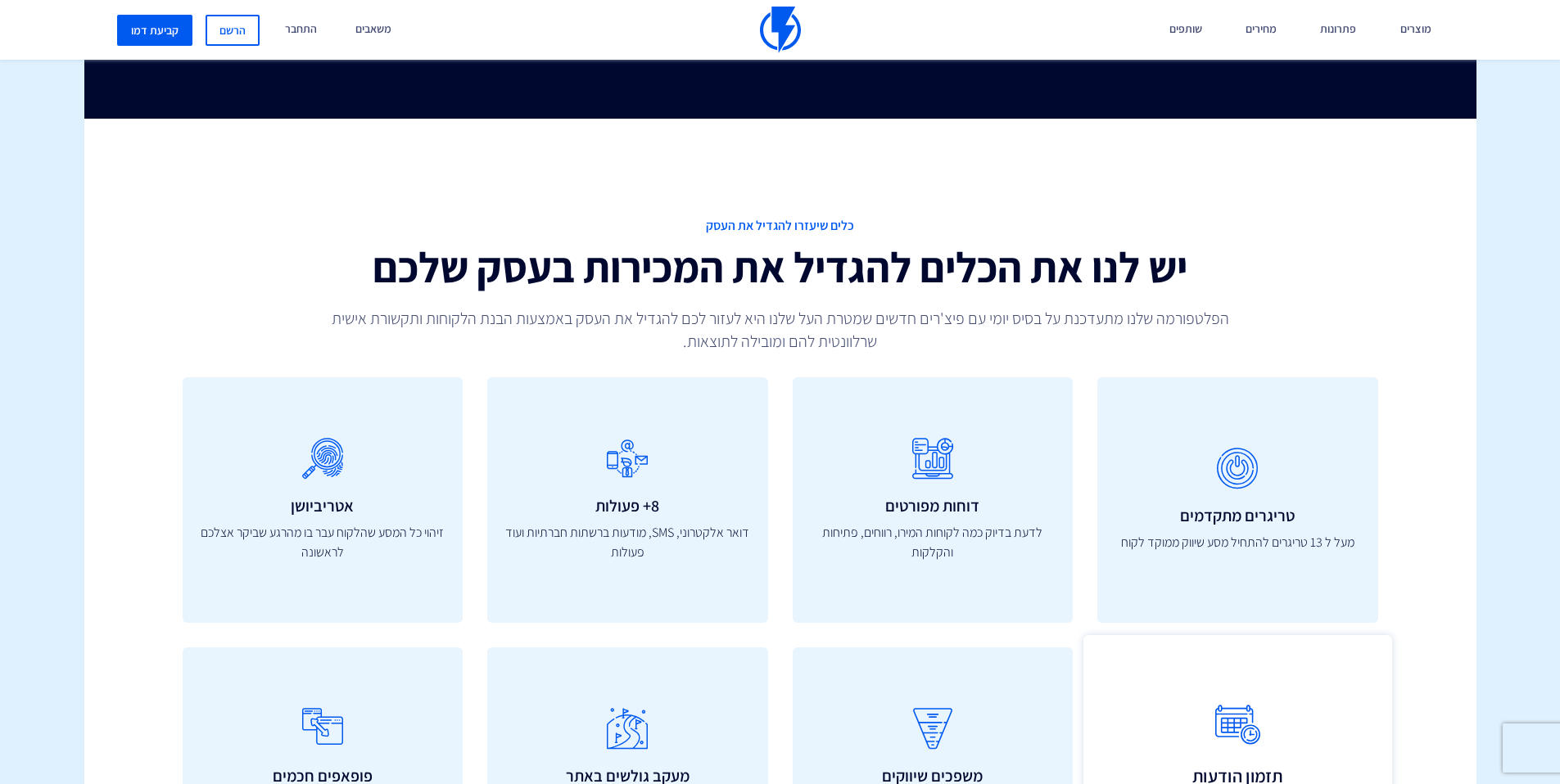
scroll to position [5030, 0]
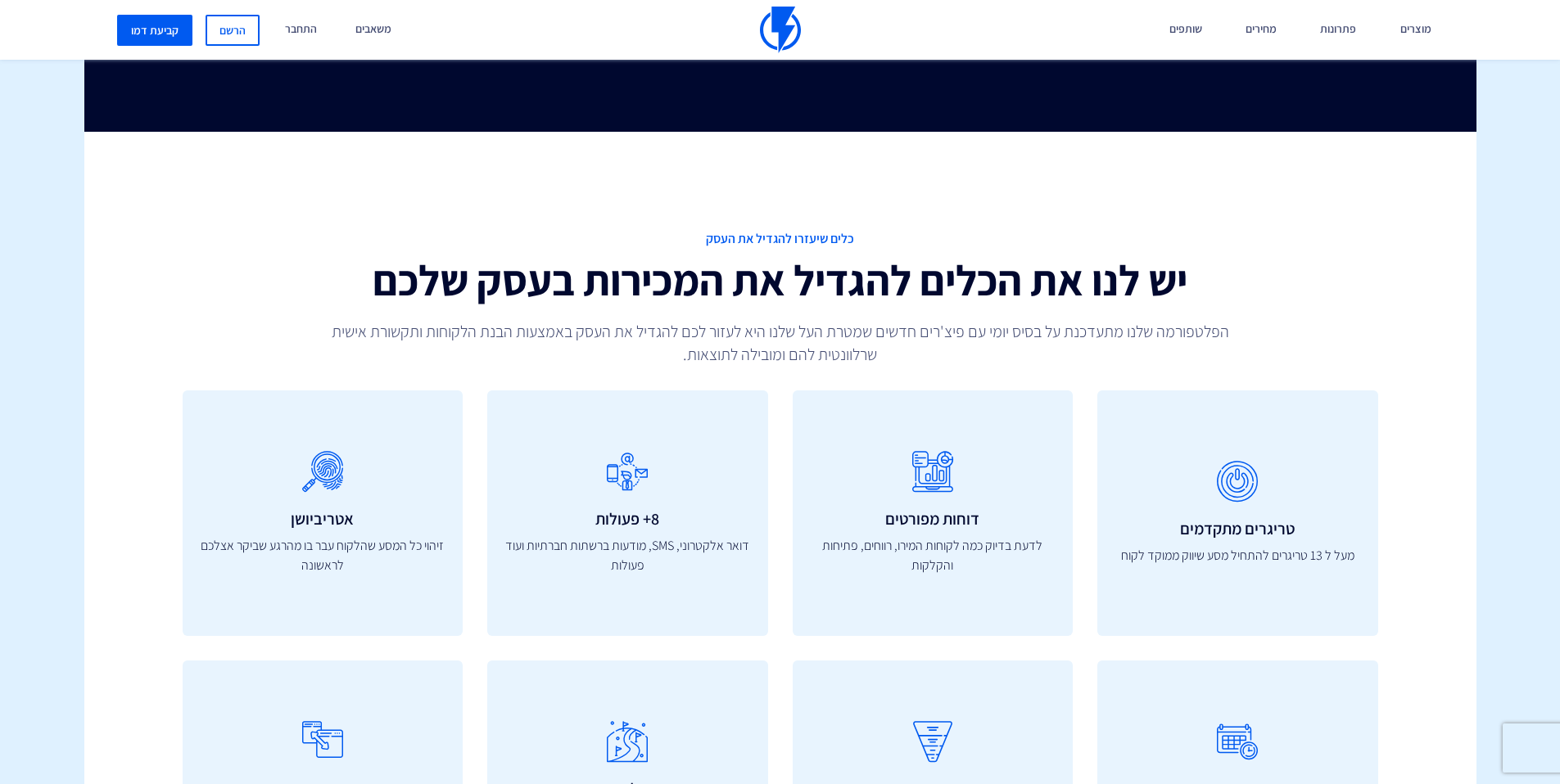
click at [1021, 332] on p "הפלטפורמה שלנו מתעדכנת על בסיס יומי עם פיצ'רים חדשים שמטרת העל שלנו היא לעזור ל…" at bounding box center [780, 343] width 956 height 46
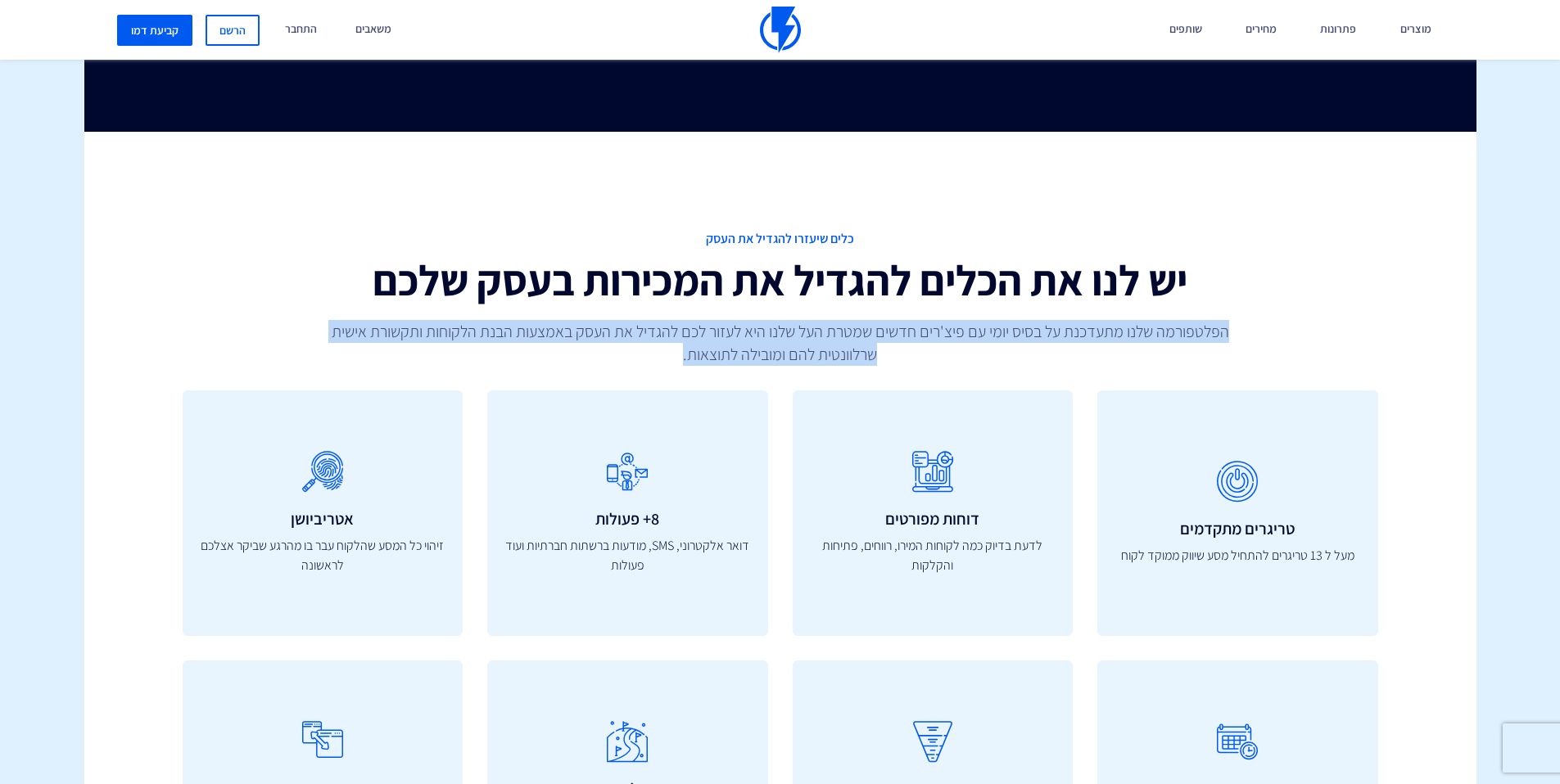
click at [1021, 332] on p "הפלטפורמה שלנו מתעדכנת על בסיס יומי עם פיצ'רים חדשים שמטרת העל שלנו היא לעזור ל…" at bounding box center [780, 343] width 956 height 46
click at [1208, 354] on p "הפלטפורמה שלנו מתעדכנת על בסיס יומי עם פיצ'רים חדשים שמטרת העל שלנו היא לעזור ל…" at bounding box center [780, 343] width 956 height 46
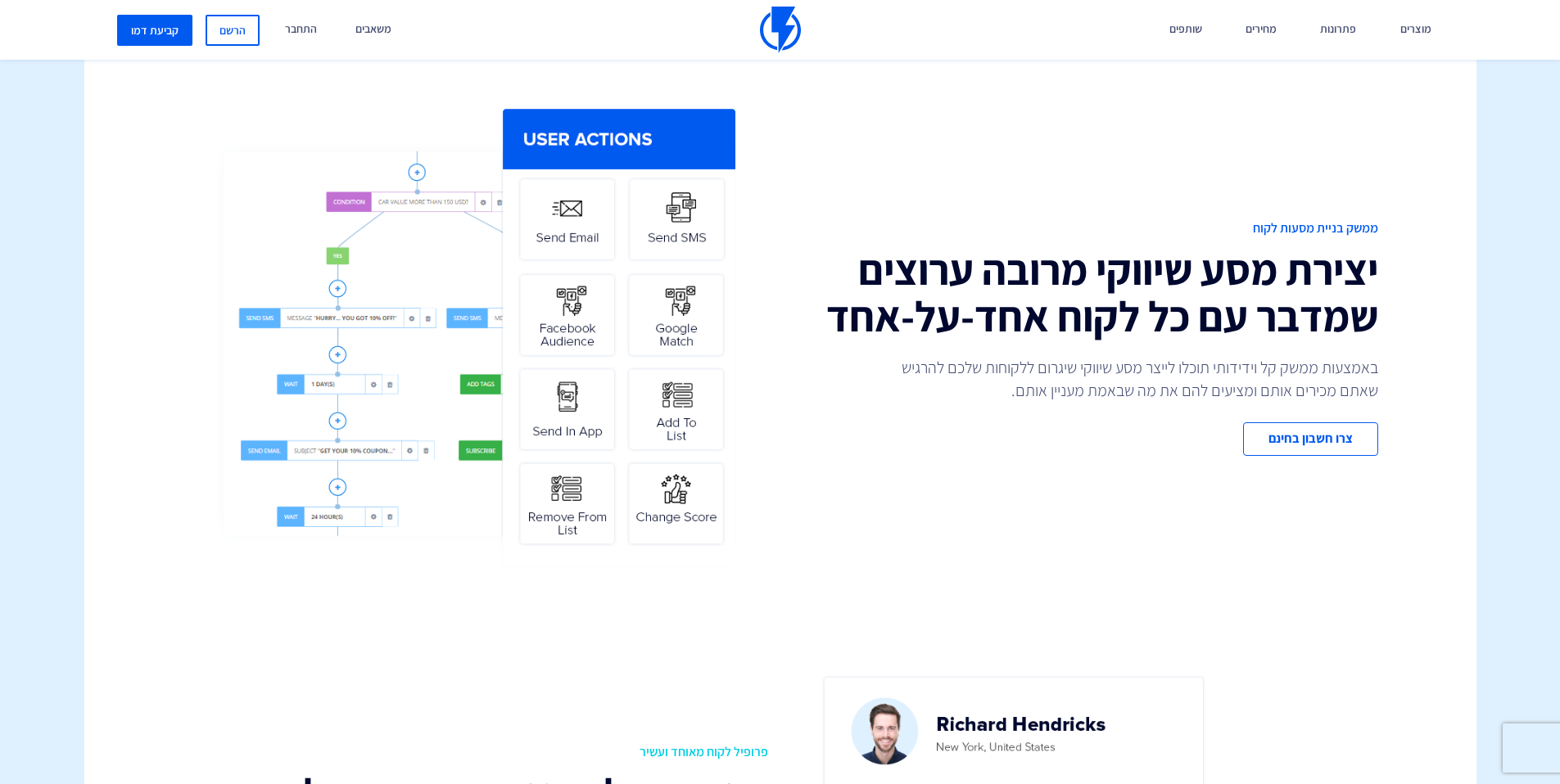
scroll to position [653, 0]
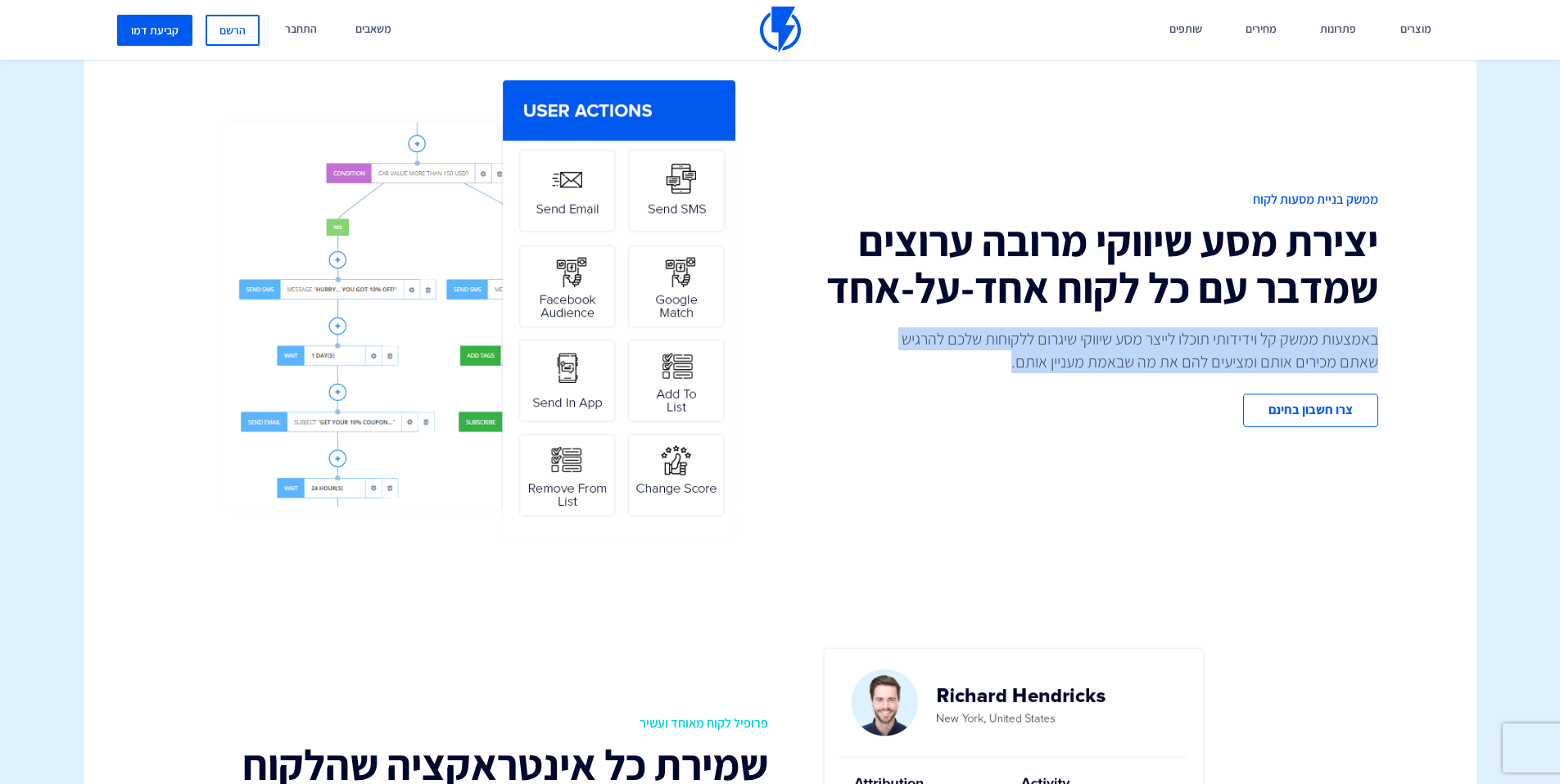
drag, startPoint x: 1193, startPoint y: 319, endPoint x: 892, endPoint y: 435, distance: 322.6
click at [905, 432] on div "ממשק בניית מסעות לקוח יצירת מסע שיווקי מרובה ערוצים שמדבר עם כל לקוח אחד-על-אחד…" at bounding box center [780, 309] width 1417 height 664
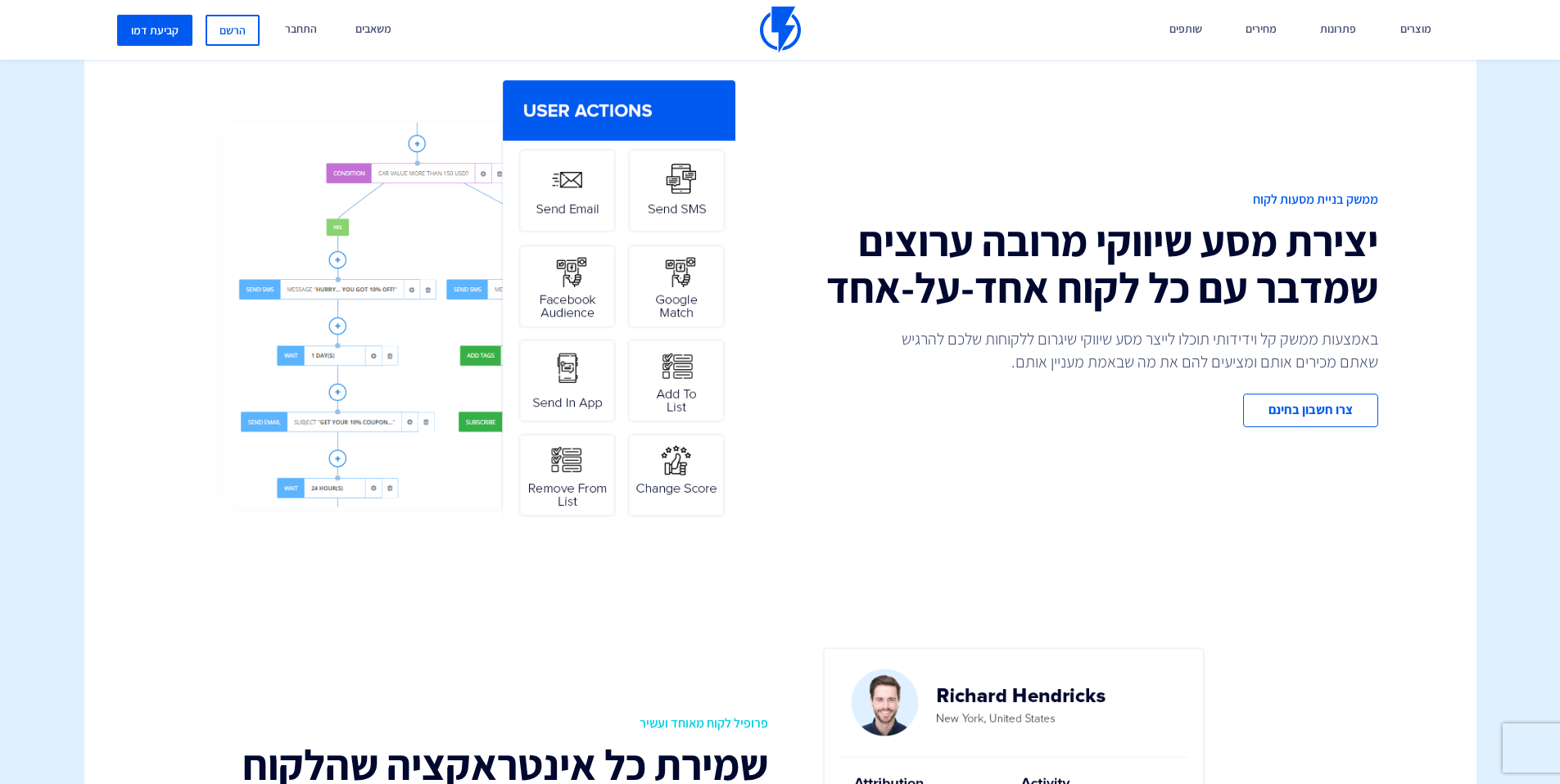
click at [789, 447] on div "ממשק בניית מסעות לקוח יצירת מסע שיווקי מרובה ערוצים שמדבר עם כל לקוח אחד-על-אחד…" at bounding box center [780, 309] width 1417 height 664
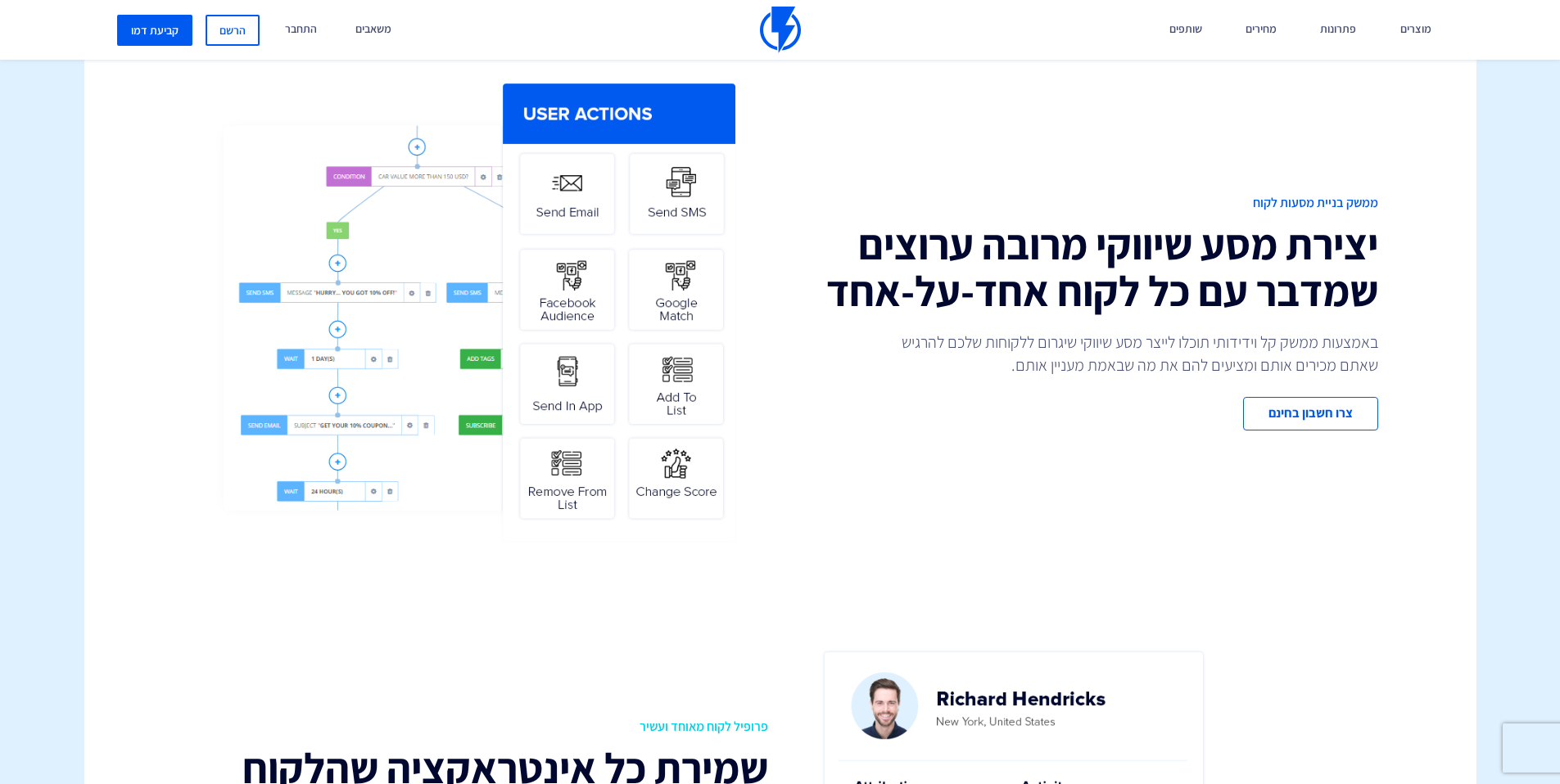
drag, startPoint x: 610, startPoint y: 384, endPoint x: 533, endPoint y: 31, distance: 361.3
